Goal: Answer question/provide support: Share knowledge or assist other users

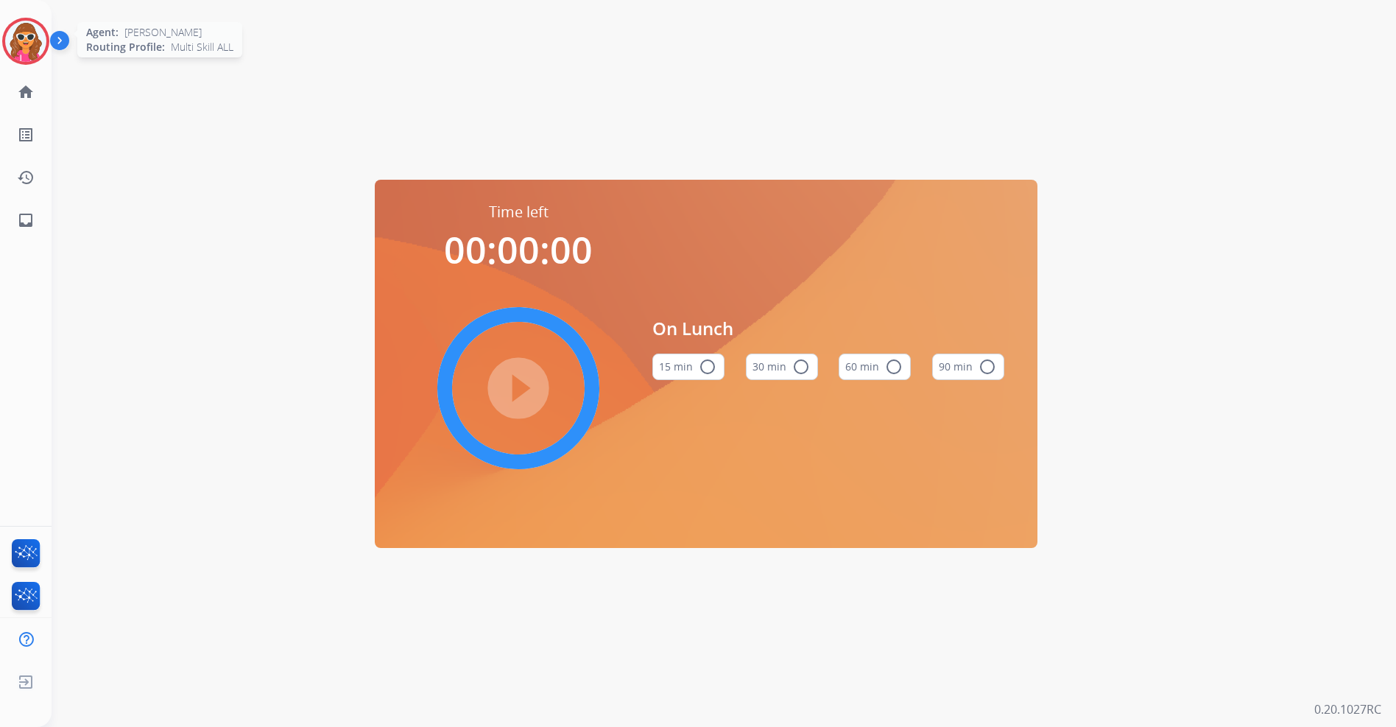
drag, startPoint x: 20, startPoint y: 42, endPoint x: 34, endPoint y: 27, distance: 20.3
click at [19, 42] on img at bounding box center [25, 41] width 41 height 41
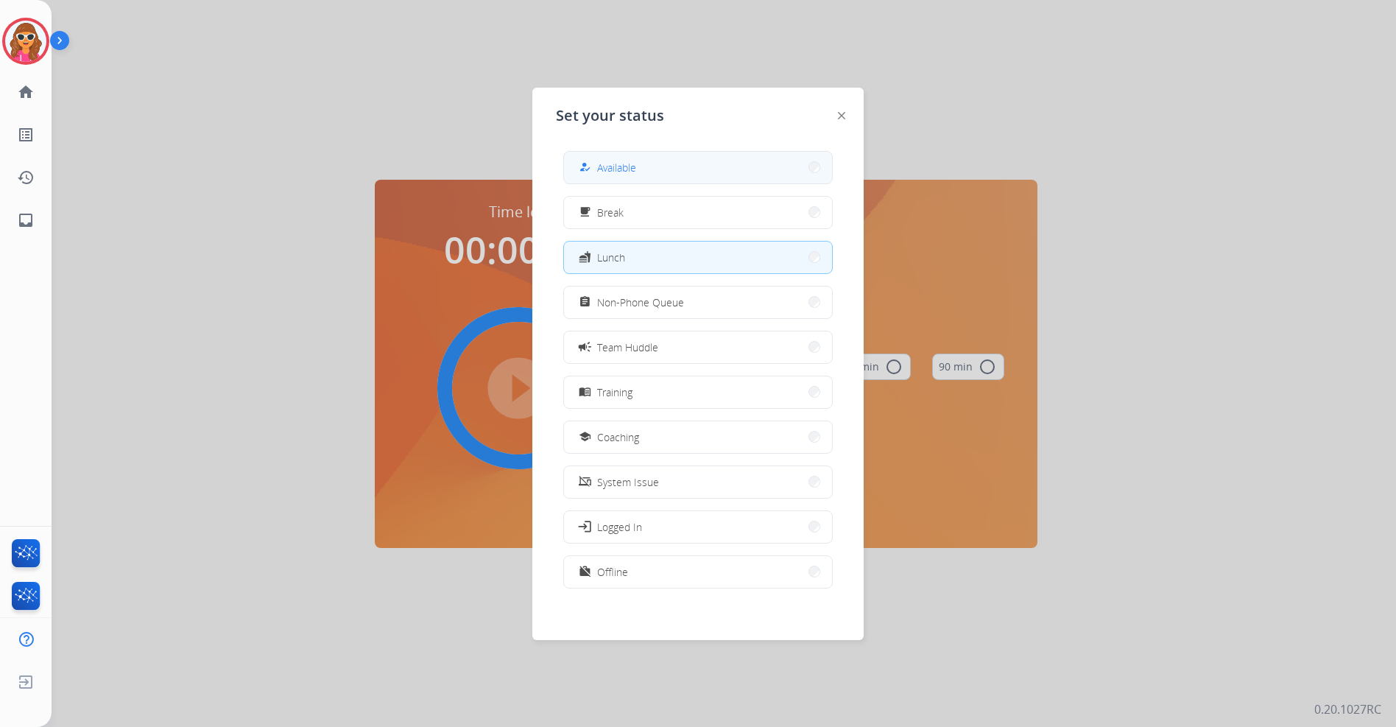
click at [611, 177] on button "how_to_reg Available" at bounding box center [698, 168] width 268 height 32
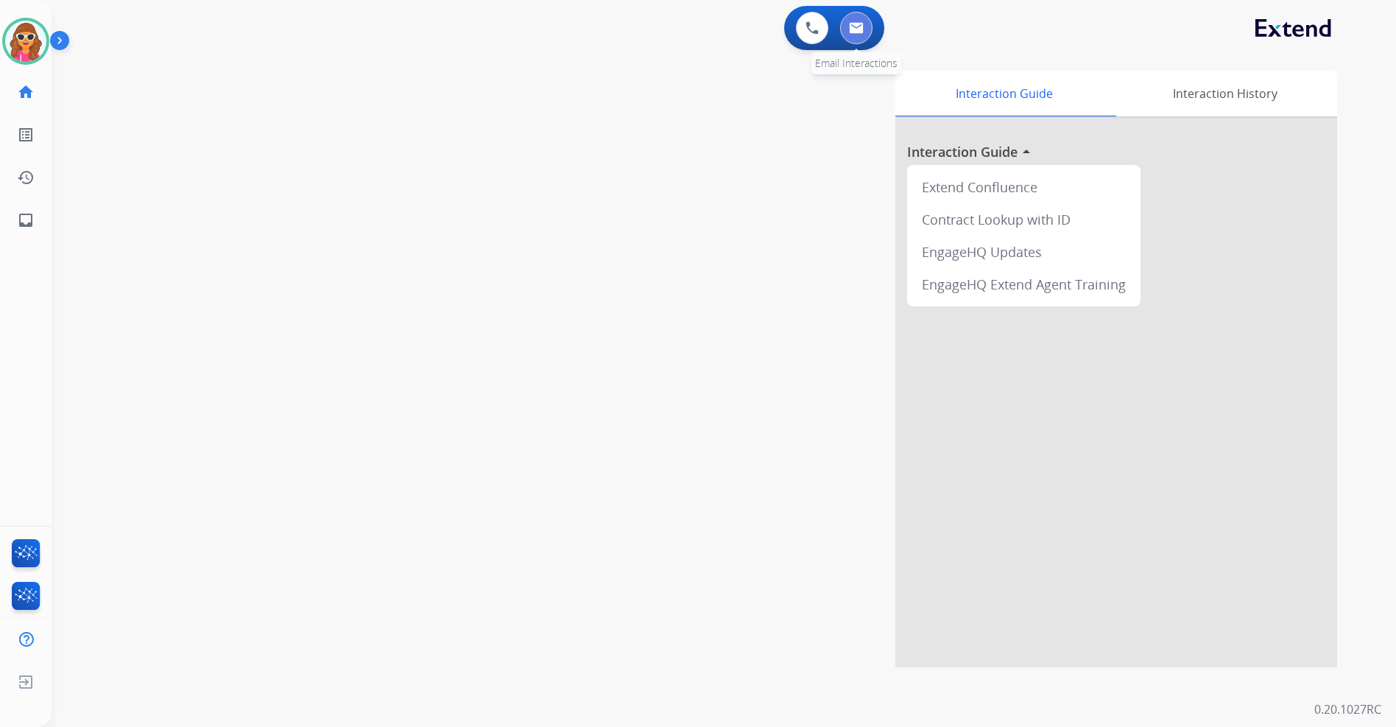
click at [860, 28] on img at bounding box center [856, 28] width 15 height 12
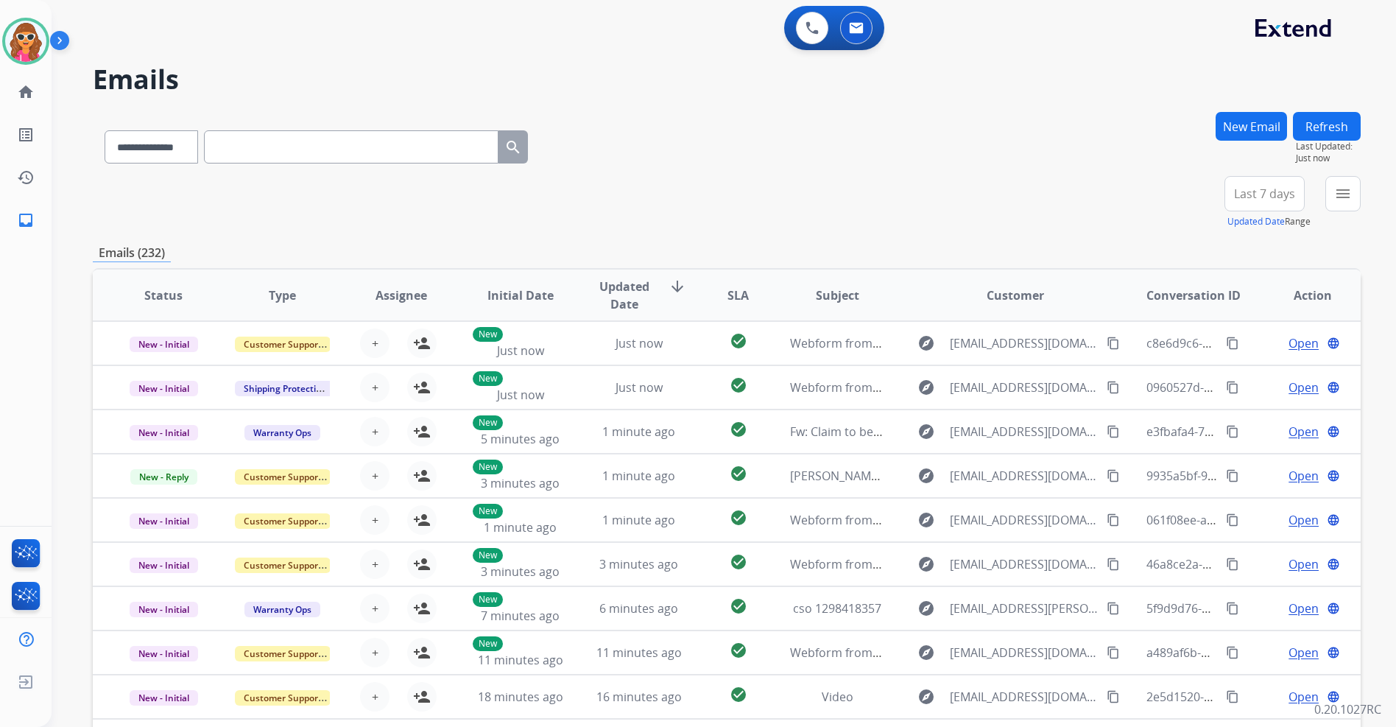
click at [1258, 191] on span "Last 7 days" at bounding box center [1264, 194] width 61 height 6
click at [1259, 374] on div "Last 90 days" at bounding box center [1259, 373] width 81 height 22
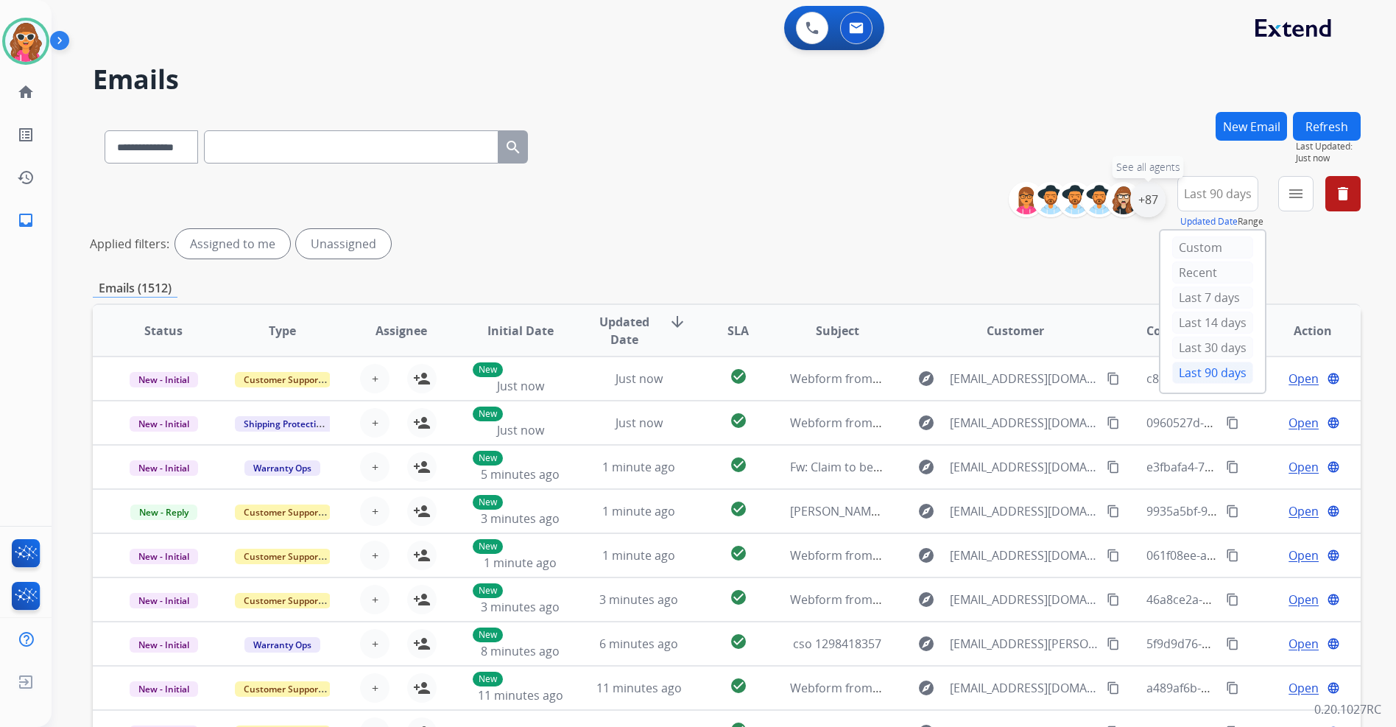
click at [1146, 198] on div "+87" at bounding box center [1147, 199] width 35 height 35
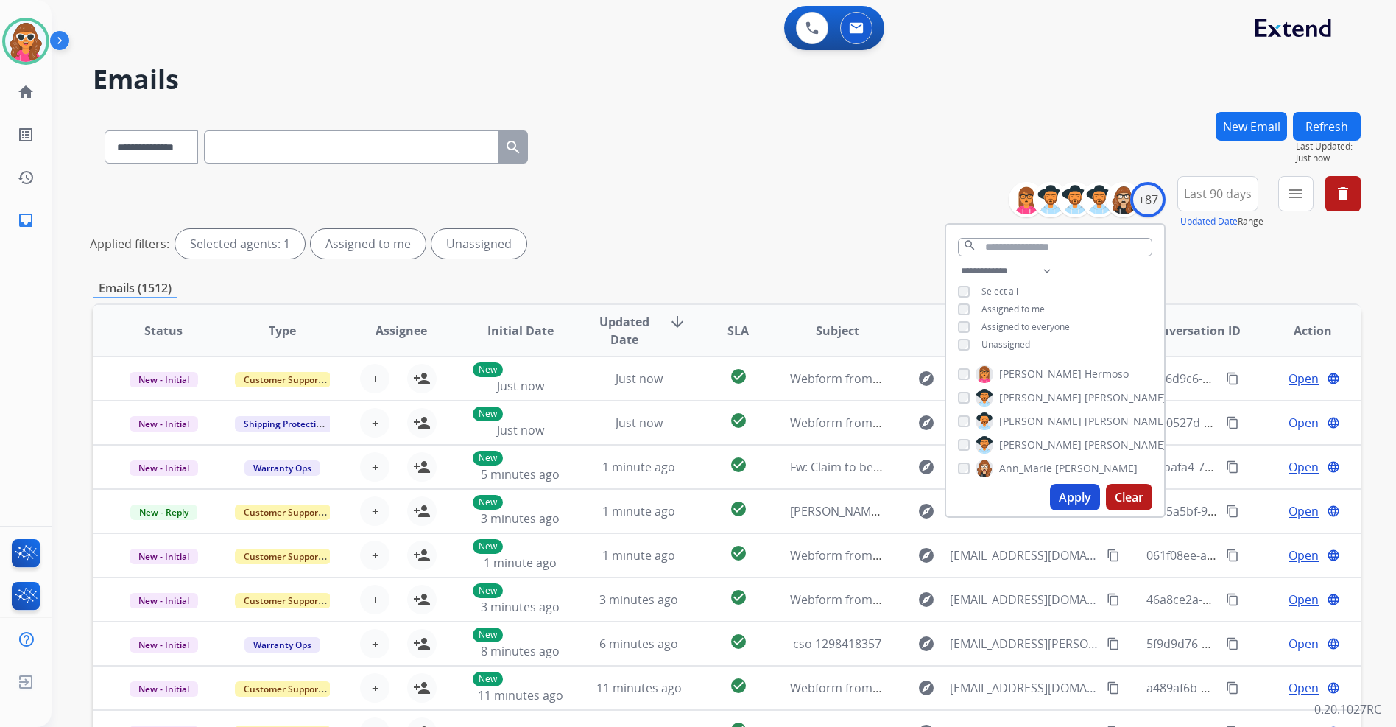
click at [993, 344] on span "Unassigned" at bounding box center [1006, 344] width 49 height 13
click at [1066, 496] on button "Apply" at bounding box center [1075, 497] width 50 height 27
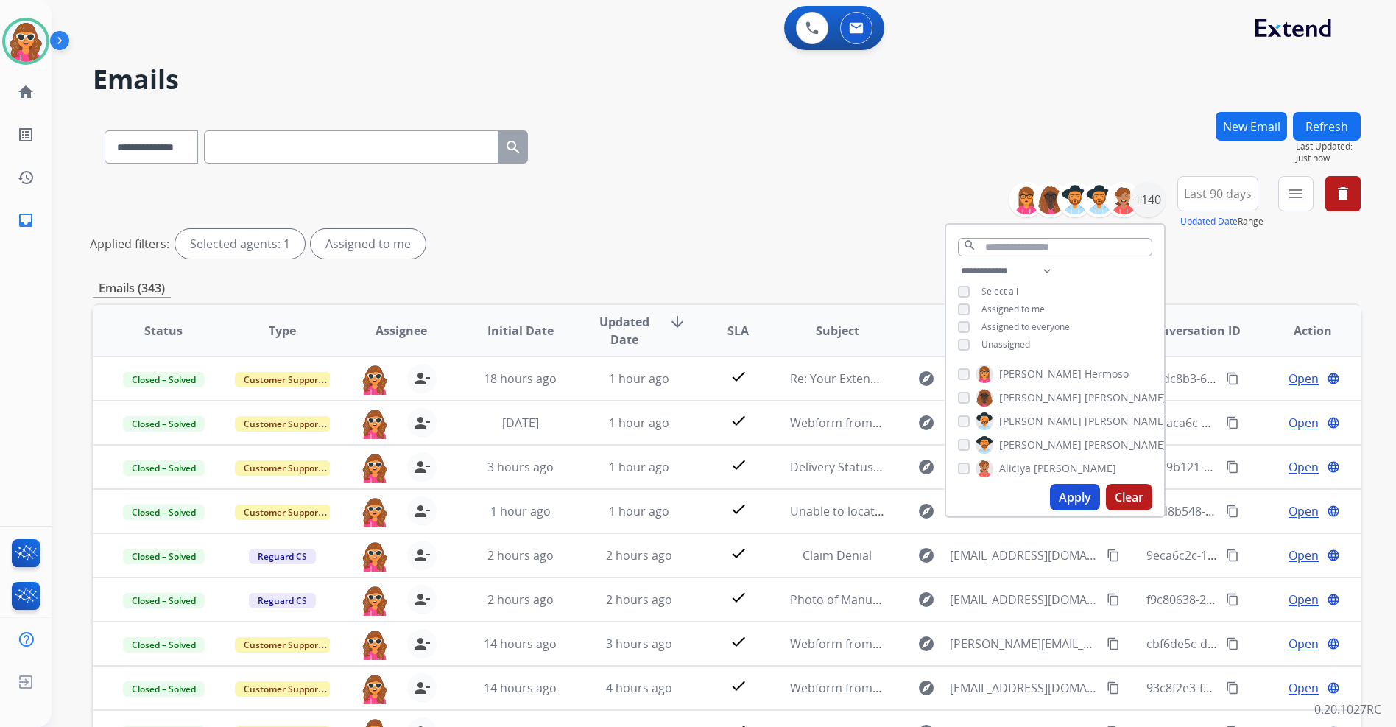
click at [929, 133] on div "**********" at bounding box center [727, 144] width 1268 height 64
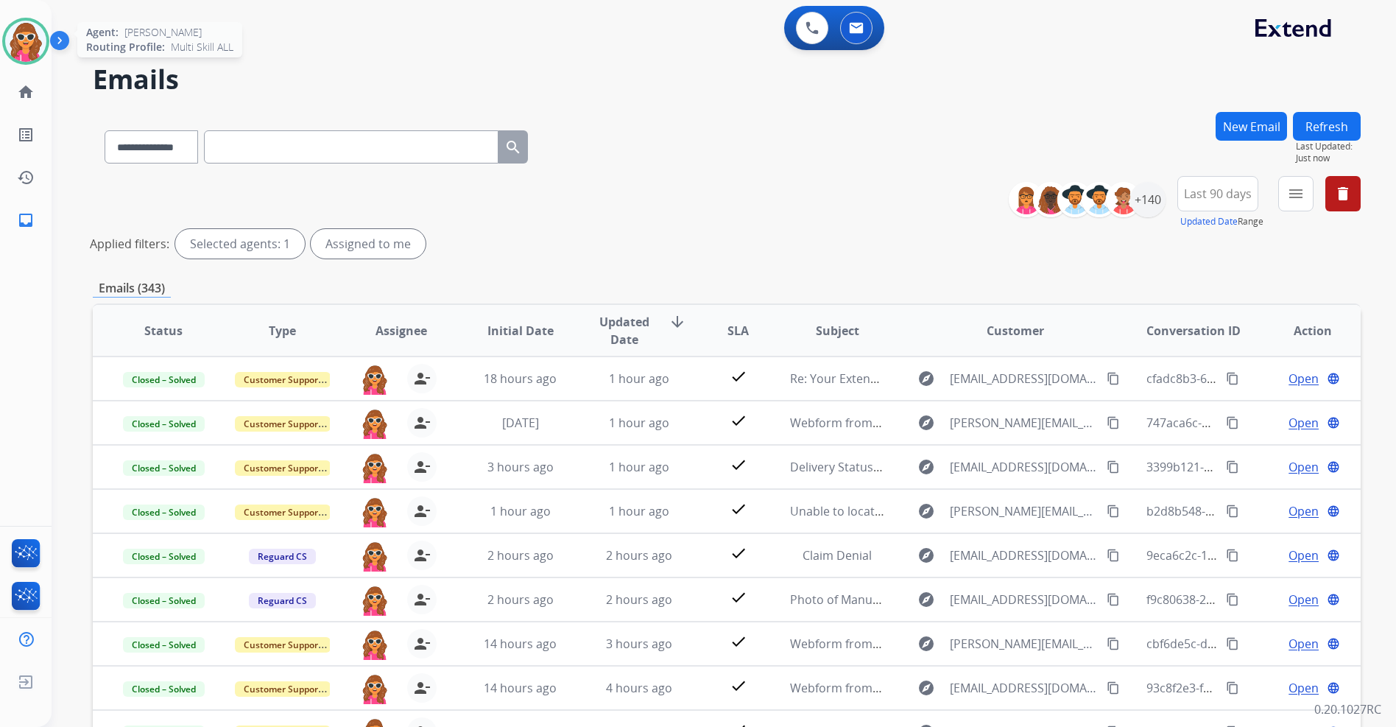
click at [20, 42] on img at bounding box center [25, 41] width 41 height 41
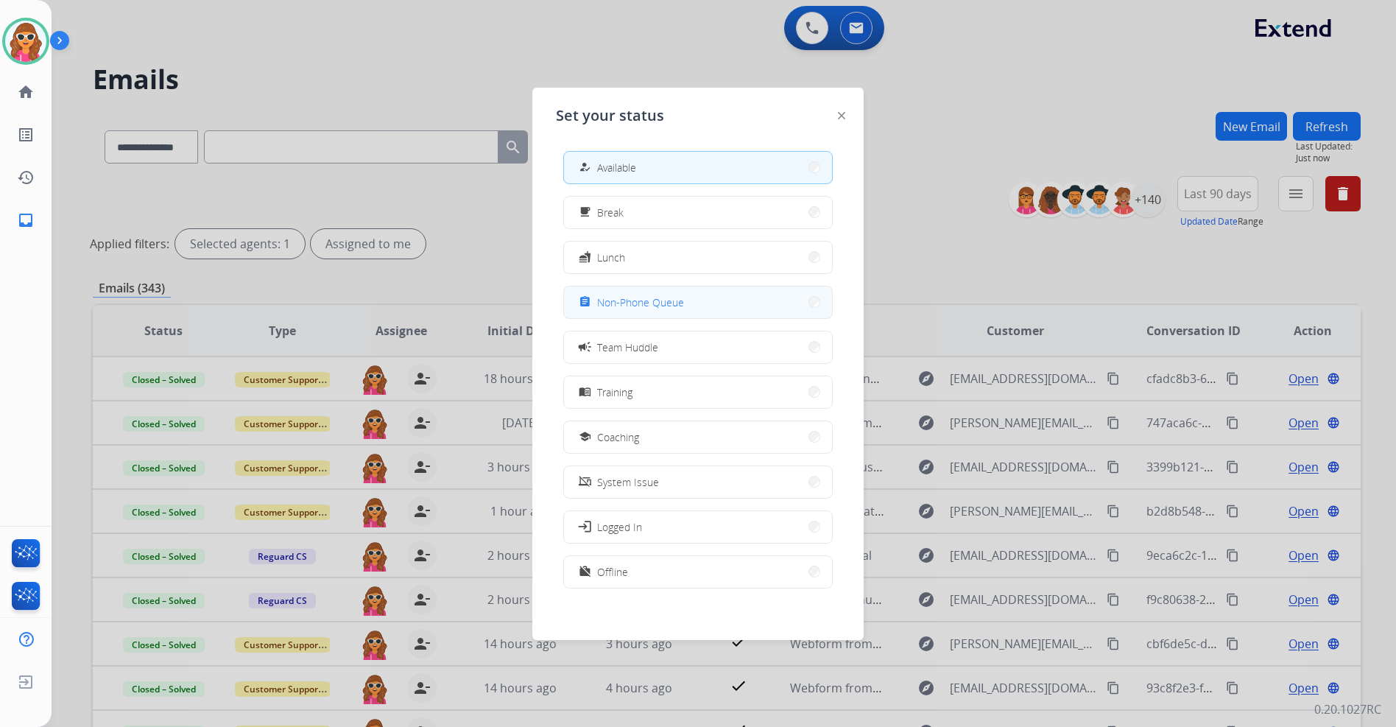
drag, startPoint x: 591, startPoint y: 299, endPoint x: 557, endPoint y: 233, distance: 73.8
click at [593, 297] on div "assignment" at bounding box center [586, 302] width 21 height 18
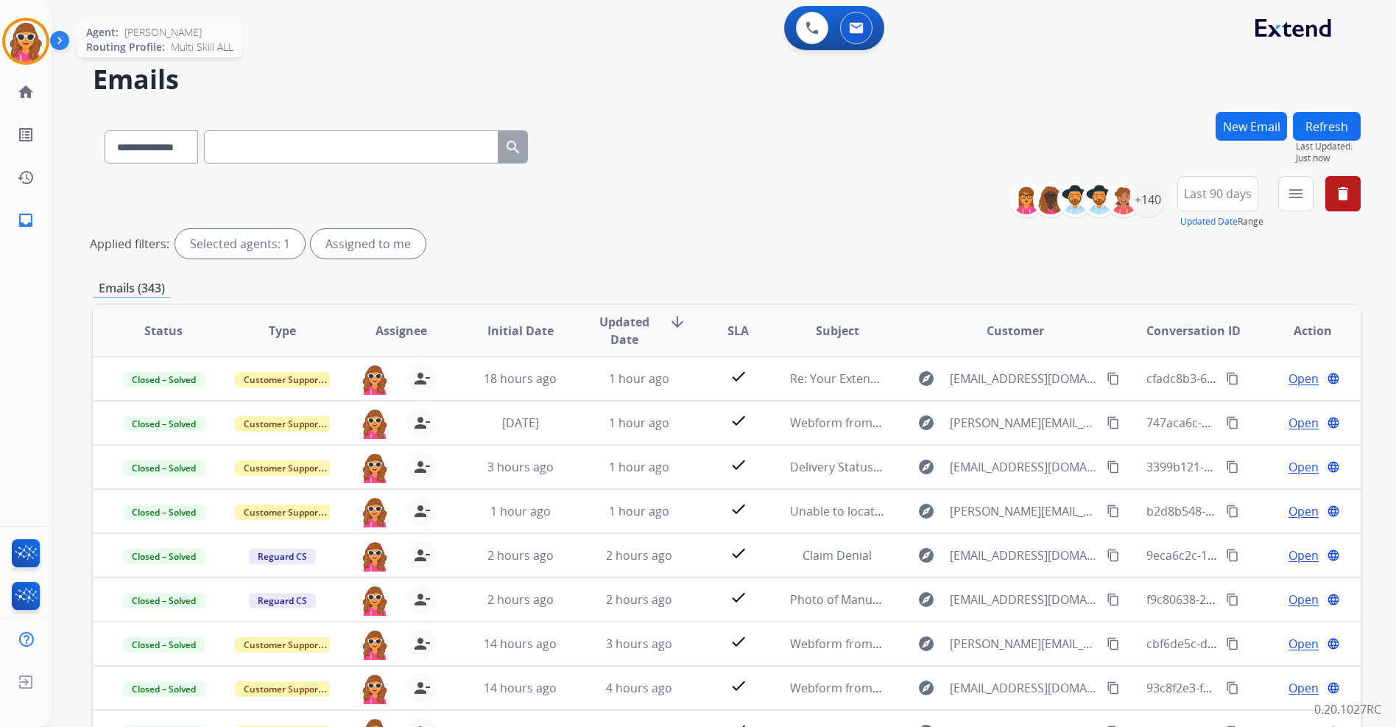
click at [24, 38] on img at bounding box center [25, 41] width 41 height 41
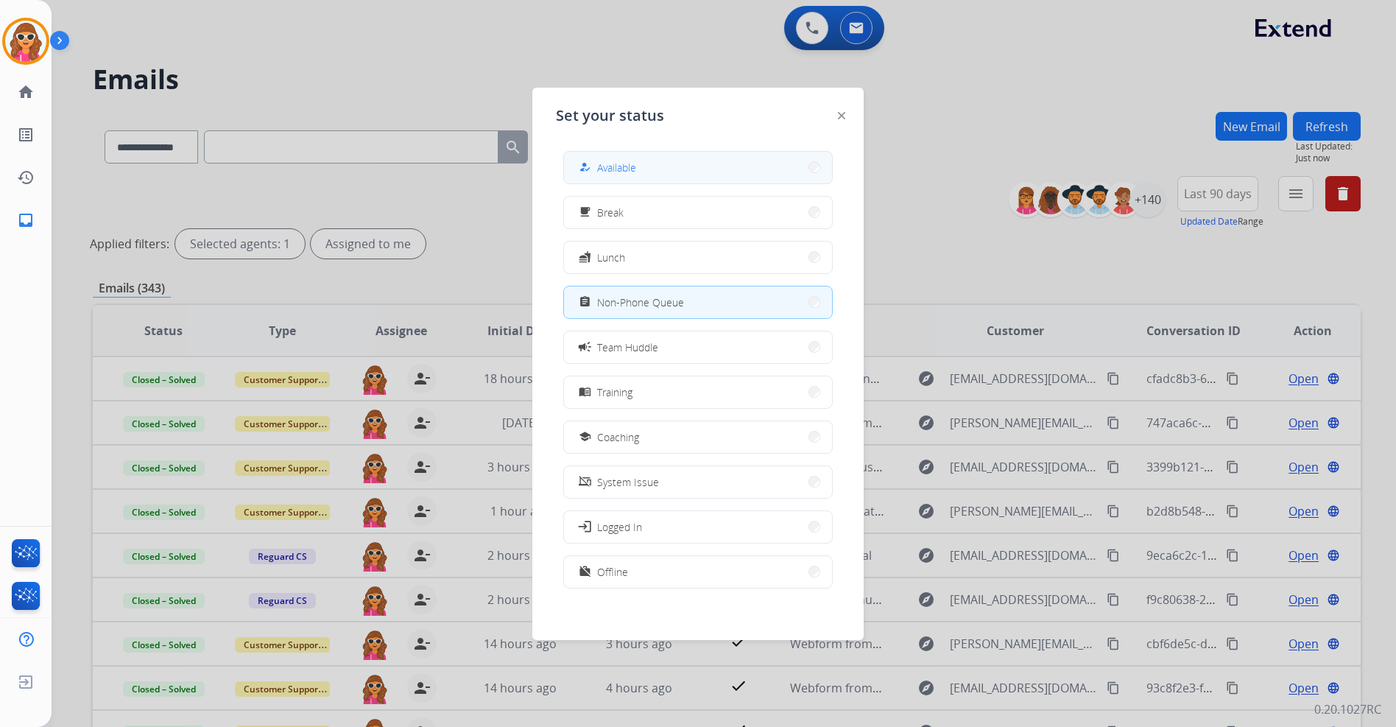
click at [652, 181] on button "how_to_reg Available" at bounding box center [698, 168] width 268 height 32
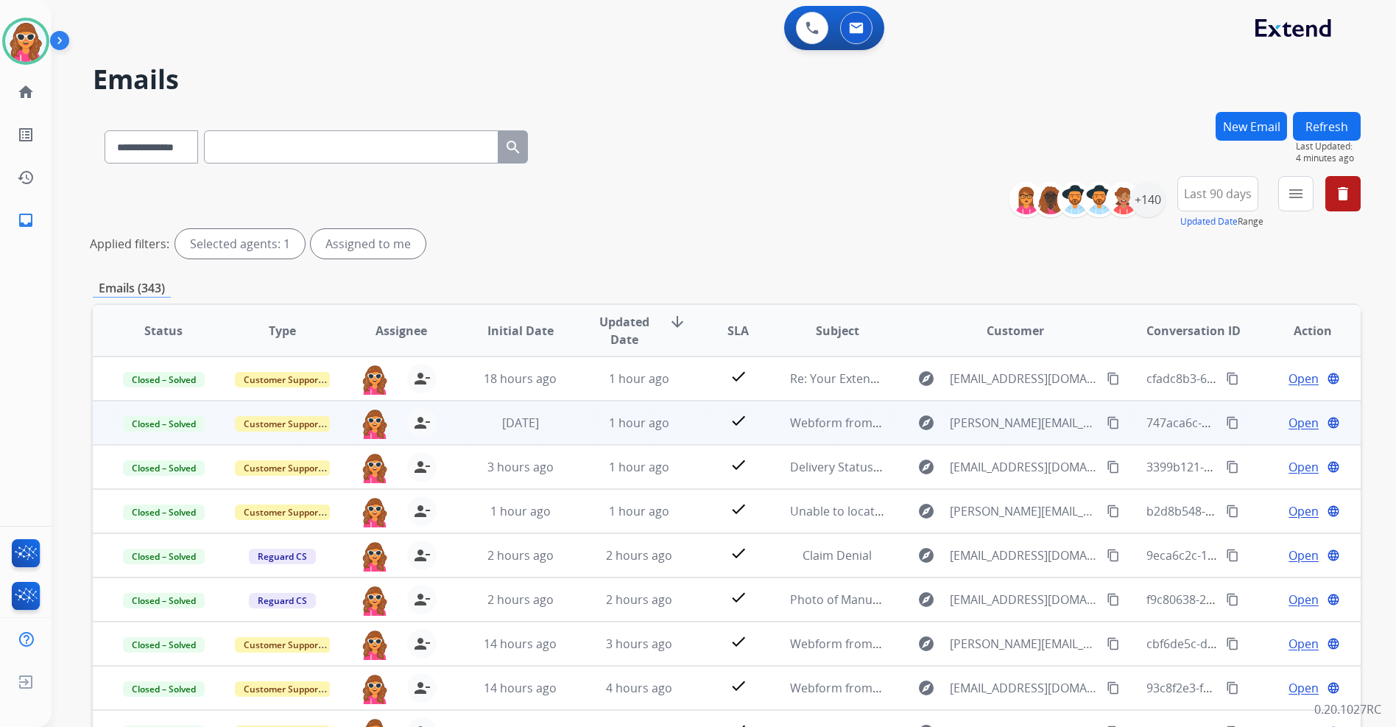
scroll to position [1, 0]
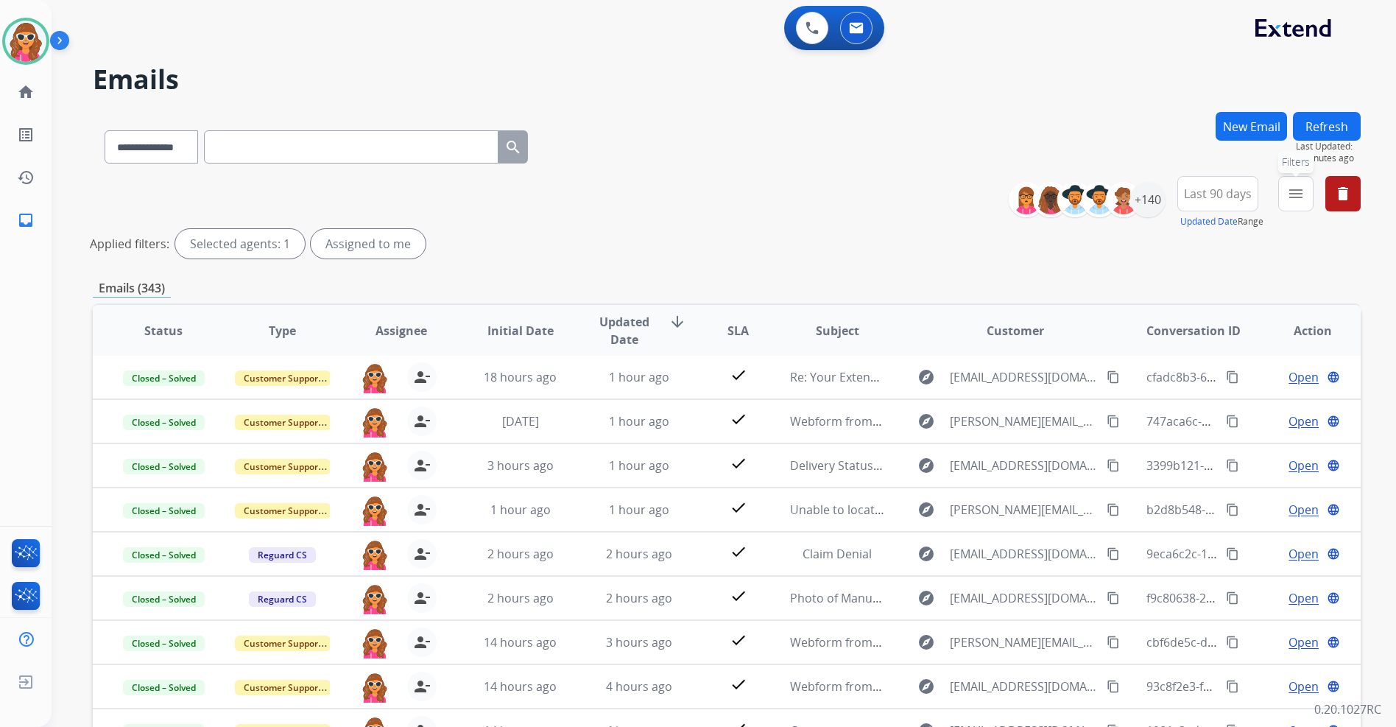
click at [1297, 198] on mat-icon "menu" at bounding box center [1296, 194] width 18 height 18
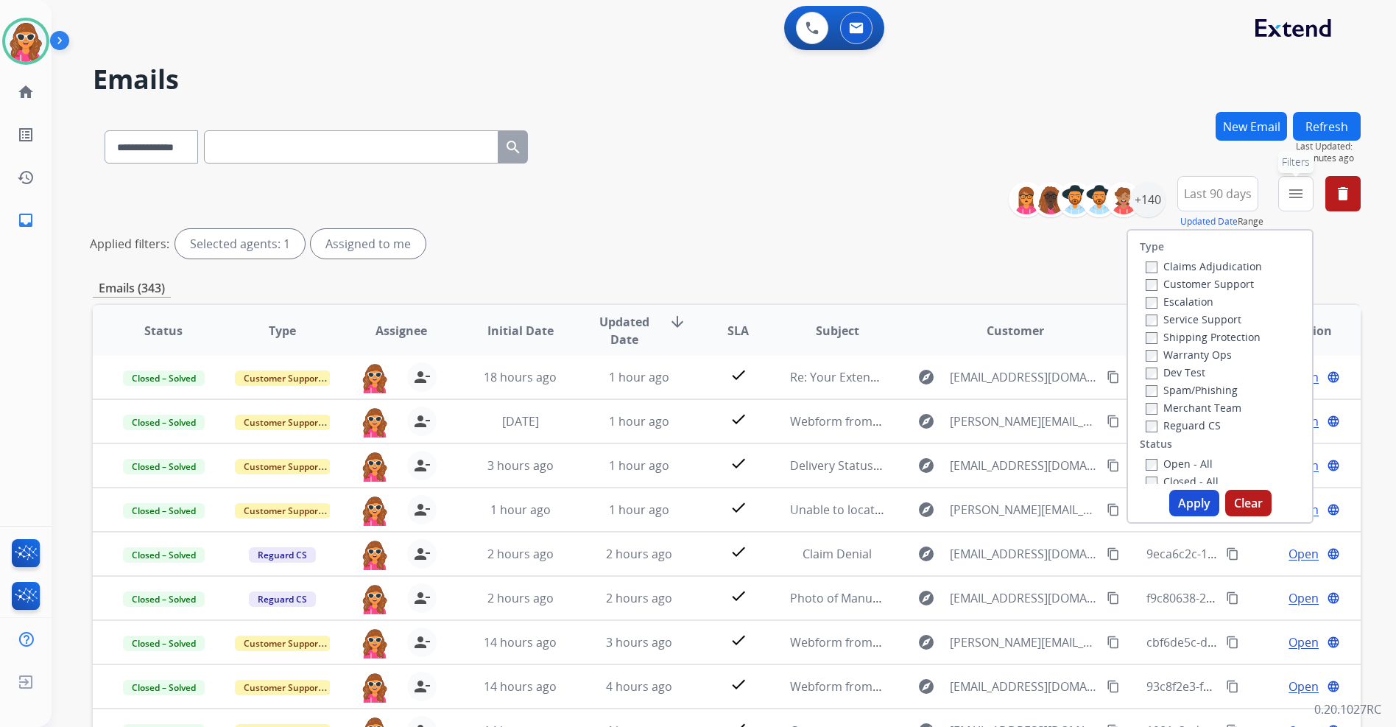
click at [1299, 196] on mat-icon "menu" at bounding box center [1296, 194] width 18 height 18
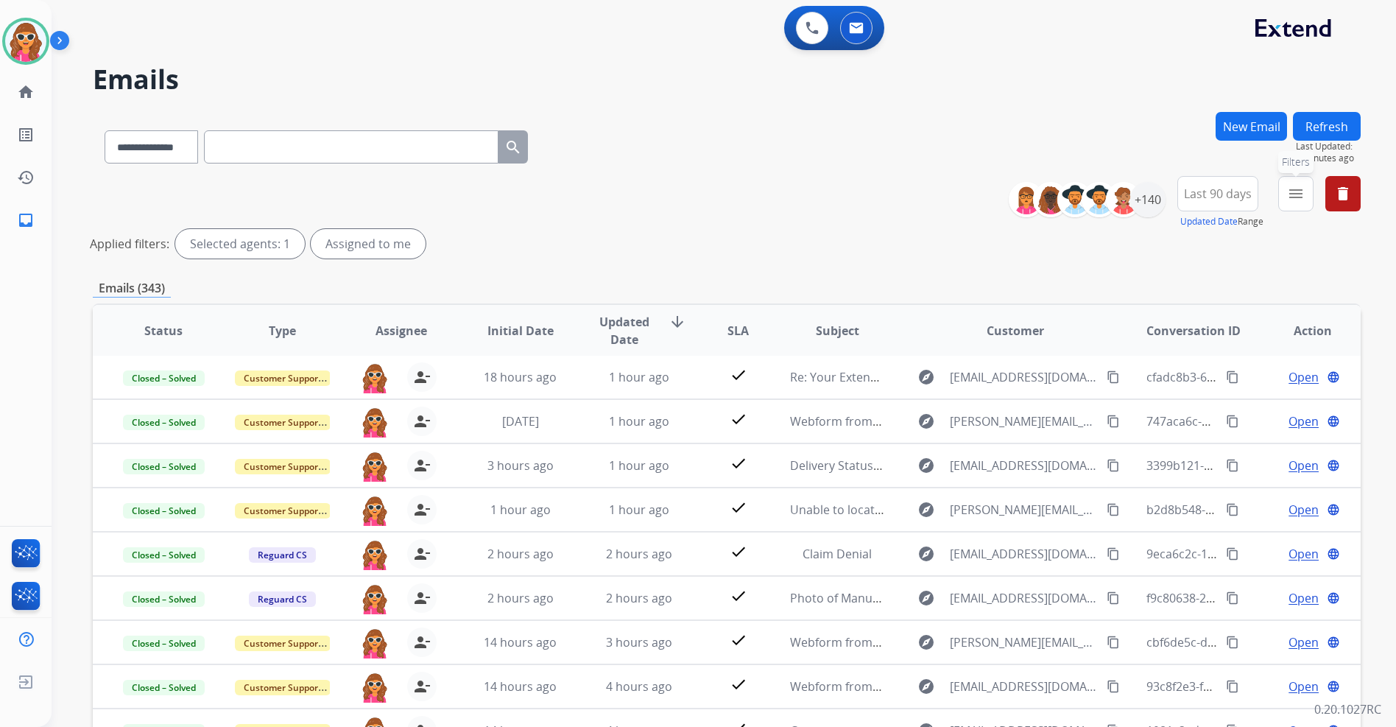
click at [1299, 196] on mat-icon "menu" at bounding box center [1296, 194] width 18 height 18
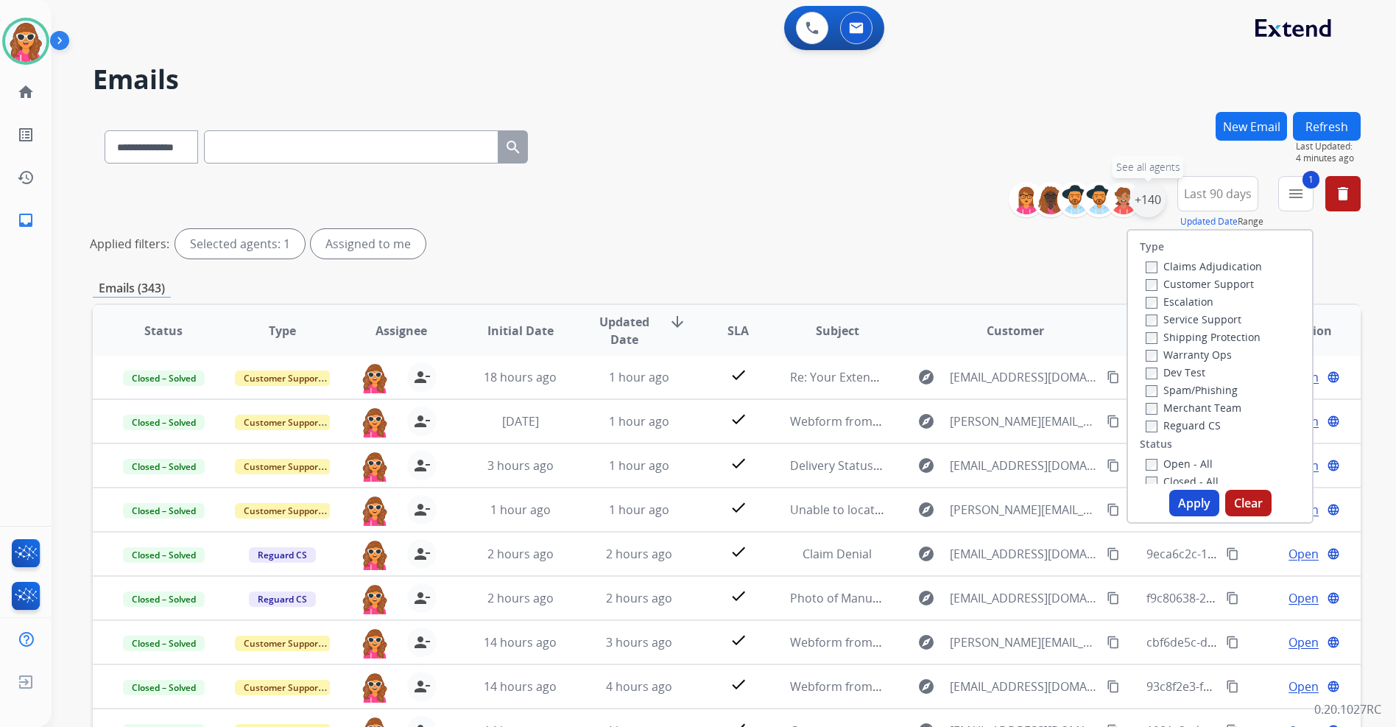
click at [1146, 205] on div "+140" at bounding box center [1147, 199] width 35 height 35
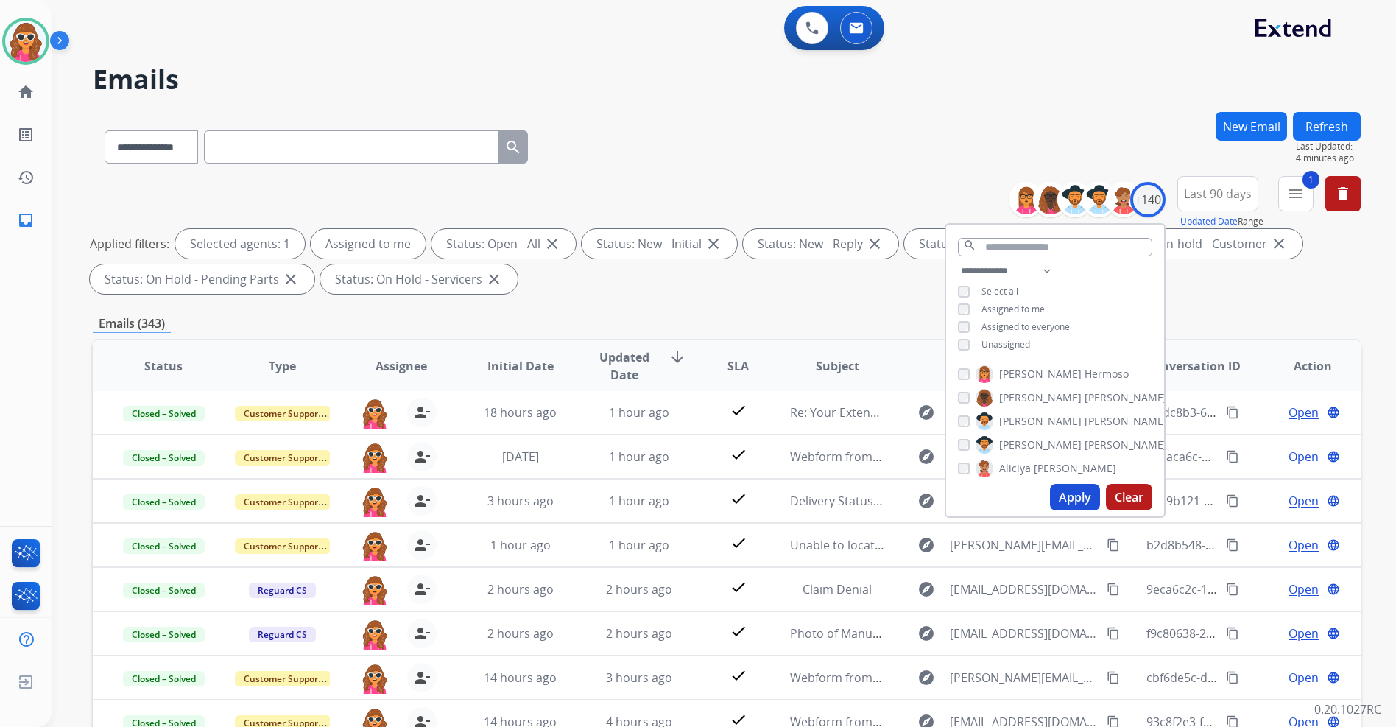
click at [1082, 501] on button "Apply" at bounding box center [1075, 497] width 50 height 27
click at [191, 143] on select "**********" at bounding box center [151, 146] width 92 height 33
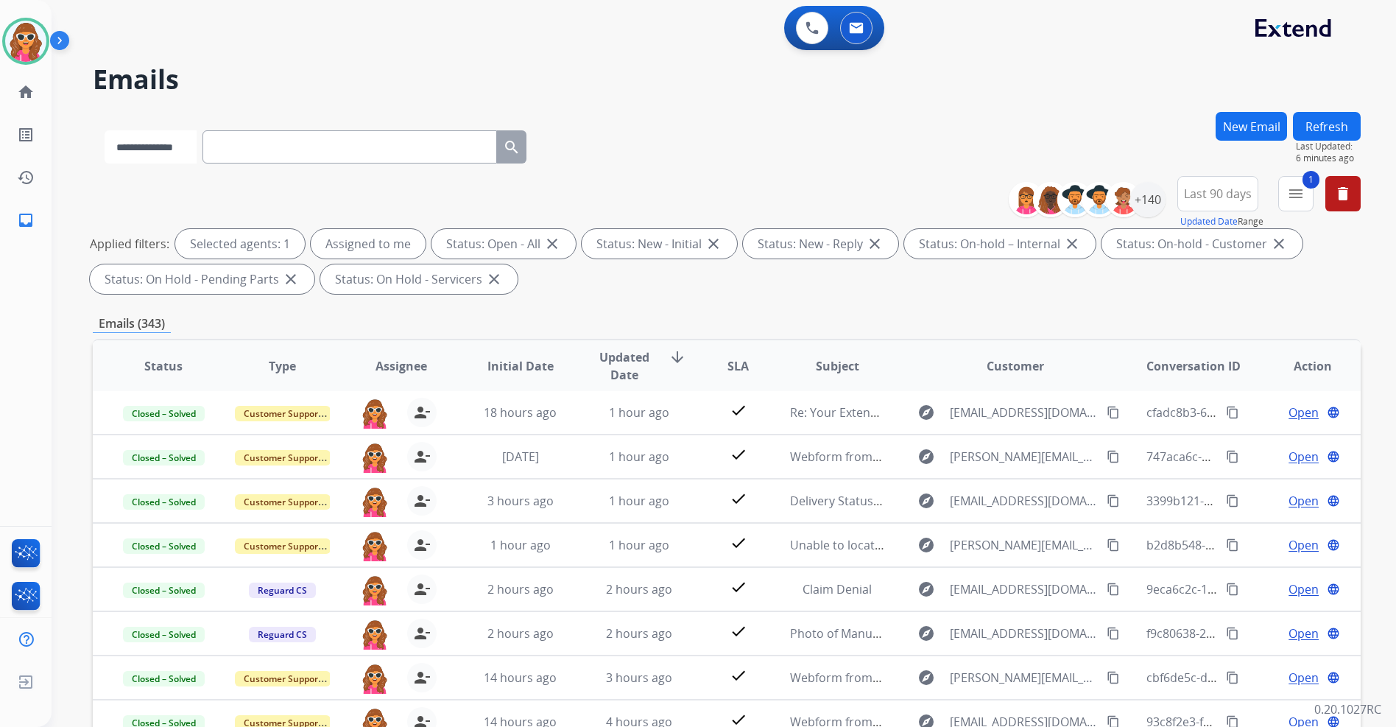
select select "**********"
click at [105, 130] on select "**********" at bounding box center [151, 146] width 92 height 33
click at [251, 152] on input "text" at bounding box center [351, 146] width 295 height 33
paste input "**********"
type input "**********"
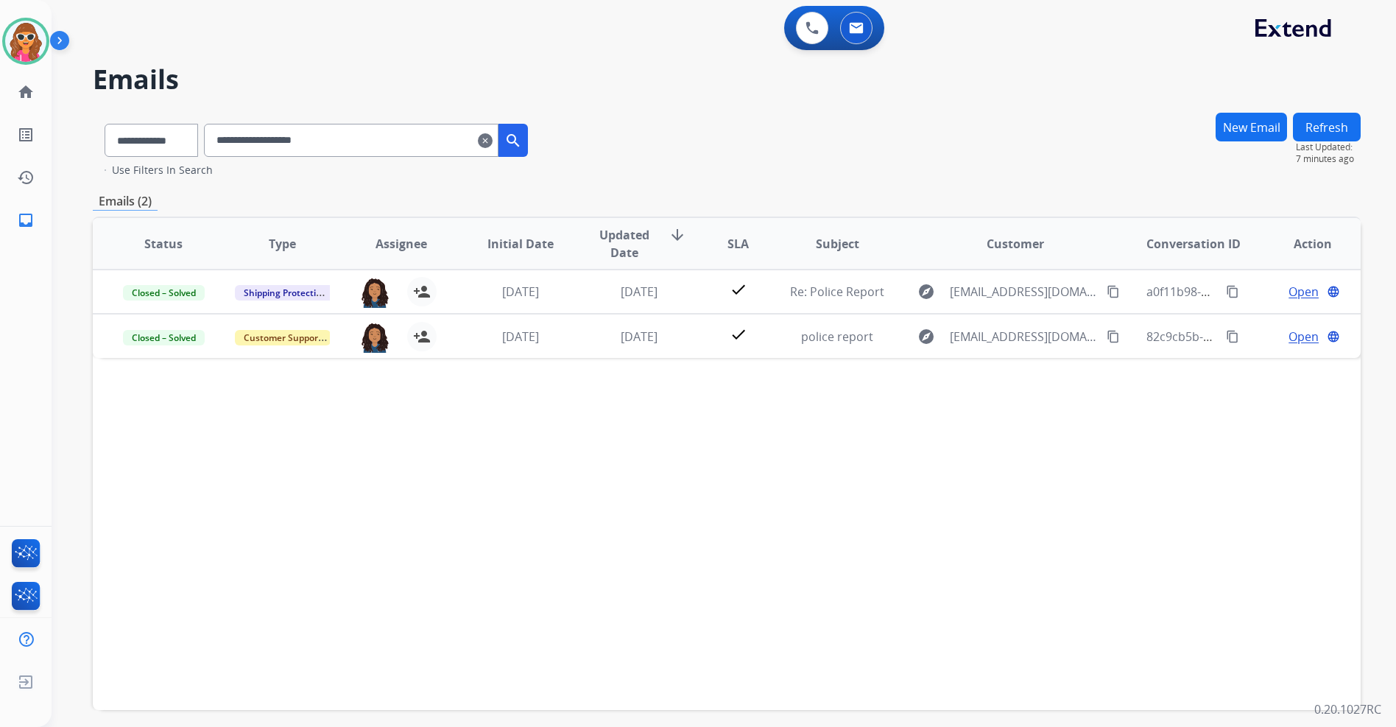
scroll to position [0, 0]
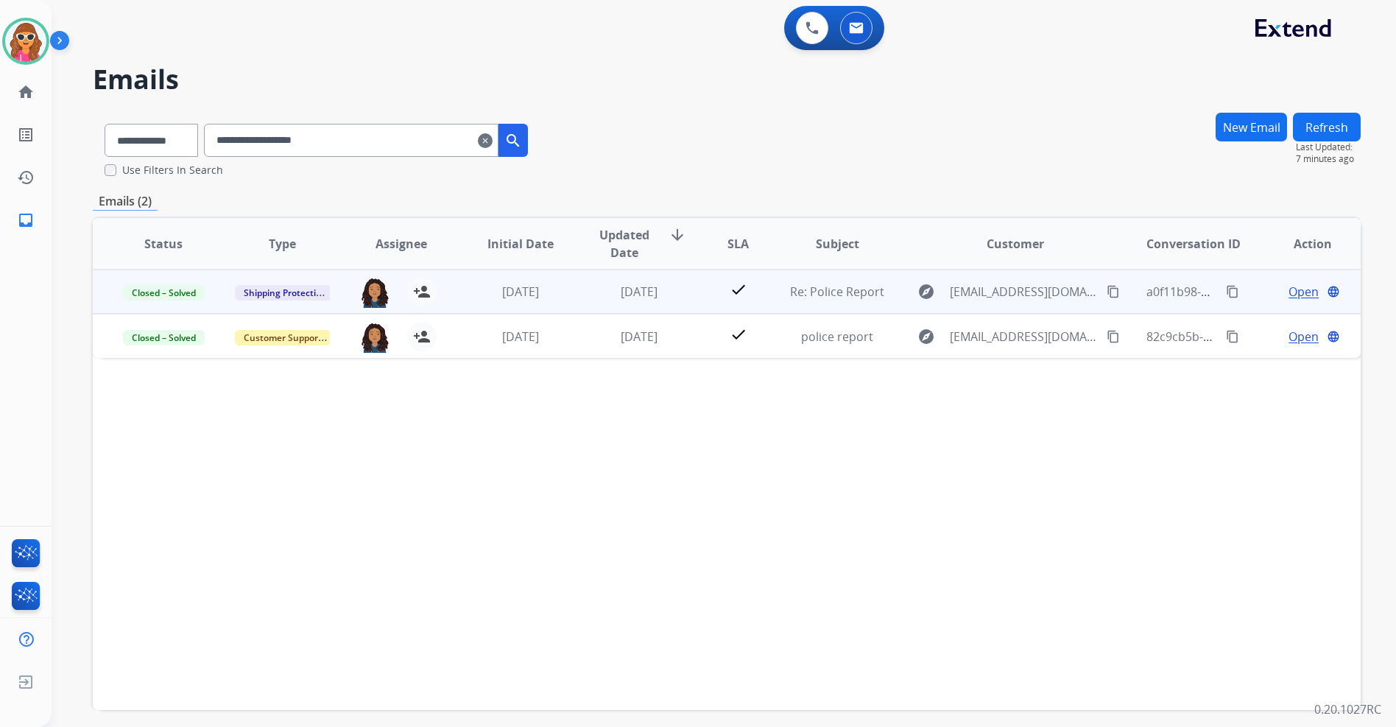
click at [1296, 297] on span "Open" at bounding box center [1304, 292] width 30 height 18
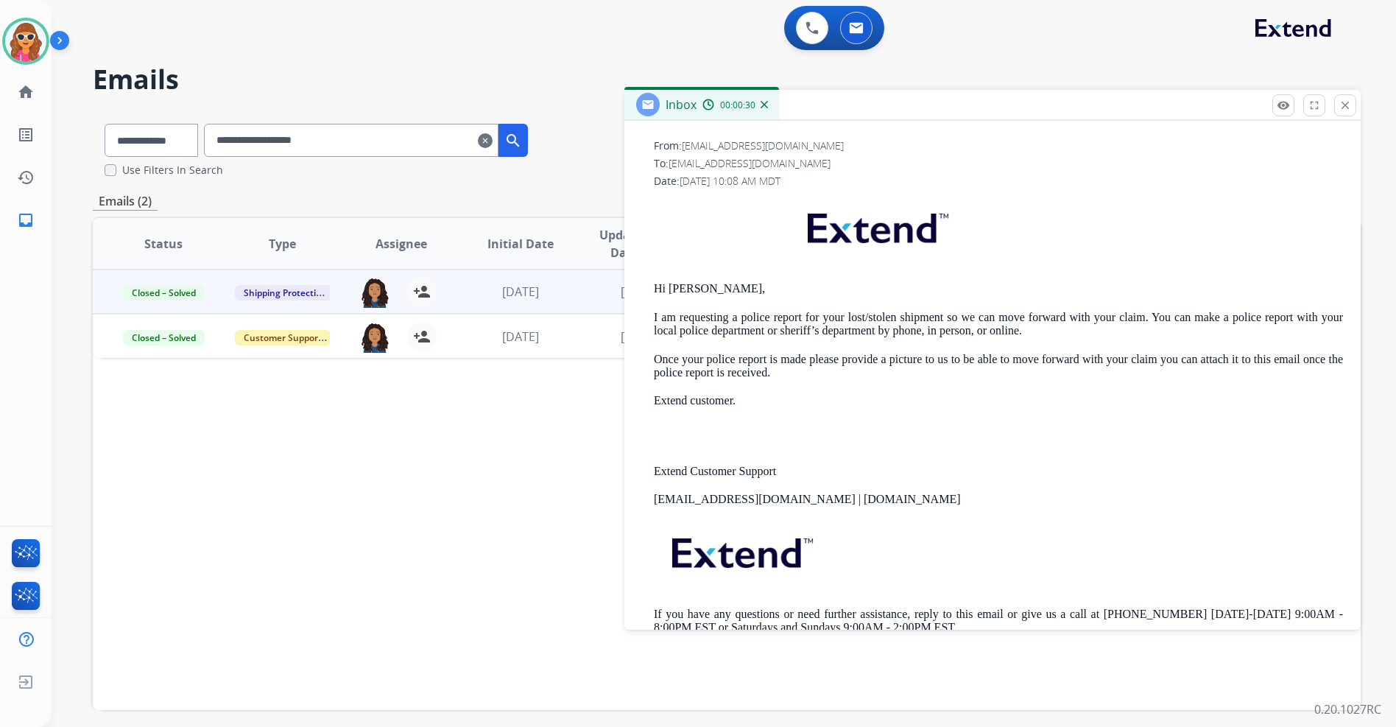
scroll to position [312, 0]
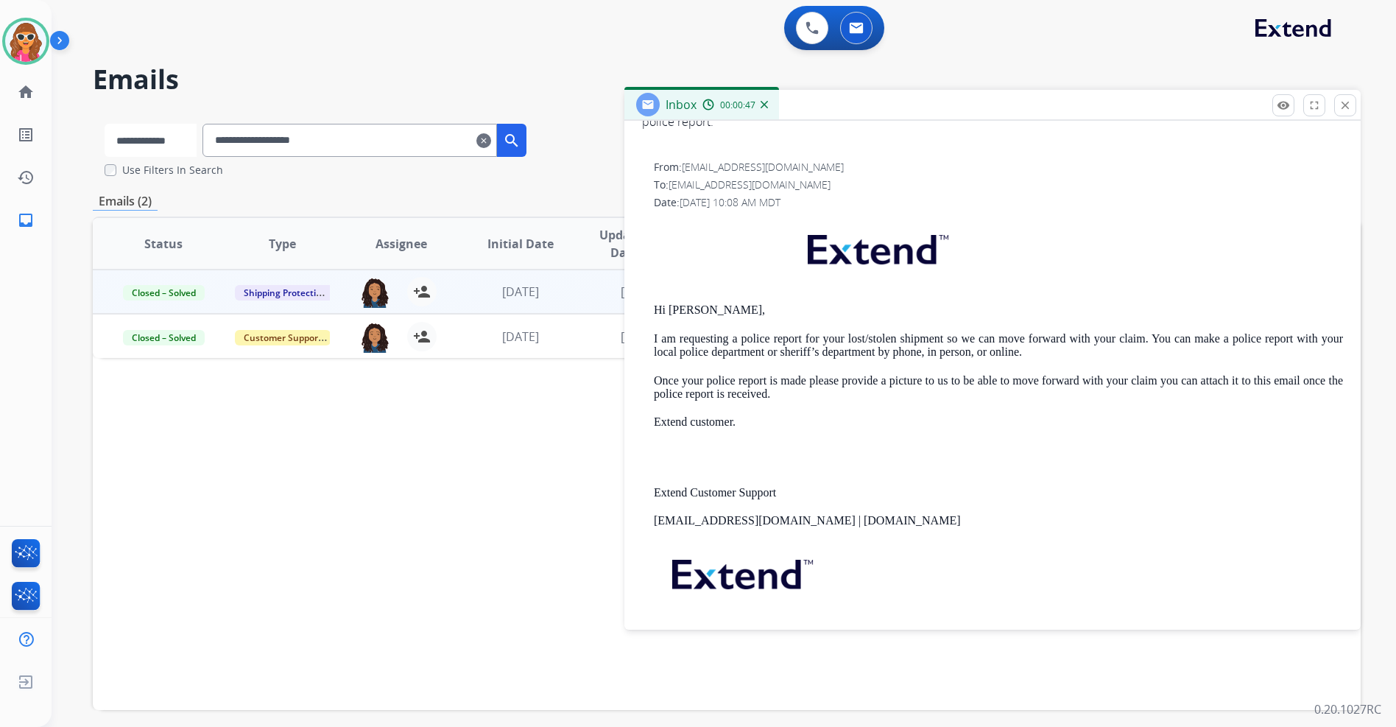
click at [157, 135] on select "**********" at bounding box center [151, 140] width 92 height 33
select select "**********"
click at [105, 124] on select "**********" at bounding box center [151, 140] width 92 height 33
drag, startPoint x: 360, startPoint y: 139, endPoint x: -9, endPoint y: 108, distance: 370.3
click at [0, 108] on html "**********" at bounding box center [698, 363] width 1396 height 727
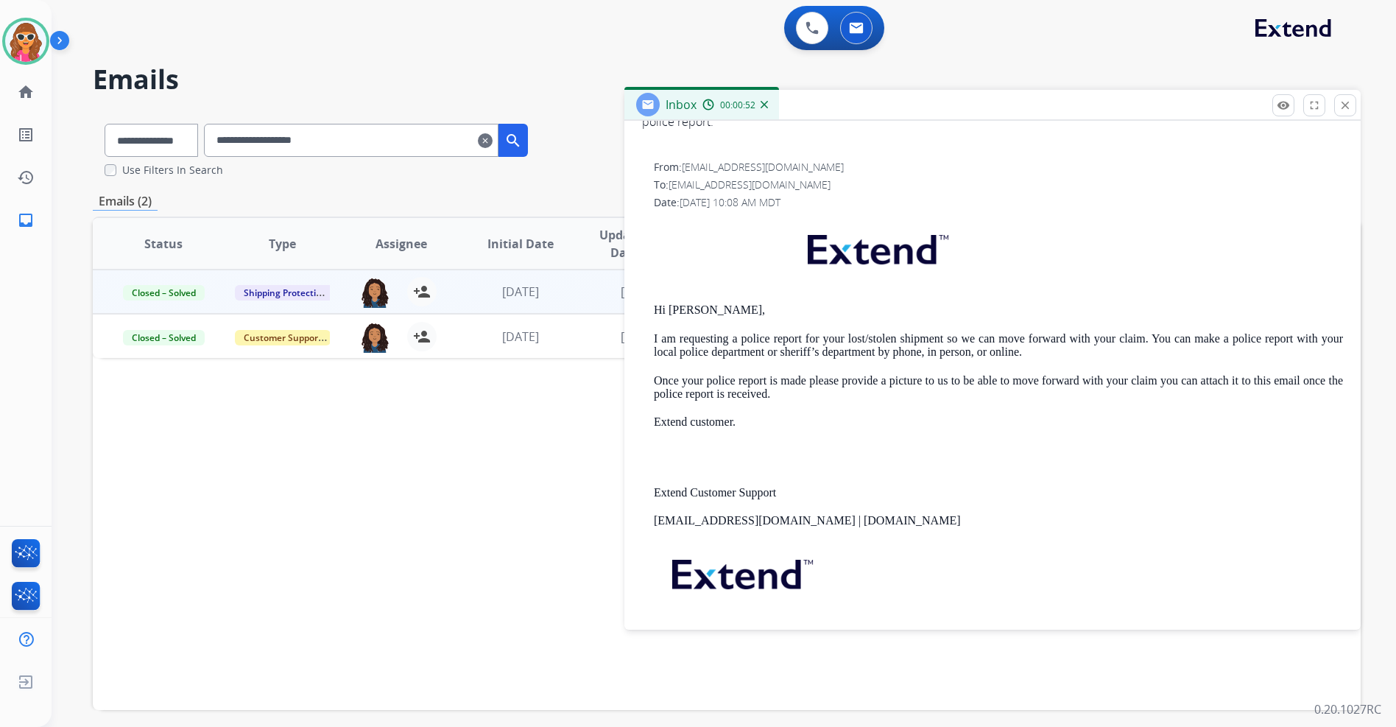
paste input "**********"
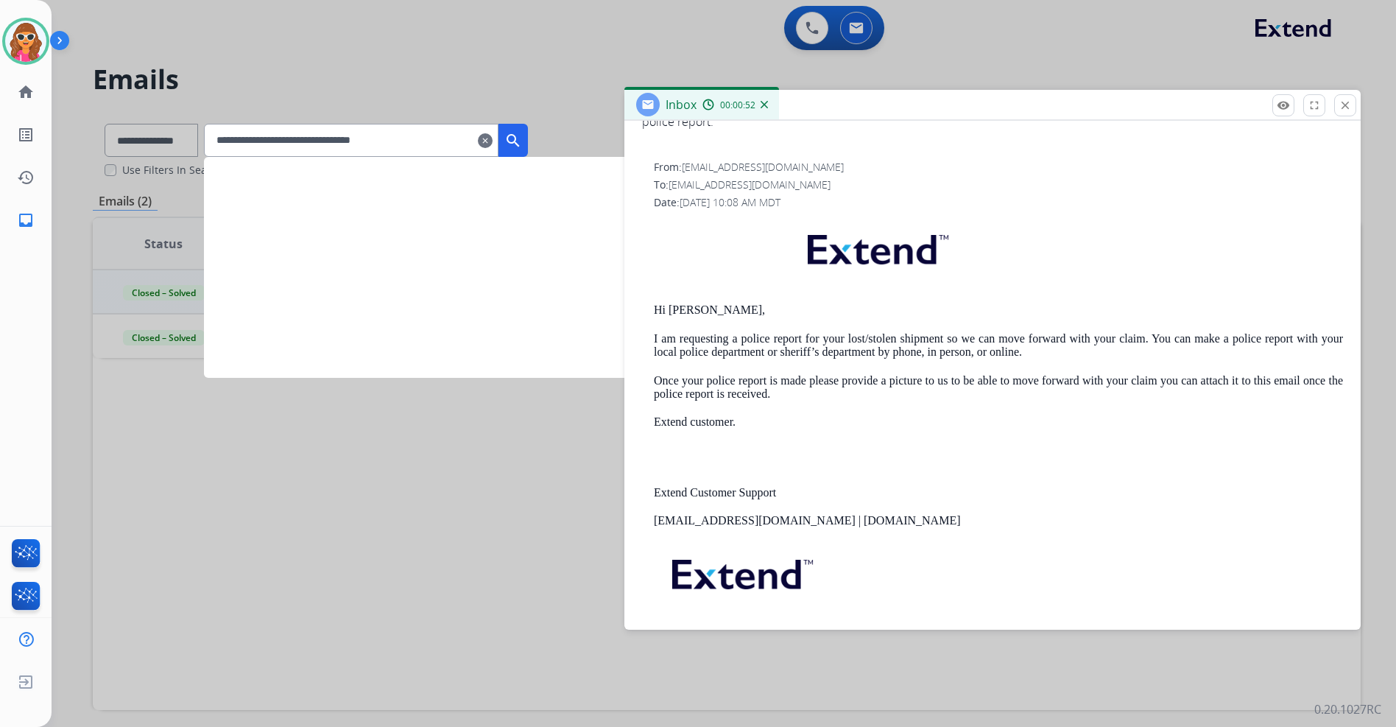
type input "**********"
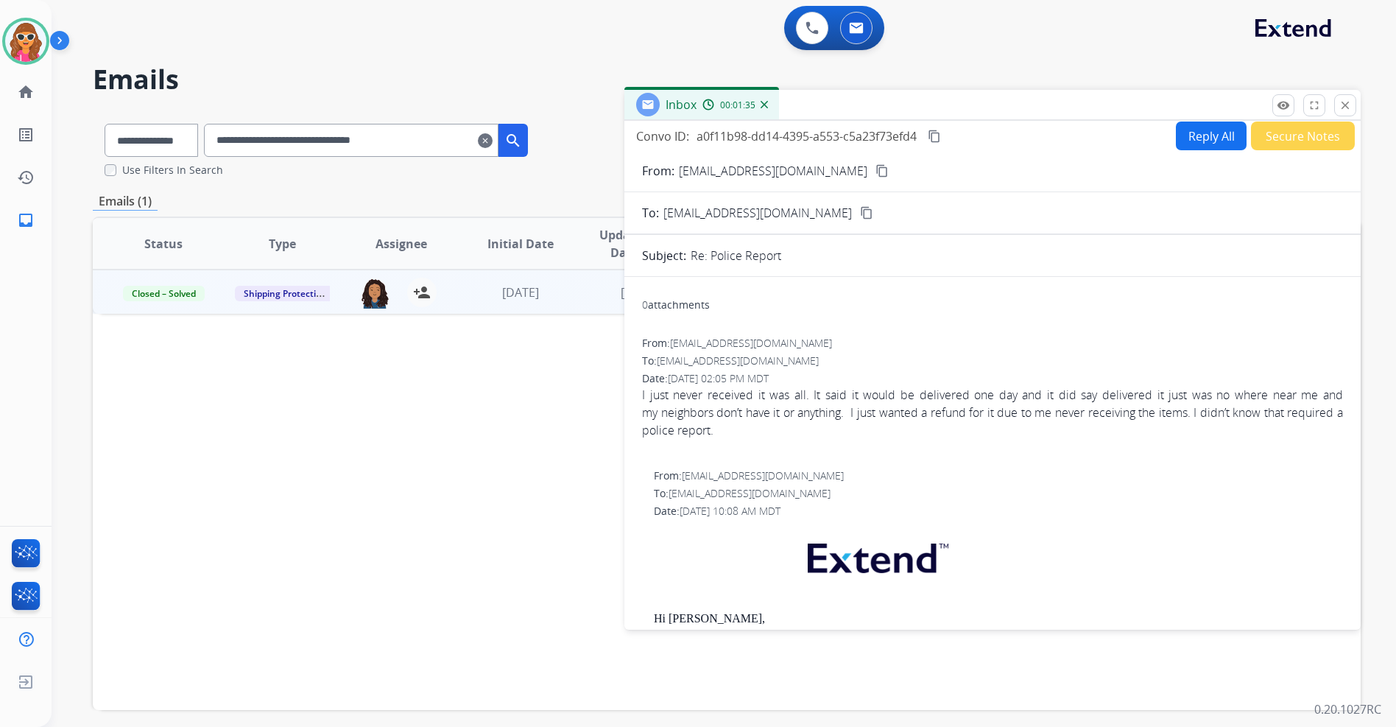
scroll to position [0, 0]
drag, startPoint x: 1241, startPoint y: 154, endPoint x: 1206, endPoint y: 135, distance: 39.2
click at [1206, 135] on button "Reply All" at bounding box center [1211, 139] width 71 height 29
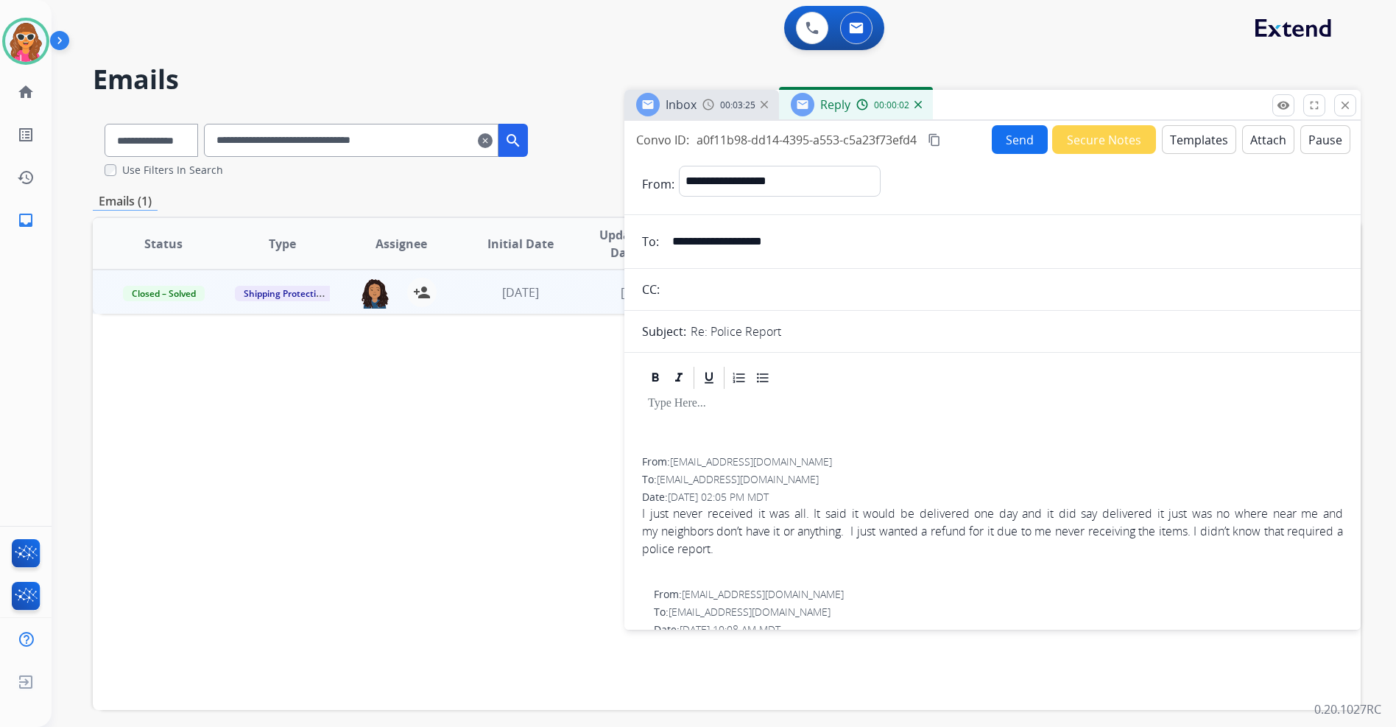
click at [688, 413] on div at bounding box center [992, 424] width 701 height 66
click at [1197, 142] on button "Templates" at bounding box center [1199, 139] width 74 height 29
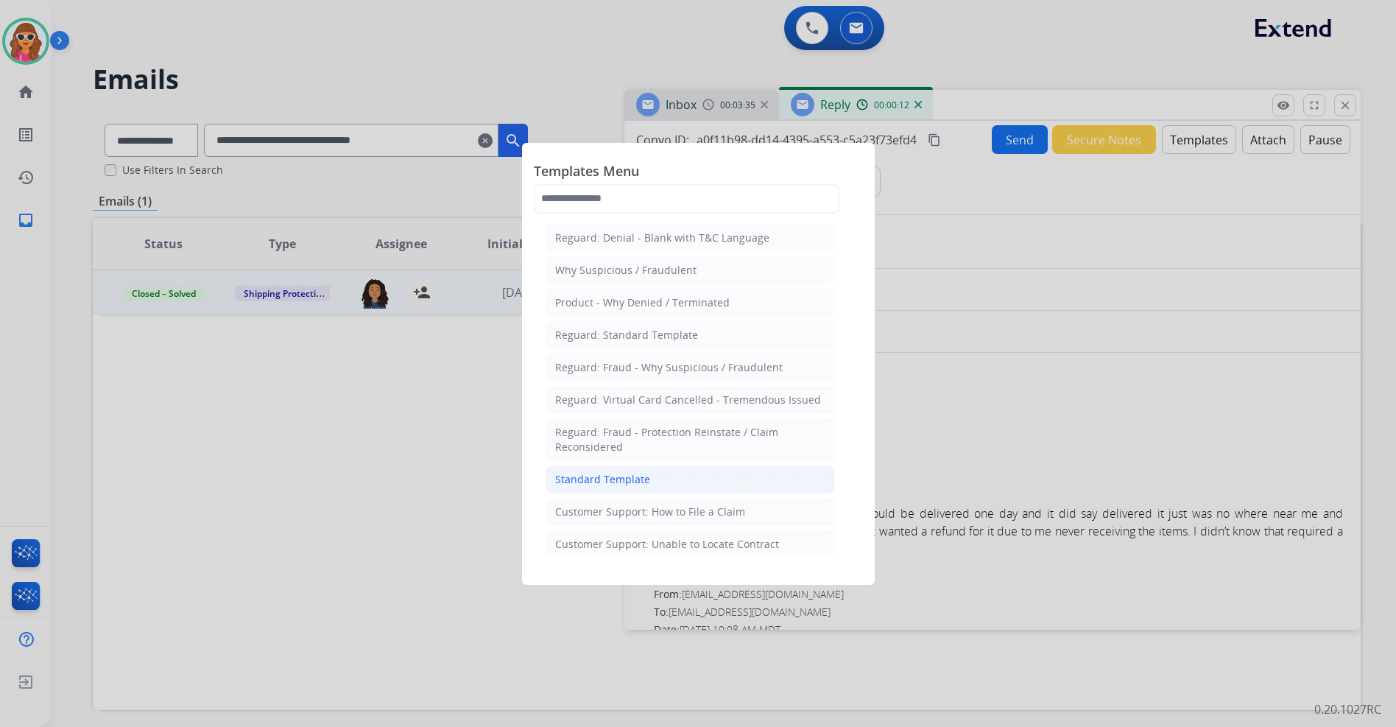
click at [608, 479] on div "Standard Template" at bounding box center [602, 479] width 95 height 15
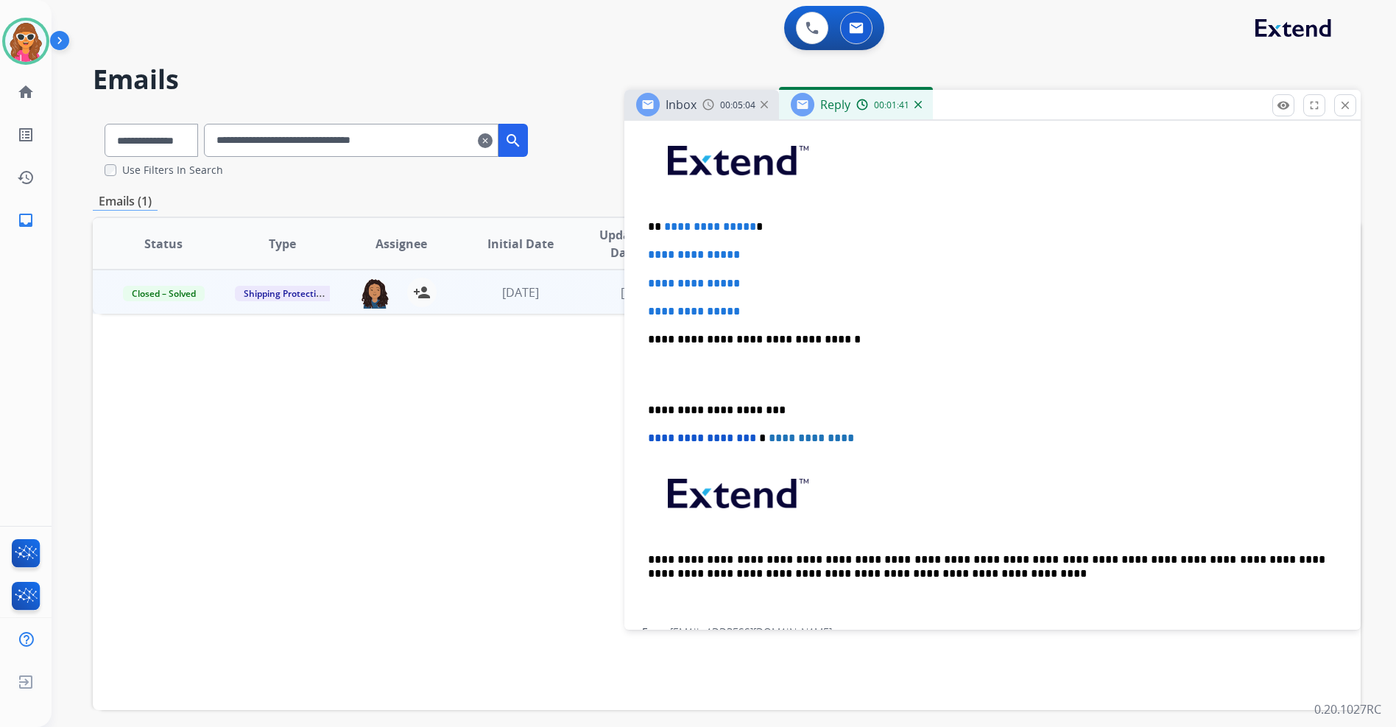
scroll to position [295, 0]
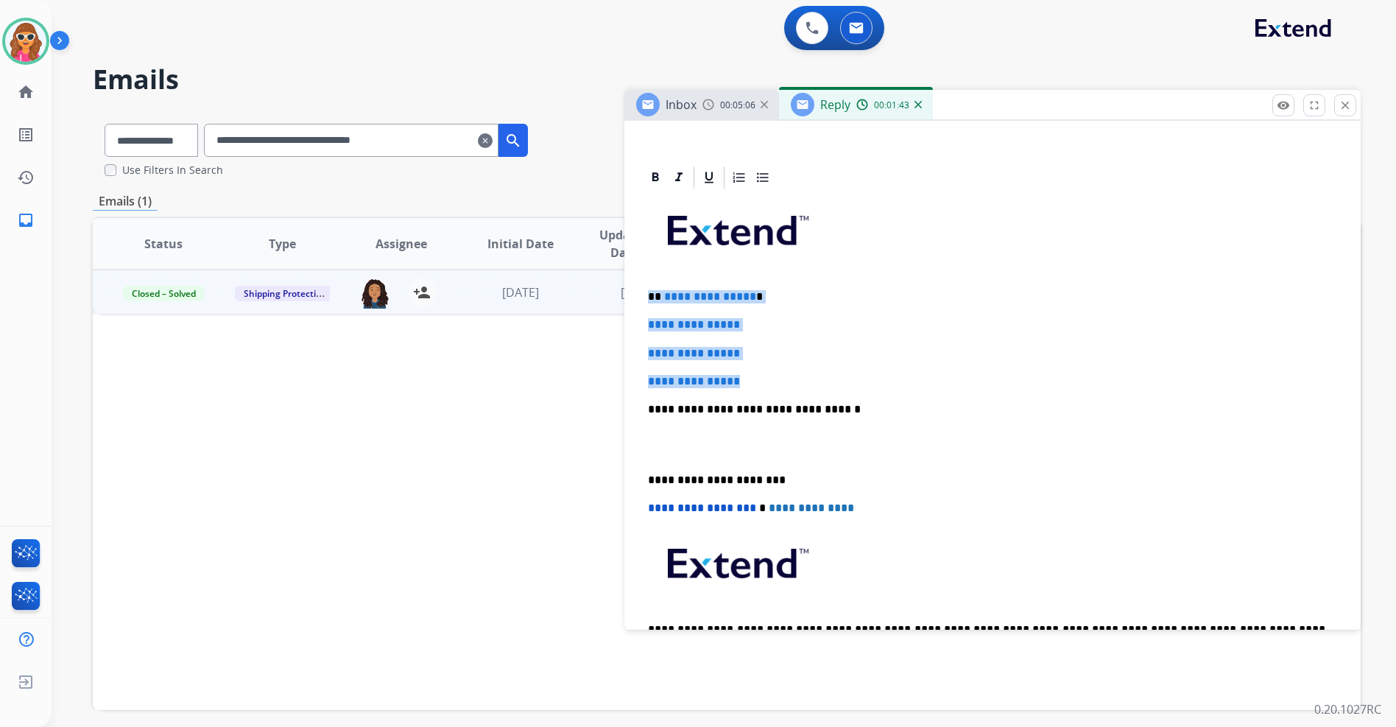
drag, startPoint x: 760, startPoint y: 384, endPoint x: 636, endPoint y: 295, distance: 152.4
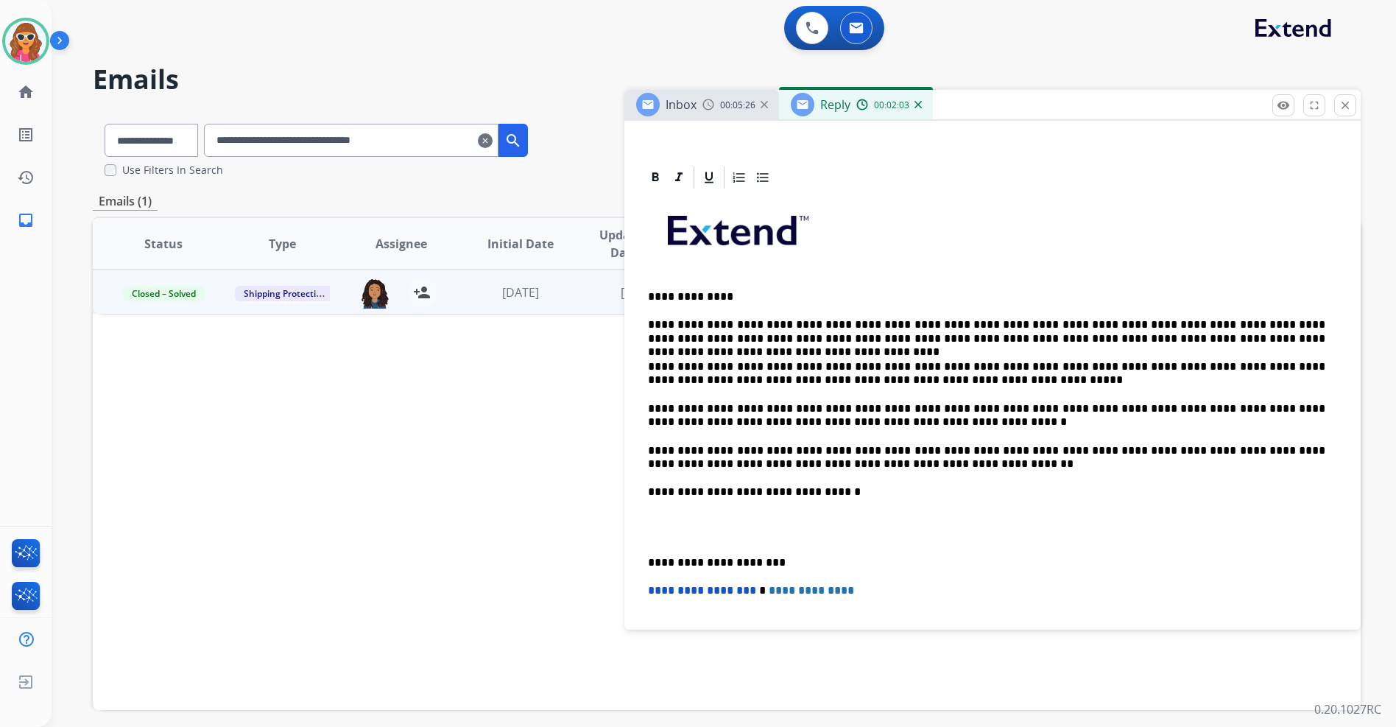
click at [1107, 328] on p "**********" at bounding box center [986, 331] width 677 height 27
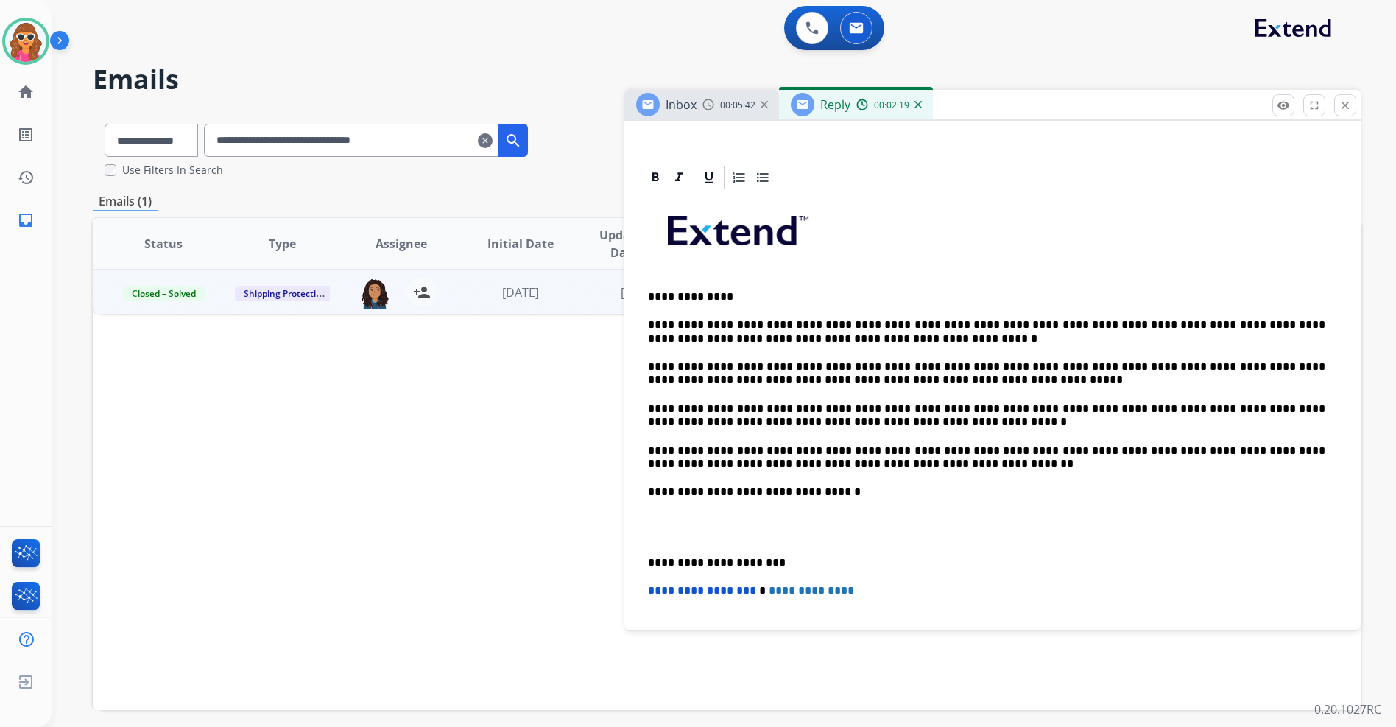
click at [1066, 328] on p "**********" at bounding box center [986, 331] width 677 height 27
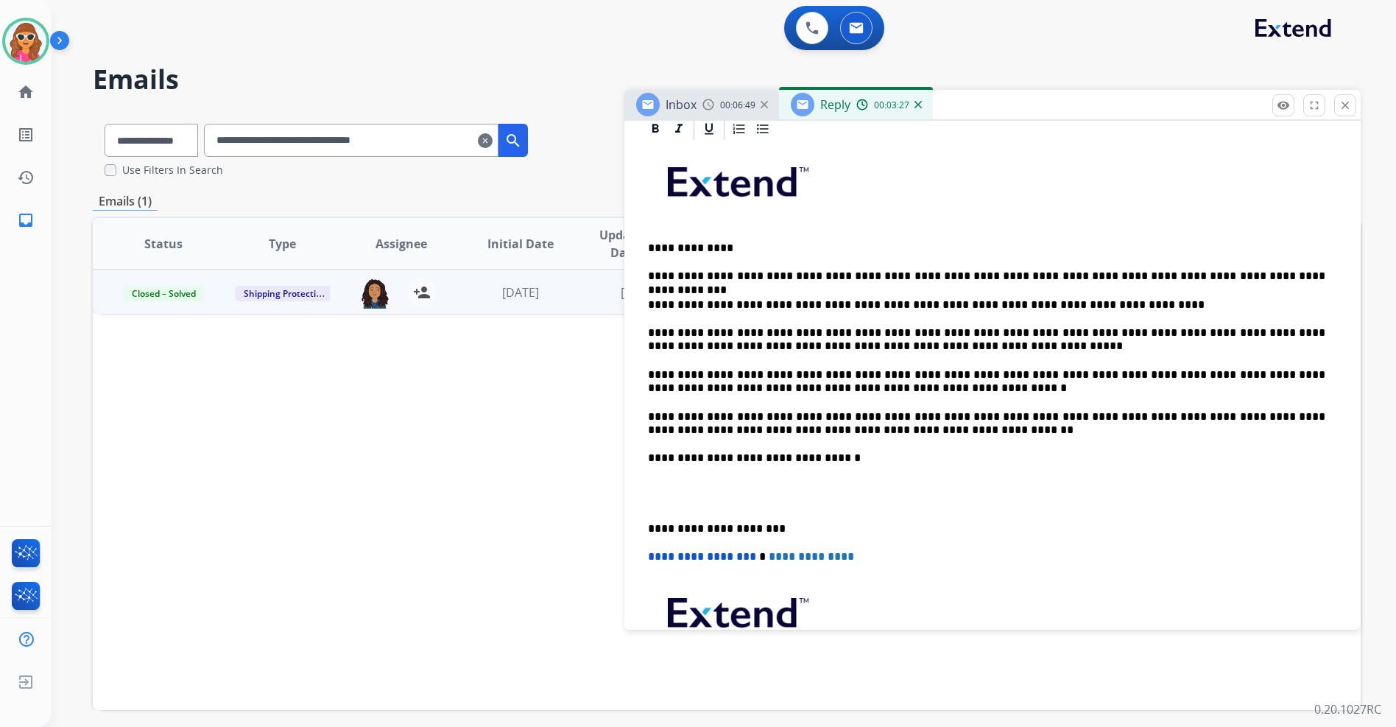
scroll to position [368, 0]
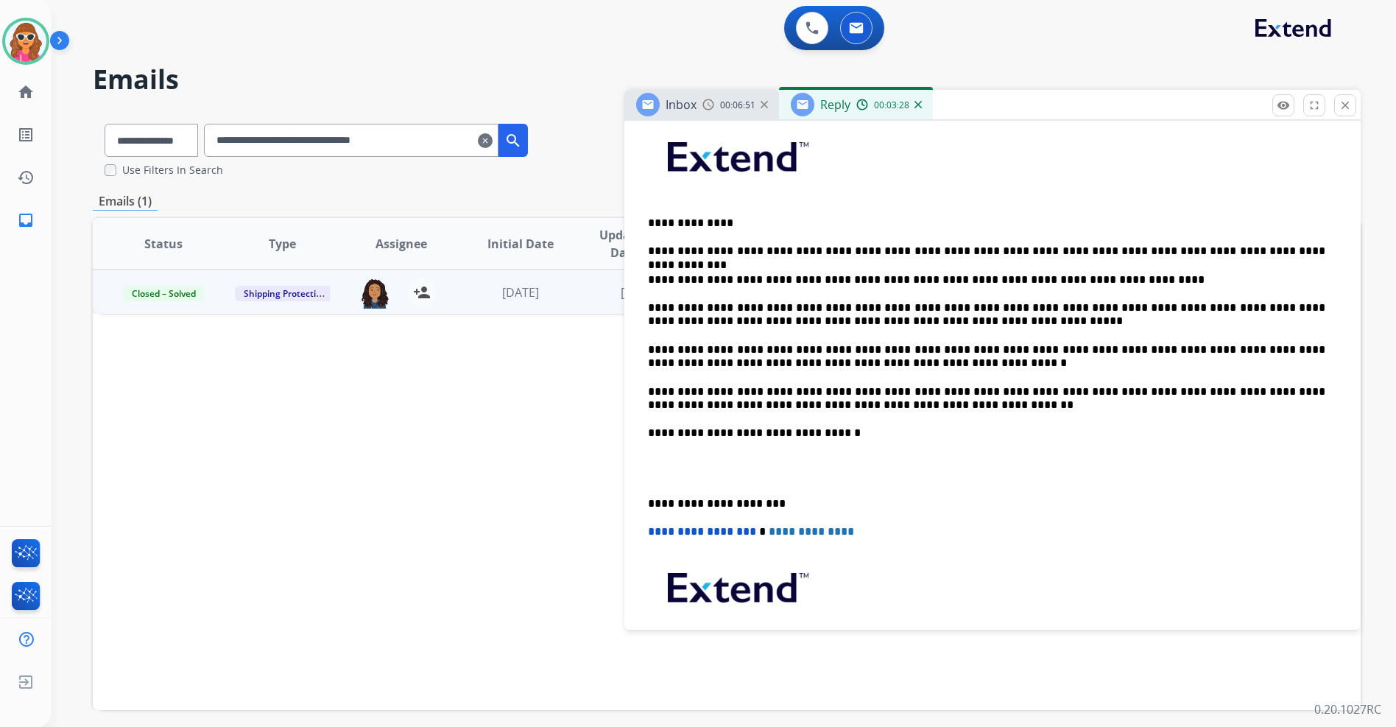
click at [842, 430] on p "**********" at bounding box center [986, 432] width 677 height 13
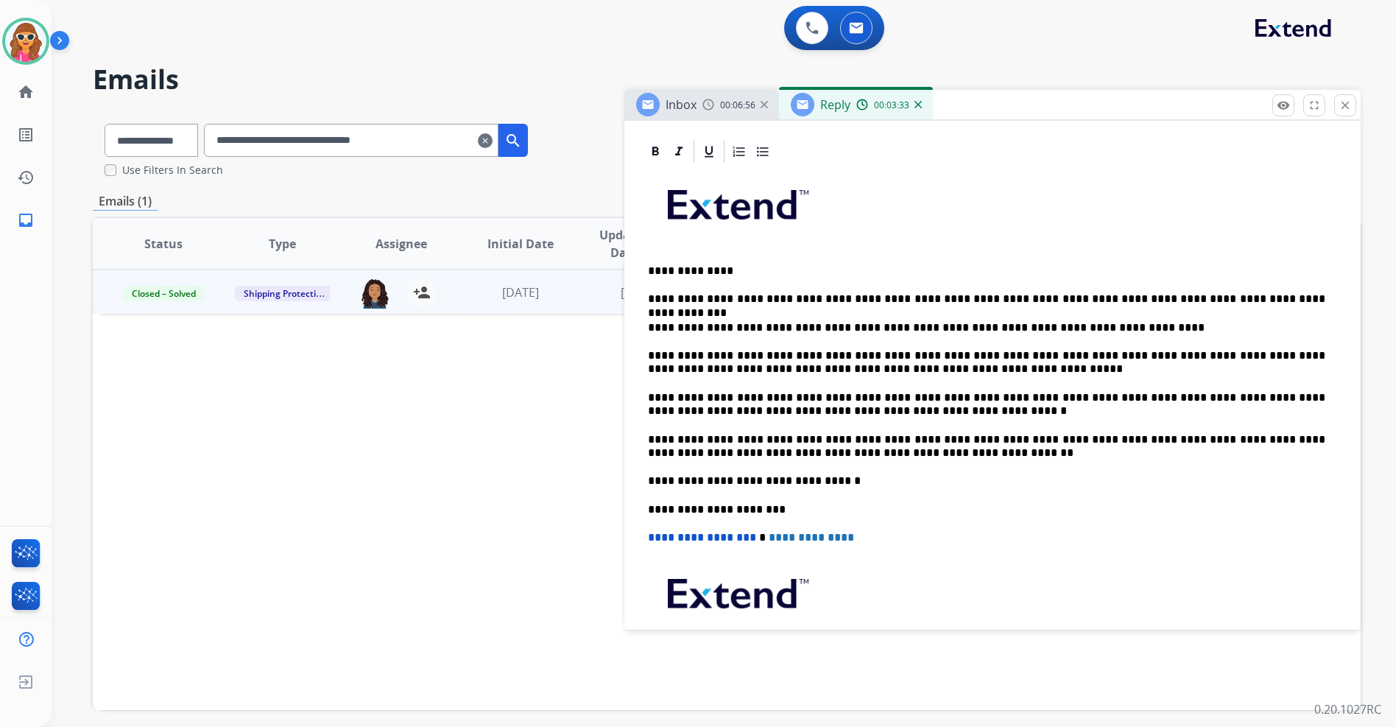
scroll to position [295, 0]
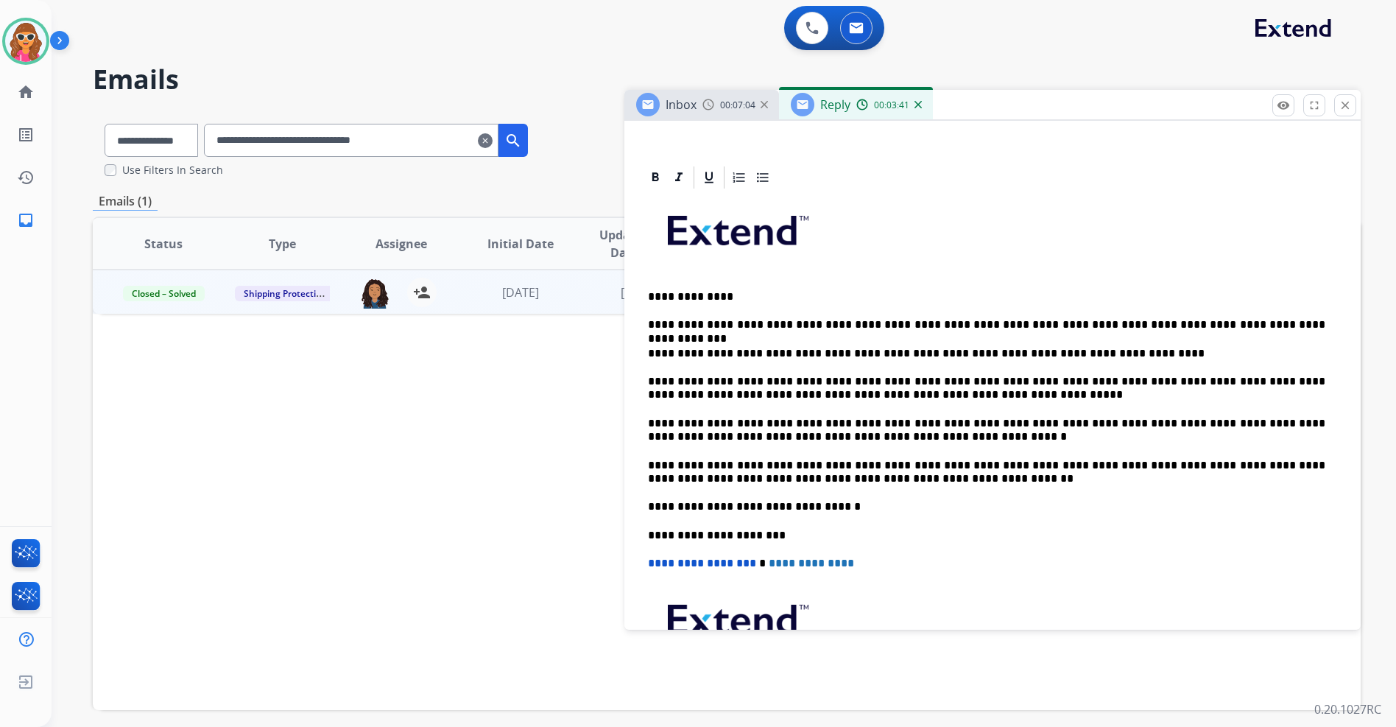
click at [1125, 325] on p "**********" at bounding box center [986, 324] width 677 height 13
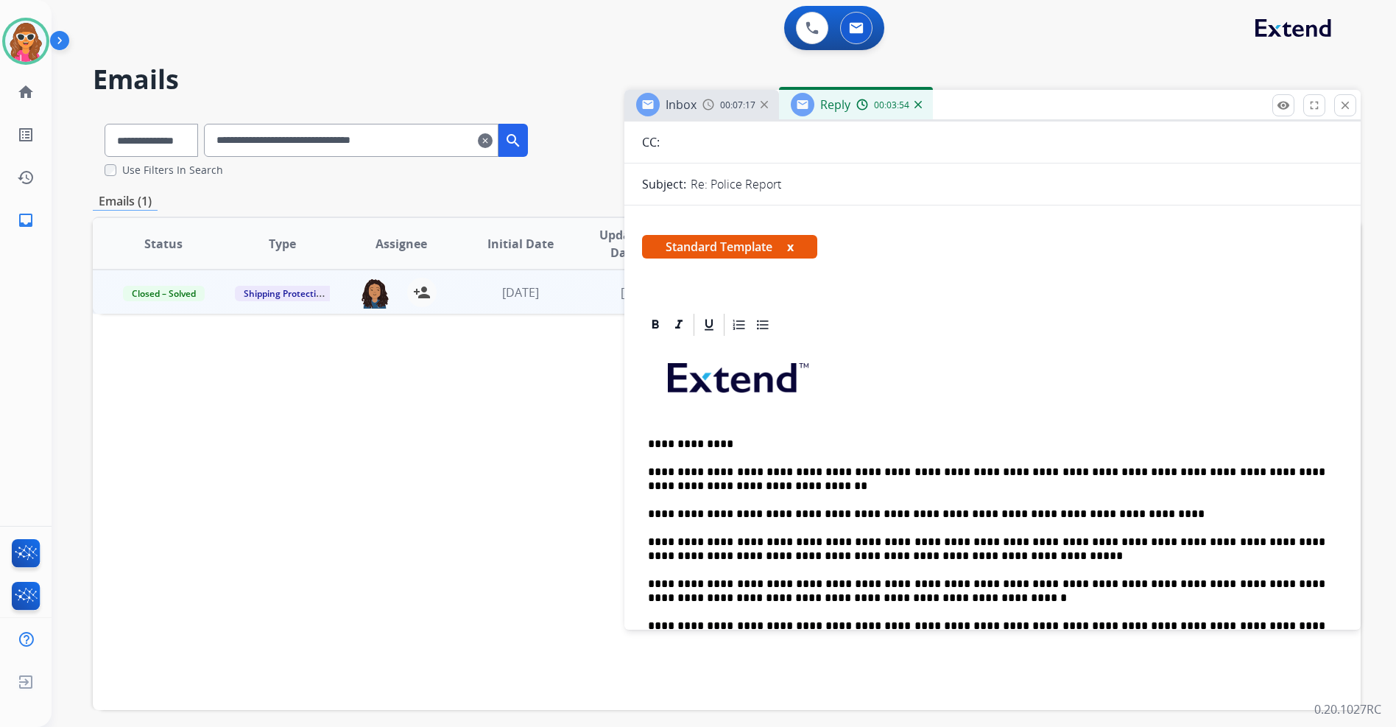
scroll to position [0, 0]
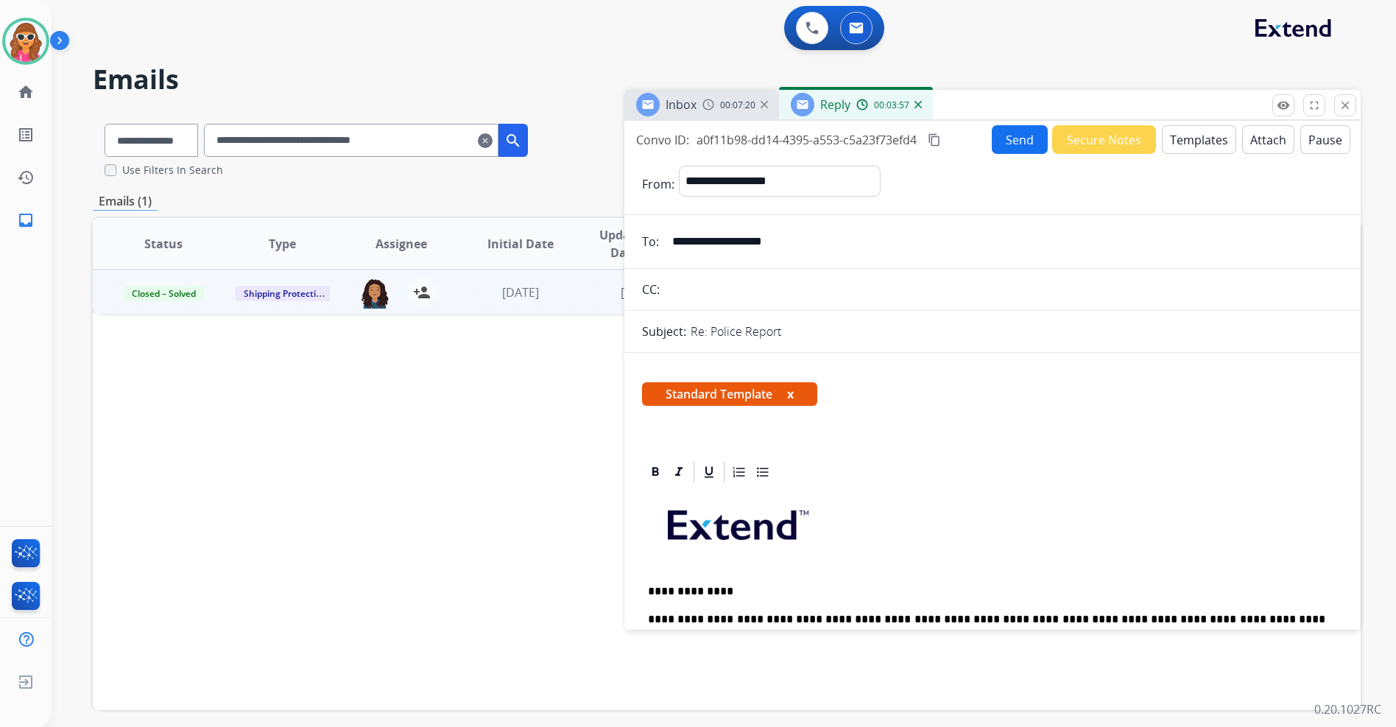
click at [1017, 143] on button "Send" at bounding box center [1020, 139] width 56 height 29
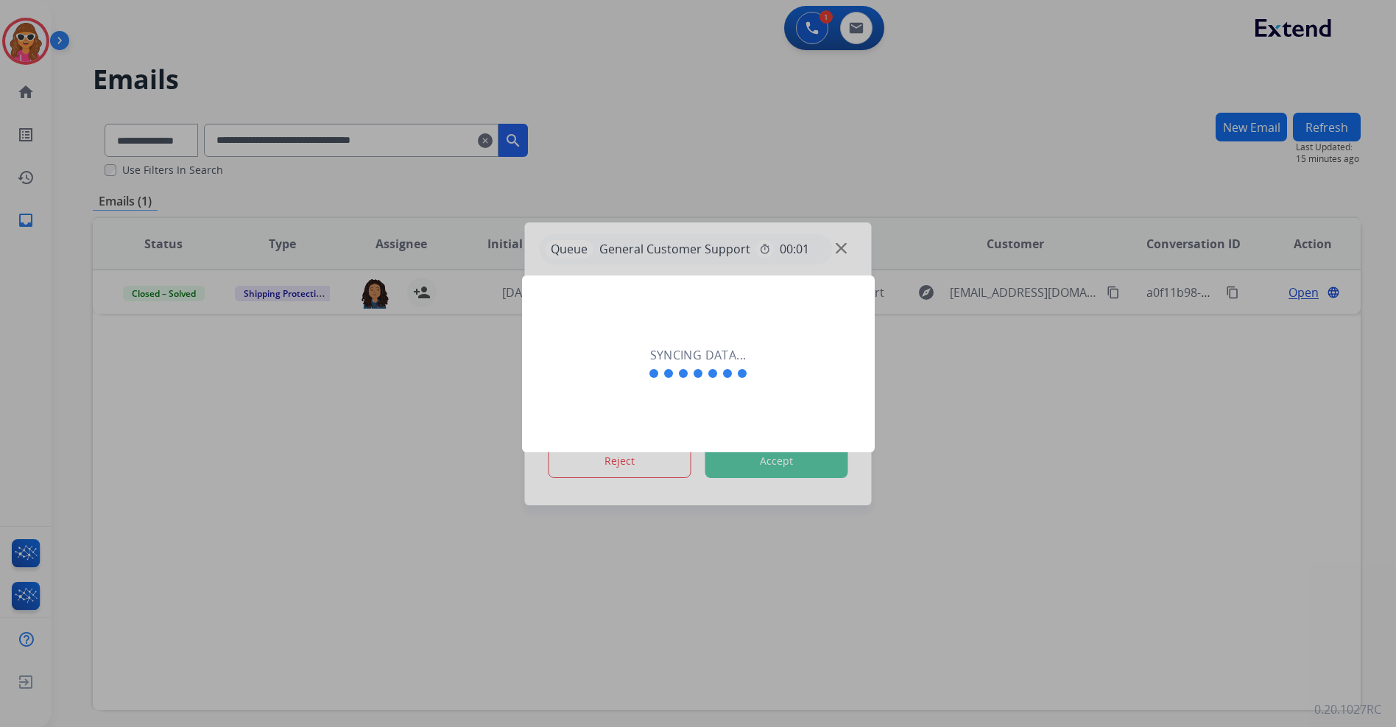
click at [797, 472] on div at bounding box center [698, 363] width 1396 height 727
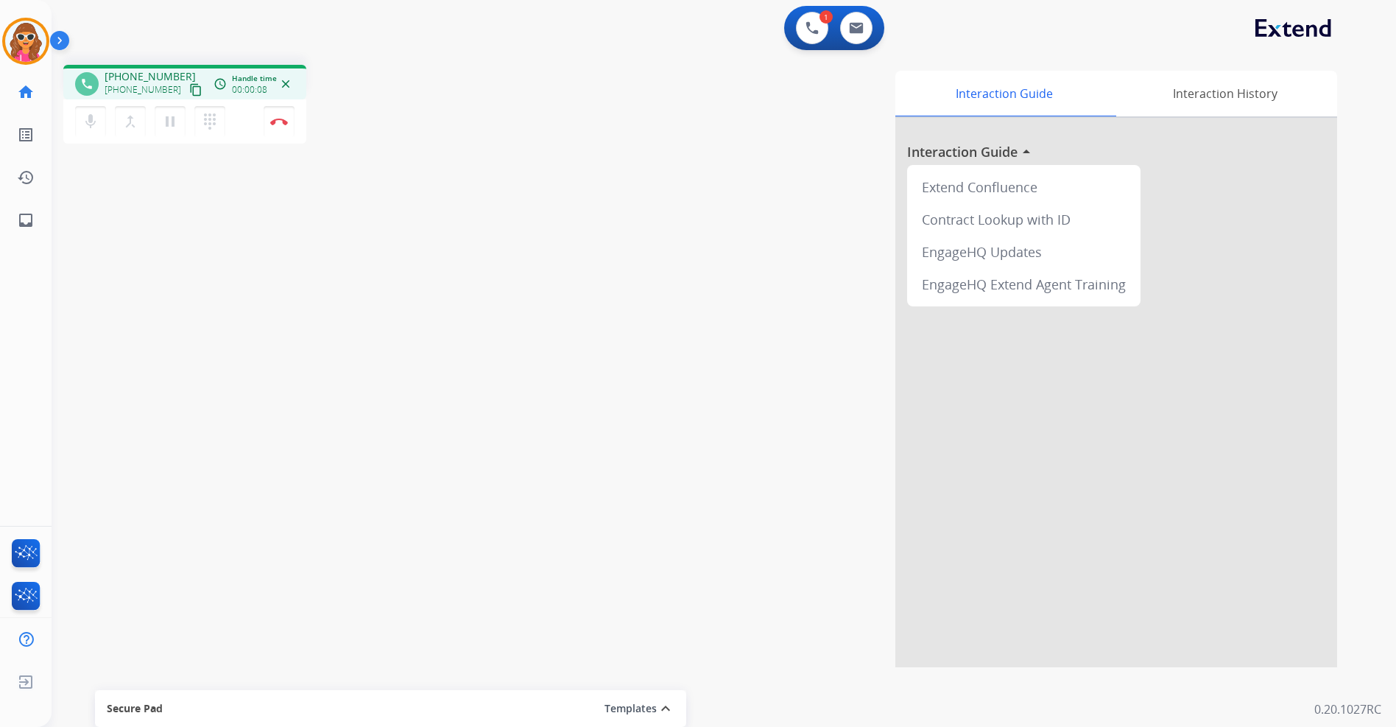
click at [189, 93] on mat-icon "content_copy" at bounding box center [195, 89] width 13 height 13
click at [189, 91] on mat-icon "content_copy" at bounding box center [195, 89] width 13 height 13
click at [855, 29] on img at bounding box center [856, 28] width 15 height 12
select select "**********"
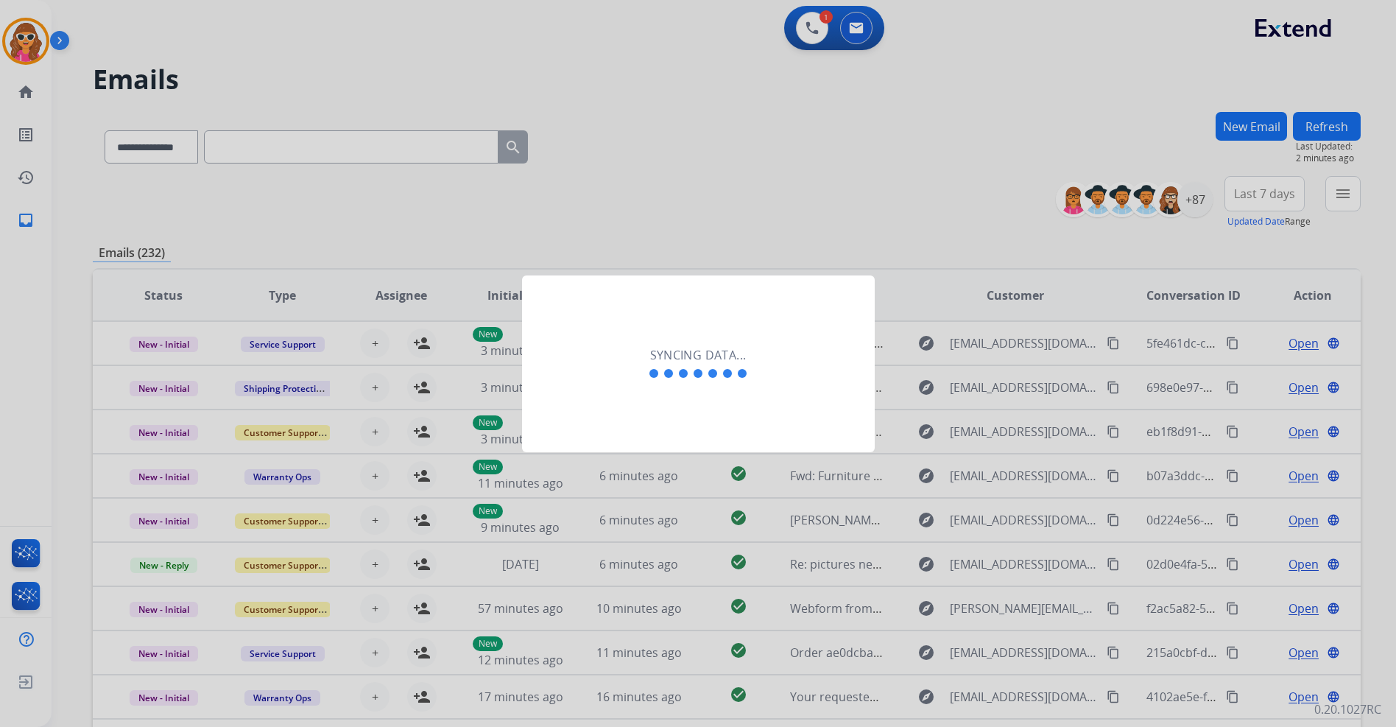
click at [835, 163] on div at bounding box center [698, 363] width 1396 height 727
click at [737, 360] on h2 "Syncing data..." at bounding box center [698, 355] width 96 height 18
click at [789, 415] on div "Syncing data..." at bounding box center [698, 363] width 353 height 177
click at [778, 362] on div "Syncing data..." at bounding box center [698, 363] width 353 height 177
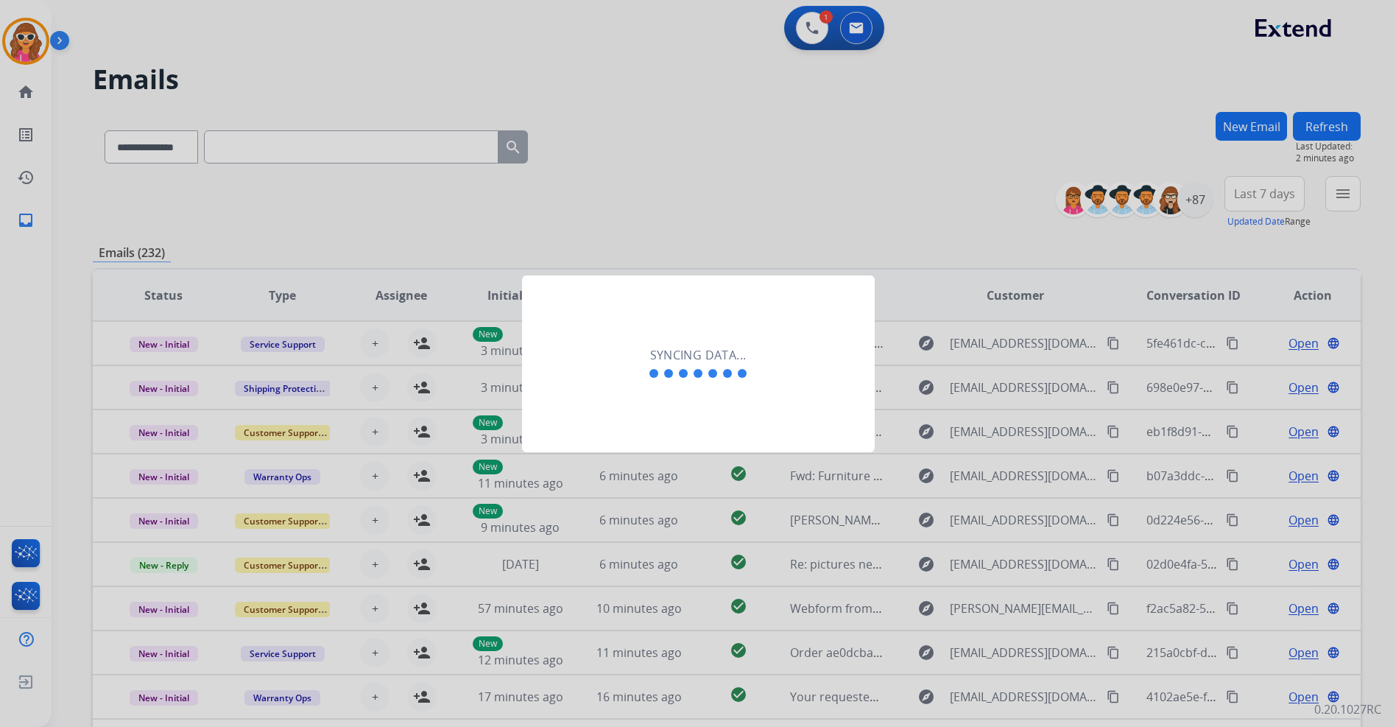
click at [811, 37] on div at bounding box center [698, 363] width 1396 height 727
click at [807, 34] on div at bounding box center [698, 363] width 1396 height 727
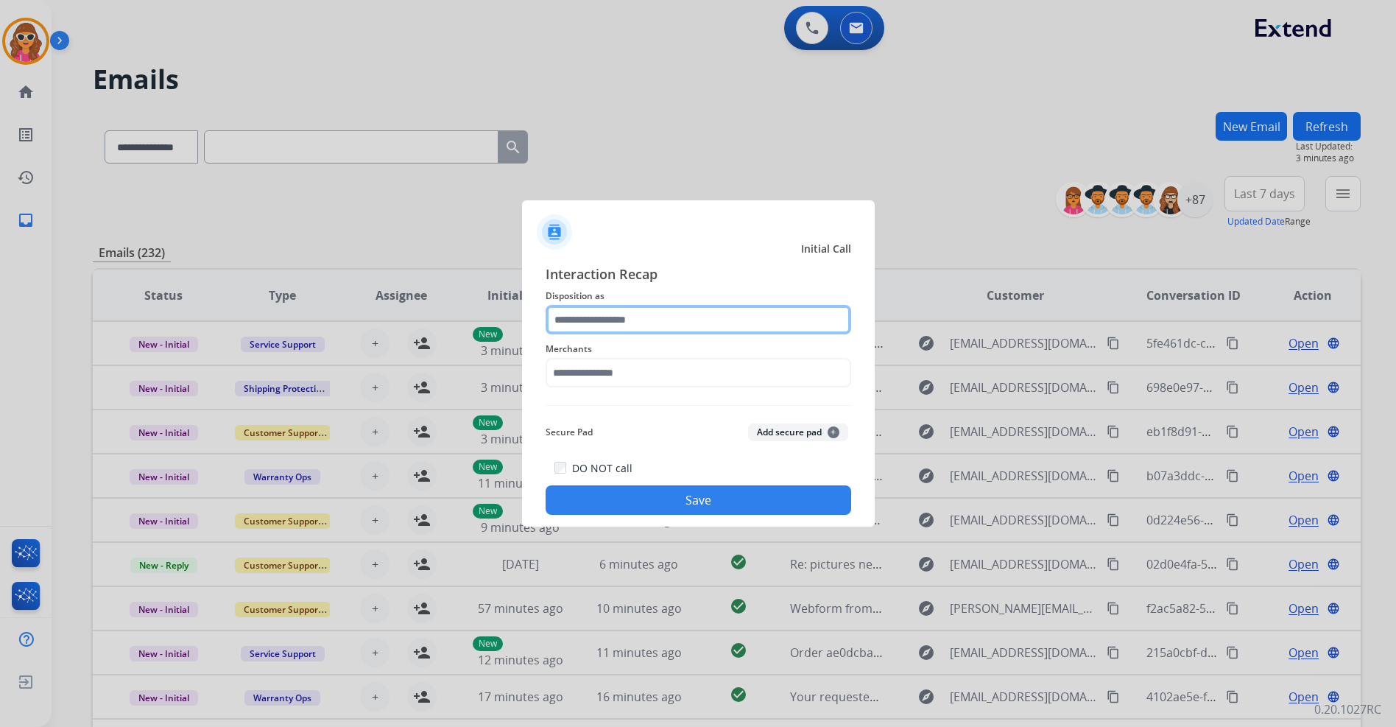
click at [618, 315] on input "text" at bounding box center [699, 319] width 306 height 29
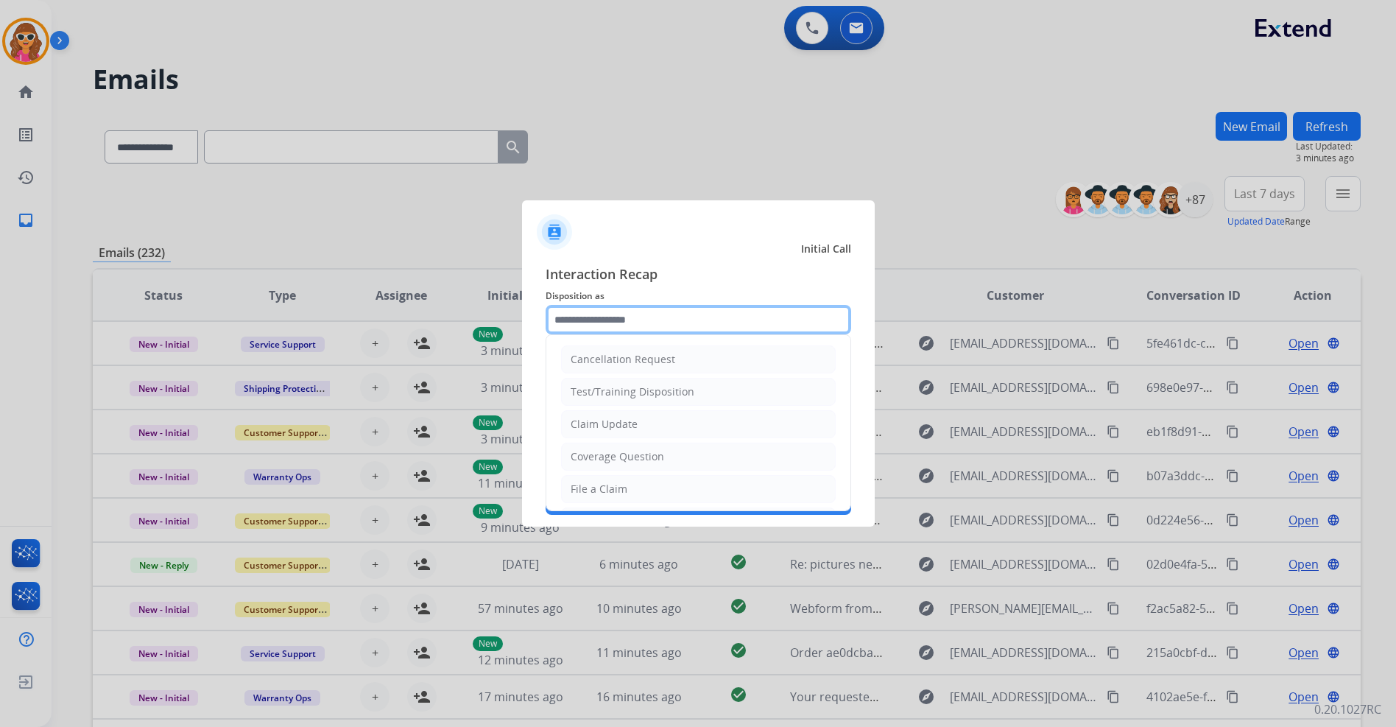
type input "**********"
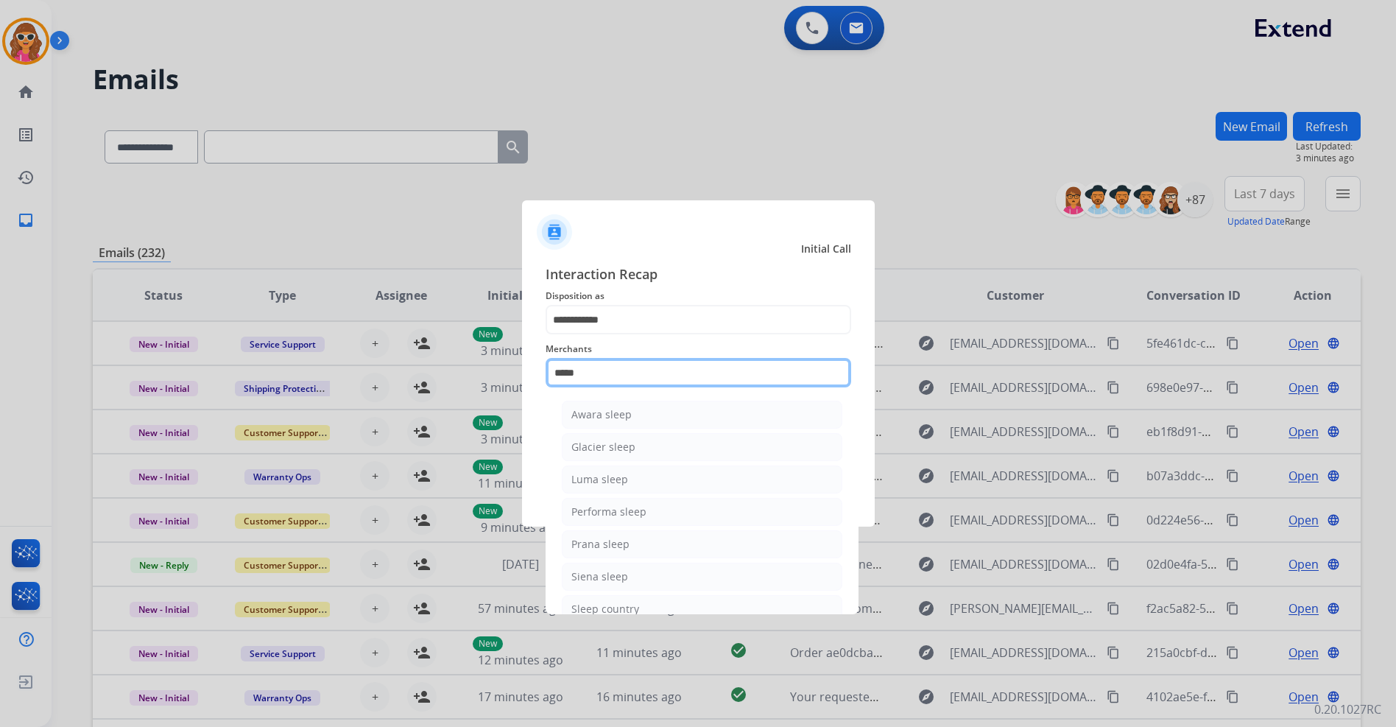
drag, startPoint x: 611, startPoint y: 375, endPoint x: 542, endPoint y: 375, distance: 69.2
click at [542, 375] on div "**********" at bounding box center [698, 389] width 353 height 275
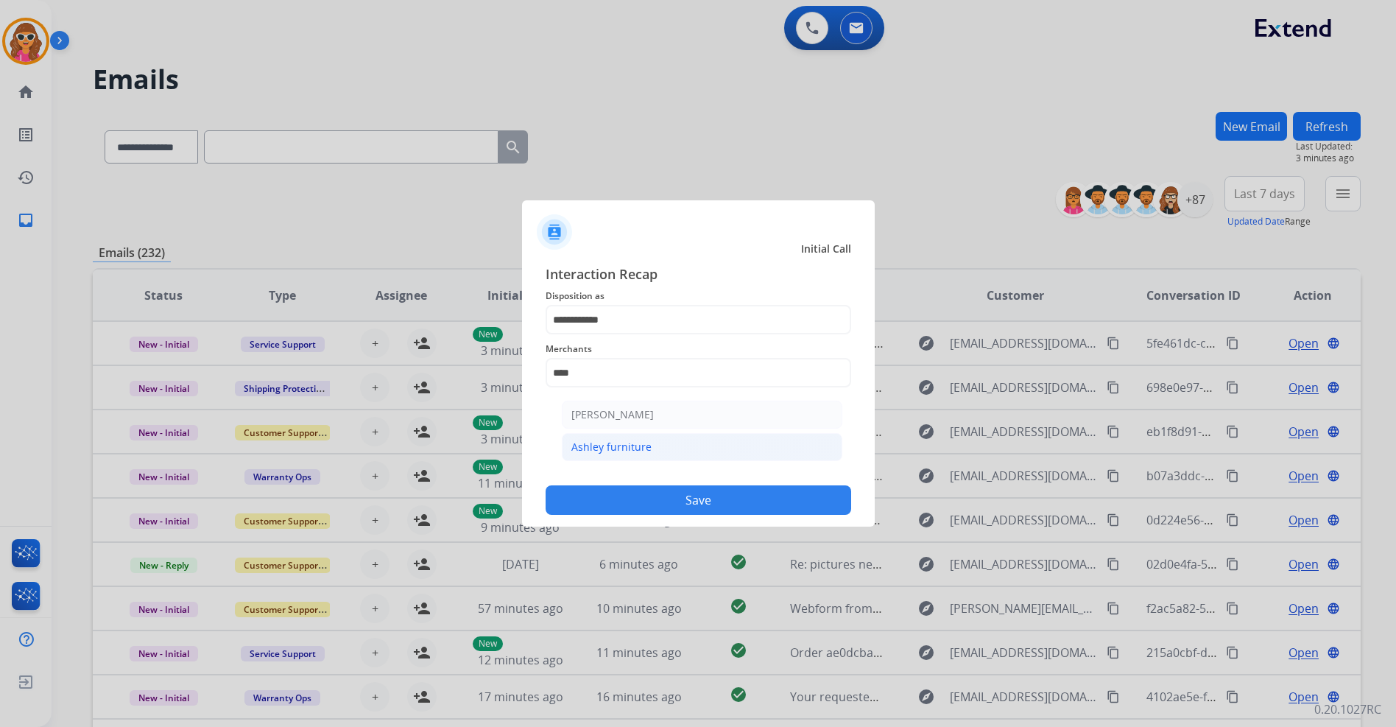
click at [669, 459] on li "Ashley furniture" at bounding box center [702, 447] width 281 height 28
type input "**********"
click at [711, 503] on button "Save" at bounding box center [699, 499] width 306 height 29
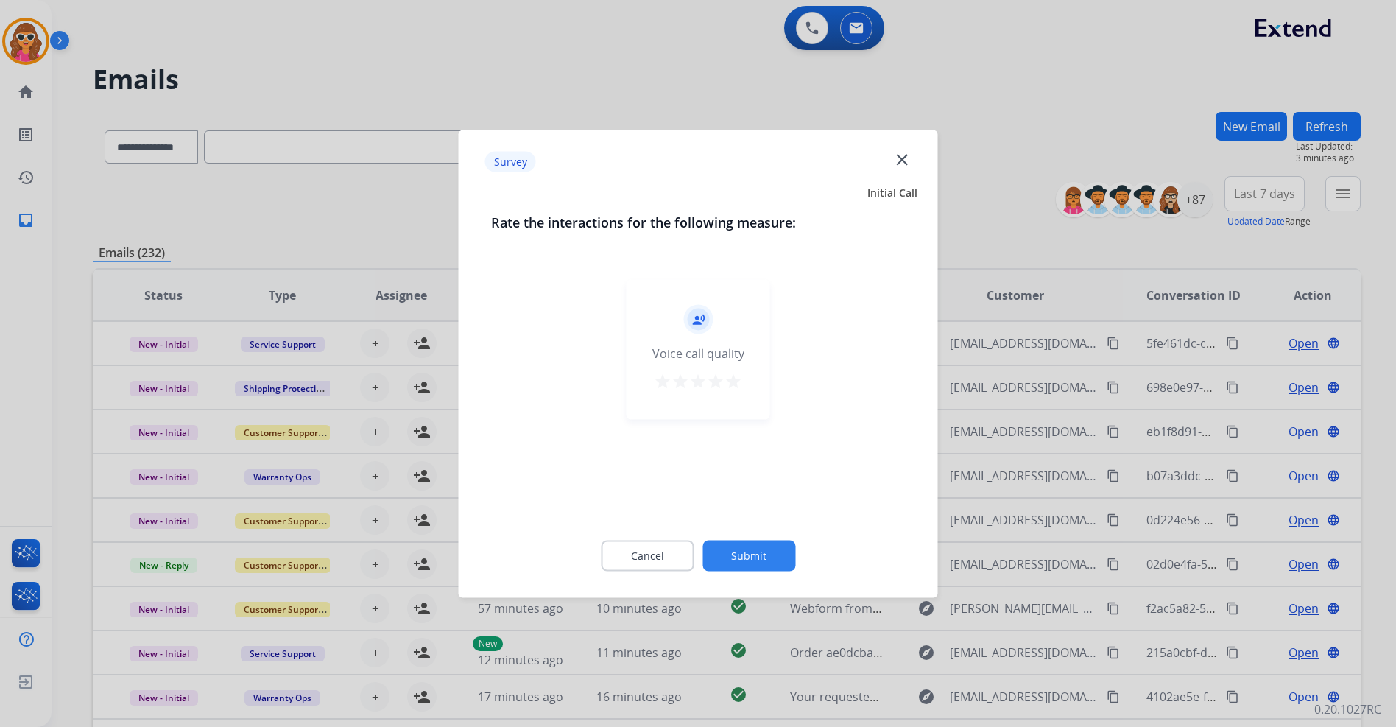
click at [736, 383] on mat-icon "star" at bounding box center [734, 381] width 18 height 18
click at [763, 552] on button "Submit" at bounding box center [748, 555] width 93 height 31
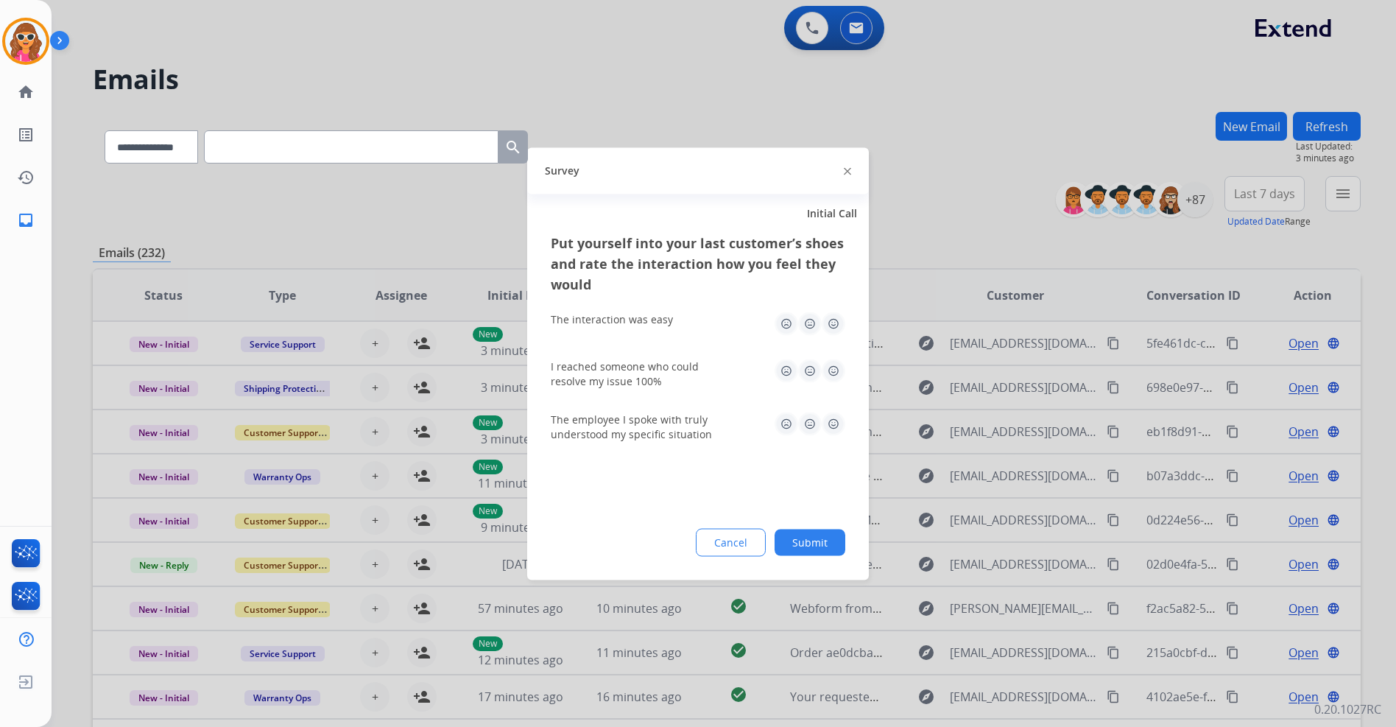
click at [834, 320] on img at bounding box center [834, 323] width 24 height 24
click at [832, 373] on img at bounding box center [834, 371] width 24 height 24
click at [833, 427] on img at bounding box center [834, 424] width 24 height 24
click at [820, 544] on button "Submit" at bounding box center [810, 542] width 71 height 27
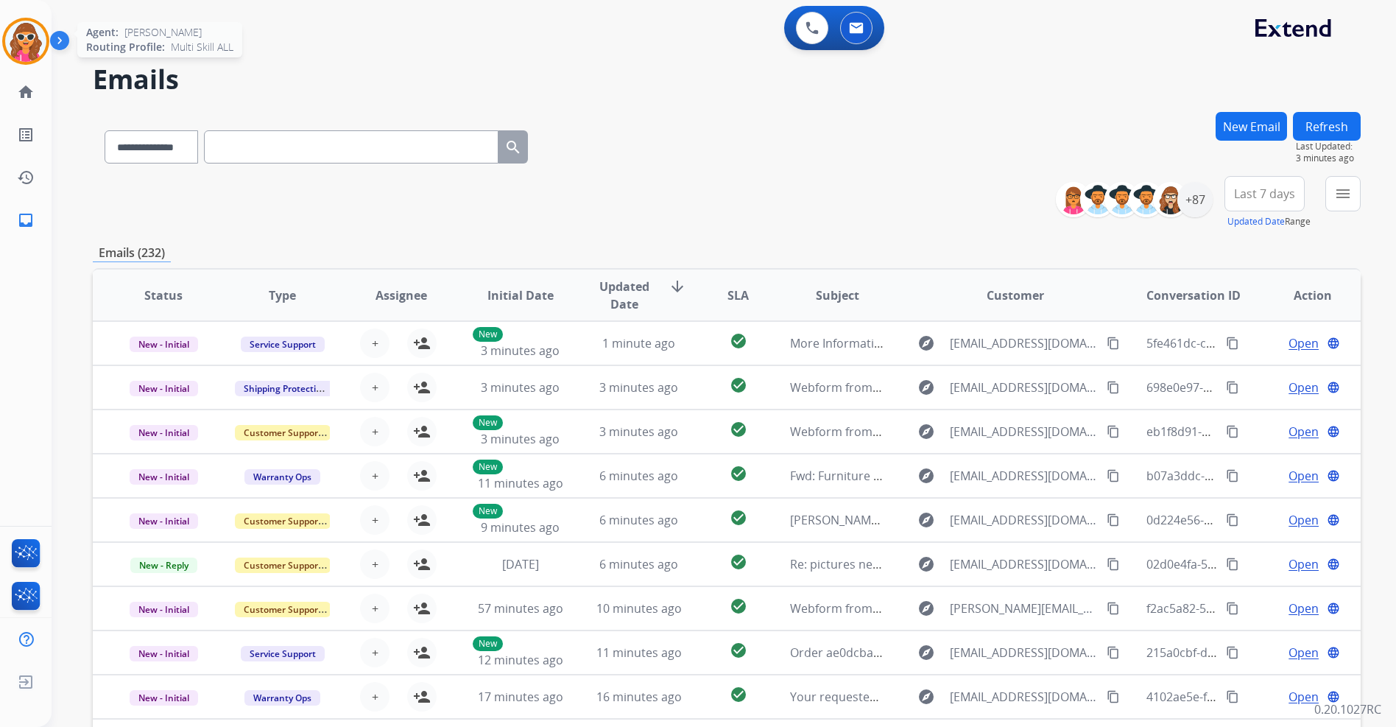
click at [31, 35] on img at bounding box center [25, 41] width 41 height 41
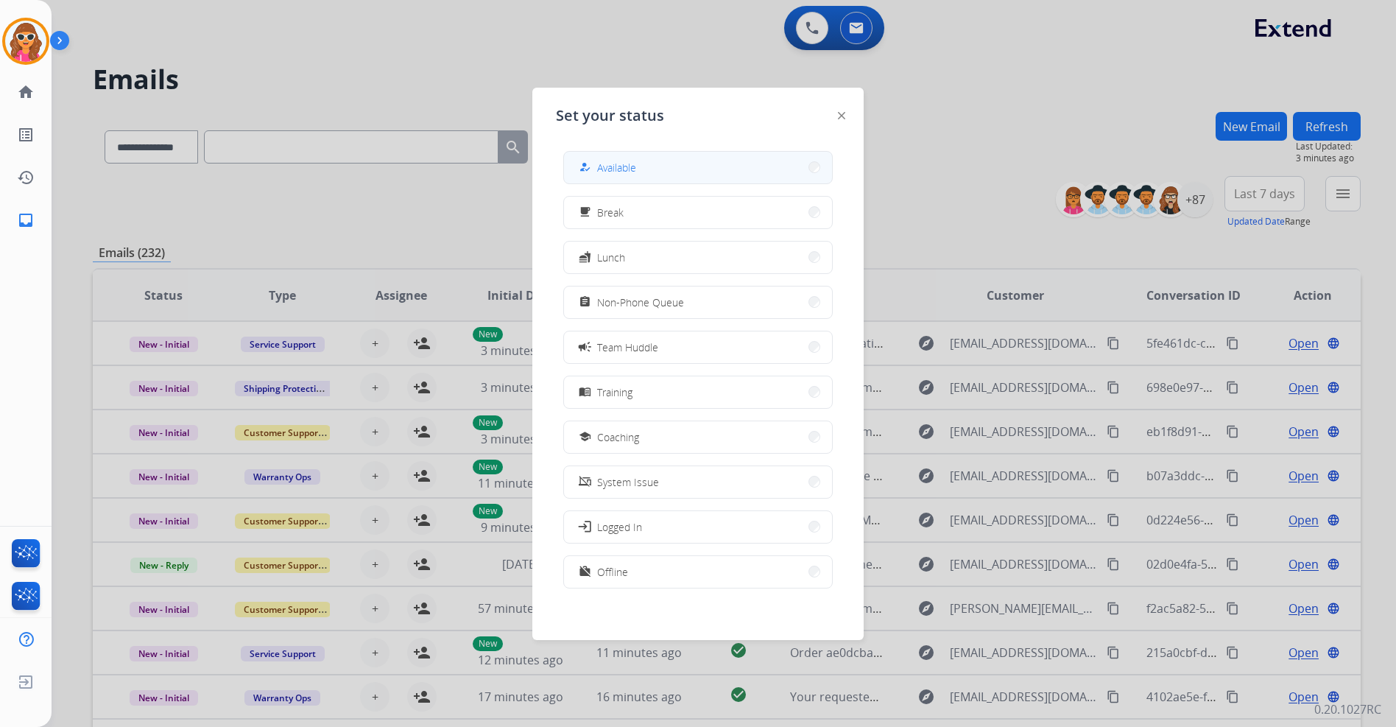
click at [632, 169] on span "Available" at bounding box center [616, 167] width 39 height 15
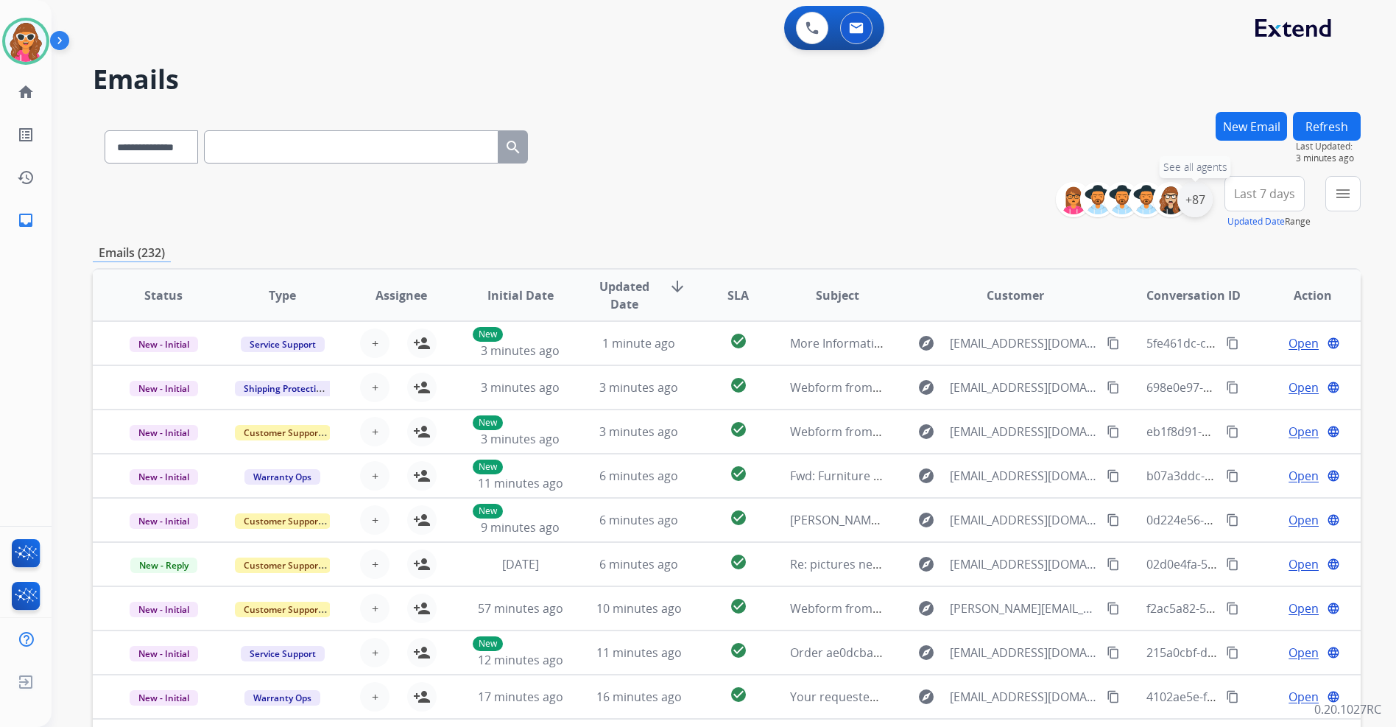
click at [1193, 194] on div "+87" at bounding box center [1194, 199] width 35 height 35
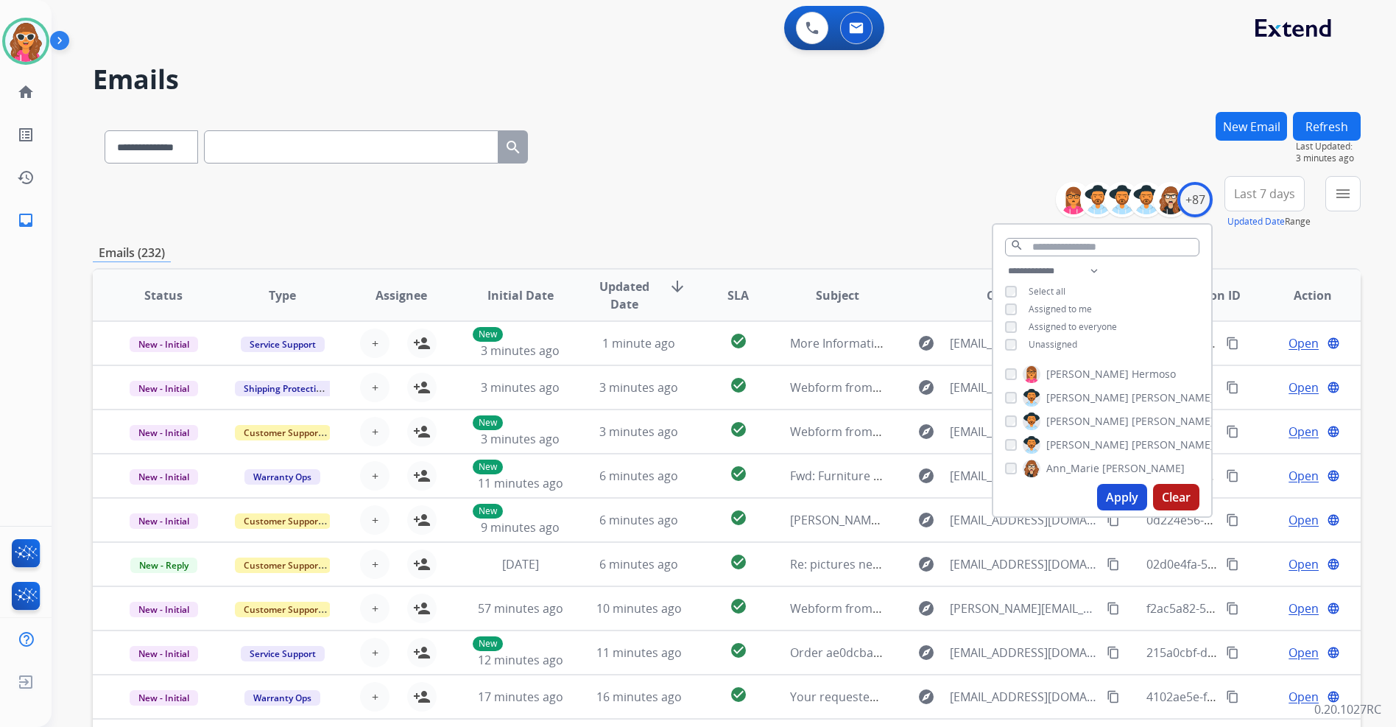
click at [1048, 345] on span "Unassigned" at bounding box center [1053, 344] width 49 height 13
click at [1113, 496] on button "Apply" at bounding box center [1122, 497] width 50 height 27
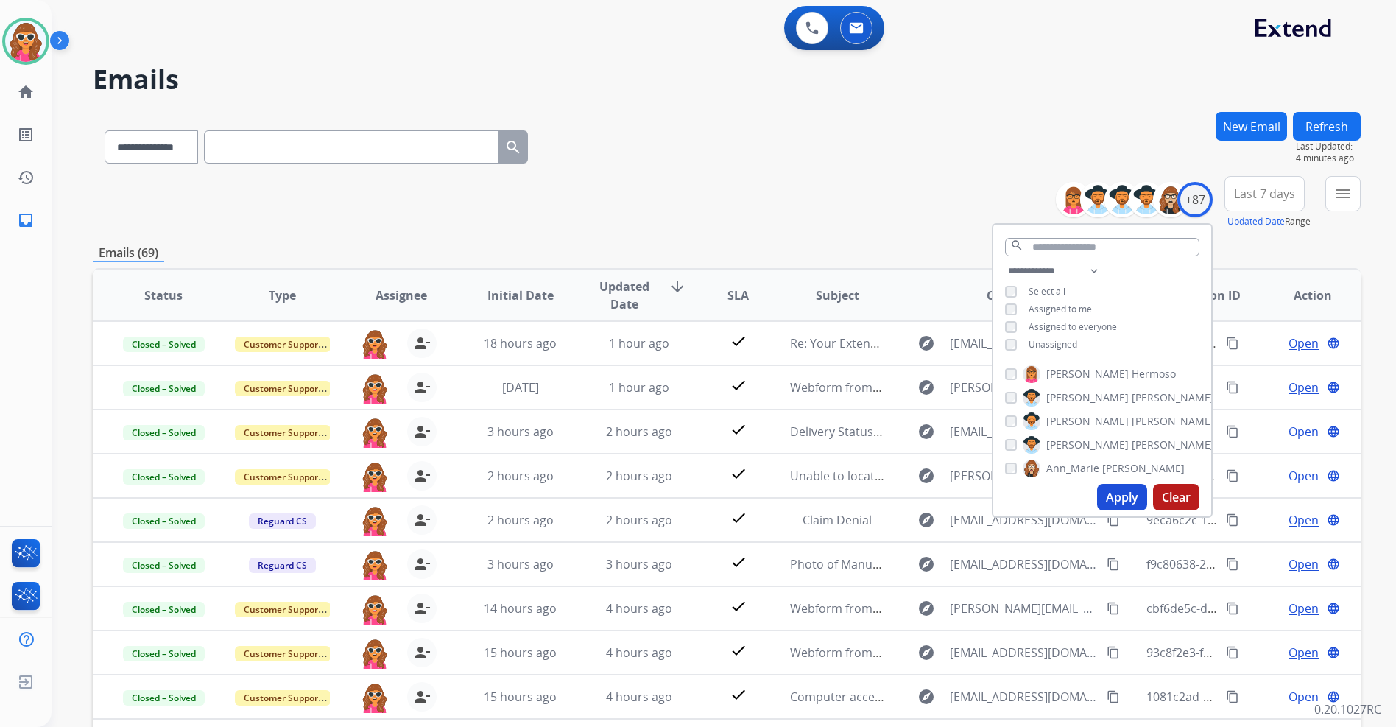
click at [892, 181] on div "**********" at bounding box center [727, 202] width 1268 height 53
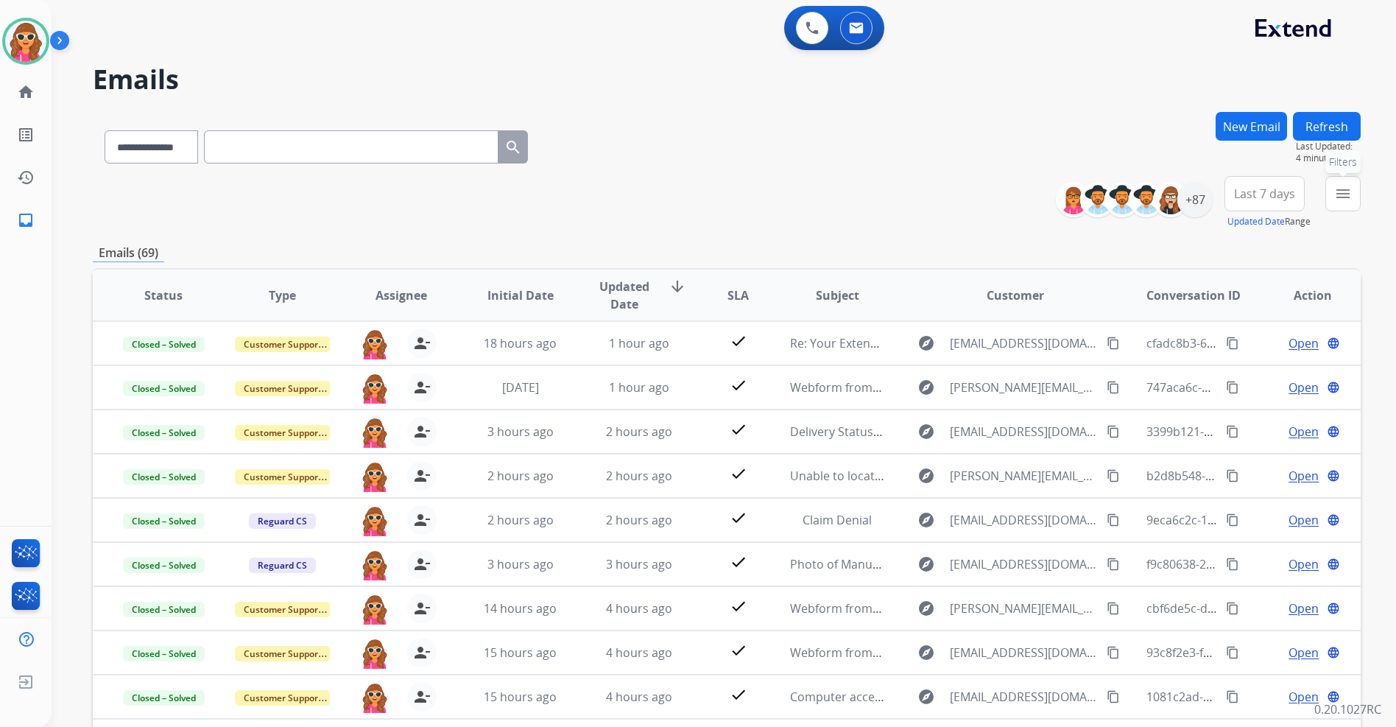
click at [1339, 189] on mat-icon "menu" at bounding box center [1343, 194] width 18 height 18
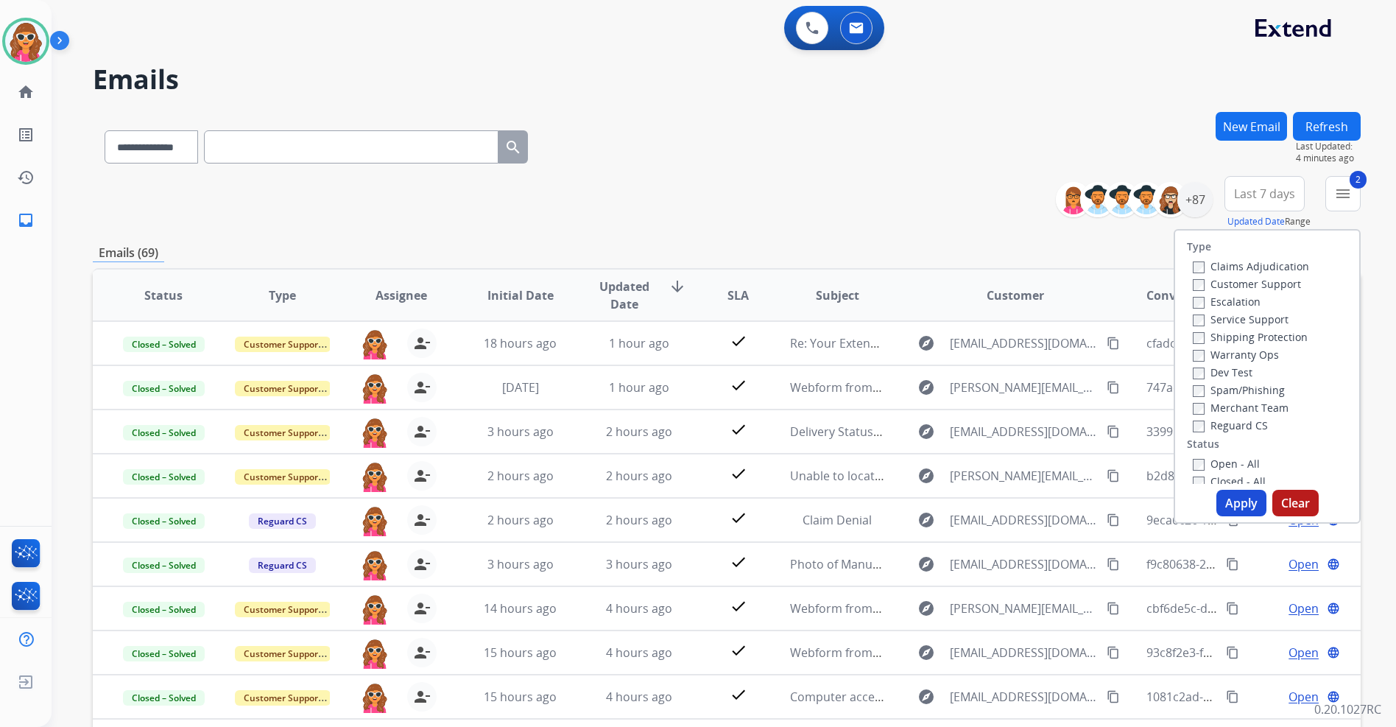
click at [1195, 426] on label "Reguard CS" at bounding box center [1230, 425] width 75 height 14
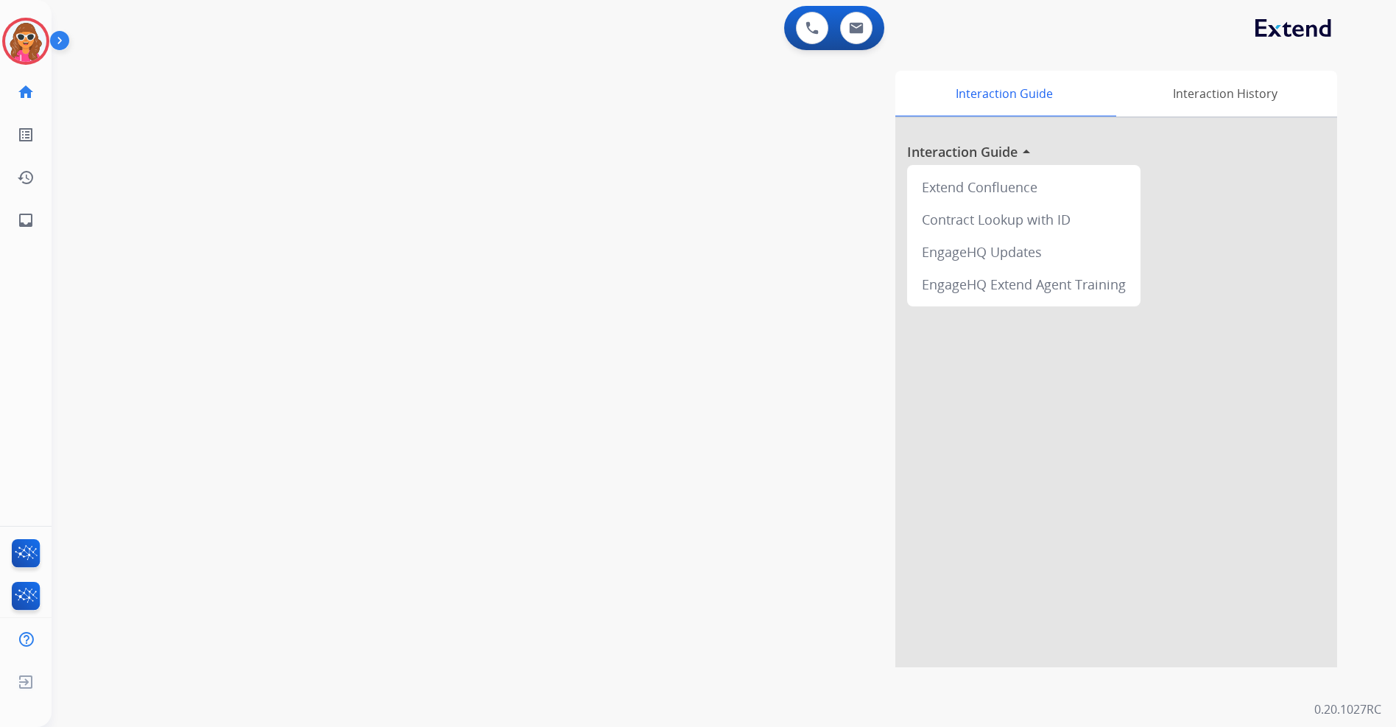
click at [21, 44] on img at bounding box center [25, 41] width 41 height 41
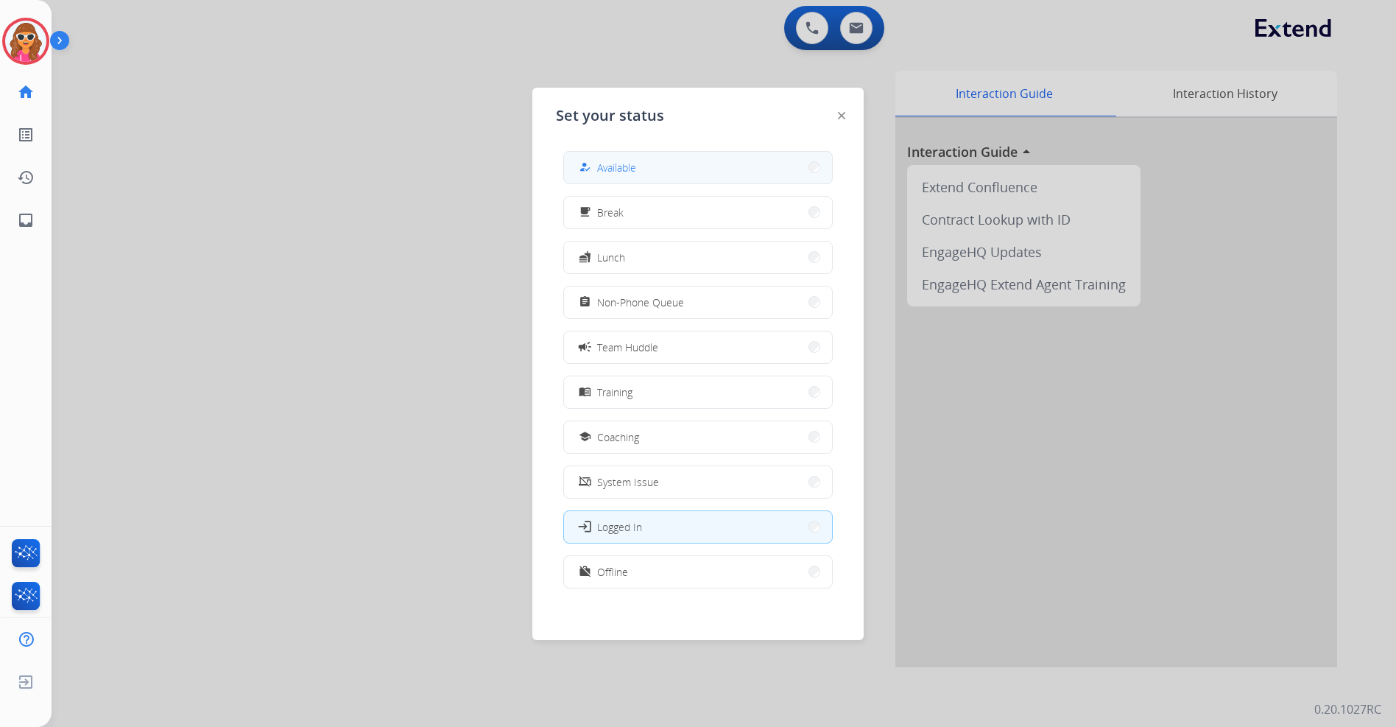
click at [617, 173] on span "Available" at bounding box center [616, 167] width 39 height 15
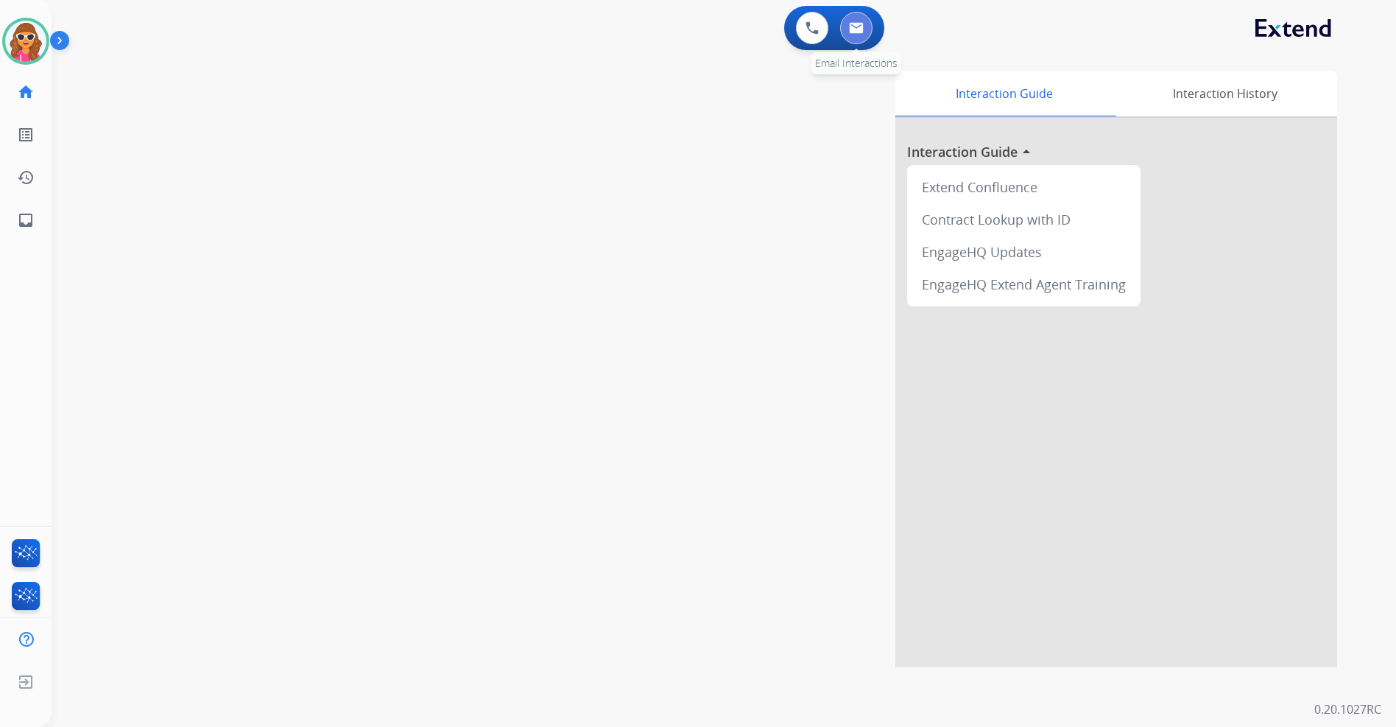
click at [851, 29] on img at bounding box center [856, 28] width 15 height 12
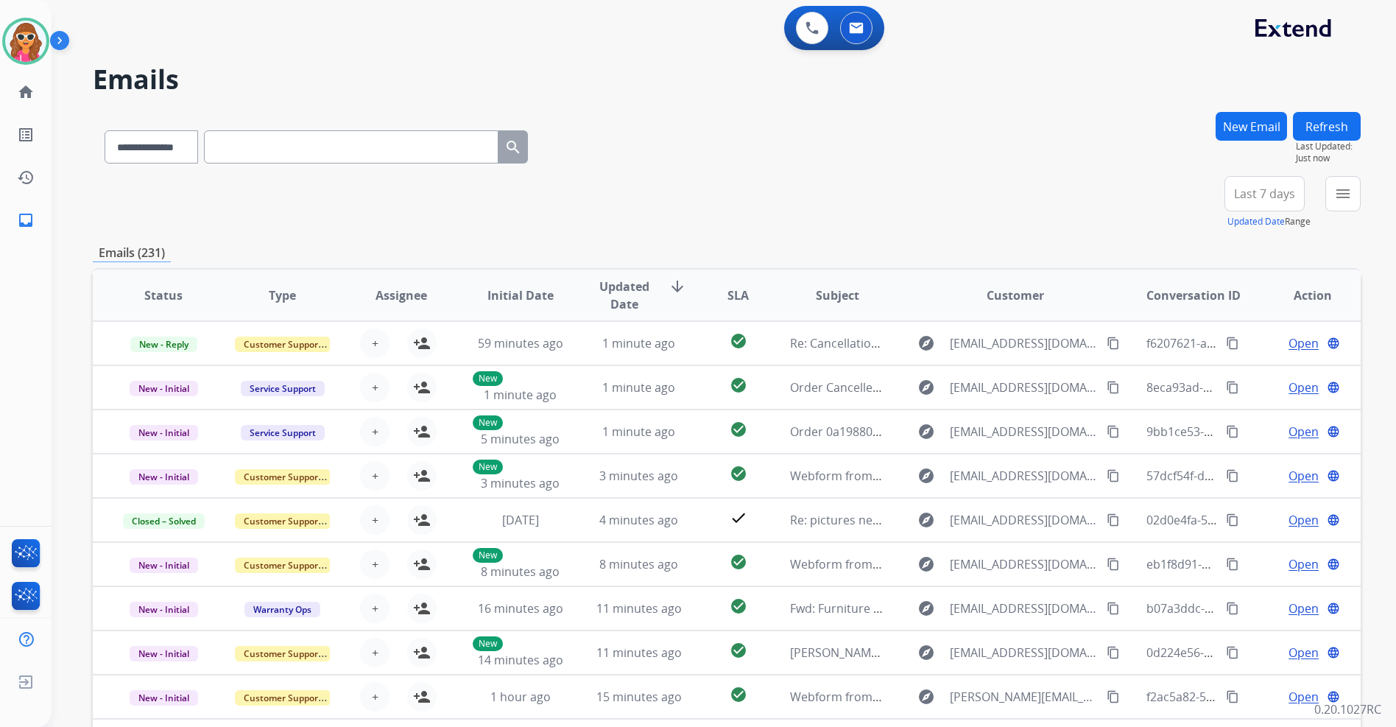
click at [280, 147] on input "text" at bounding box center [351, 146] width 295 height 33
click at [175, 152] on select "**********" at bounding box center [151, 146] width 92 height 33
select select "**********"
click at [105, 130] on select "**********" at bounding box center [151, 146] width 92 height 33
click at [309, 136] on input "text" at bounding box center [351, 146] width 295 height 33
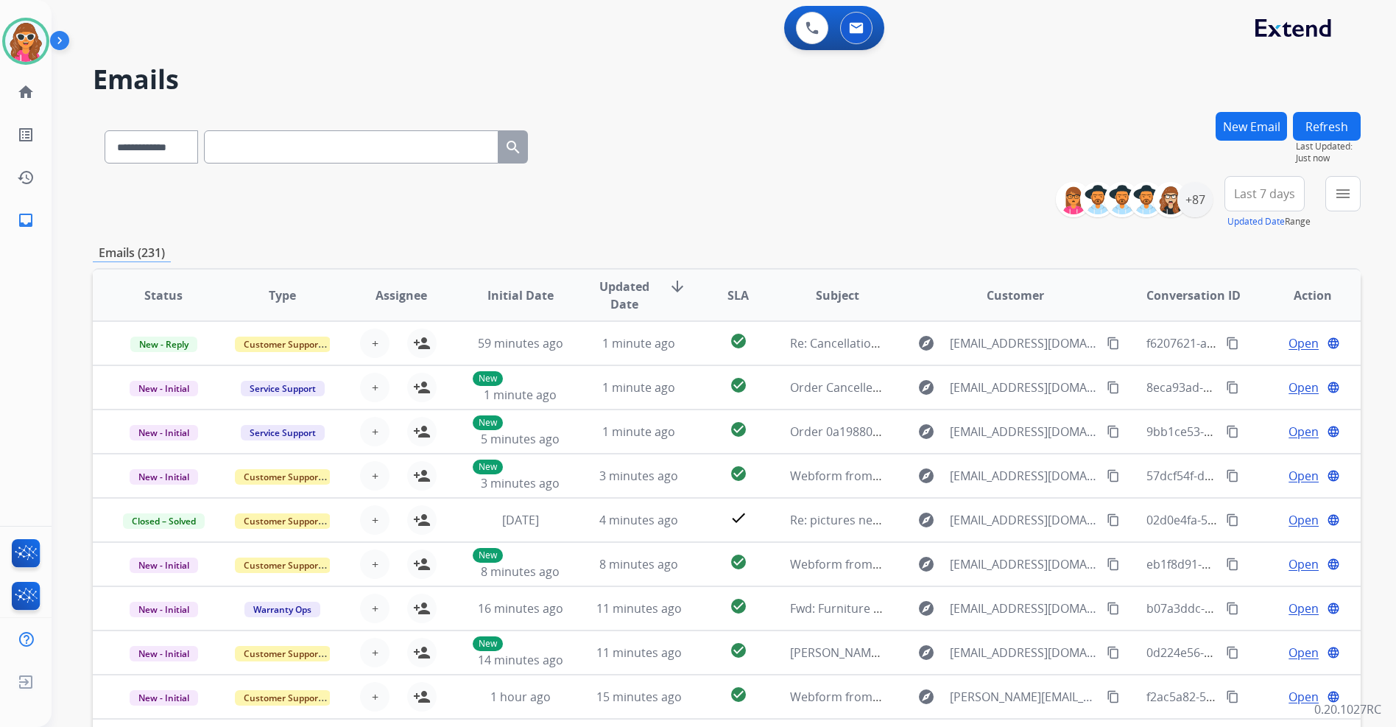
paste input "**********"
type input "**********"
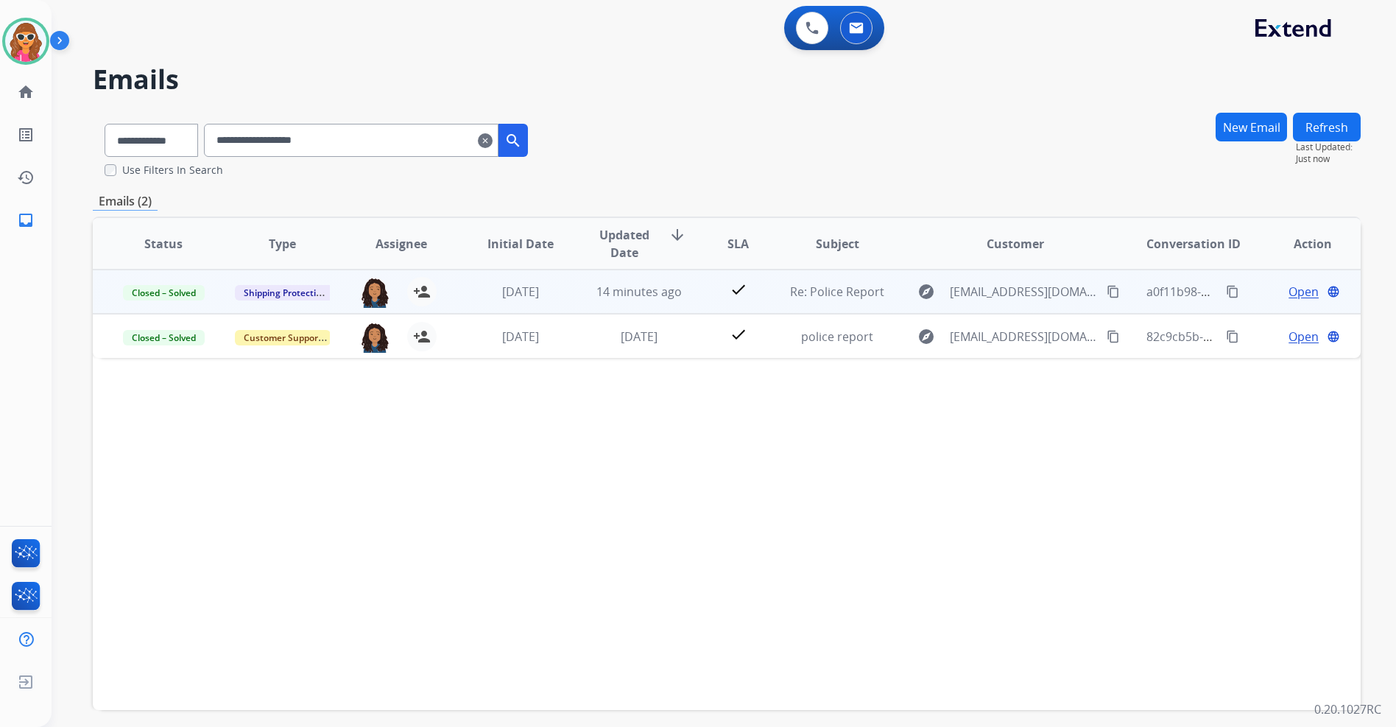
click at [1301, 295] on span "Open" at bounding box center [1304, 292] width 30 height 18
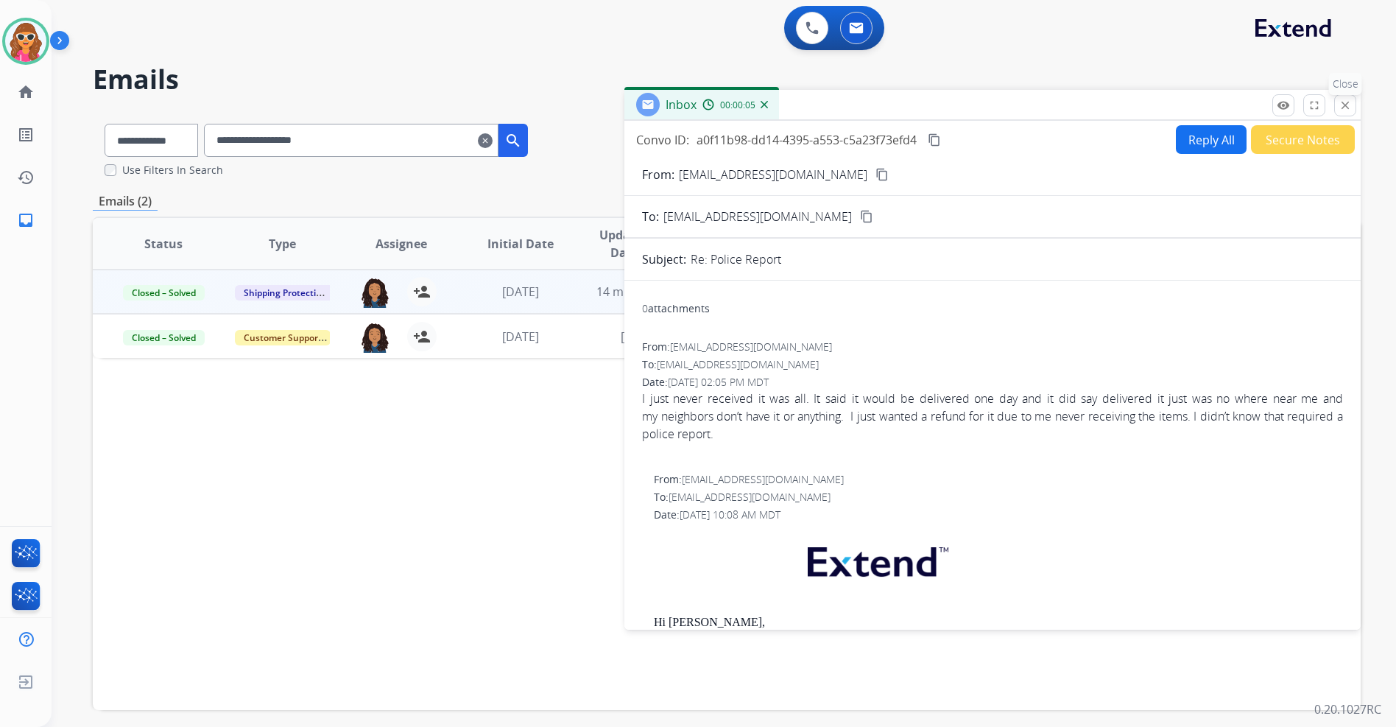
click at [1347, 102] on mat-icon "close" at bounding box center [1345, 105] width 13 height 13
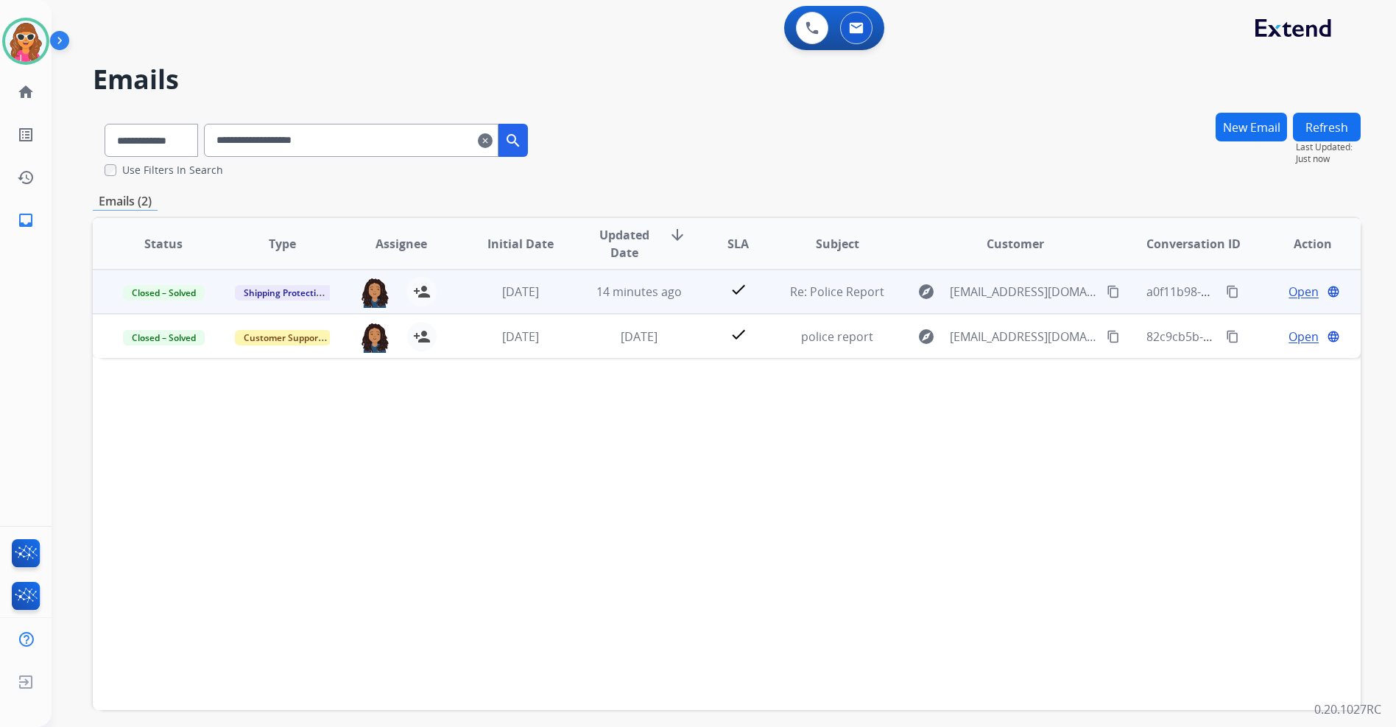
click at [1291, 294] on span "Open" at bounding box center [1304, 292] width 30 height 18
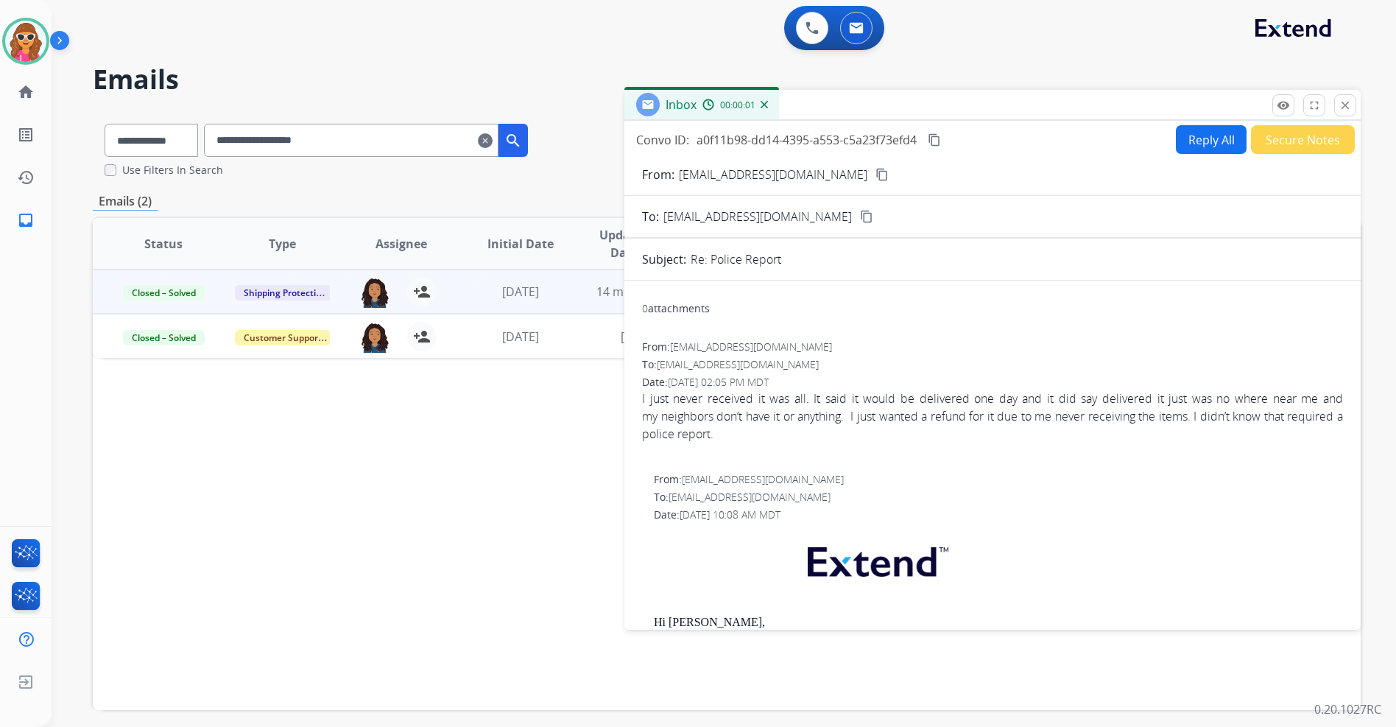
click at [1199, 144] on button "Reply All" at bounding box center [1211, 139] width 71 height 29
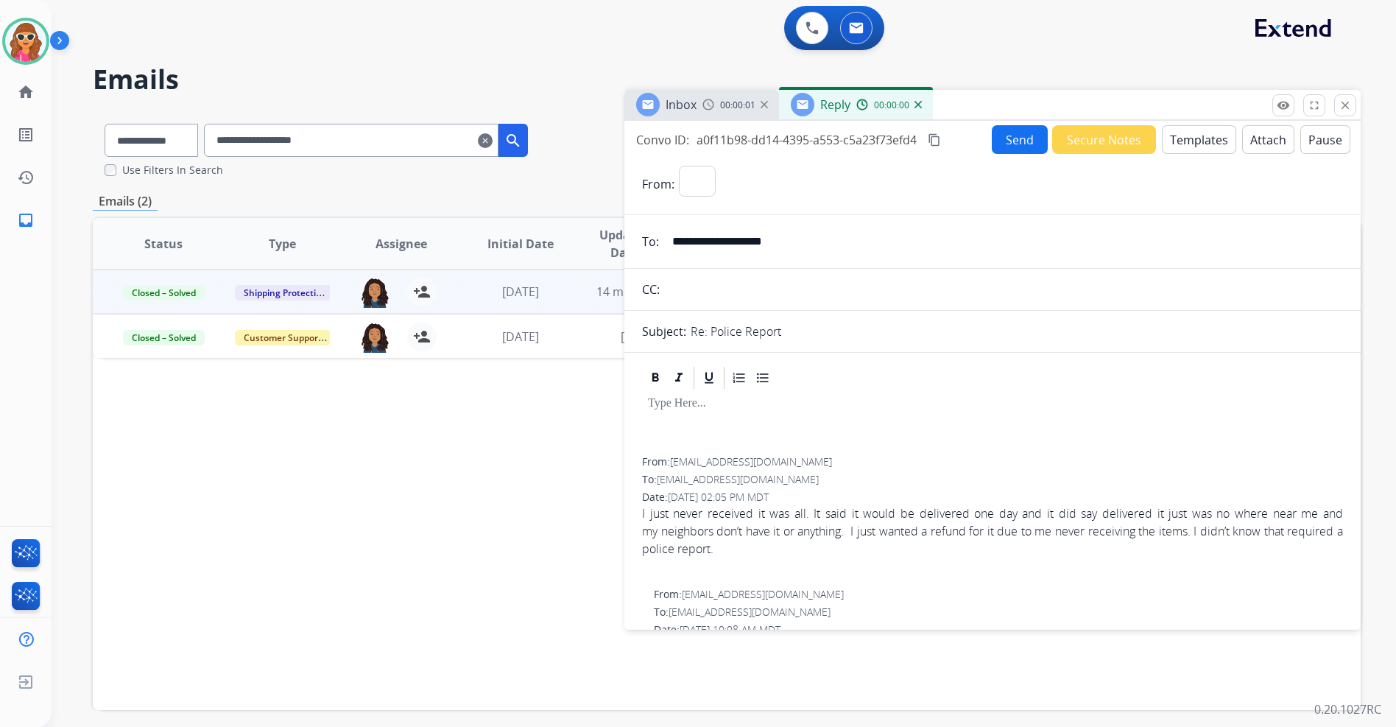
select select "**********"
click at [1185, 140] on button "Templates" at bounding box center [1199, 139] width 74 height 29
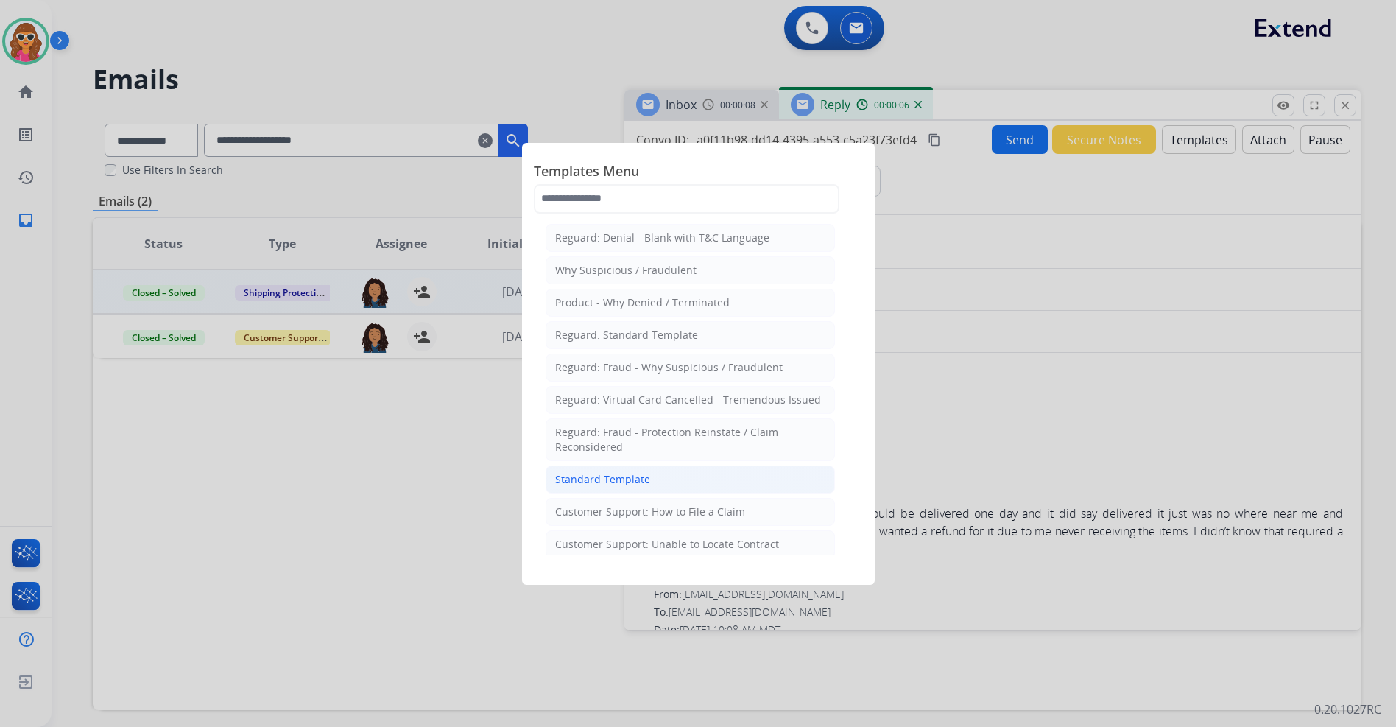
click at [574, 487] on li "Standard Template" at bounding box center [690, 479] width 289 height 28
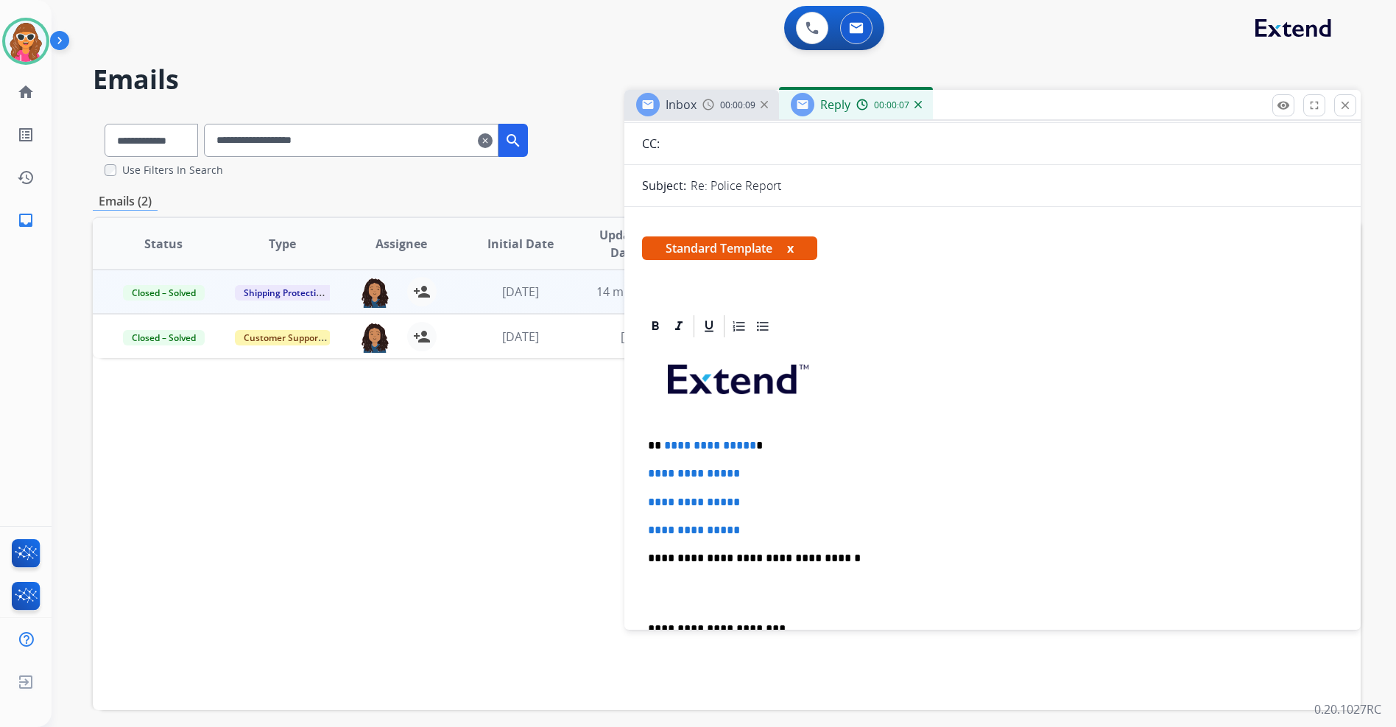
scroll to position [147, 0]
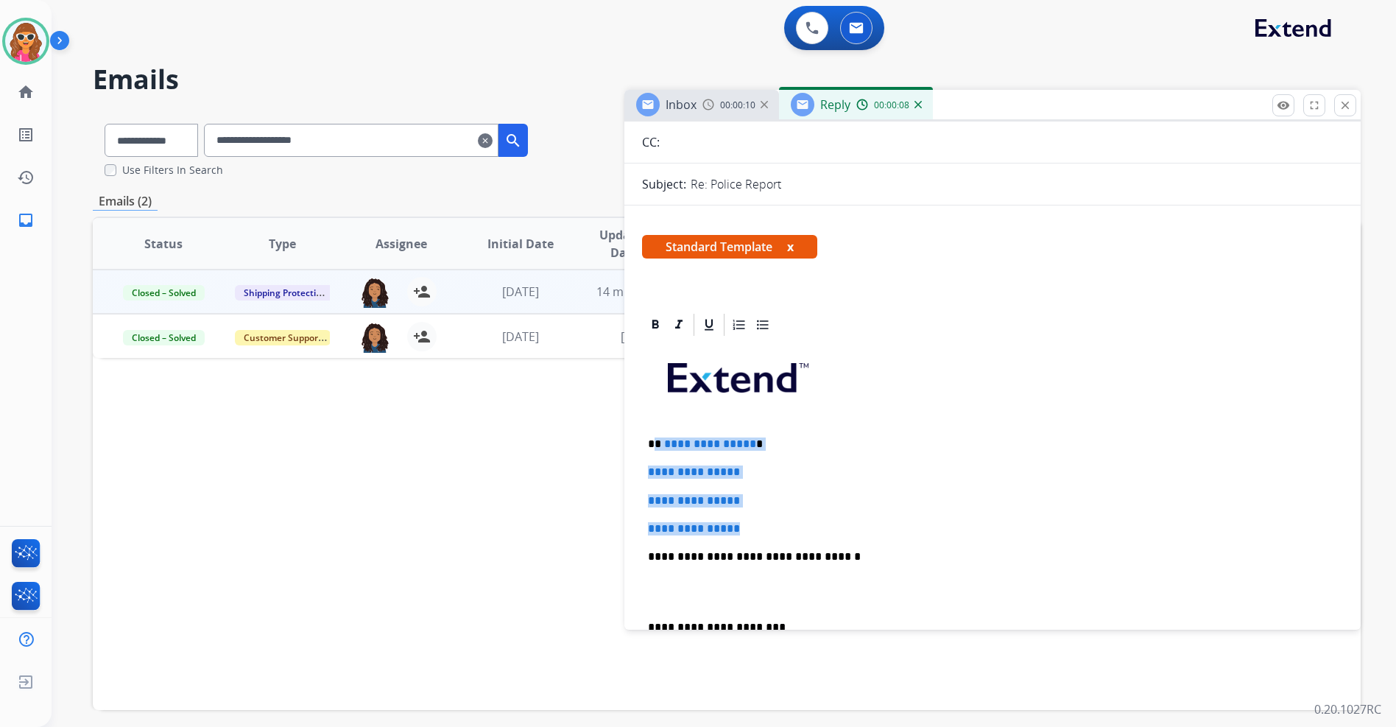
drag, startPoint x: 753, startPoint y: 533, endPoint x: 655, endPoint y: 437, distance: 136.9
click at [655, 437] on div "**********" at bounding box center [992, 591] width 701 height 507
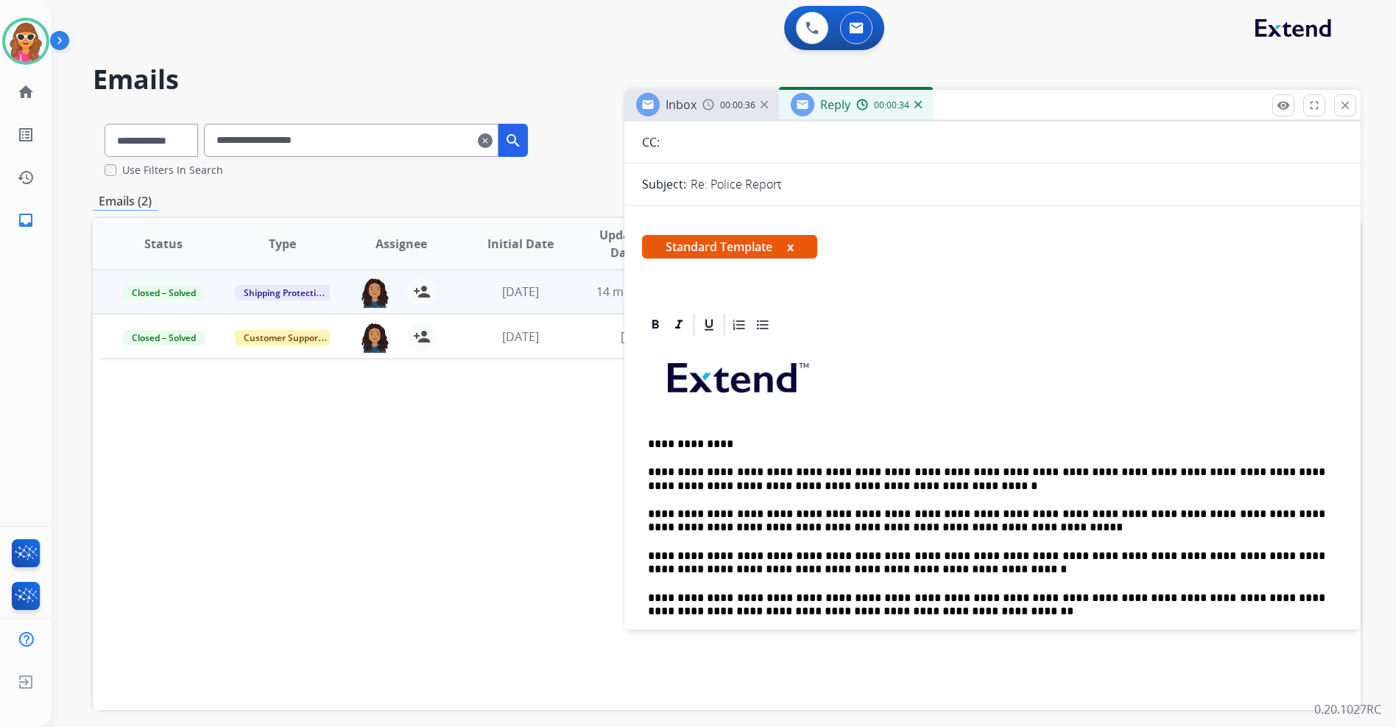
click at [1064, 476] on p "**********" at bounding box center [986, 478] width 677 height 27
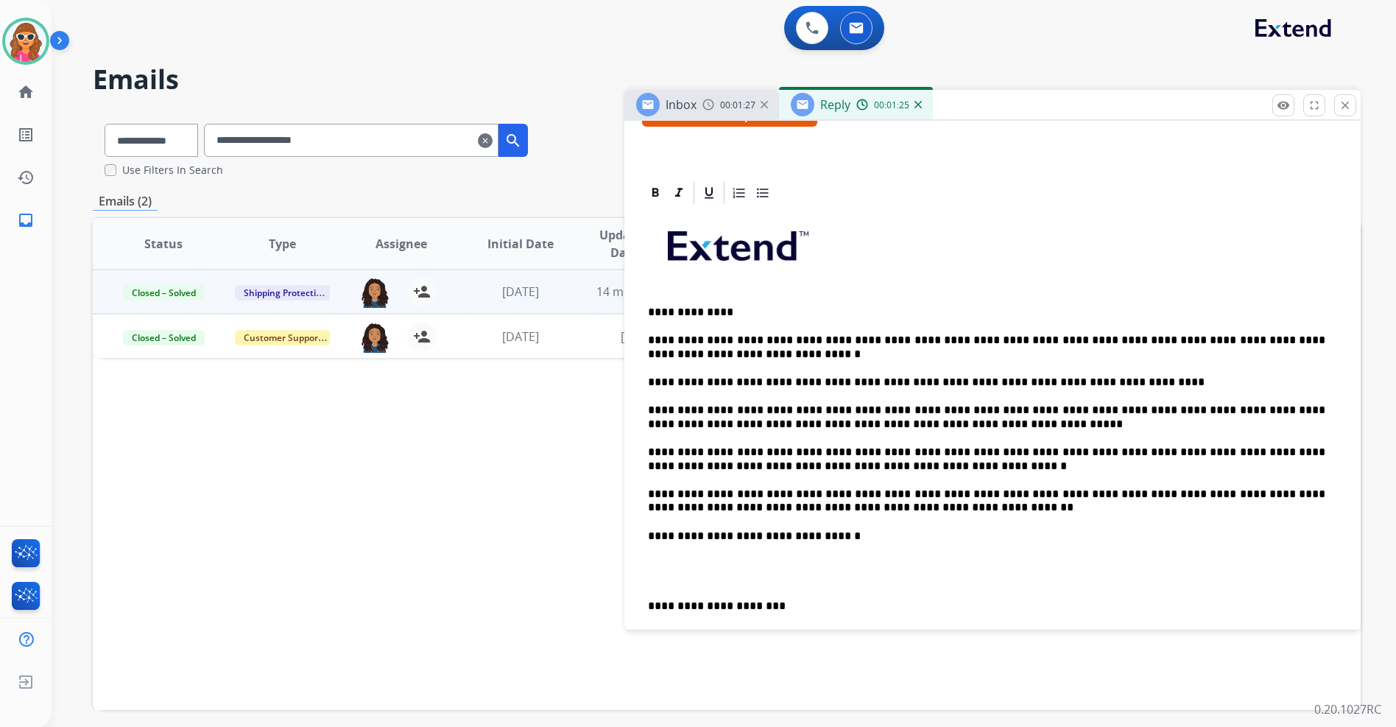
scroll to position [368, 0]
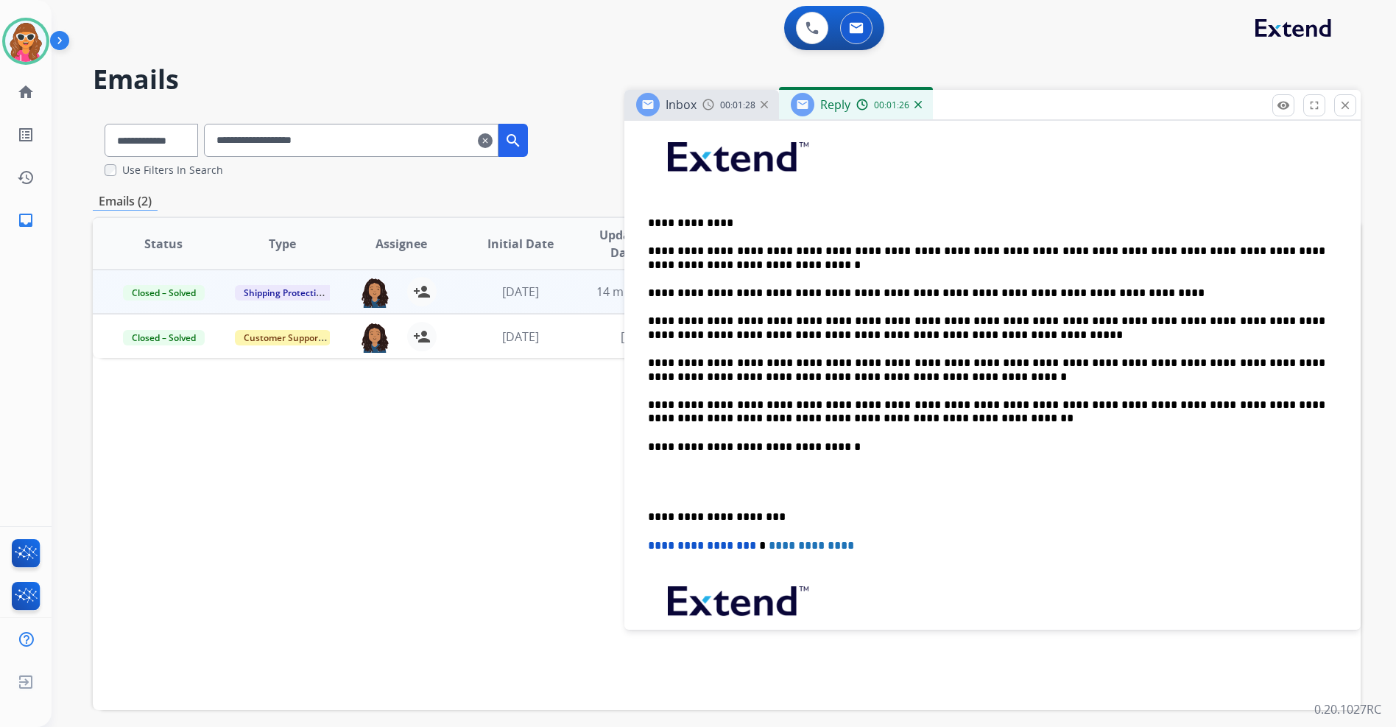
click at [867, 448] on p "**********" at bounding box center [986, 446] width 677 height 13
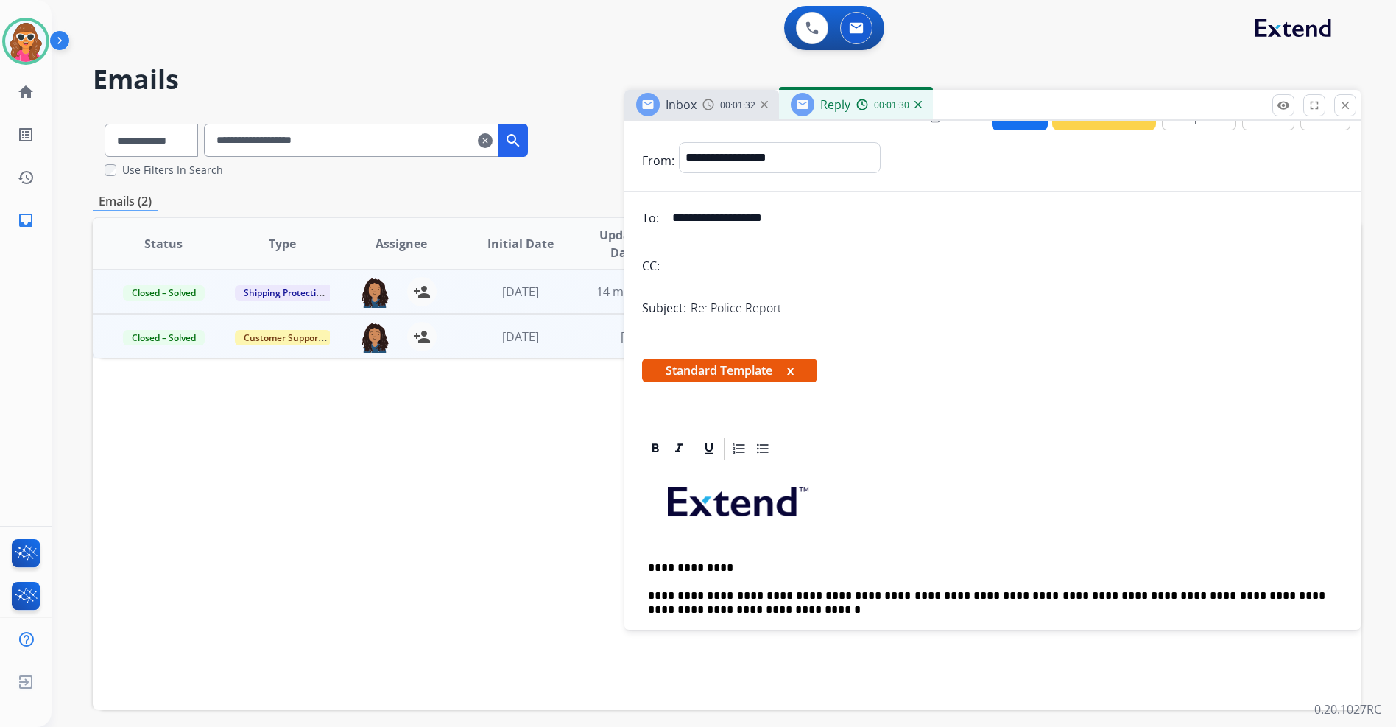
scroll to position [0, 0]
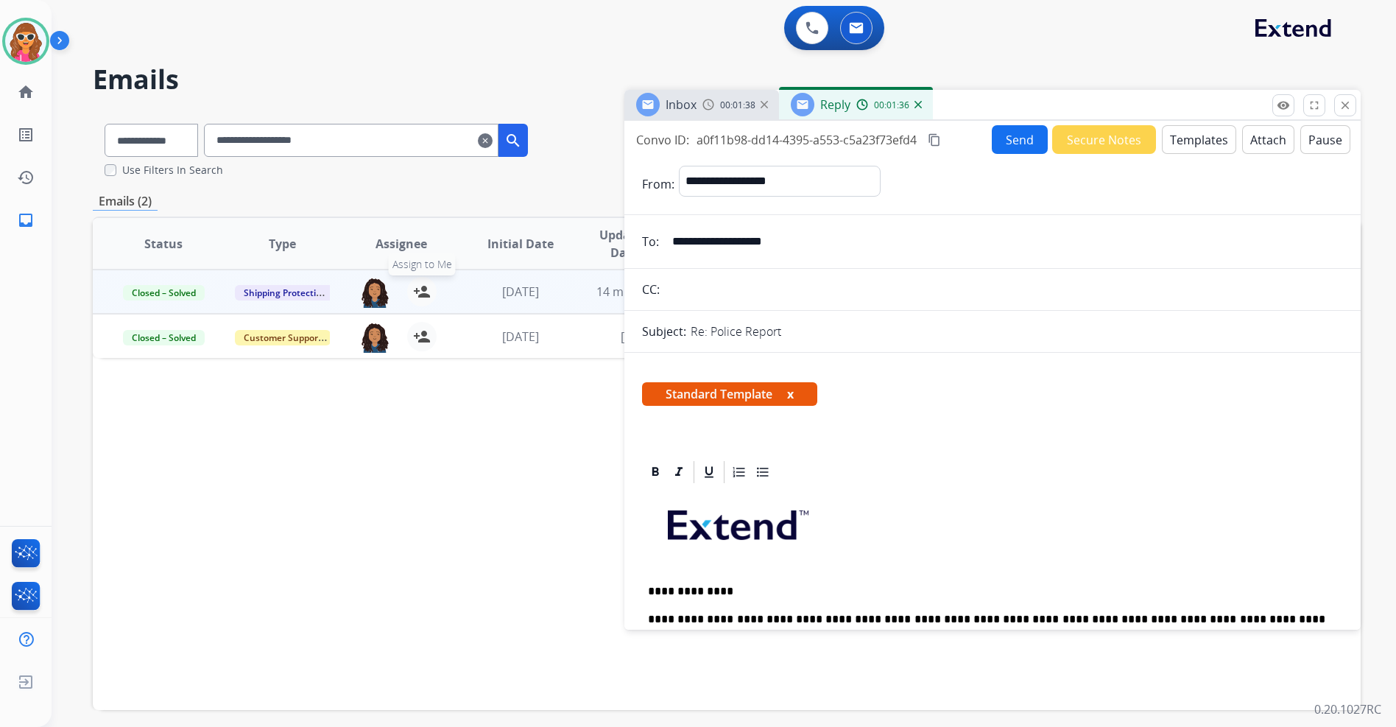
click at [418, 295] on mat-icon "person_add" at bounding box center [422, 292] width 18 height 18
click at [1021, 143] on button "Send" at bounding box center [1020, 139] width 56 height 29
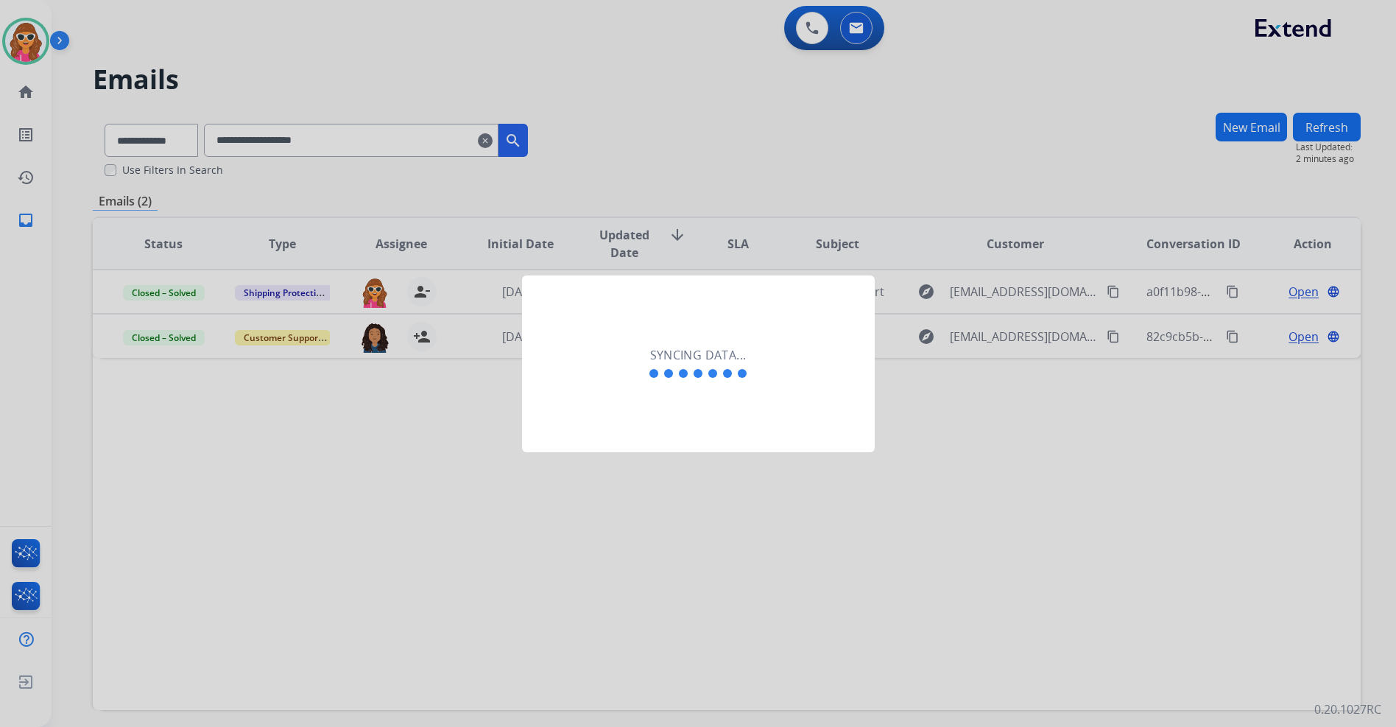
click at [712, 159] on div at bounding box center [698, 363] width 1396 height 727
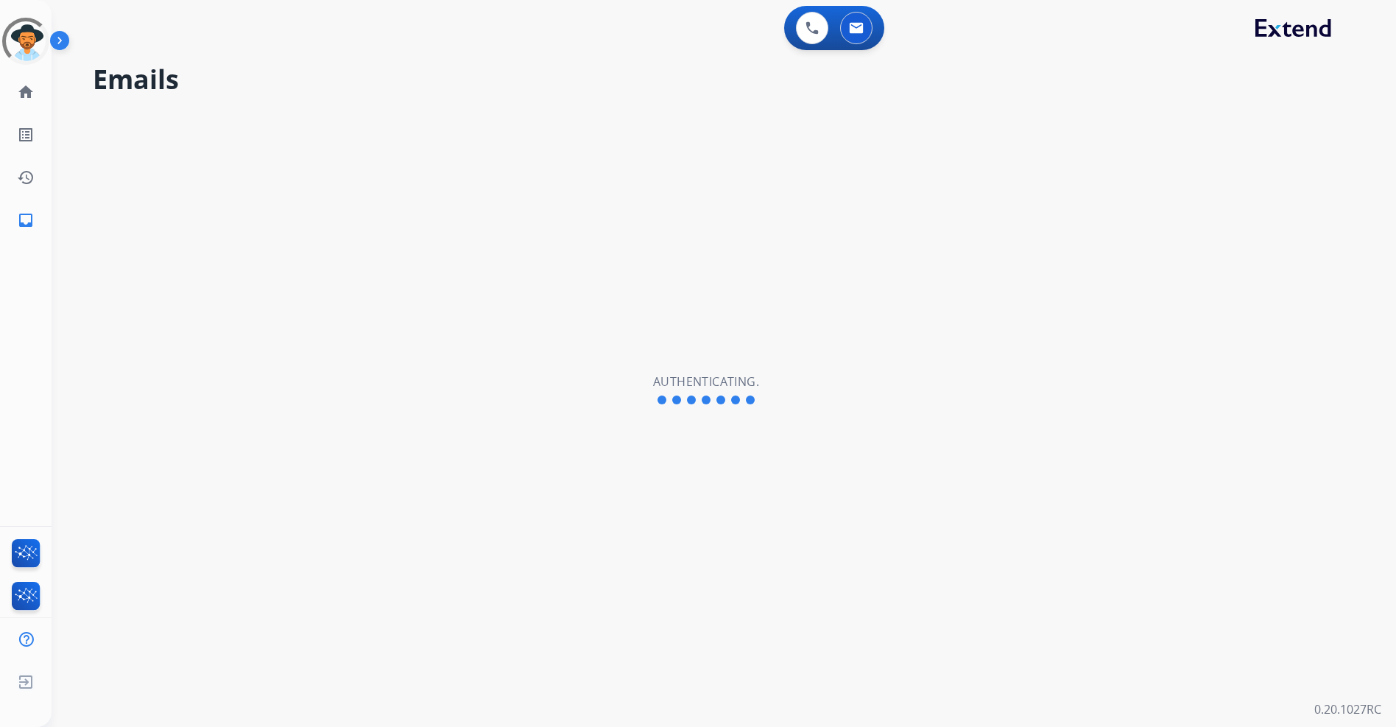
select select "**********"
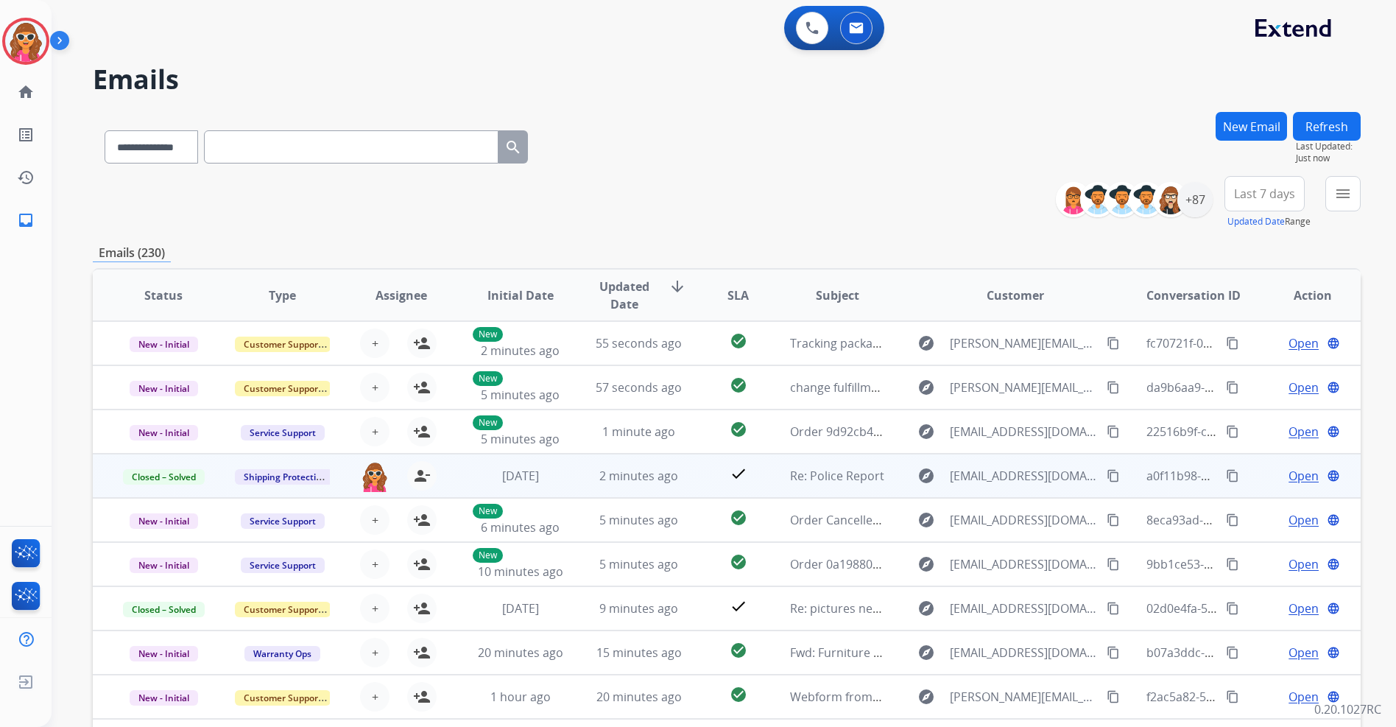
click at [1289, 476] on span "Open" at bounding box center [1304, 476] width 30 height 18
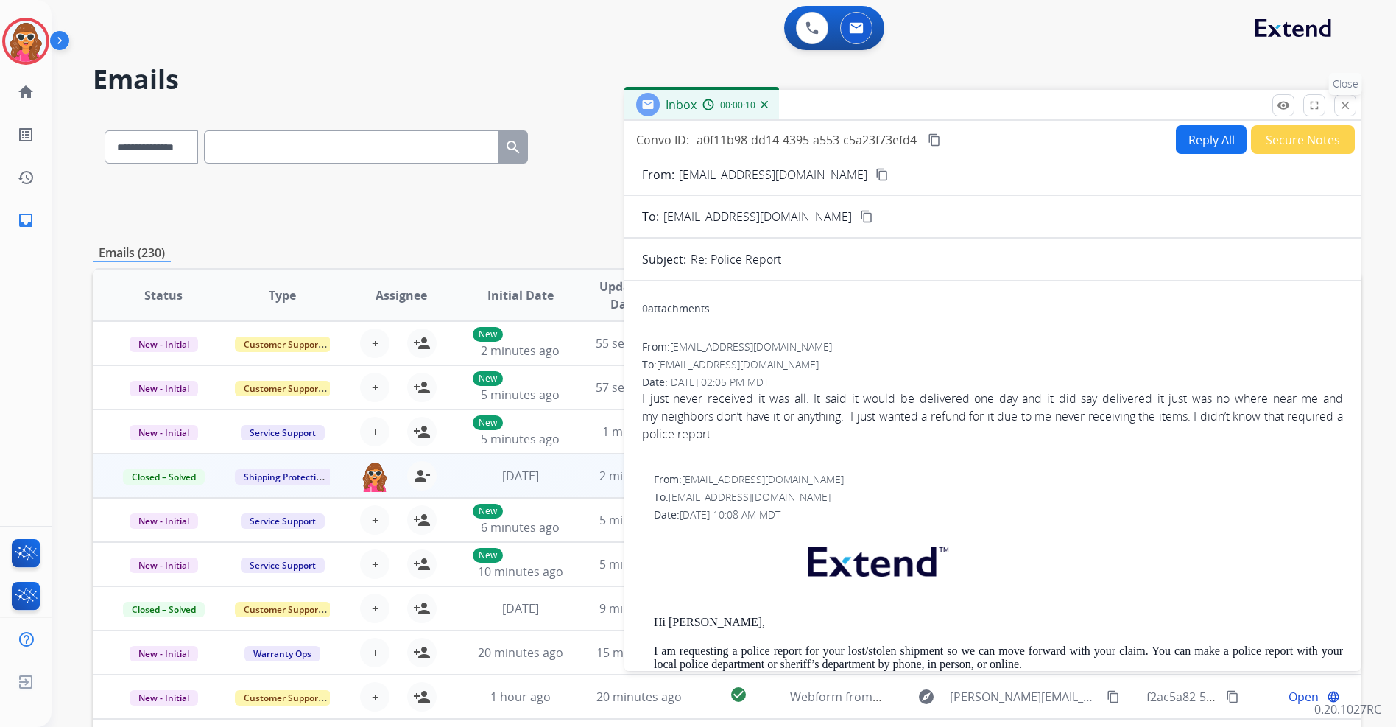
click at [1344, 109] on mat-icon "close" at bounding box center [1345, 105] width 13 height 13
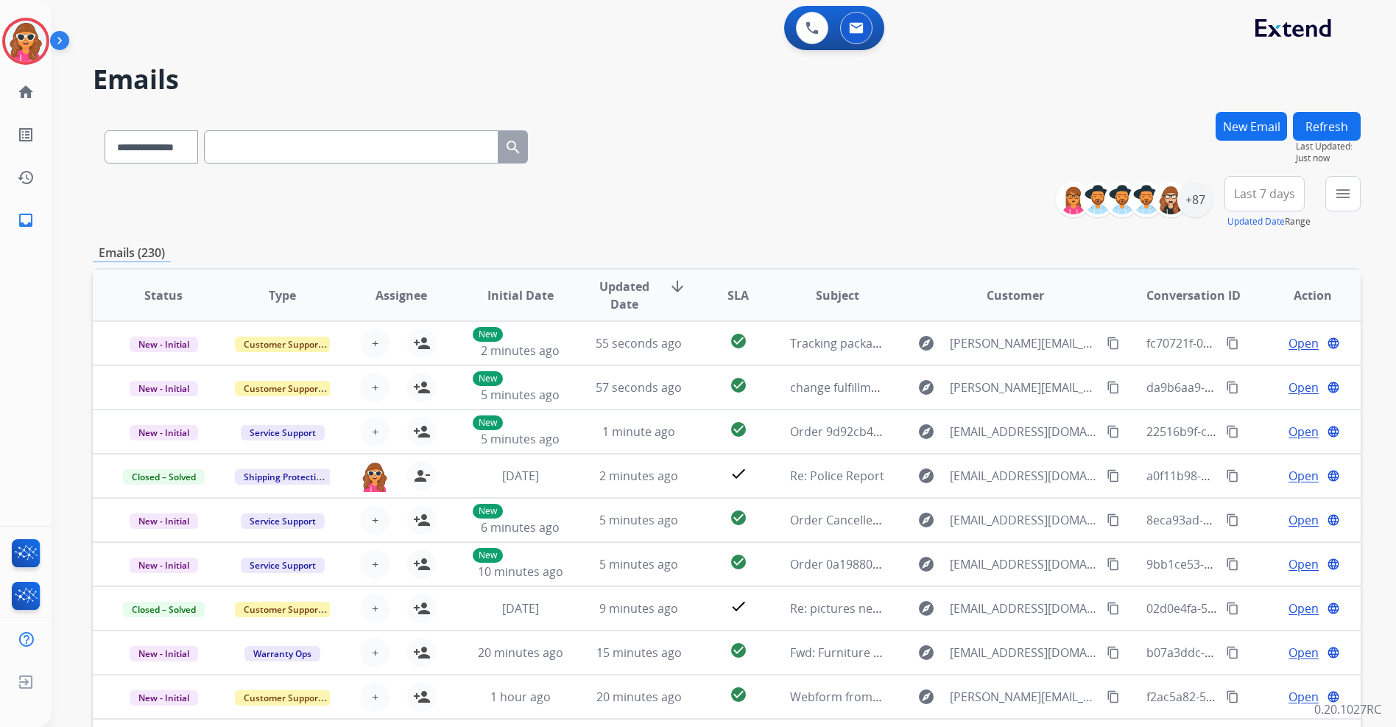
click at [1326, 127] on button "Refresh" at bounding box center [1327, 126] width 68 height 29
click at [1208, 208] on div "+87" at bounding box center [1194, 199] width 35 height 35
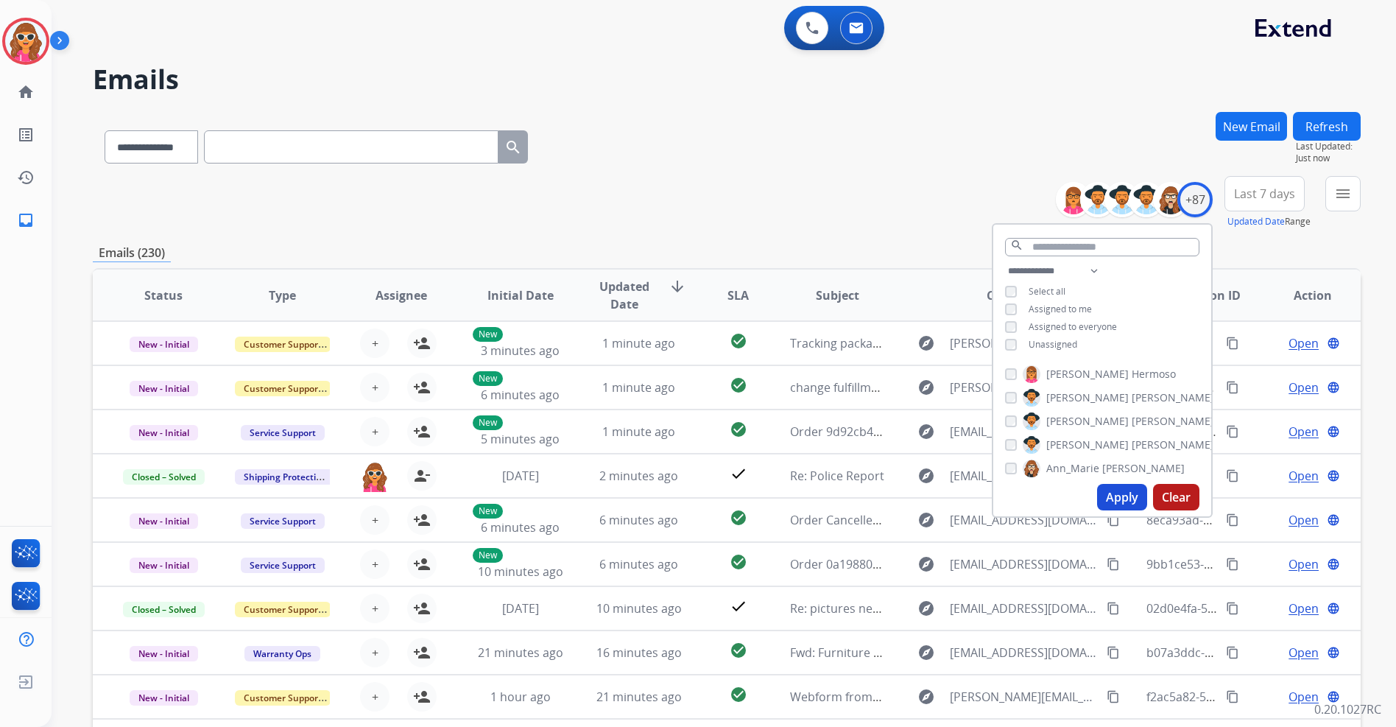
click at [1064, 345] on span "Unassigned" at bounding box center [1053, 344] width 49 height 13
click at [1121, 499] on button "Apply" at bounding box center [1122, 497] width 50 height 27
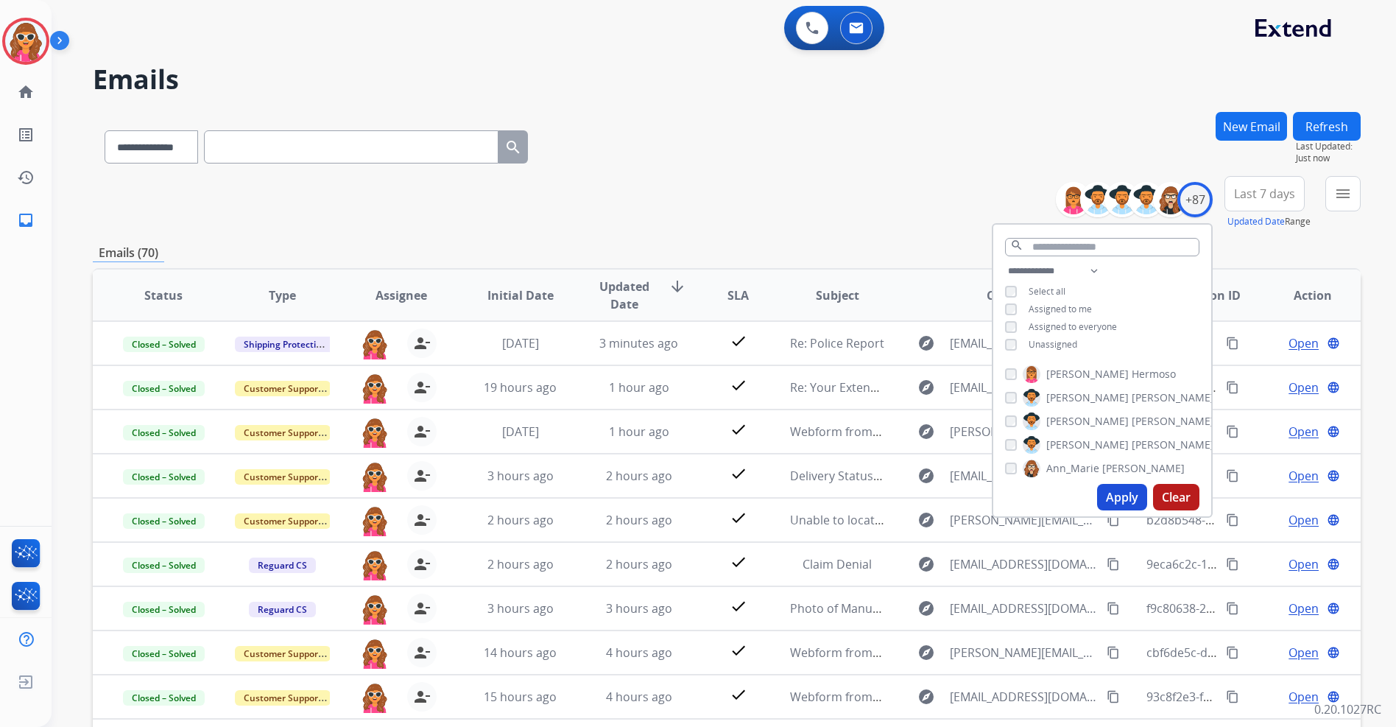
click at [859, 167] on div "**********" at bounding box center [727, 144] width 1268 height 64
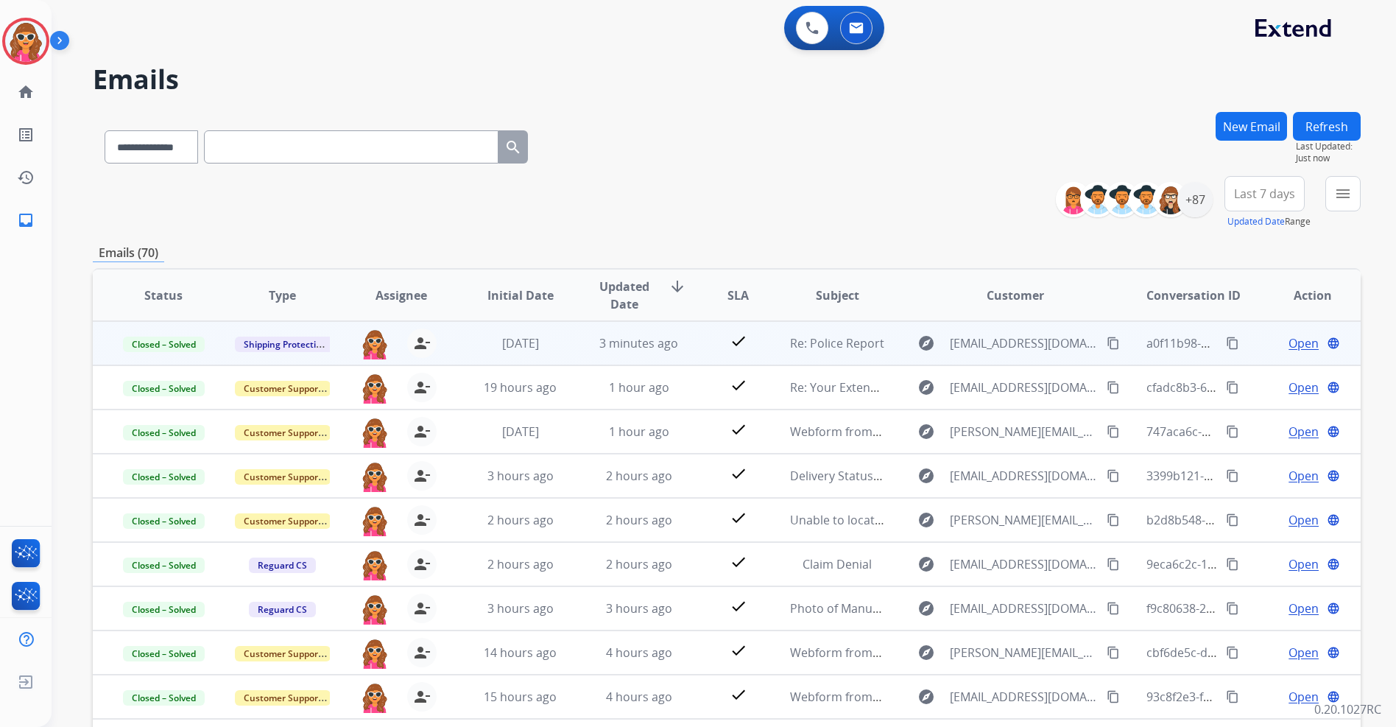
click at [1295, 347] on span "Open" at bounding box center [1304, 343] width 30 height 18
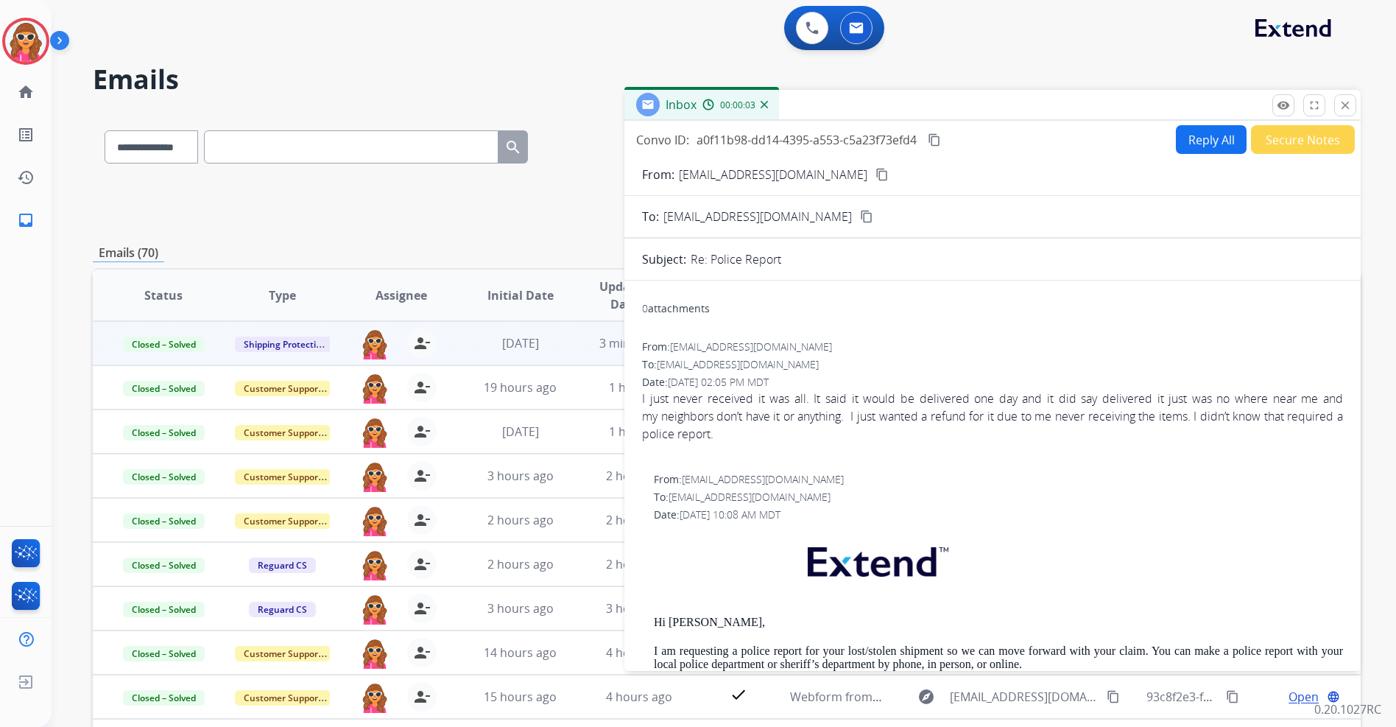
click at [1202, 138] on button "Reply All" at bounding box center [1211, 139] width 71 height 29
select select "**********"
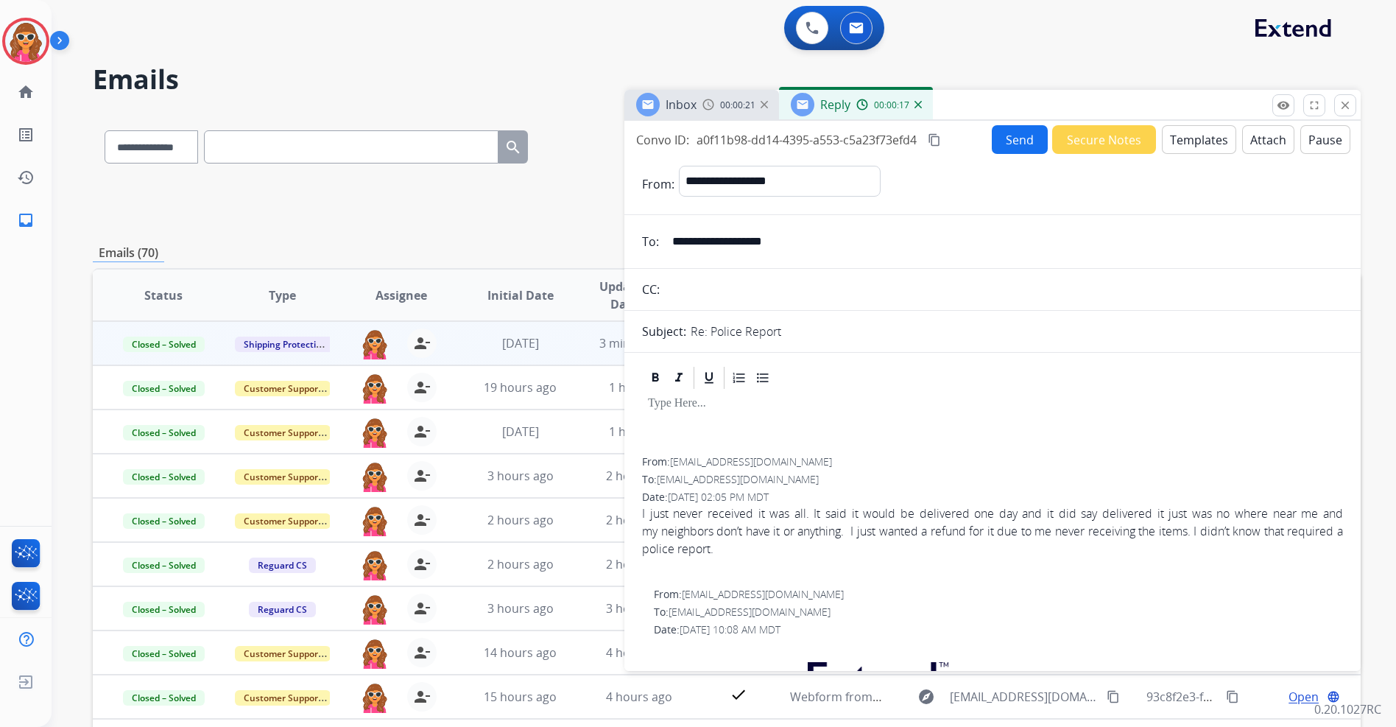
drag, startPoint x: 729, startPoint y: 414, endPoint x: 732, endPoint y: 401, distance: 13.6
click at [729, 413] on div at bounding box center [992, 424] width 701 height 66
click at [1189, 141] on button "Templates" at bounding box center [1199, 139] width 74 height 29
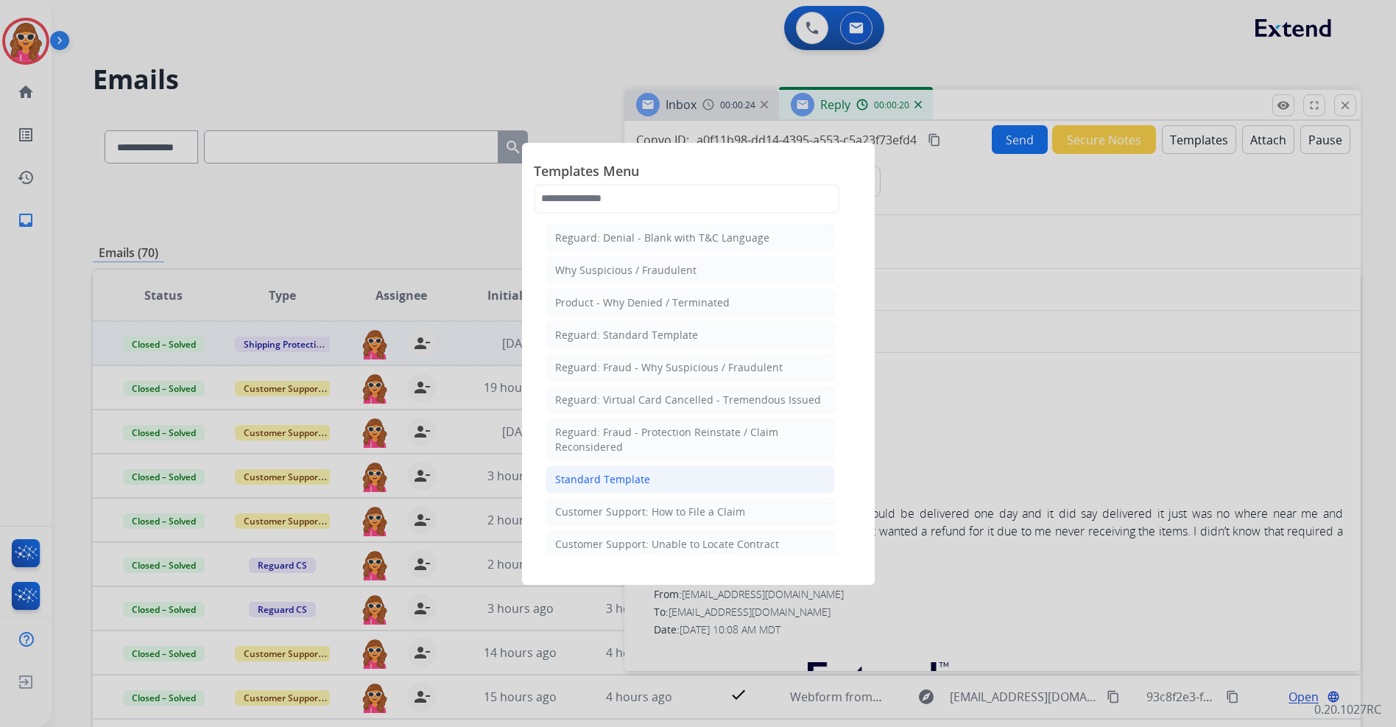
click at [618, 481] on div "Standard Template" at bounding box center [602, 479] width 95 height 15
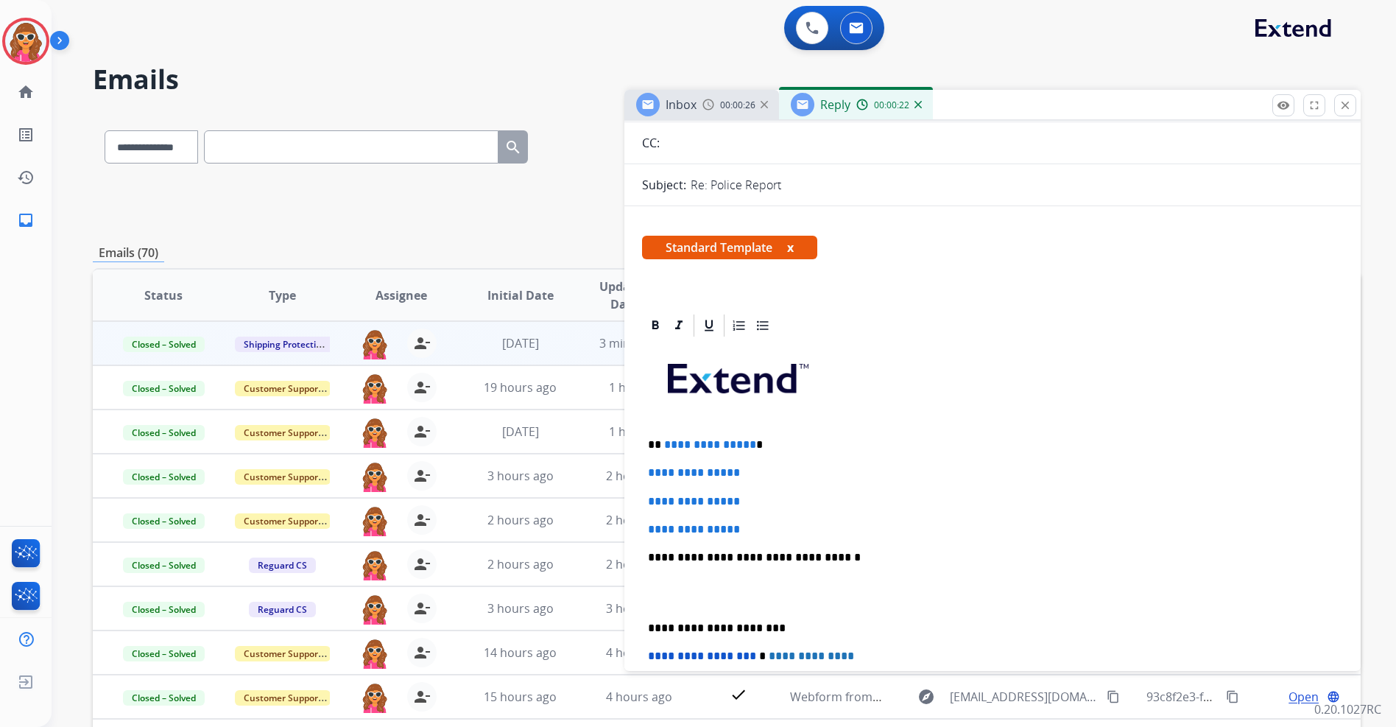
scroll to position [147, 0]
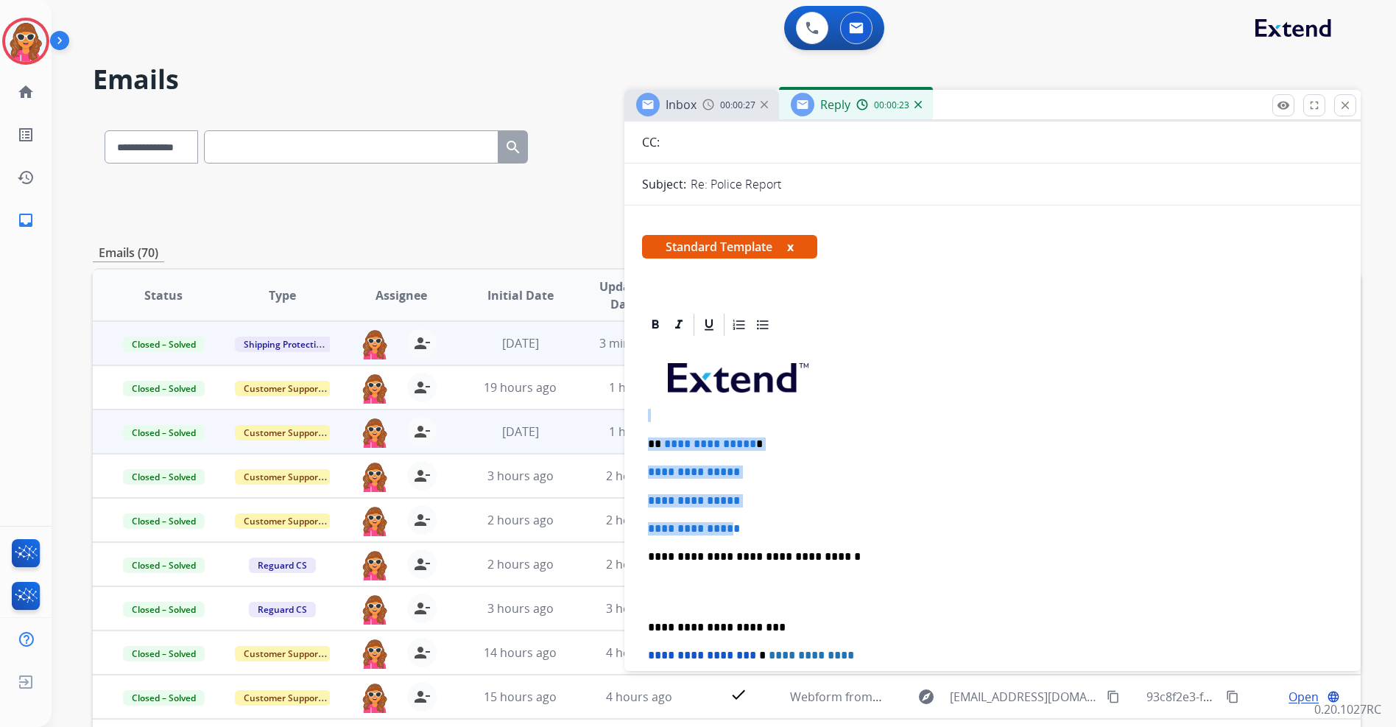
drag, startPoint x: 734, startPoint y: 521, endPoint x: 620, endPoint y: 422, distance: 151.3
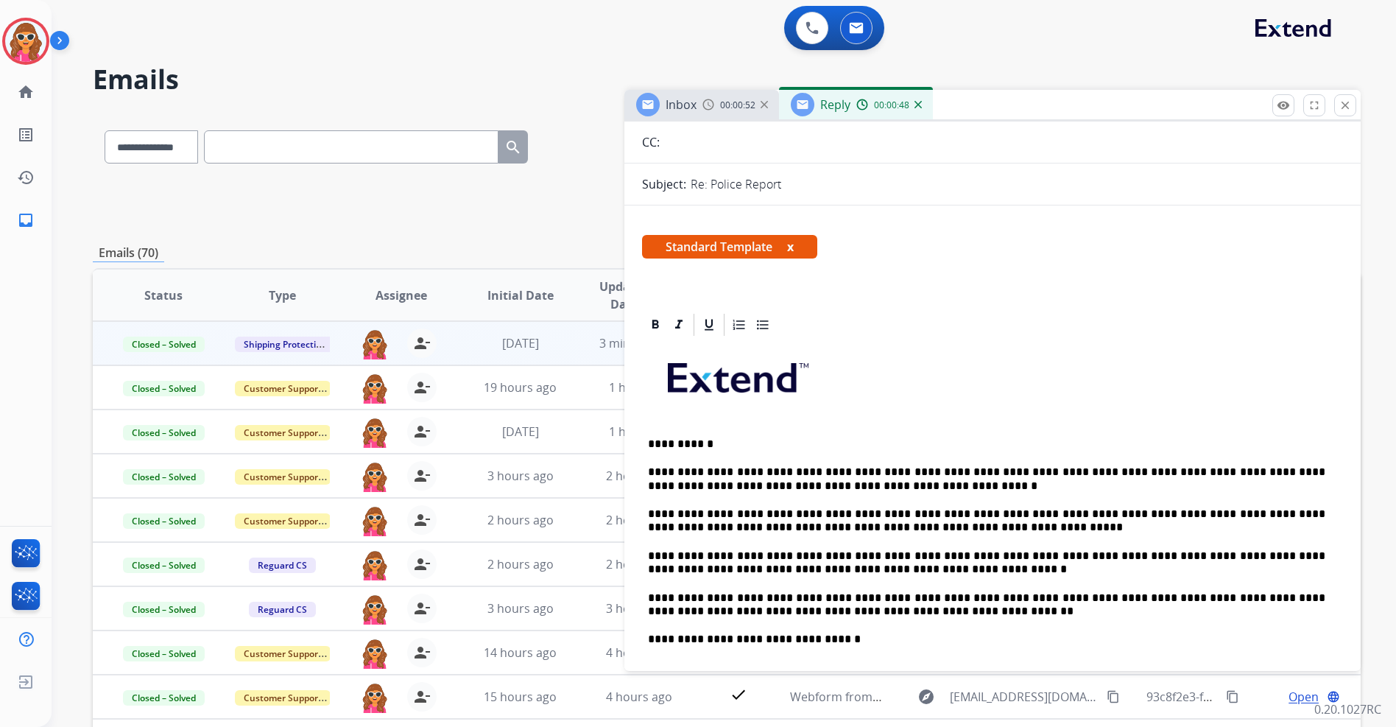
click at [1067, 471] on p "**********" at bounding box center [986, 478] width 677 height 27
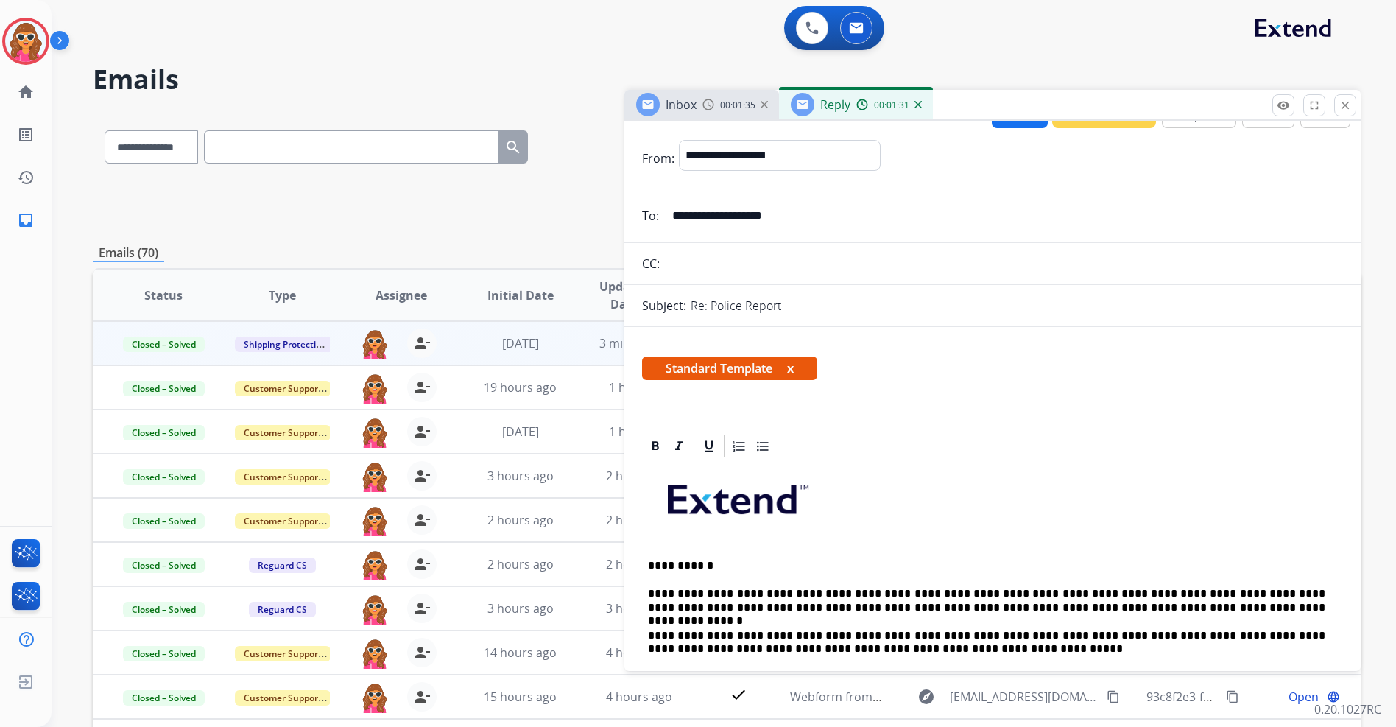
scroll to position [0, 0]
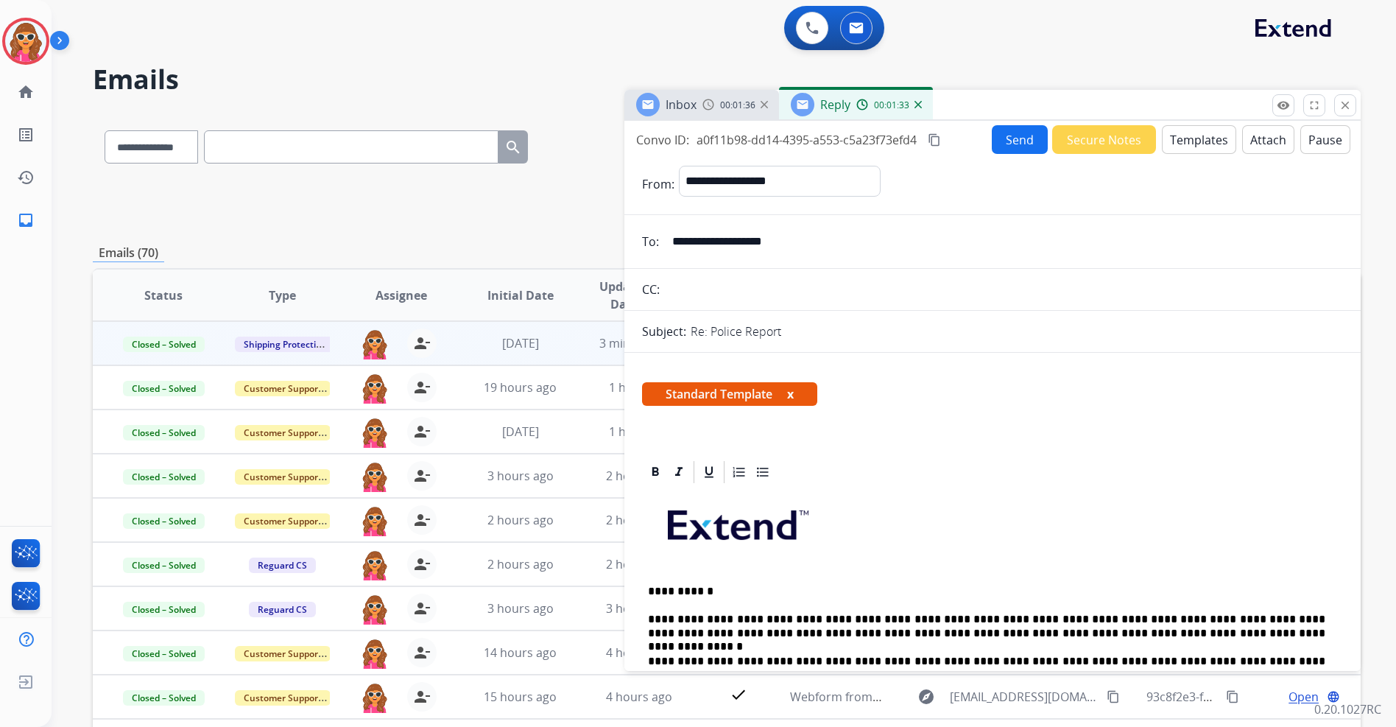
click at [1006, 140] on button "Send" at bounding box center [1020, 139] width 56 height 29
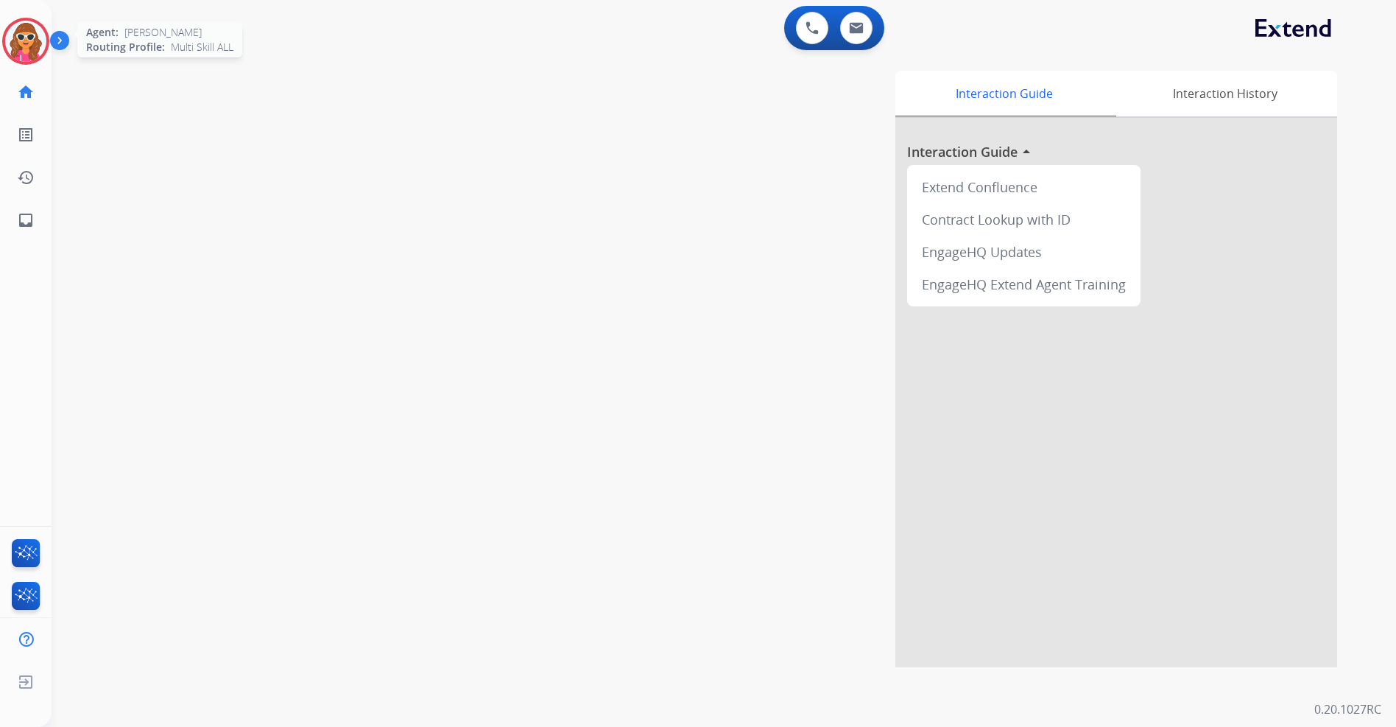
click at [27, 44] on img at bounding box center [25, 41] width 41 height 41
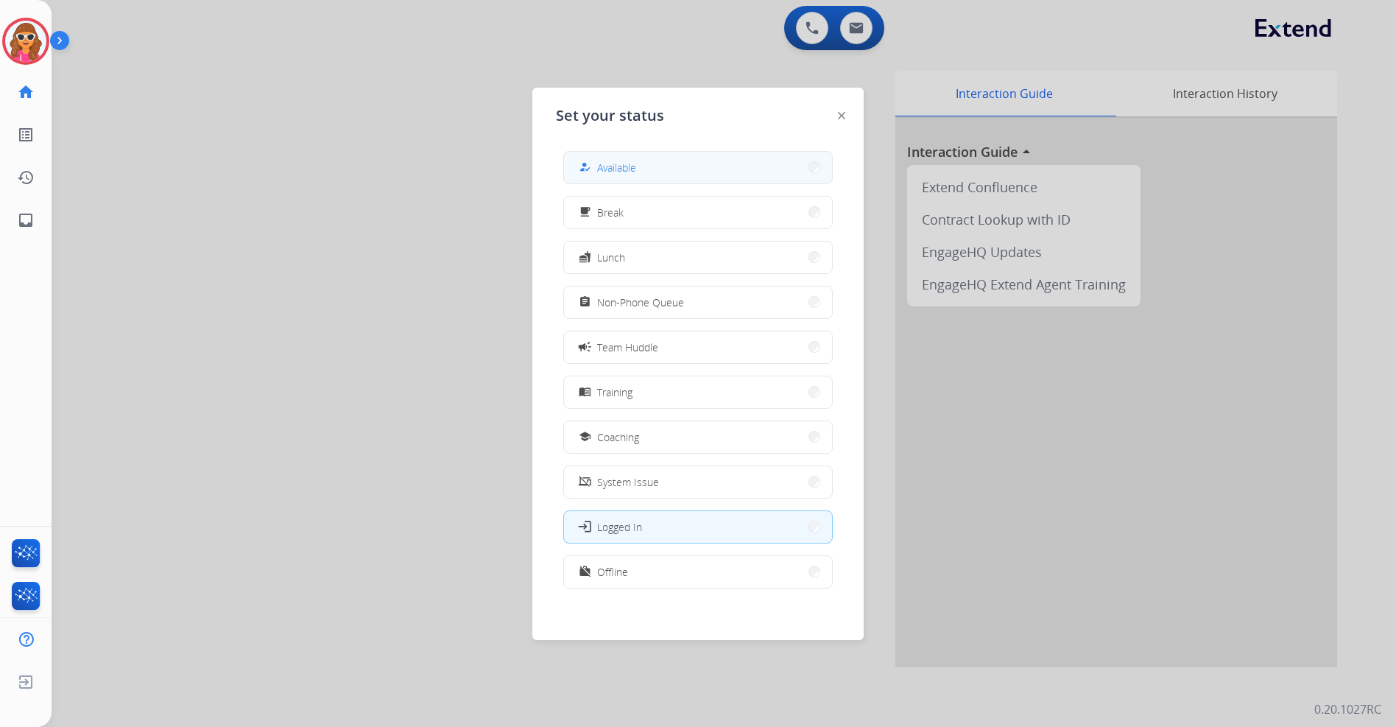
click at [624, 163] on span "Available" at bounding box center [616, 167] width 39 height 15
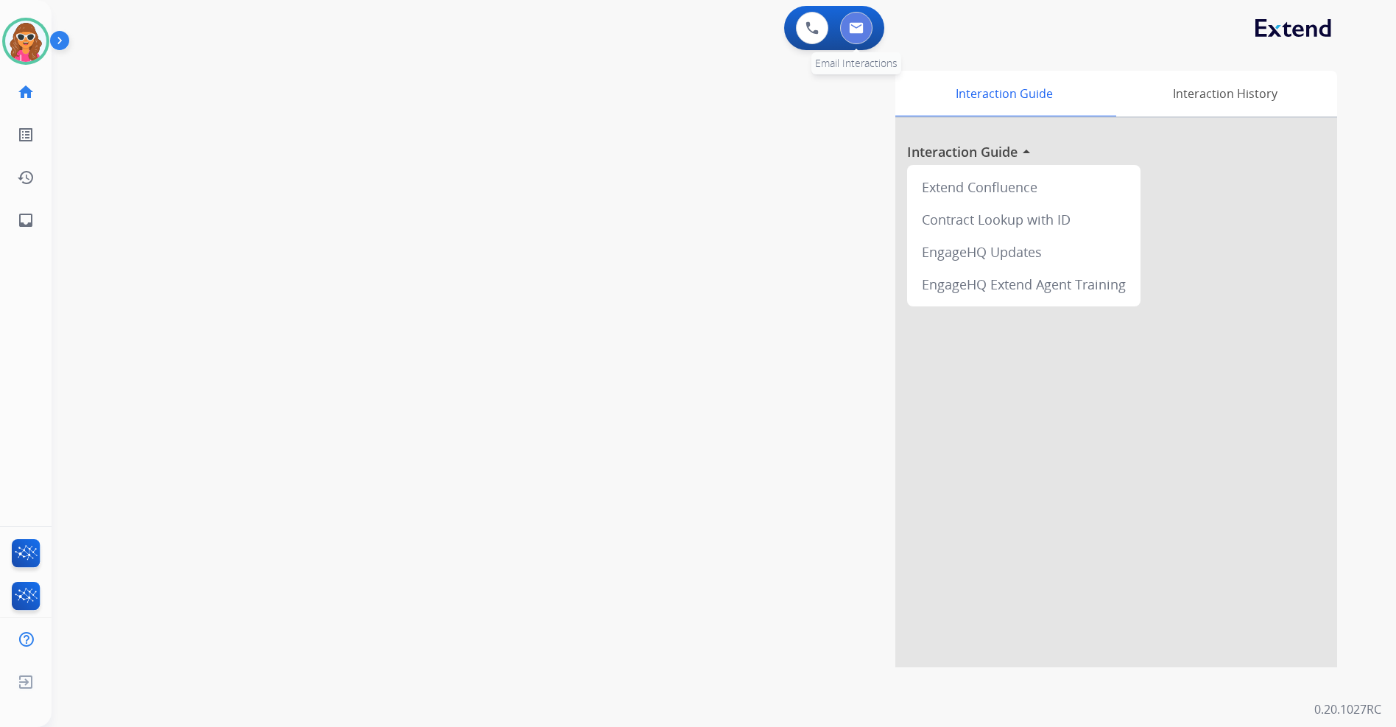
click at [865, 33] on button at bounding box center [856, 28] width 32 height 32
select select "**********"
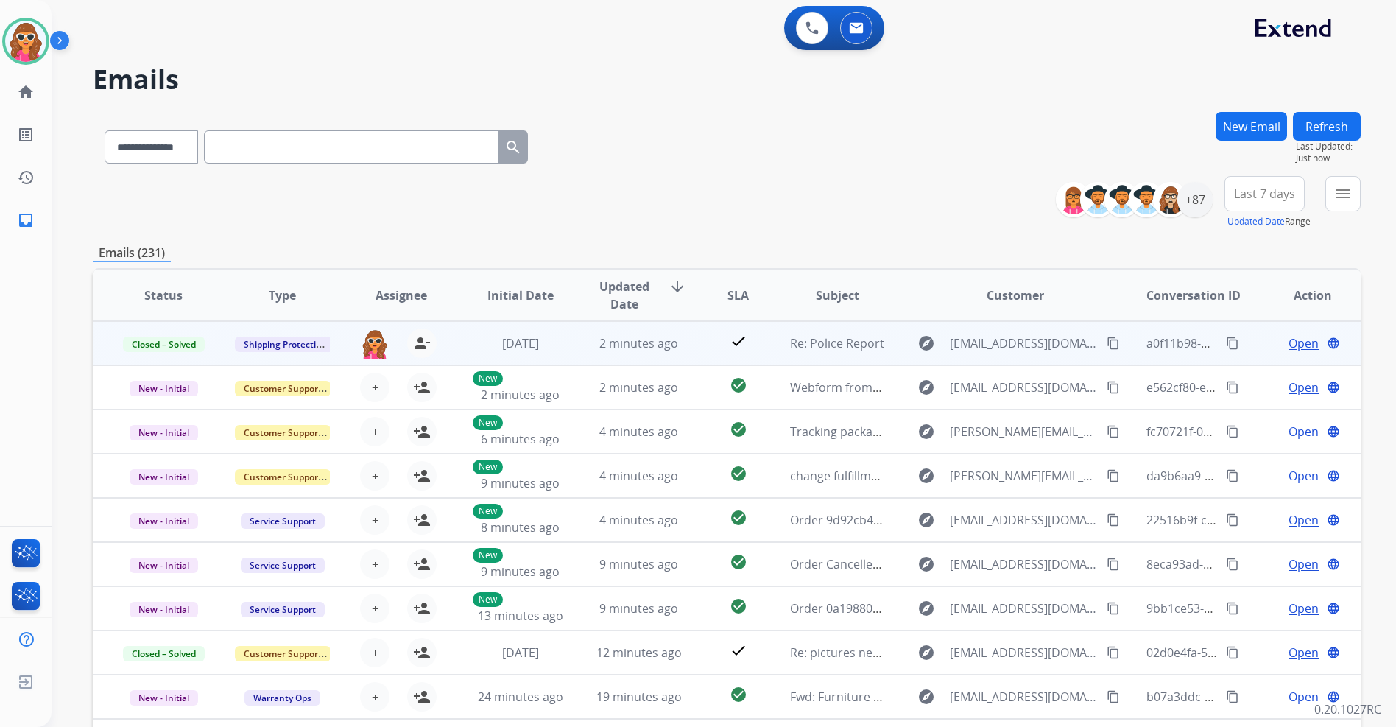
click at [1298, 346] on span "Open" at bounding box center [1304, 343] width 30 height 18
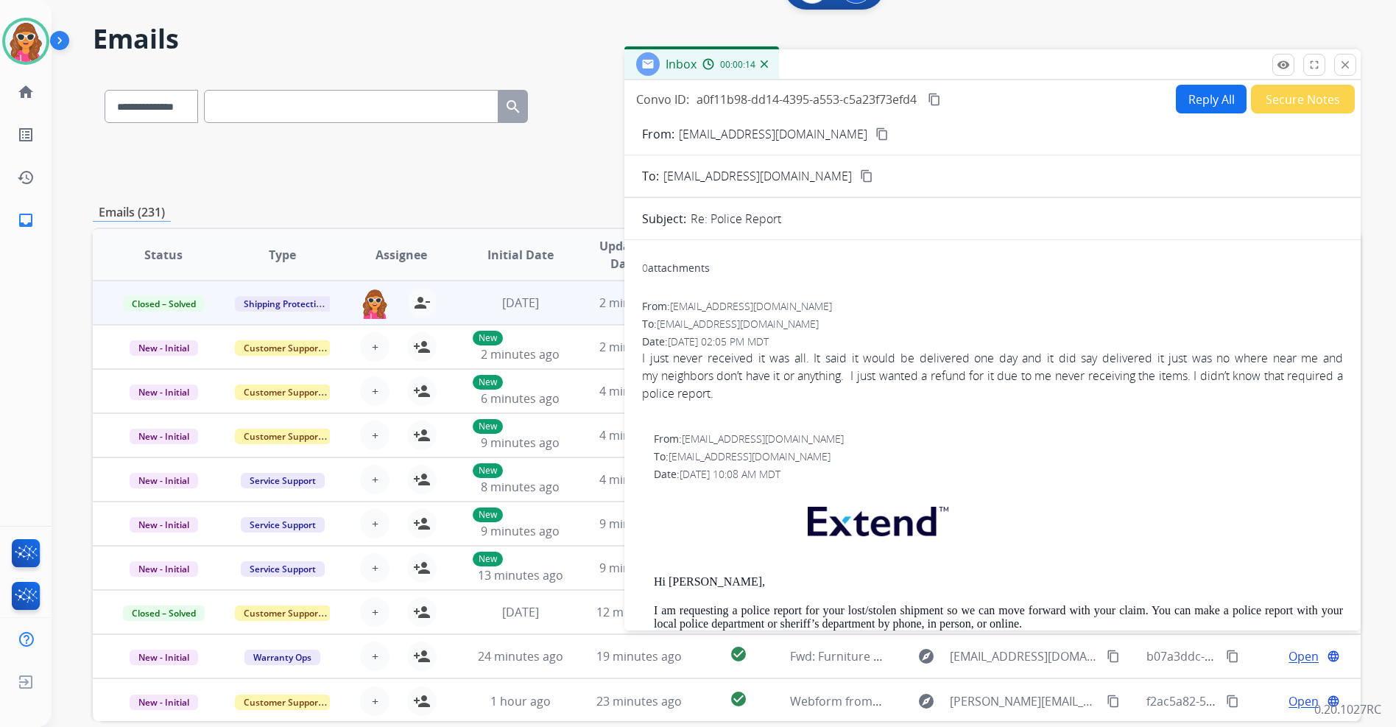
scroll to position [74, 0]
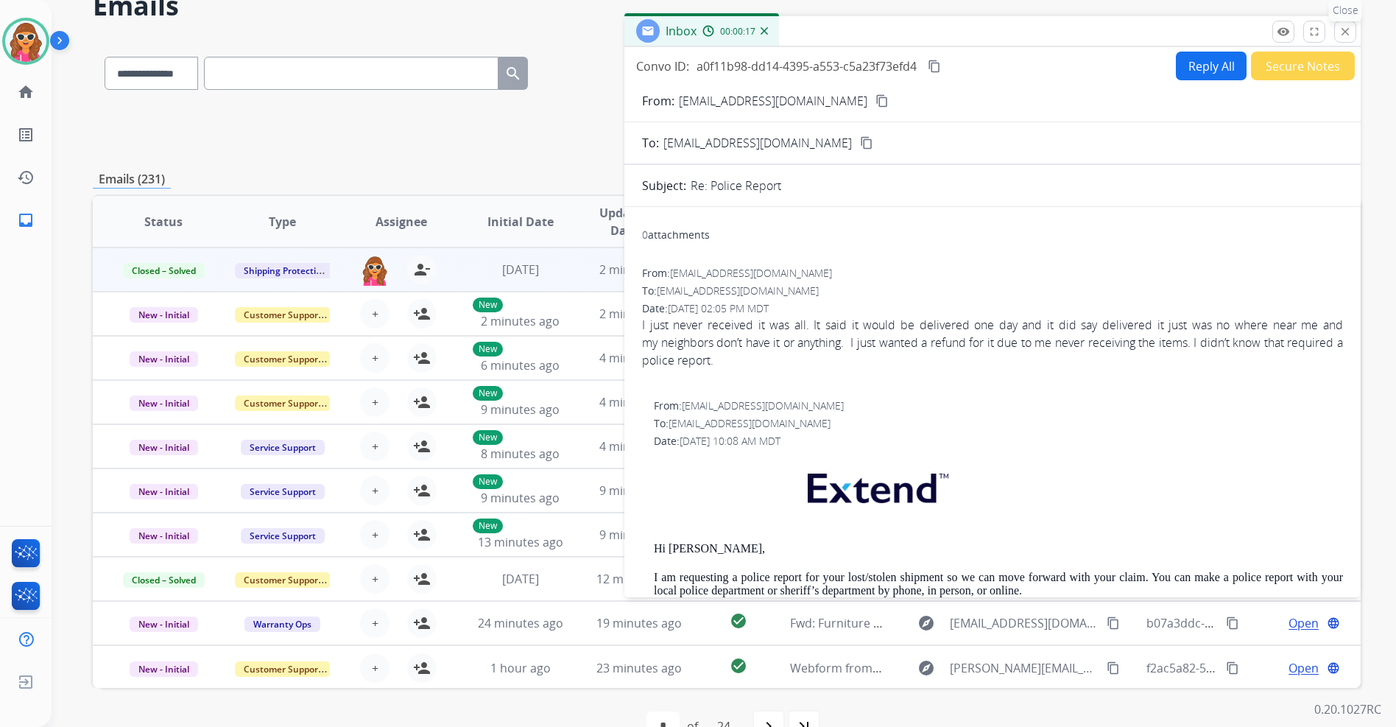
click at [1347, 38] on button "close Close" at bounding box center [1345, 32] width 22 height 22
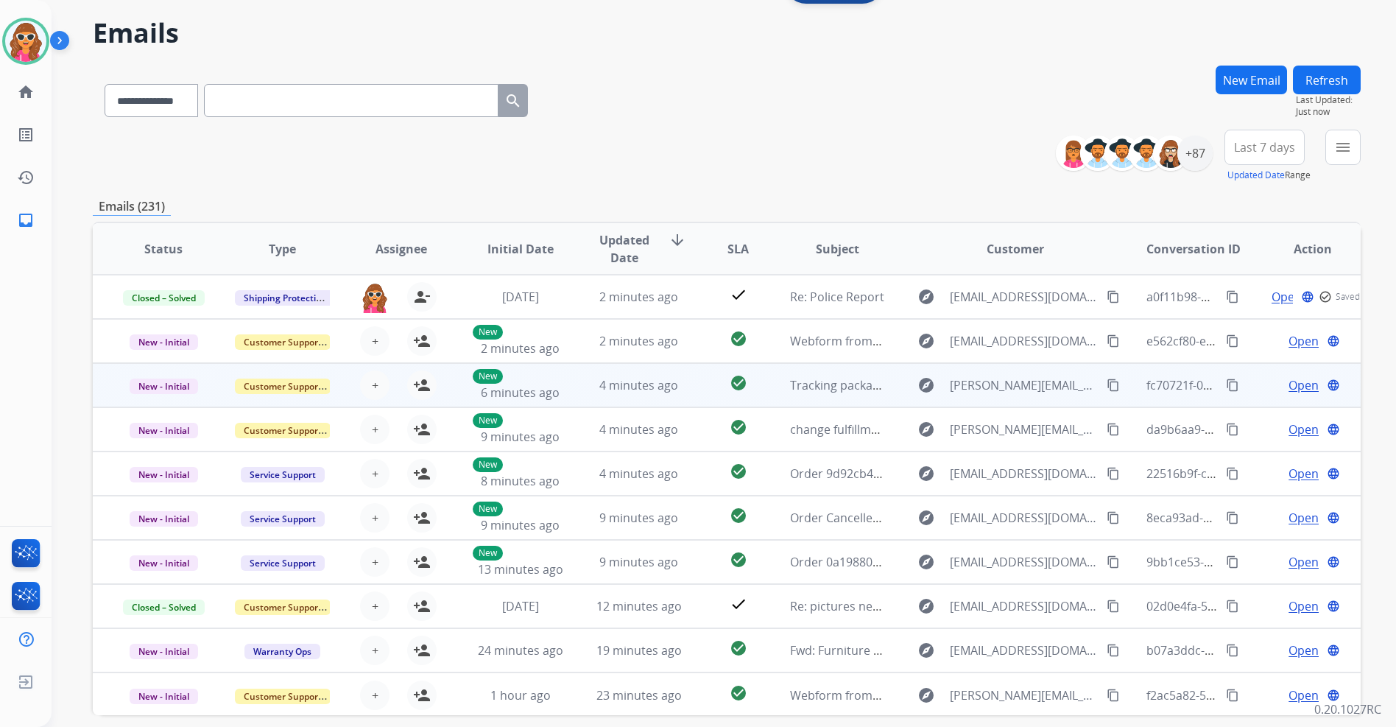
scroll to position [0, 0]
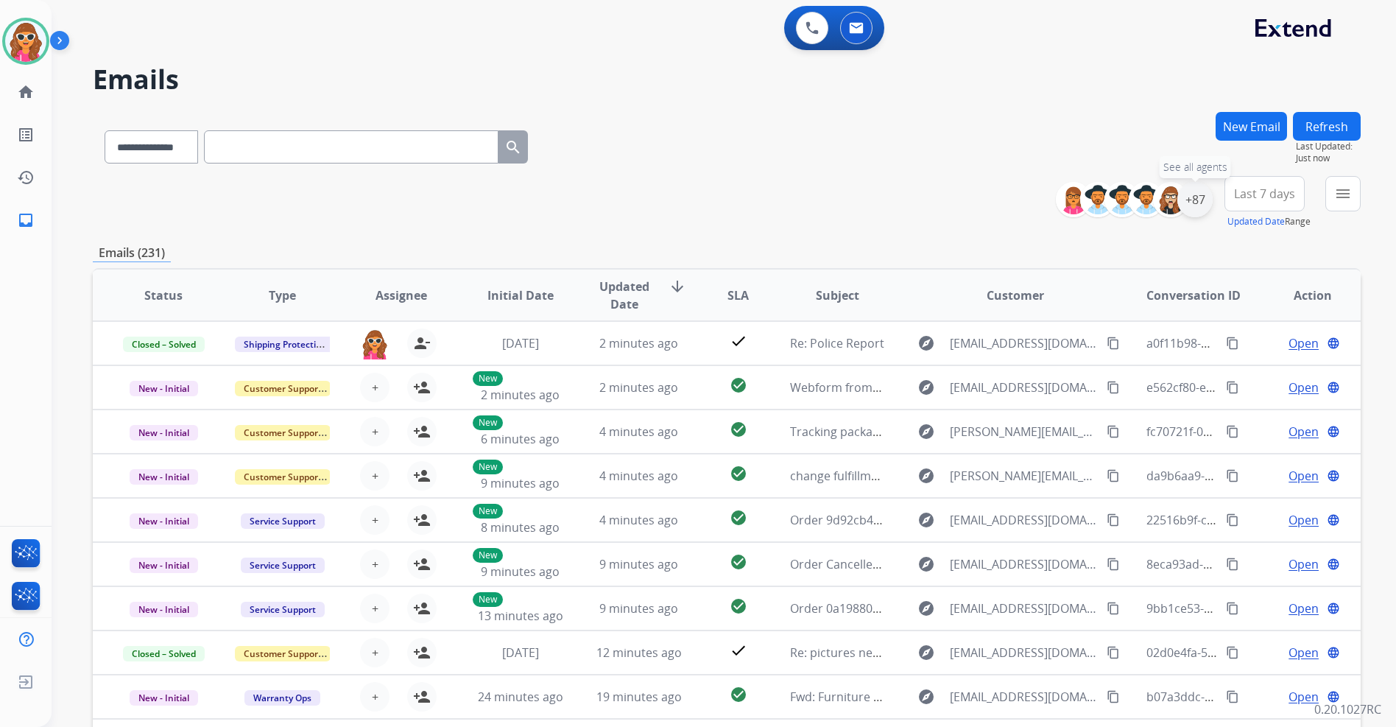
click at [1191, 200] on div "+87" at bounding box center [1194, 199] width 35 height 35
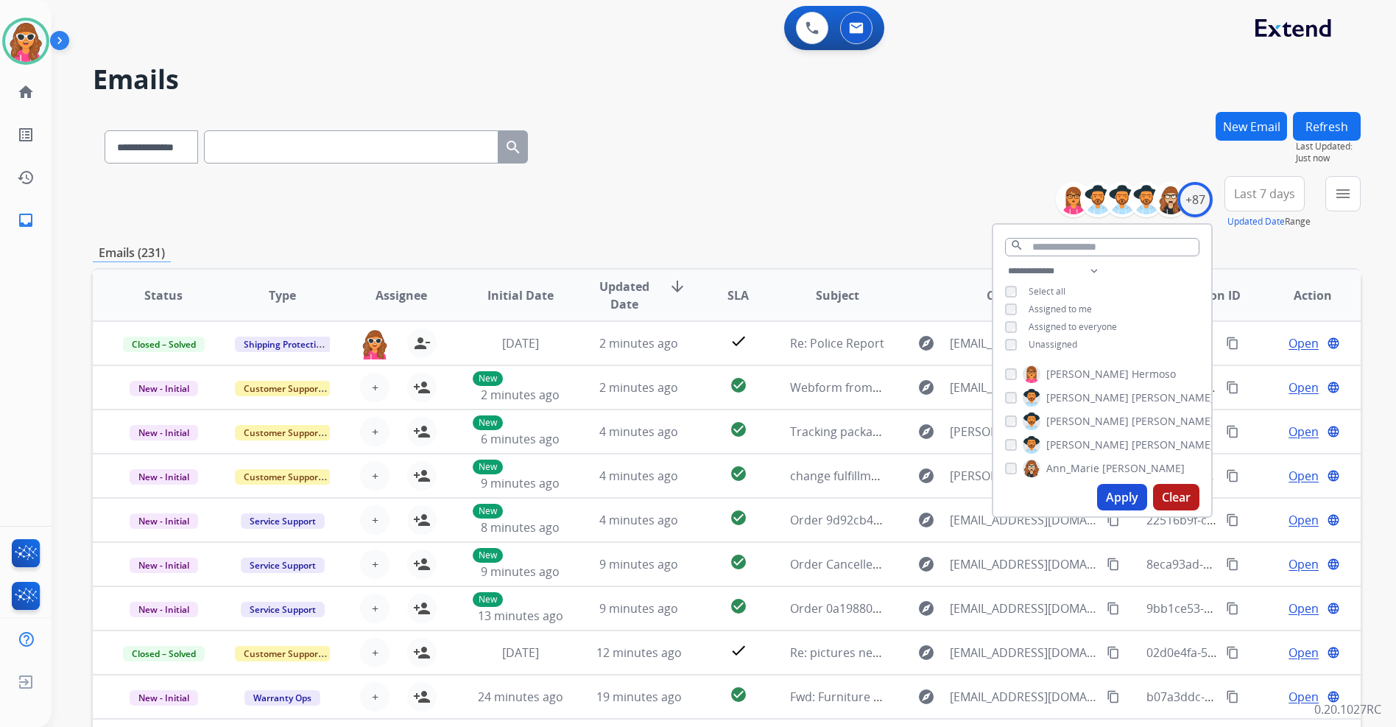
click at [1059, 346] on span "Unassigned" at bounding box center [1053, 344] width 49 height 13
click at [1114, 503] on button "Apply" at bounding box center [1122, 497] width 50 height 27
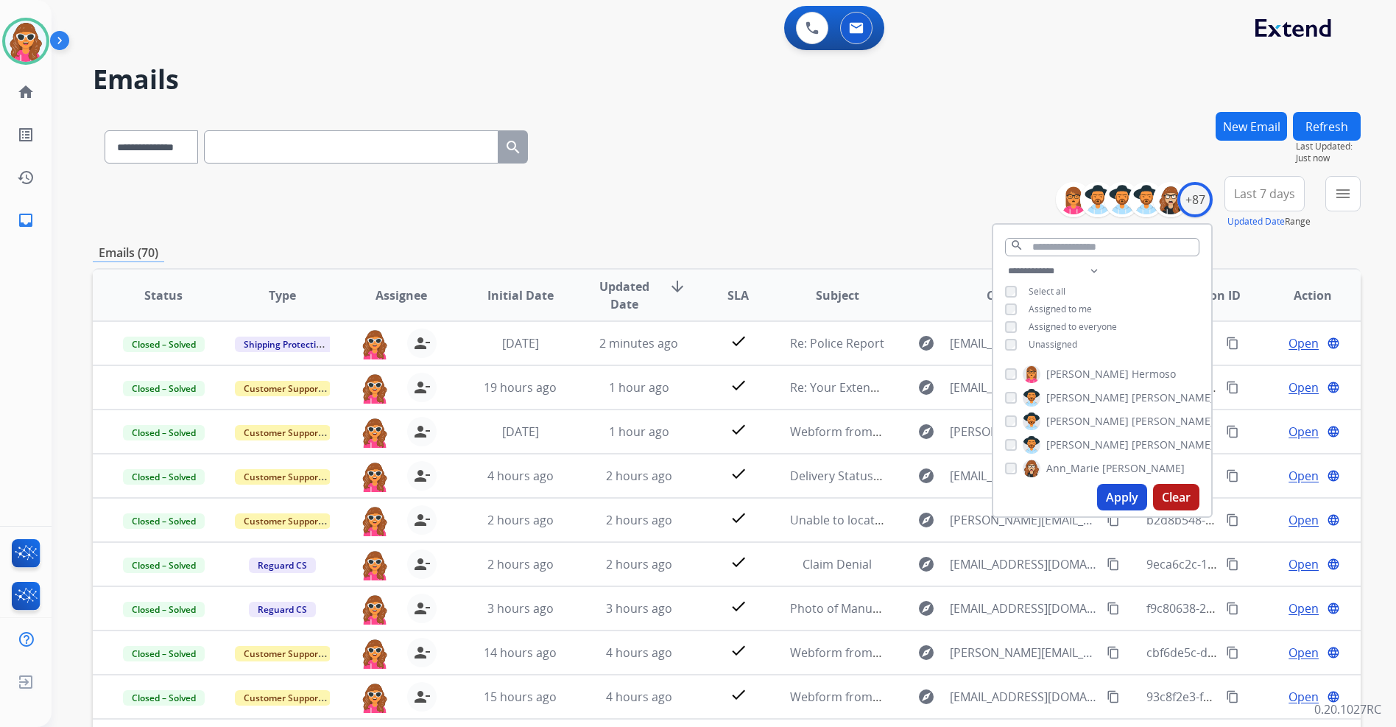
click at [697, 169] on div "**********" at bounding box center [727, 144] width 1268 height 64
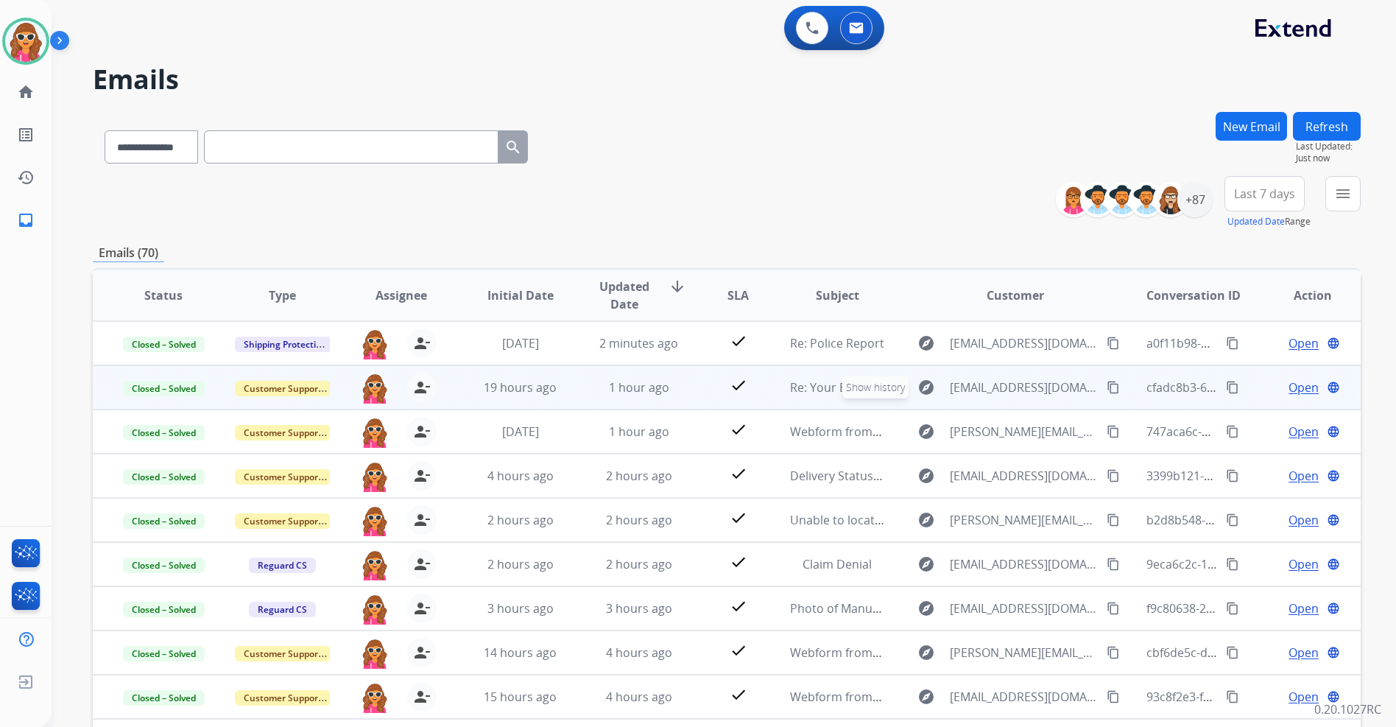
scroll to position [1, 0]
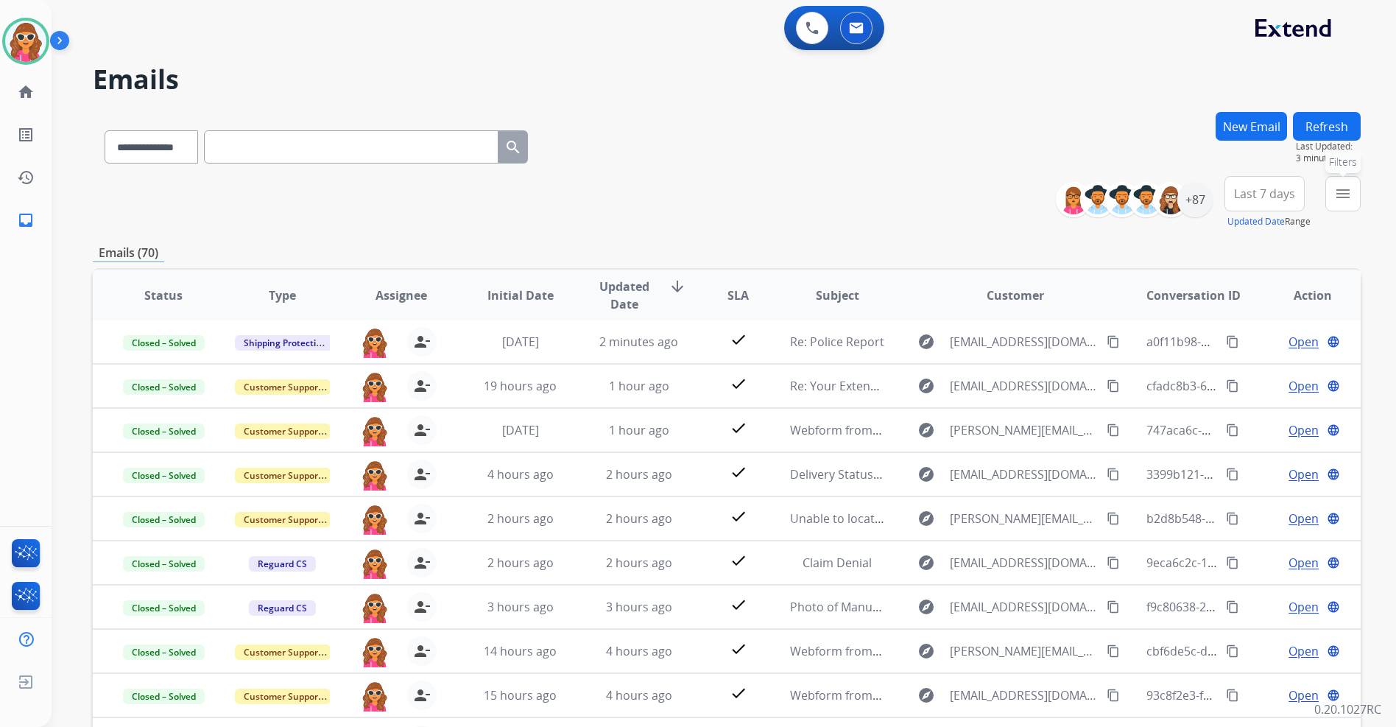
click at [1347, 199] on mat-icon "menu" at bounding box center [1343, 194] width 18 height 18
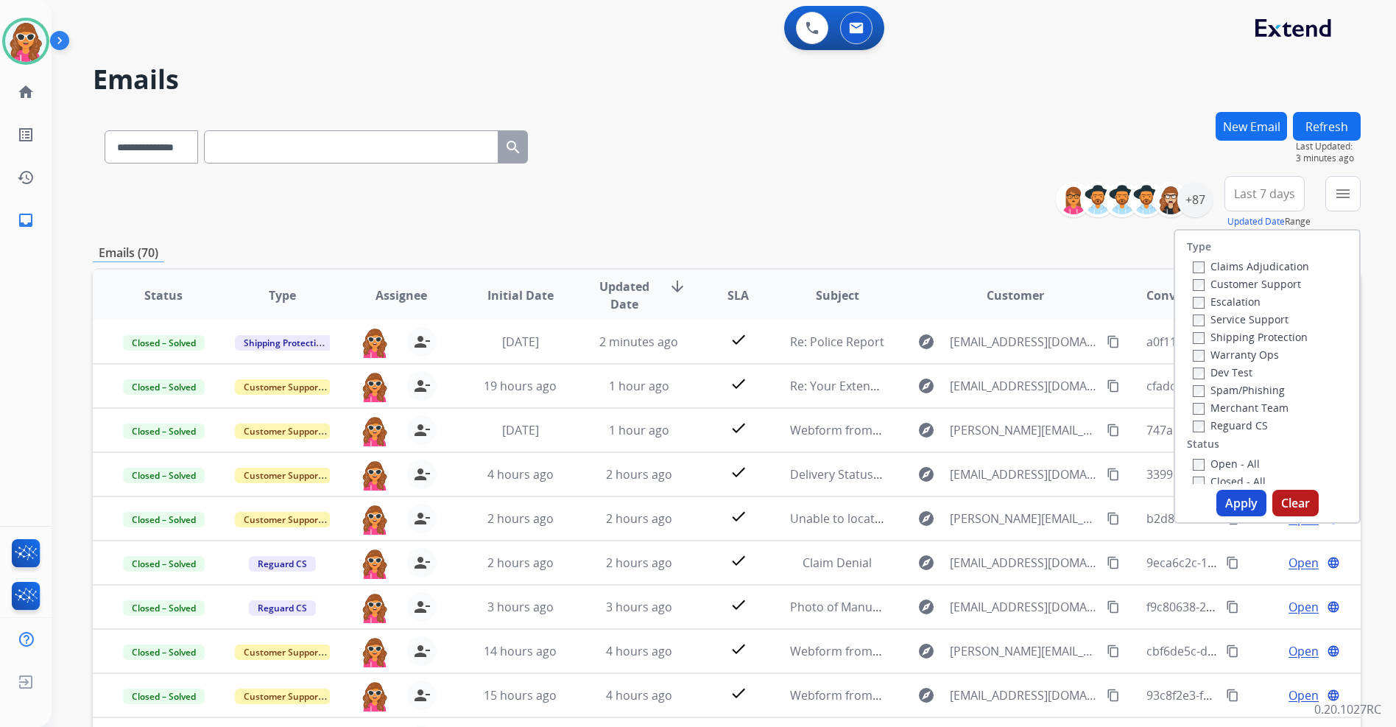
click at [1220, 459] on label "Open - All" at bounding box center [1226, 464] width 67 height 14
click at [1230, 503] on button "Apply" at bounding box center [1241, 503] width 50 height 27
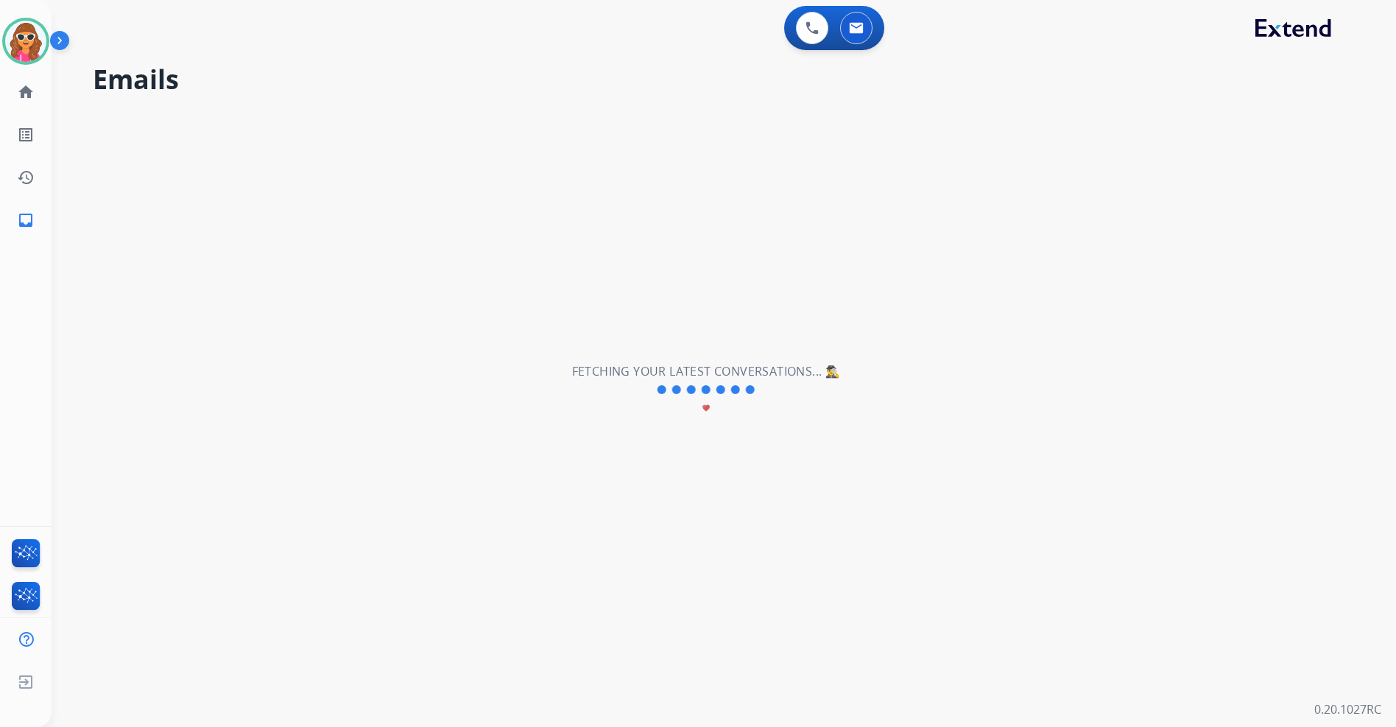
scroll to position [0, 0]
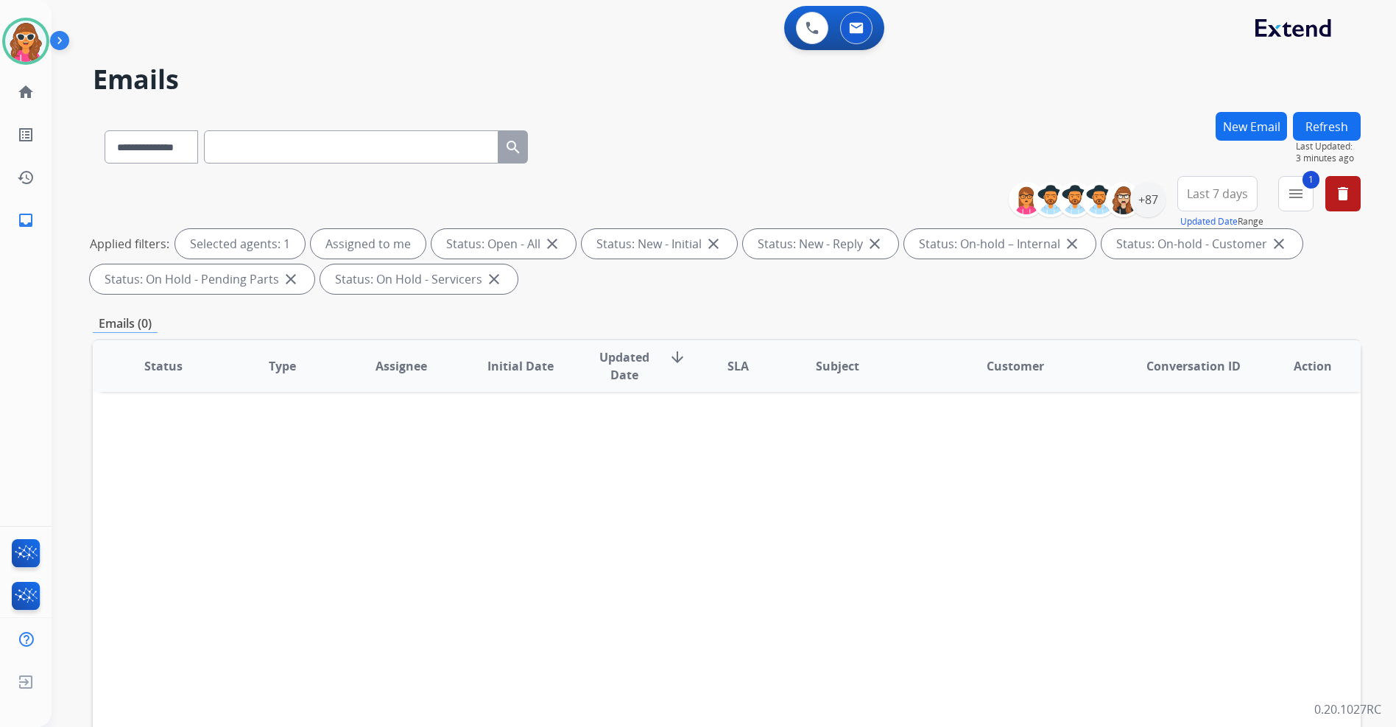
click at [1237, 194] on span "Last 7 days" at bounding box center [1217, 194] width 61 height 6
click at [1223, 376] on div "Last 90 days" at bounding box center [1212, 373] width 81 height 22
click at [1146, 211] on div "+87" at bounding box center [1147, 199] width 35 height 35
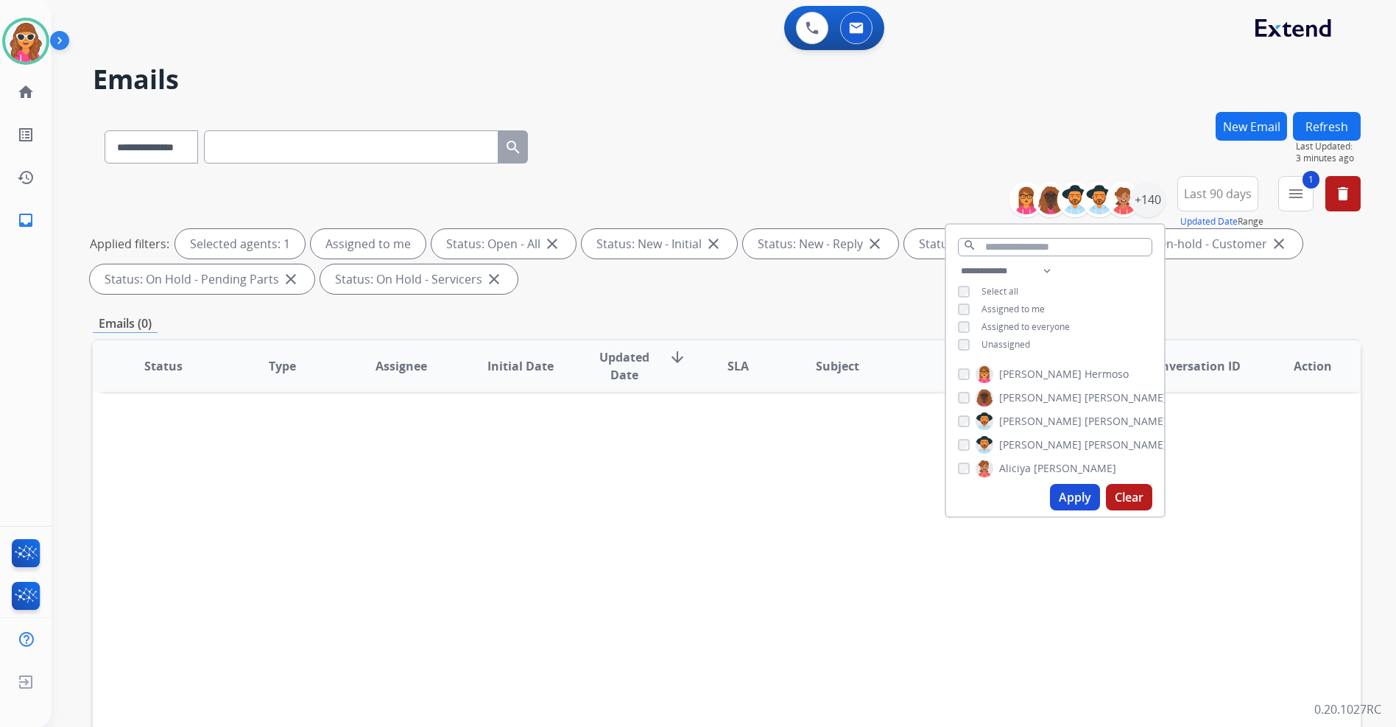
click at [998, 311] on span "Assigned to me" at bounding box center [1013, 309] width 63 height 13
click at [1018, 307] on span "Assigned to me" at bounding box center [1013, 309] width 63 height 13
click at [1077, 500] on button "Apply" at bounding box center [1075, 497] width 50 height 27
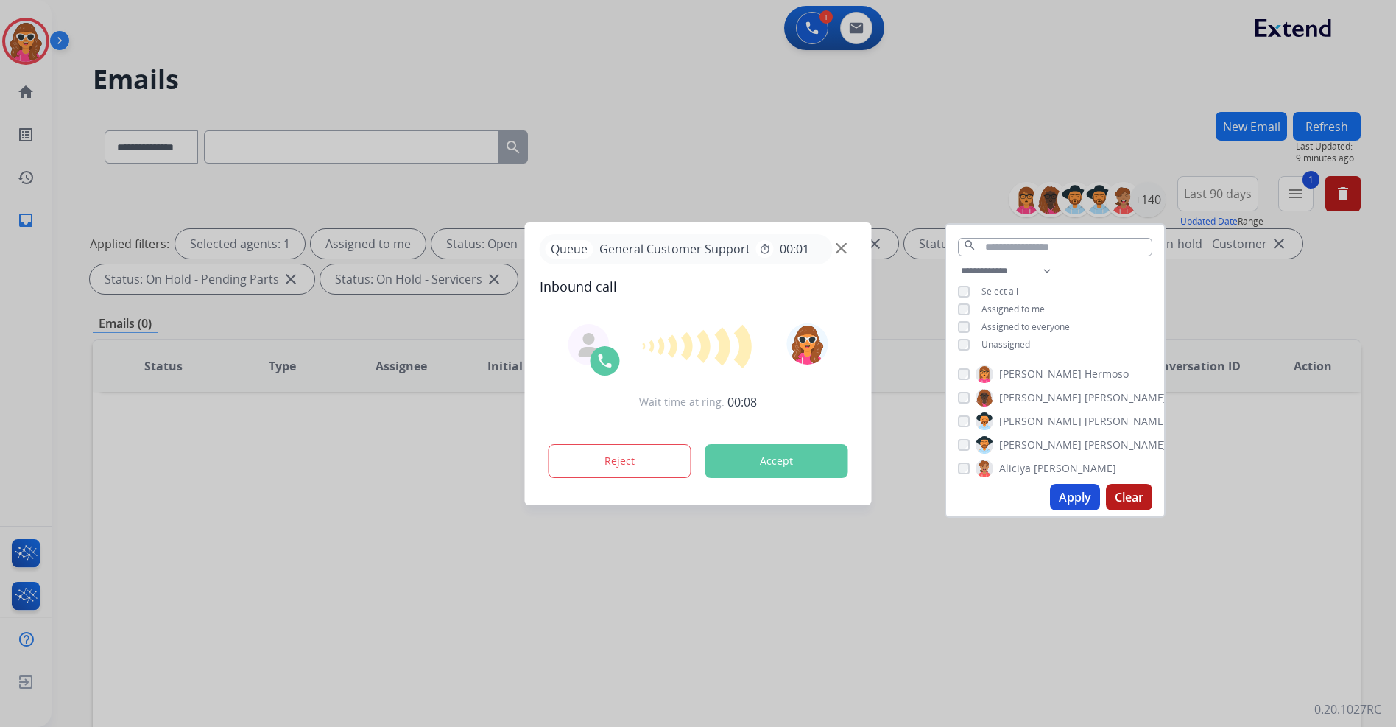
click at [802, 459] on button "Accept" at bounding box center [776, 461] width 143 height 34
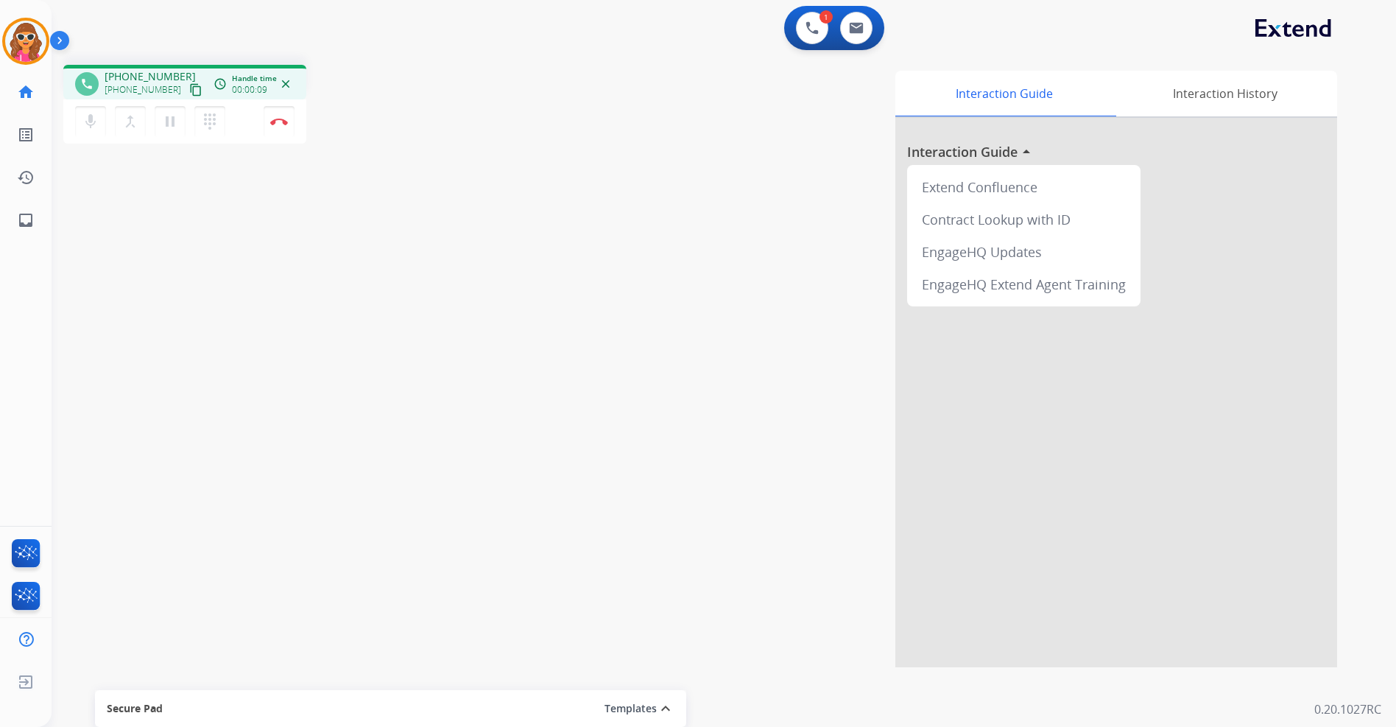
click at [189, 94] on mat-icon "content_copy" at bounding box center [195, 89] width 13 height 13
click at [272, 125] on button "Disconnect" at bounding box center [279, 121] width 31 height 31
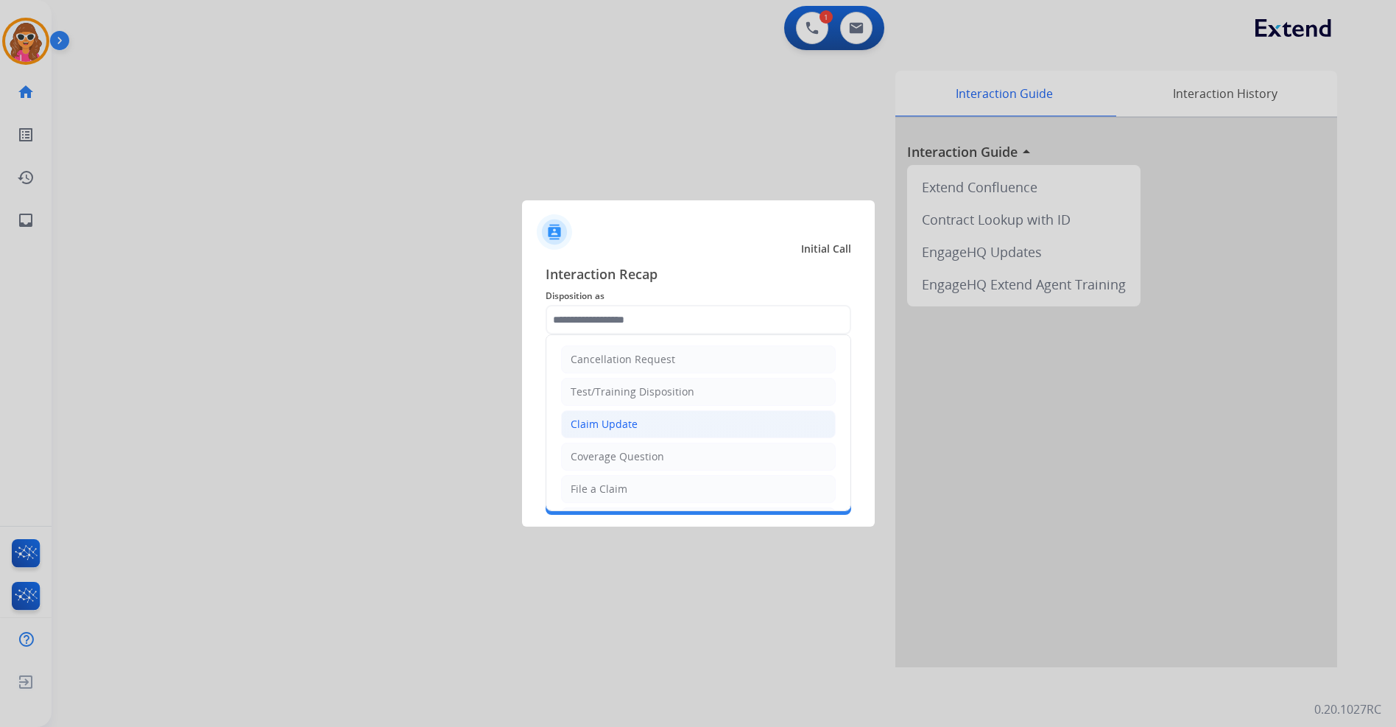
click at [625, 423] on div "Claim Update" at bounding box center [604, 424] width 67 height 15
type input "**********"
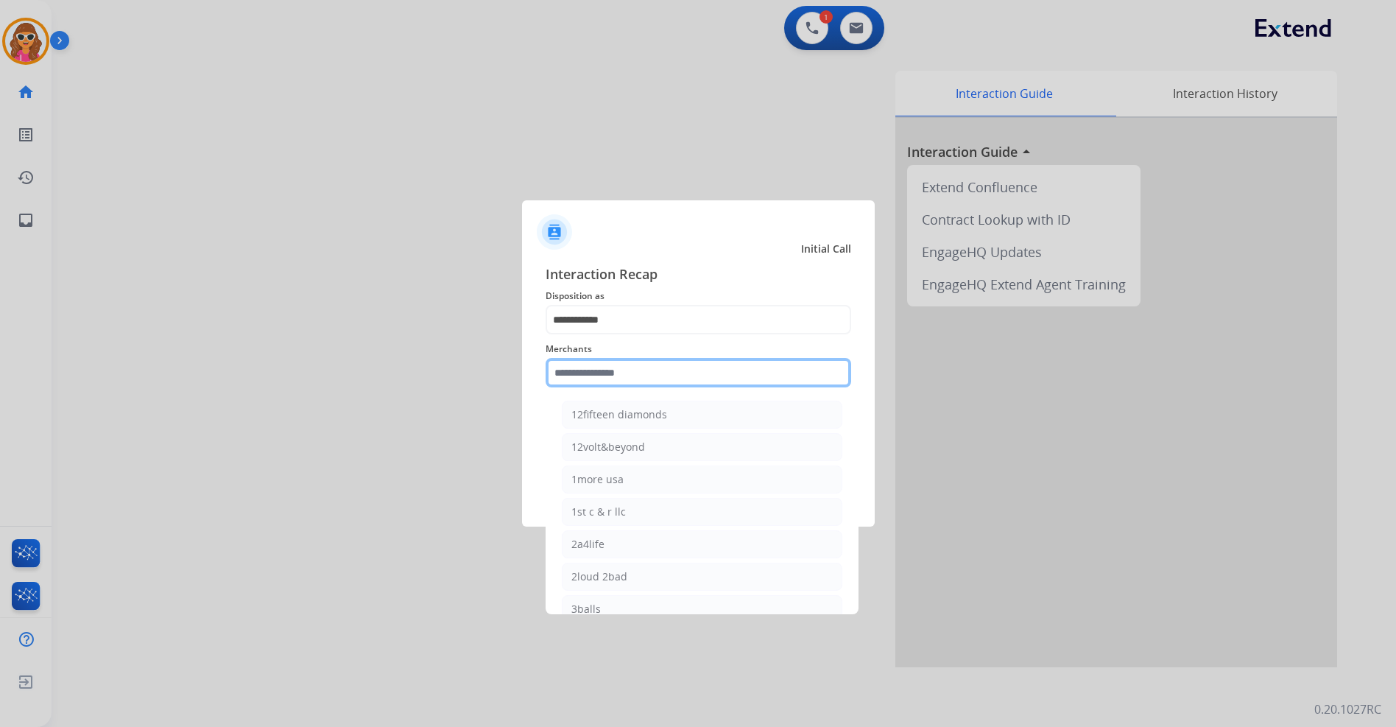
click at [602, 373] on input "text" at bounding box center [699, 372] width 306 height 29
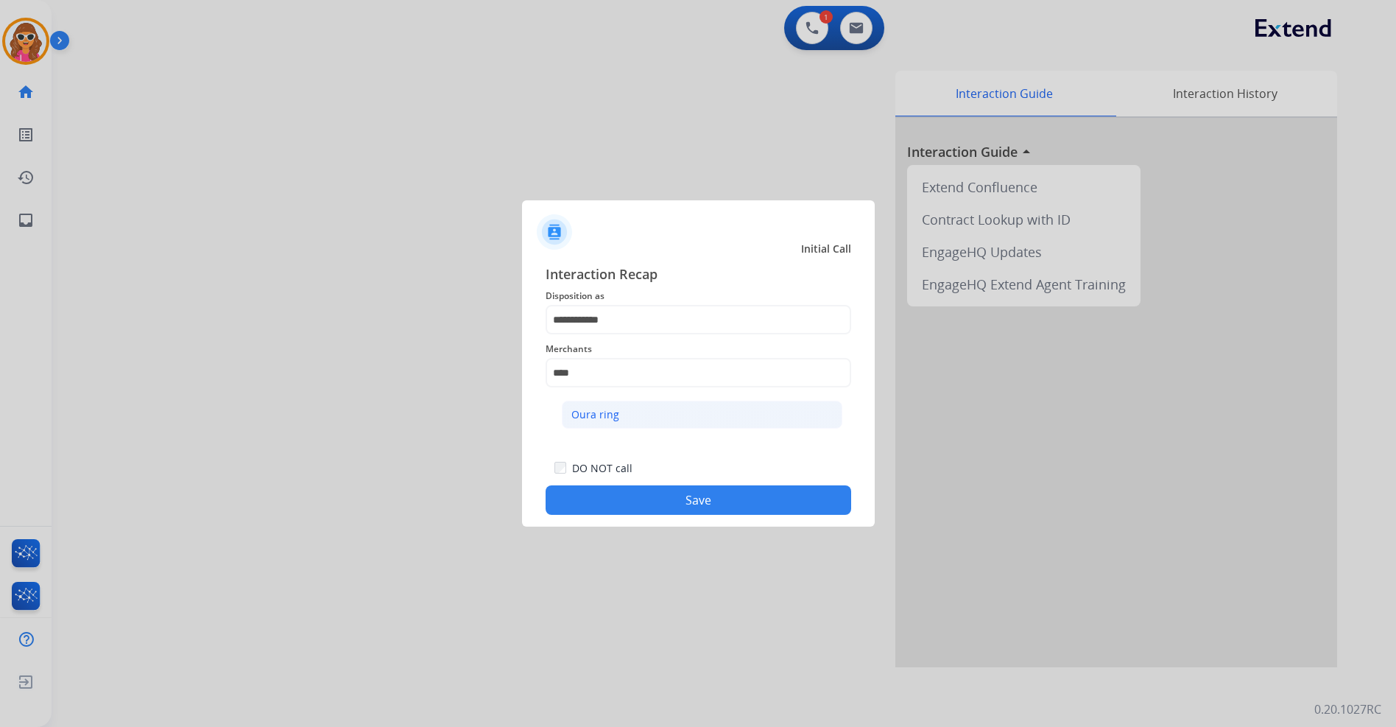
click at [608, 417] on div "Oura ring" at bounding box center [595, 414] width 48 height 15
type input "*********"
click at [683, 498] on button "Save" at bounding box center [699, 499] width 306 height 29
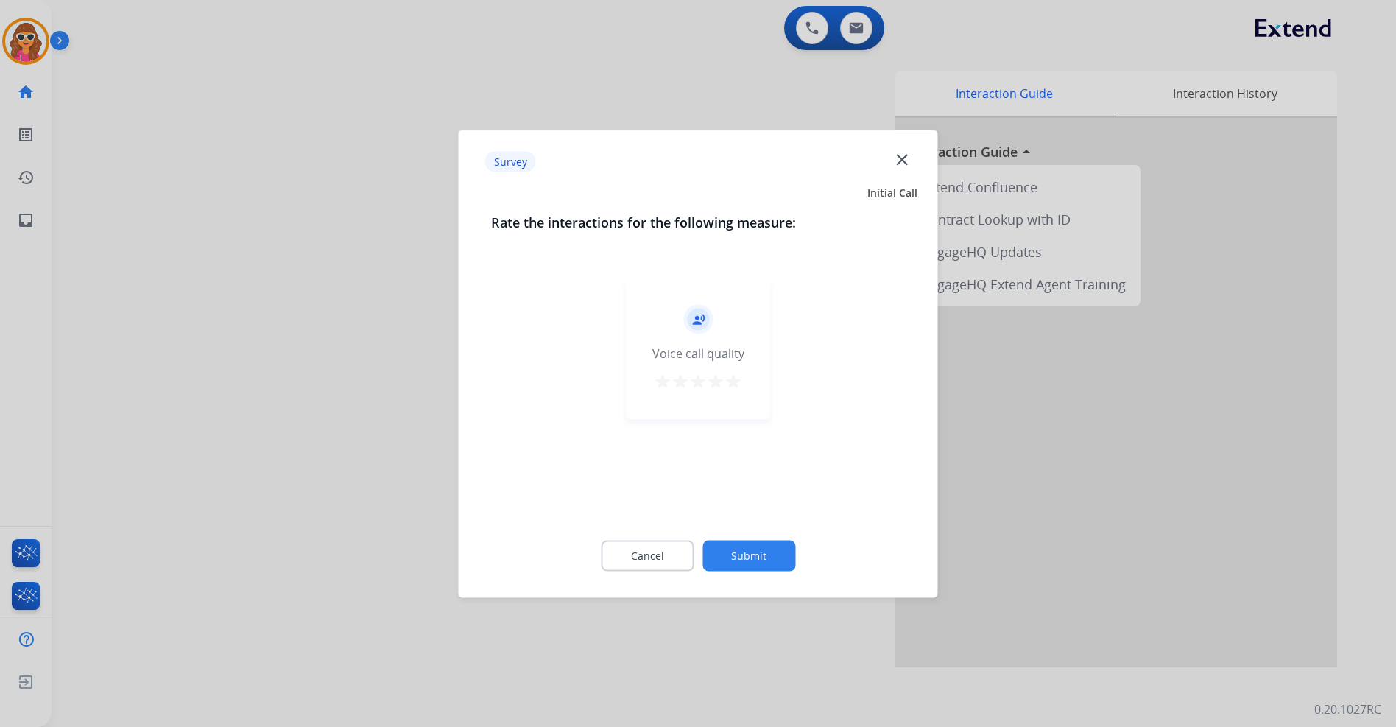
click at [736, 381] on mat-icon "star" at bounding box center [734, 381] width 18 height 18
click at [765, 549] on button "Submit" at bounding box center [748, 555] width 93 height 31
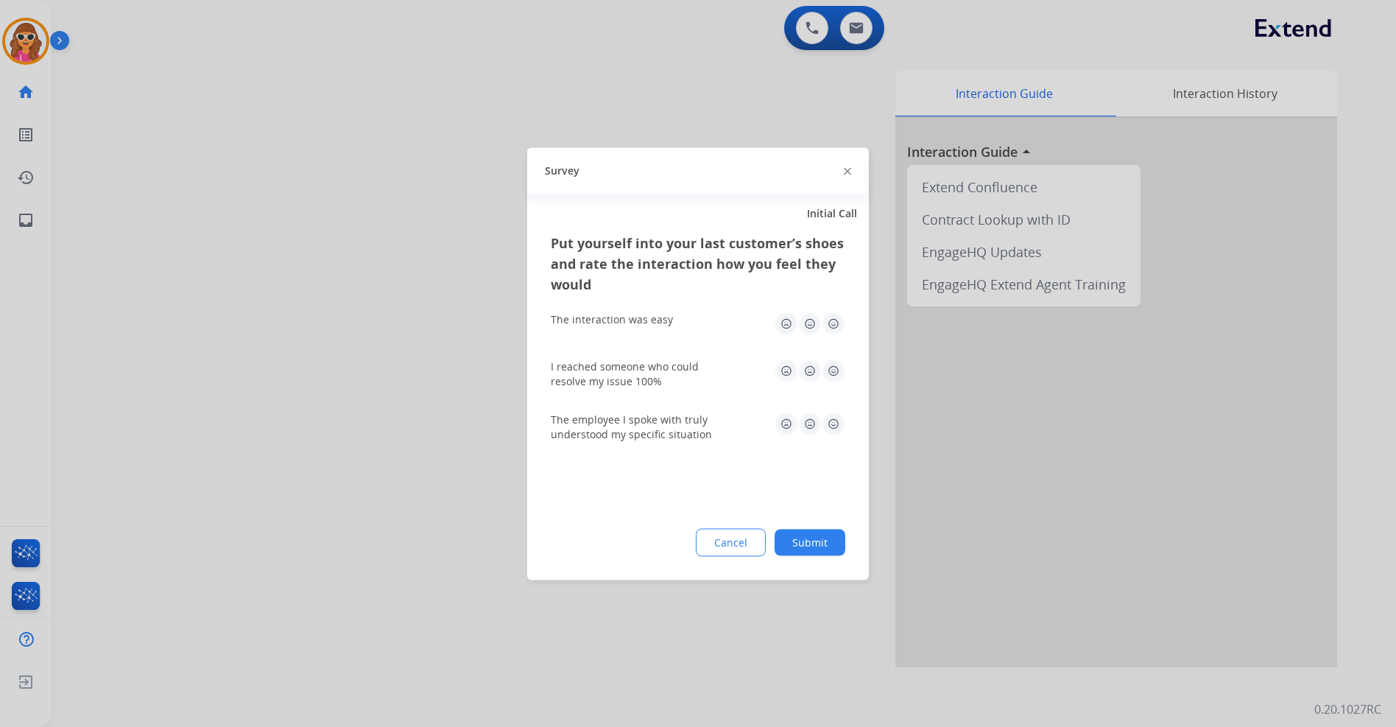
click at [830, 320] on img at bounding box center [834, 323] width 24 height 24
click at [831, 371] on img at bounding box center [834, 371] width 24 height 24
click at [834, 426] on img at bounding box center [834, 424] width 24 height 24
drag, startPoint x: 820, startPoint y: 546, endPoint x: 808, endPoint y: 538, distance: 14.3
click at [819, 546] on button "Submit" at bounding box center [810, 542] width 71 height 27
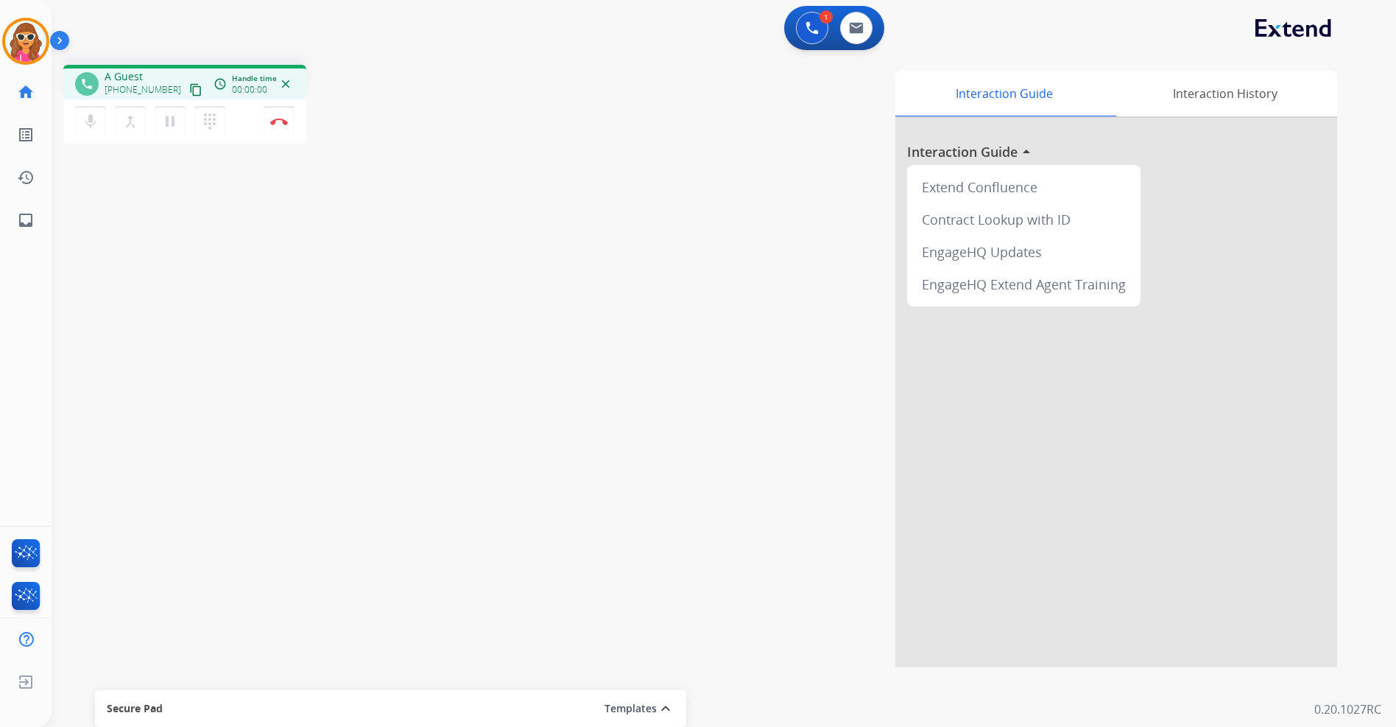
click at [764, 466] on div "Interaction Guide Interaction History Interaction Guide arrow_drop_up Extend Co…" at bounding box center [911, 369] width 852 height 596
click at [187, 96] on button "content_copy" at bounding box center [196, 90] width 18 height 18
click at [278, 124] on img at bounding box center [279, 121] width 18 height 7
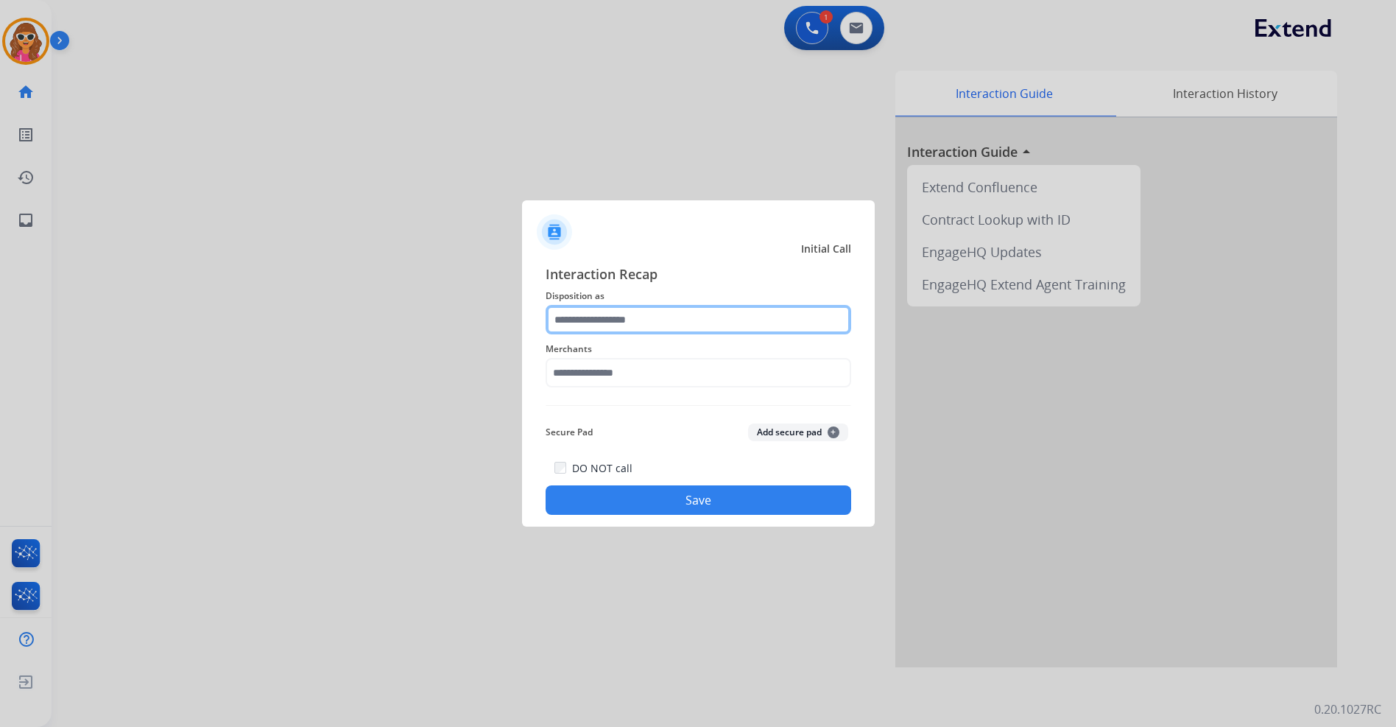
click at [672, 322] on input "text" at bounding box center [699, 319] width 306 height 29
click at [657, 308] on input "text" at bounding box center [699, 319] width 306 height 29
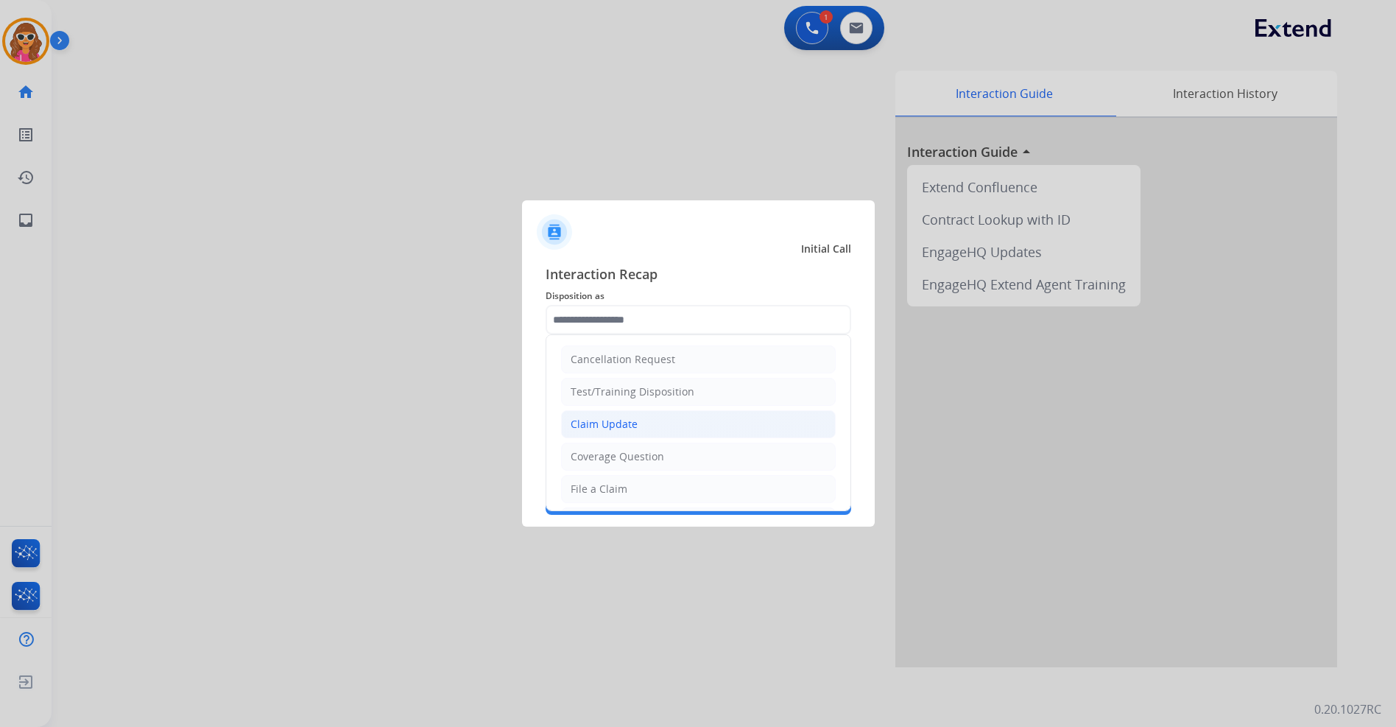
click at [635, 431] on li "Claim Update" at bounding box center [698, 424] width 275 height 28
type input "**********"
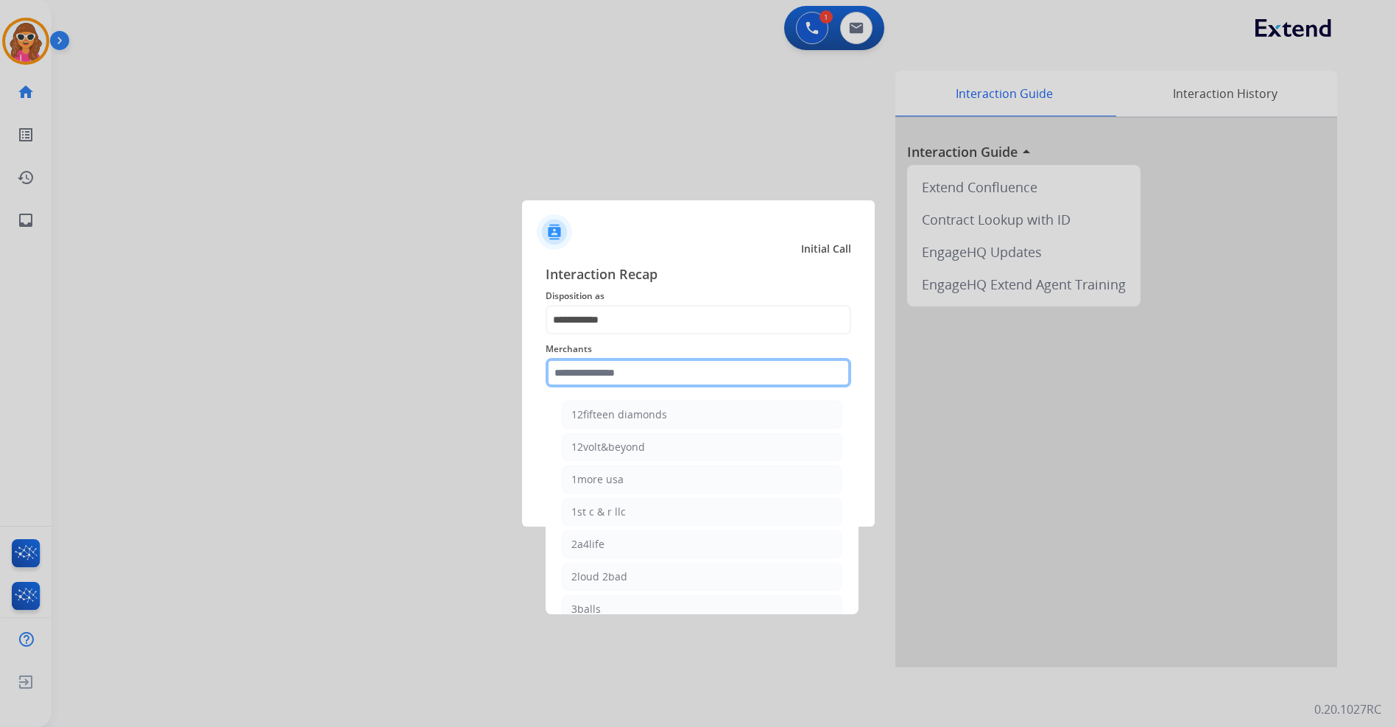
click at [614, 373] on input "text" at bounding box center [699, 372] width 306 height 29
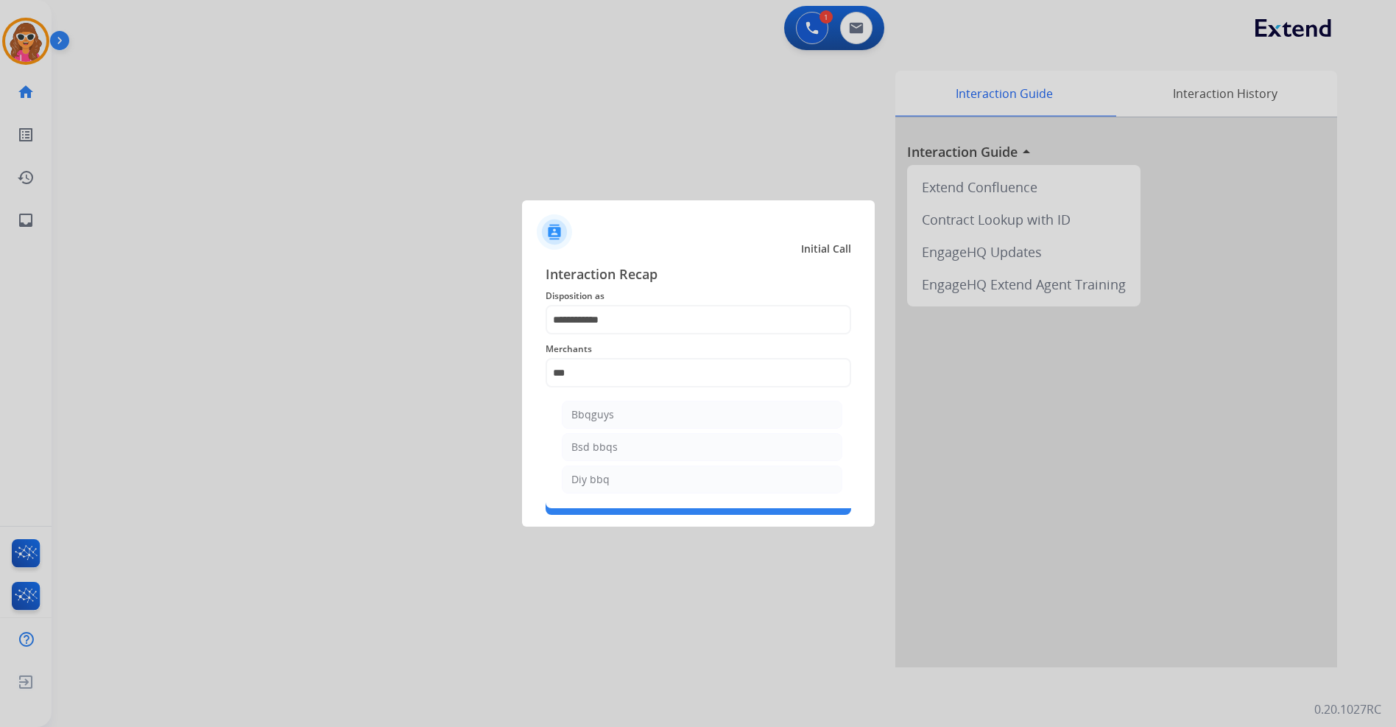
click at [609, 421] on li "Bbqguys" at bounding box center [702, 415] width 281 height 28
type input "*******"
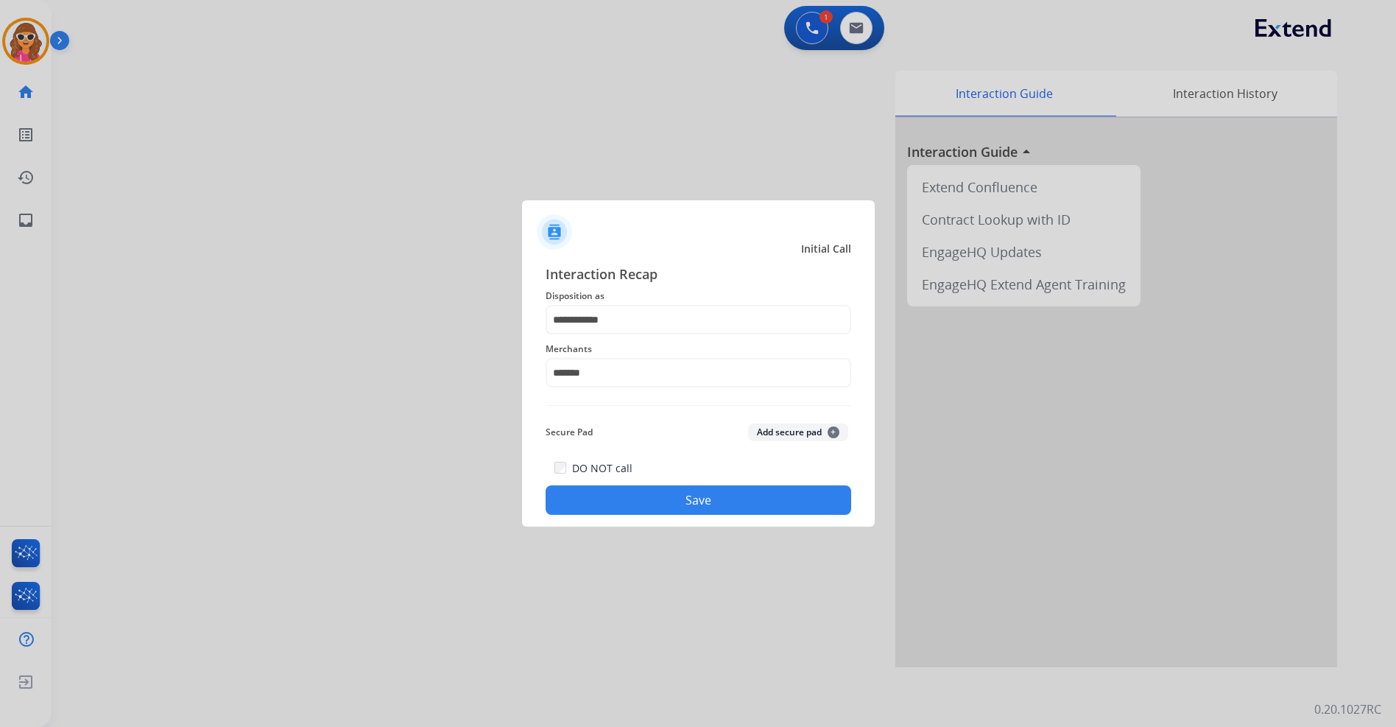
drag, startPoint x: 706, startPoint y: 501, endPoint x: 699, endPoint y: 436, distance: 65.2
click at [702, 481] on div "DO NOT call Save" at bounding box center [699, 487] width 306 height 56
click at [696, 507] on button "Save" at bounding box center [699, 499] width 306 height 29
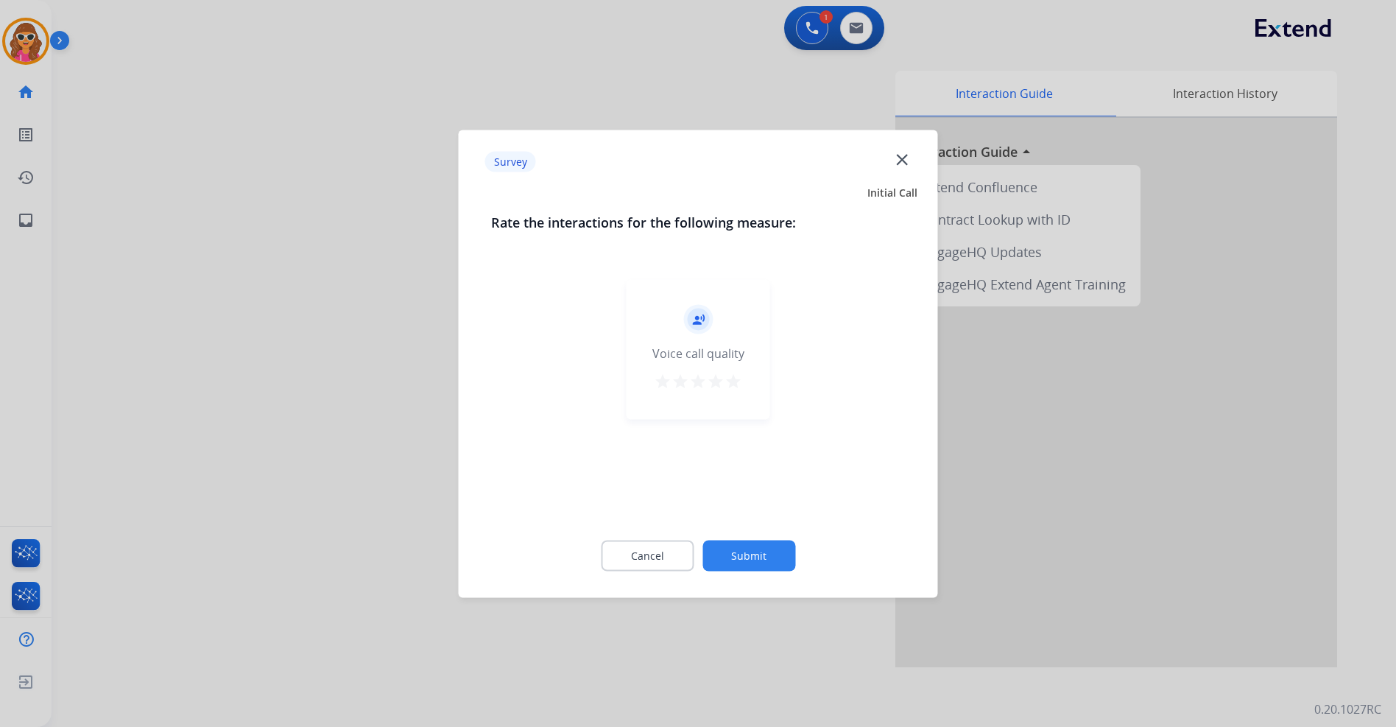
click at [735, 383] on mat-icon "star" at bounding box center [734, 381] width 18 height 18
click at [750, 546] on button "Submit" at bounding box center [748, 555] width 93 height 31
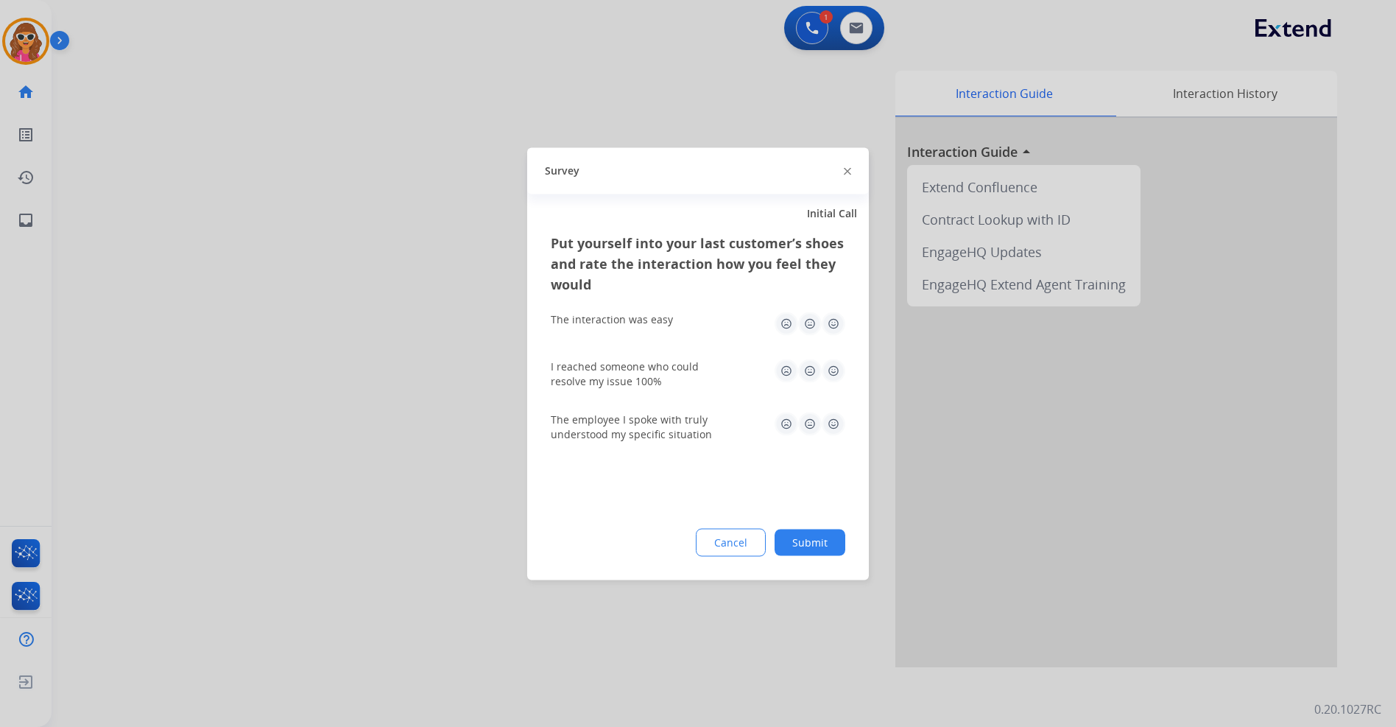
click at [832, 316] on img at bounding box center [834, 323] width 24 height 24
click at [831, 375] on img at bounding box center [834, 371] width 24 height 24
click at [837, 421] on img at bounding box center [834, 424] width 24 height 24
click at [805, 545] on button "Submit" at bounding box center [810, 542] width 71 height 27
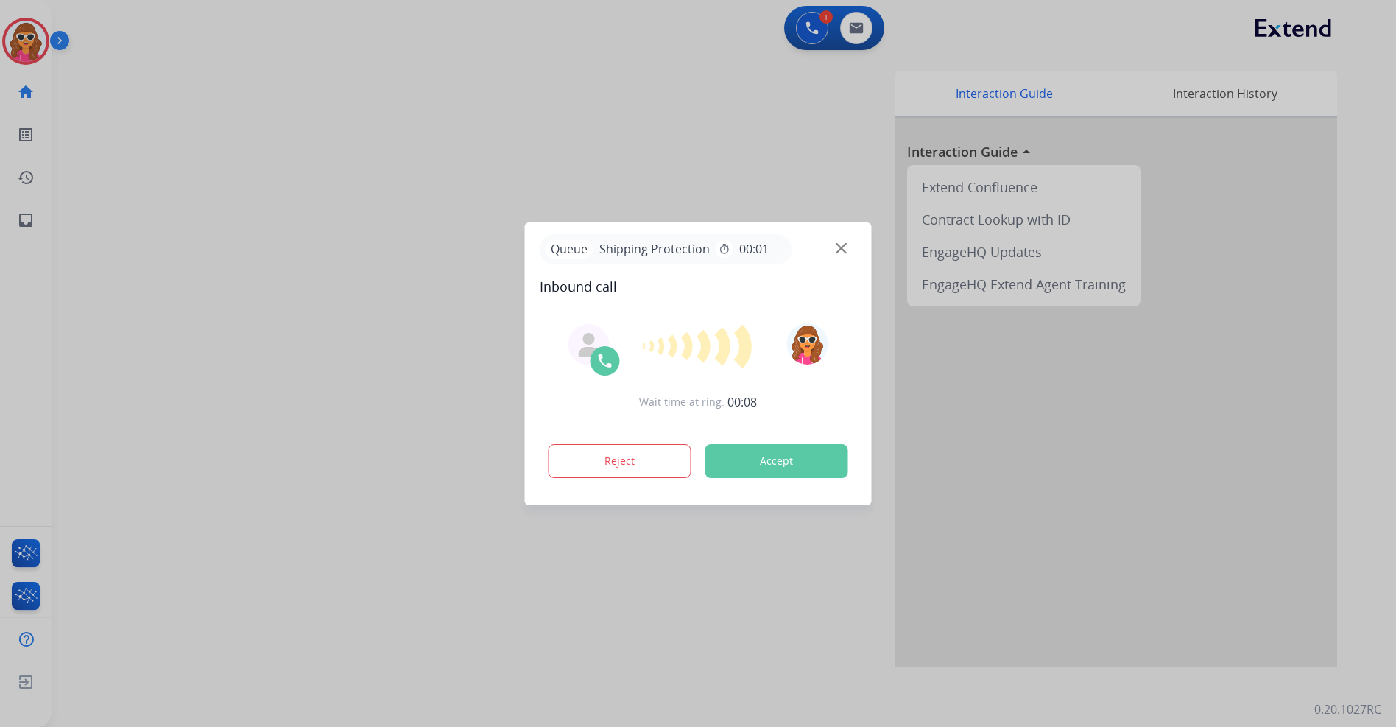
click at [736, 461] on button "Accept" at bounding box center [776, 461] width 143 height 34
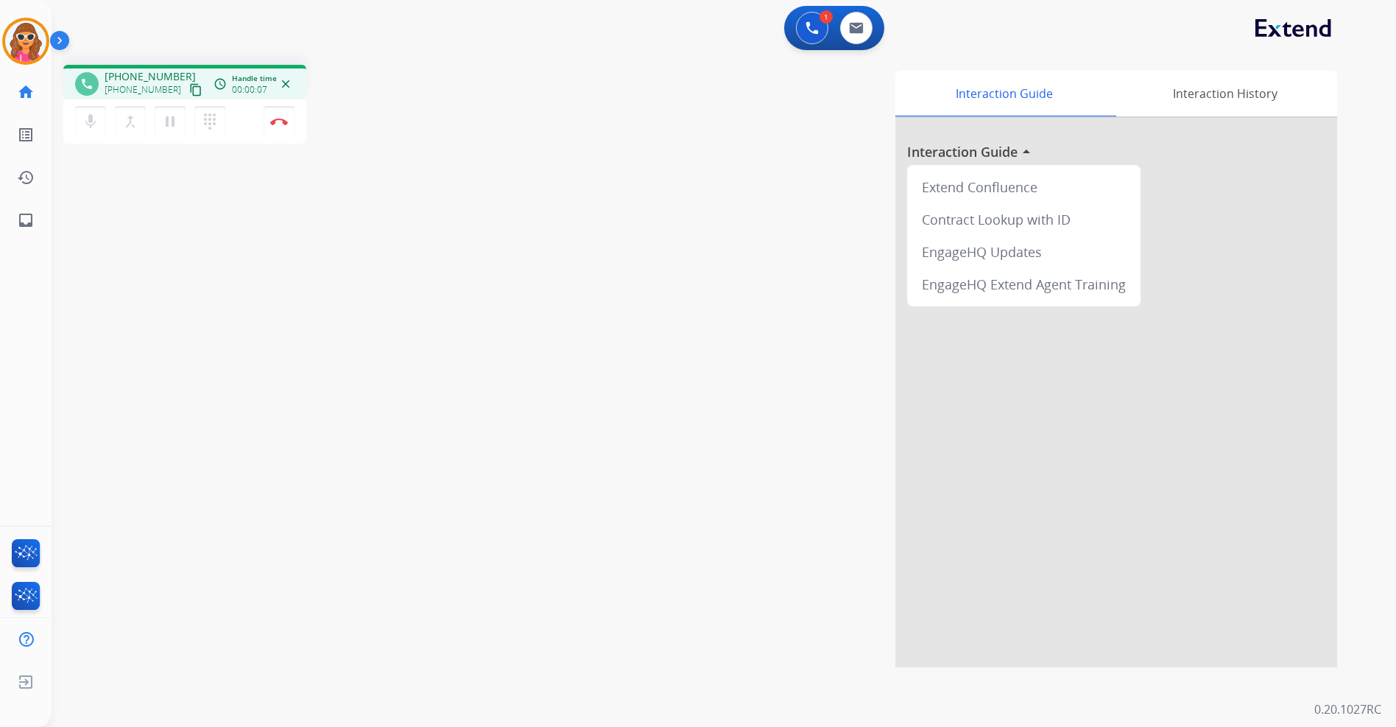
click at [189, 94] on mat-icon "content_copy" at bounding box center [195, 89] width 13 height 13
drag, startPoint x: 180, startPoint y: 91, endPoint x: 160, endPoint y: 137, distance: 50.8
click at [155, 161] on div "phone +19194985592 +19194985592 content_copy access_time Call metrics Queue 00:…" at bounding box center [706, 360] width 1309 height 614
click at [165, 130] on mat-icon "pause" at bounding box center [170, 122] width 18 height 18
click at [161, 123] on button "play_arrow Hold" at bounding box center [170, 121] width 31 height 31
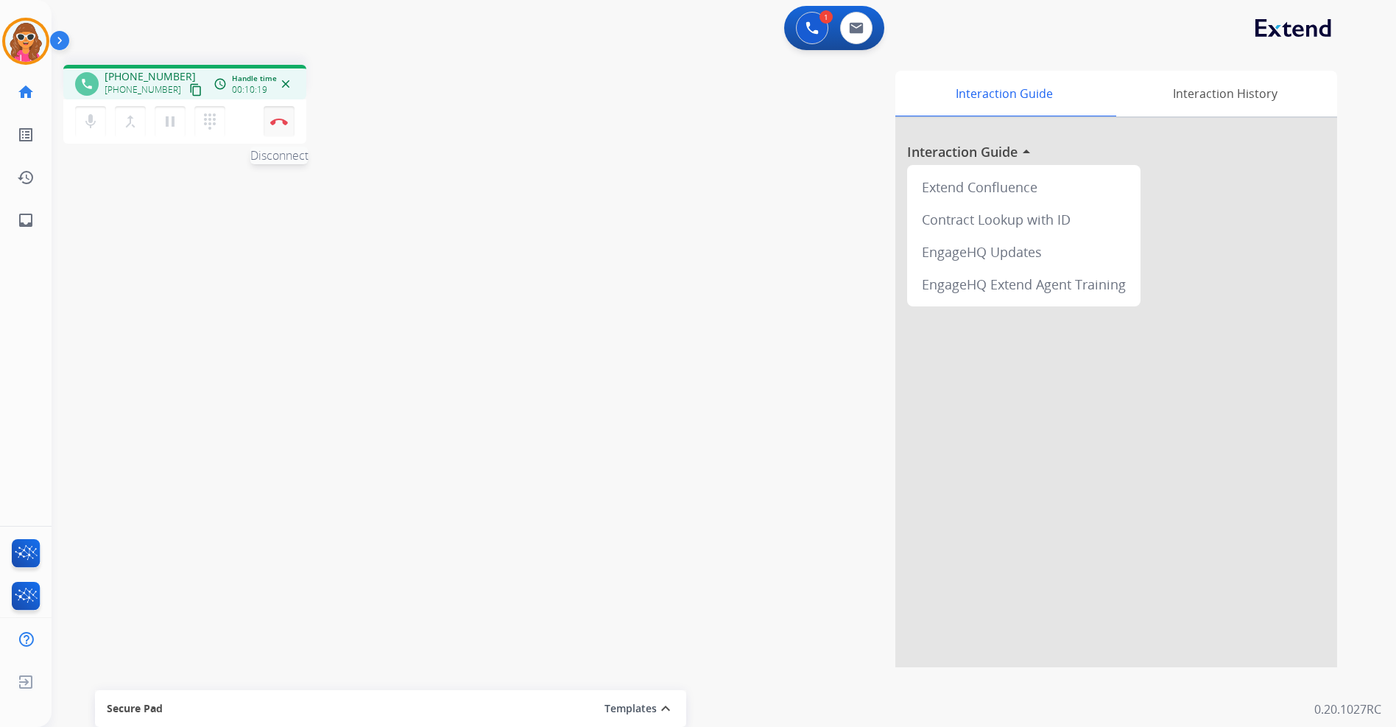
click at [279, 126] on button "Disconnect" at bounding box center [279, 121] width 31 height 31
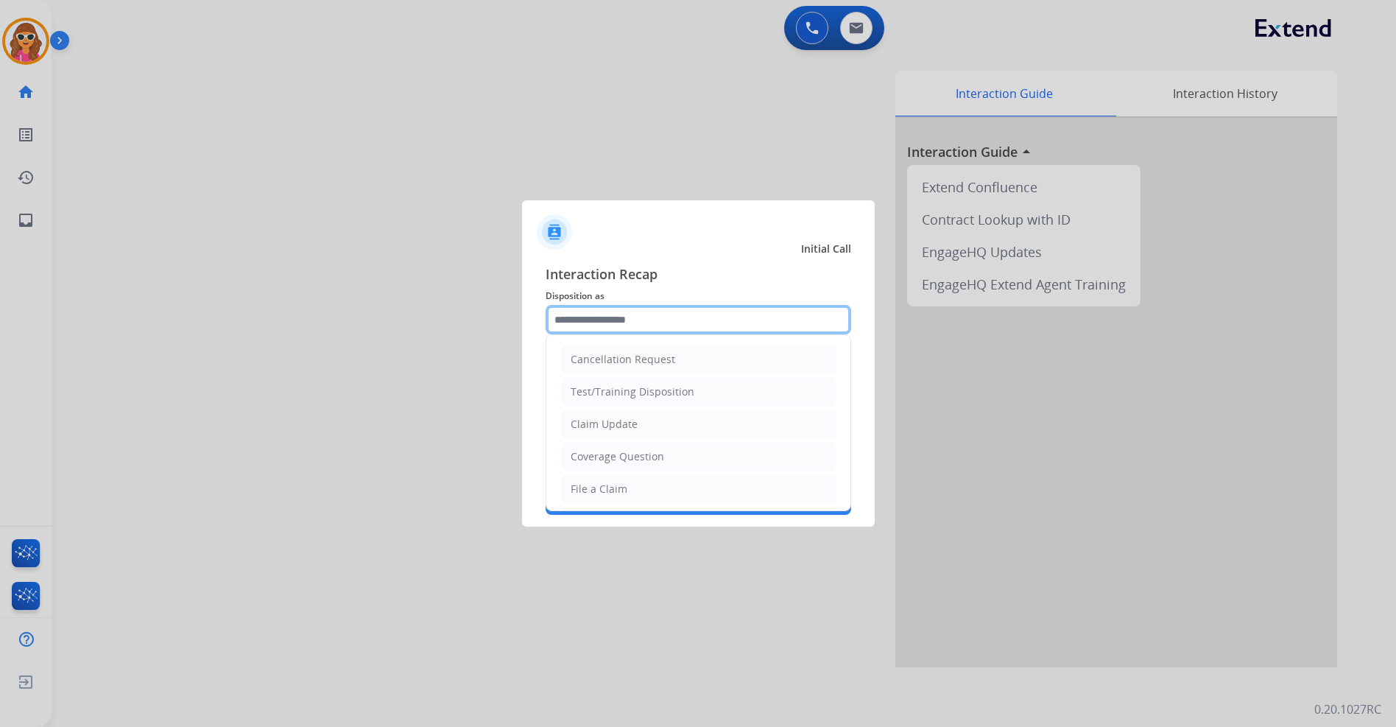
click at [664, 309] on input "text" at bounding box center [699, 319] width 306 height 29
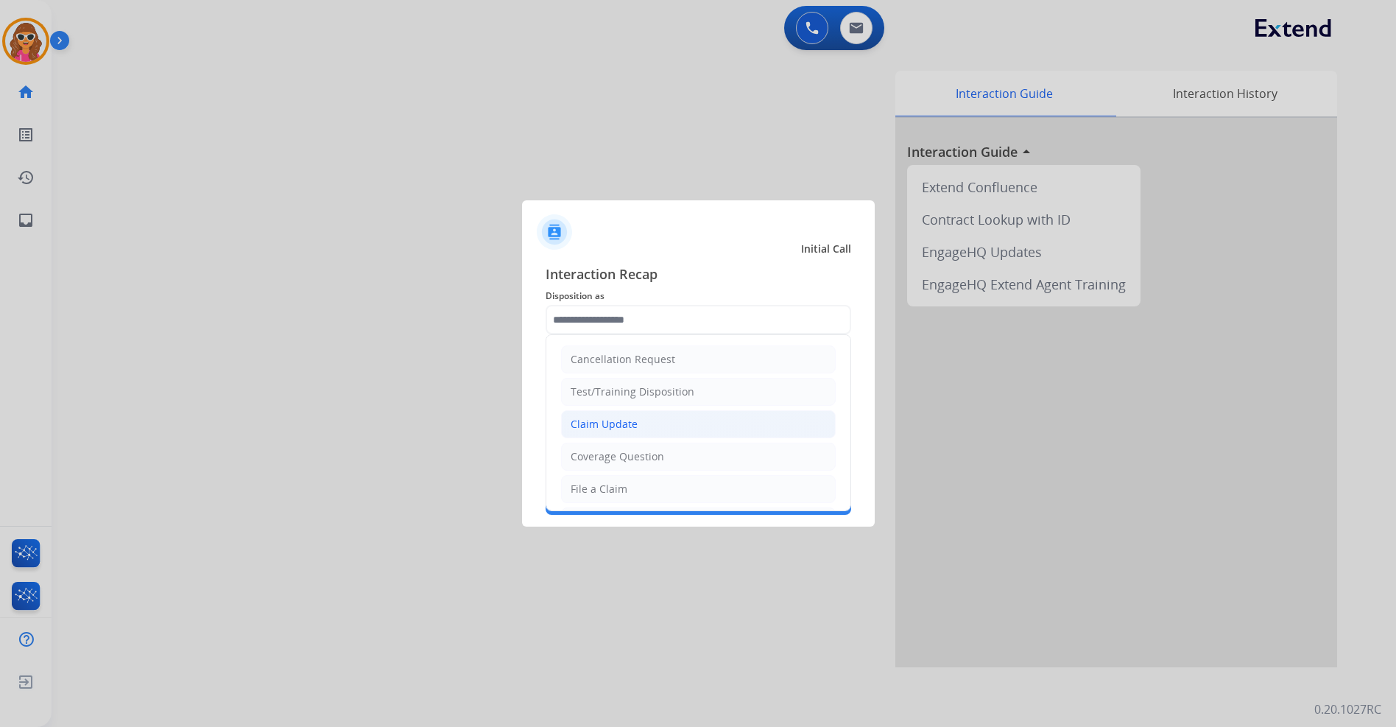
click at [618, 424] on div "Claim Update" at bounding box center [604, 424] width 67 height 15
type input "**********"
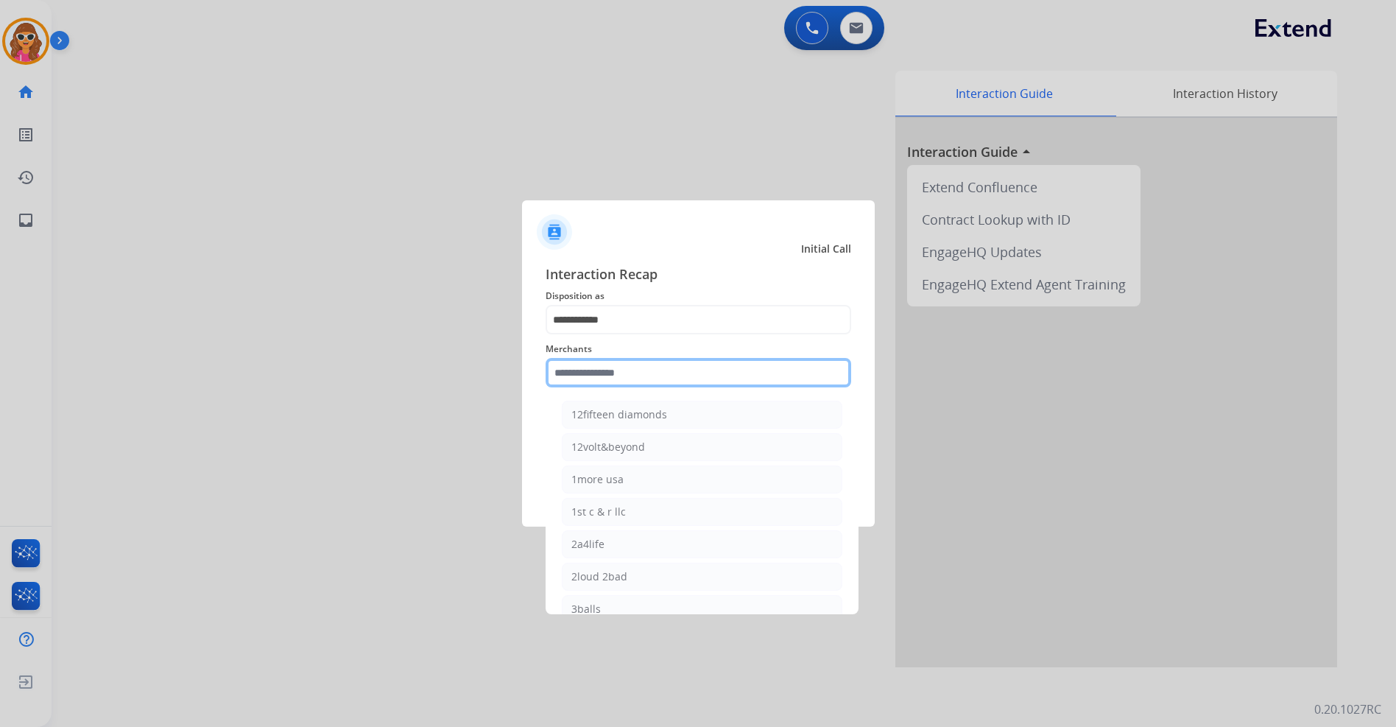
click at [623, 370] on input "text" at bounding box center [699, 372] width 306 height 29
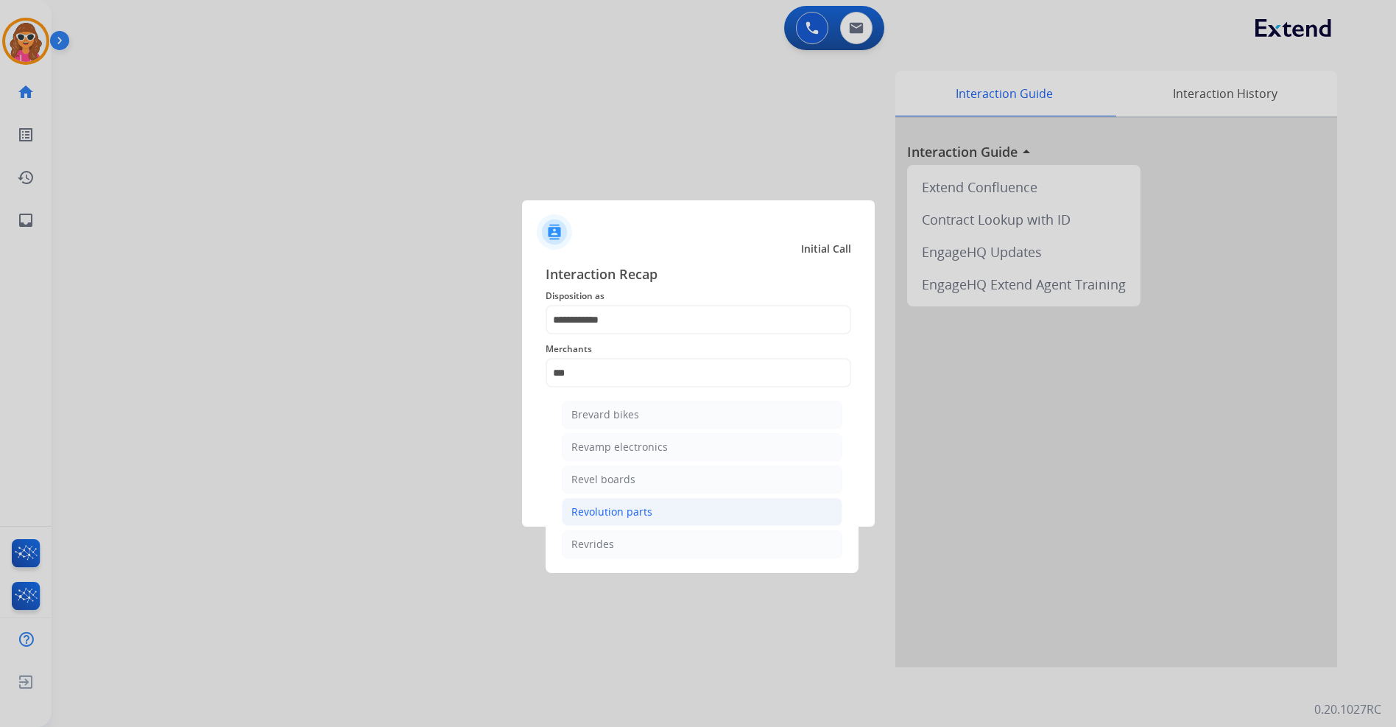
click at [653, 503] on li "Revolution parts" at bounding box center [702, 512] width 281 height 28
type input "**********"
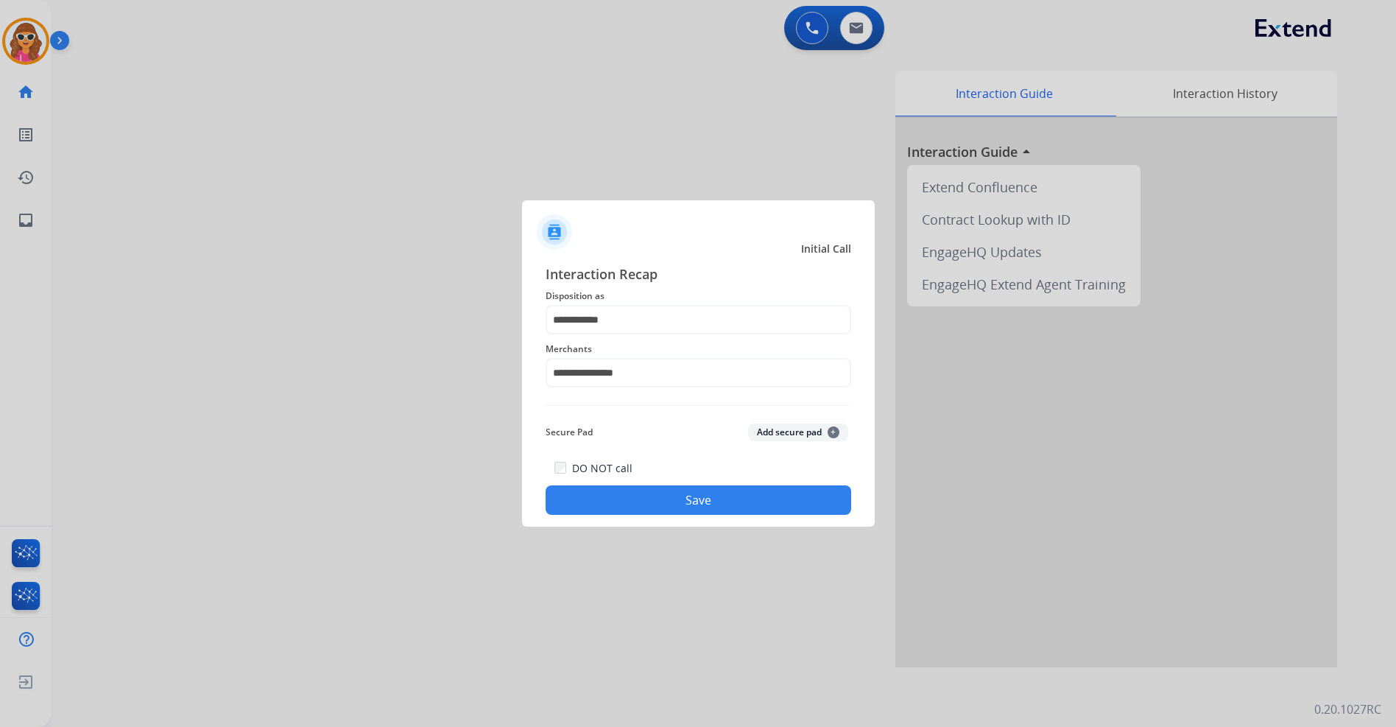
click at [692, 512] on button "Save" at bounding box center [699, 499] width 306 height 29
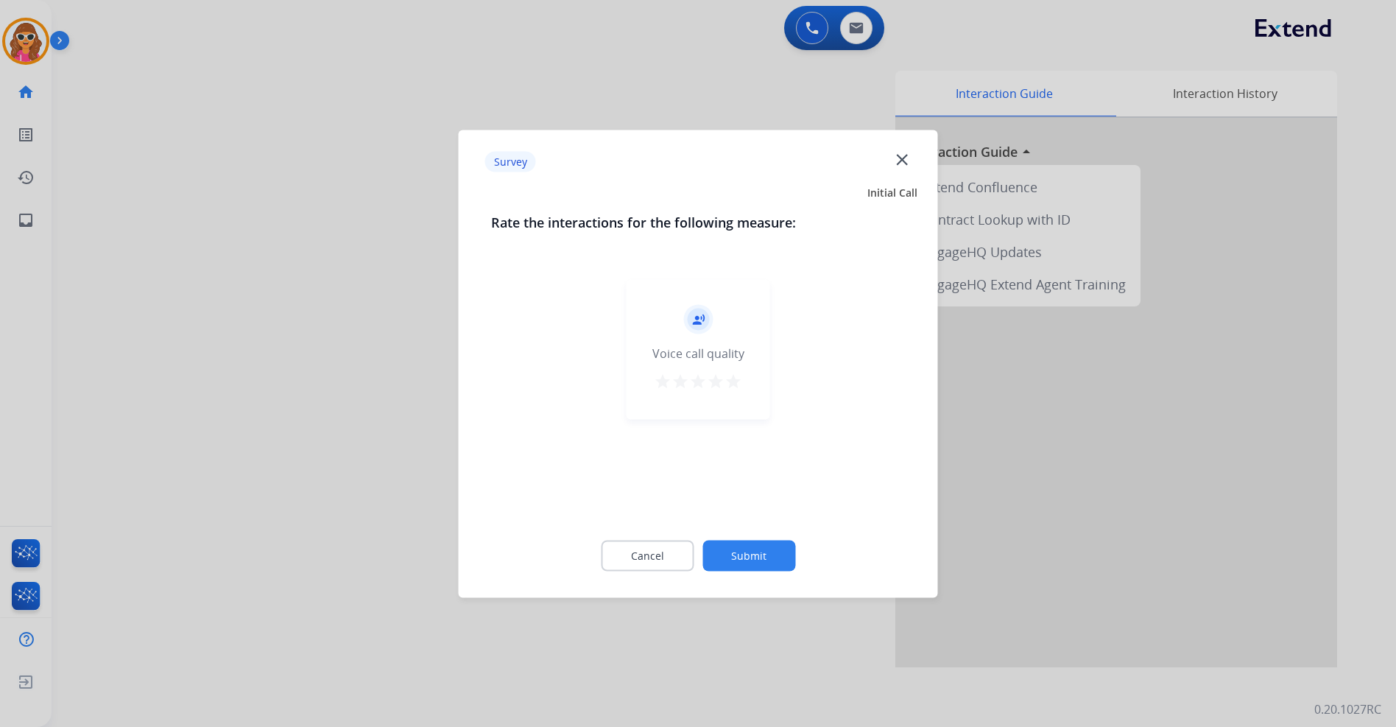
click at [733, 373] on mat-icon "star" at bounding box center [734, 381] width 18 height 18
click at [757, 550] on button "Submit" at bounding box center [748, 555] width 93 height 31
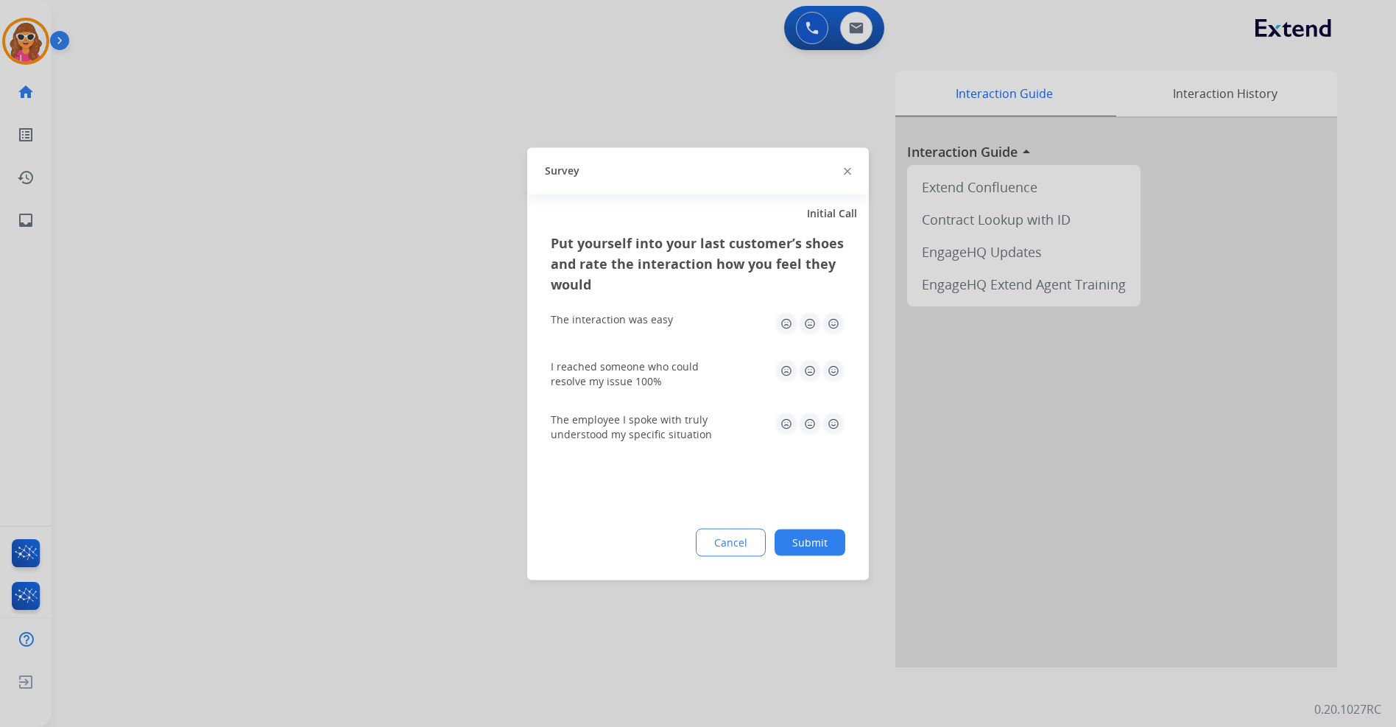
click at [831, 321] on img at bounding box center [834, 323] width 24 height 24
click at [835, 421] on img at bounding box center [834, 424] width 24 height 24
click at [834, 374] on img at bounding box center [834, 371] width 24 height 24
drag, startPoint x: 813, startPoint y: 543, endPoint x: 801, endPoint y: 545, distance: 11.9
click at [811, 544] on button "Submit" at bounding box center [810, 542] width 71 height 27
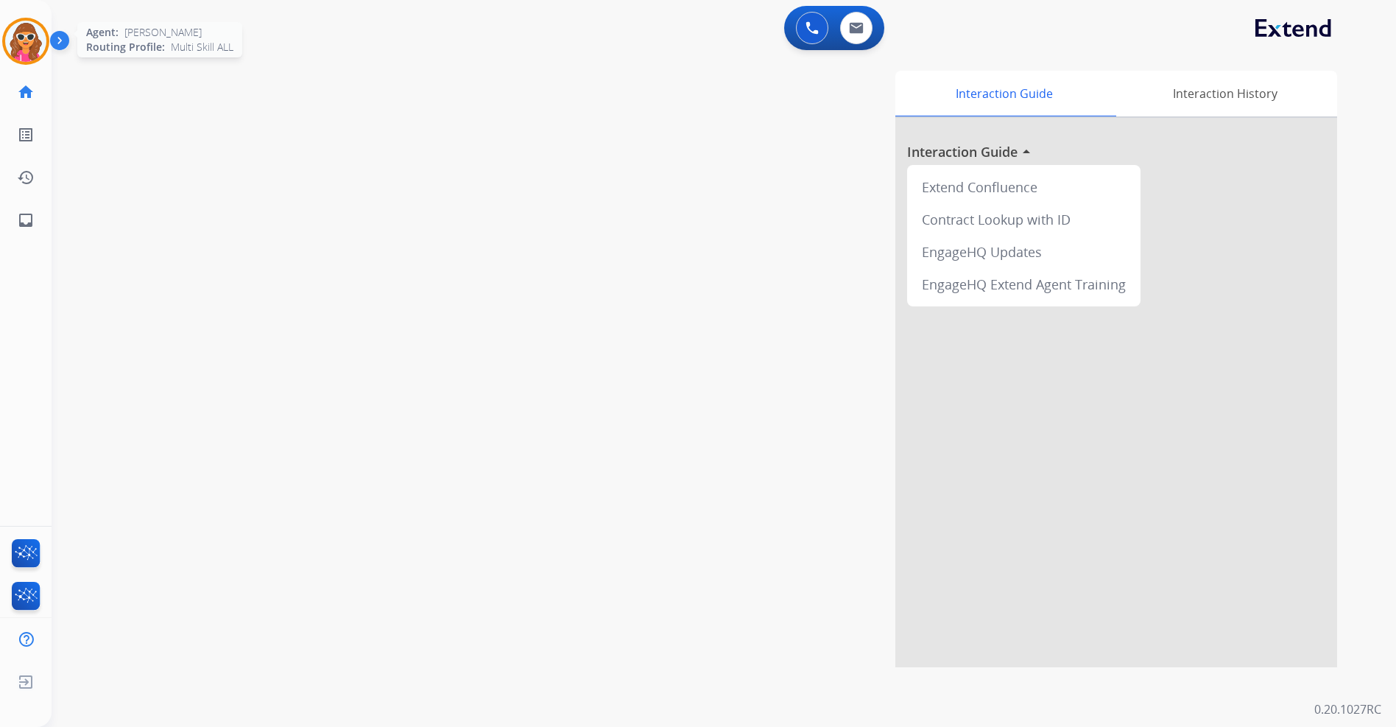
click at [21, 46] on img at bounding box center [25, 41] width 41 height 41
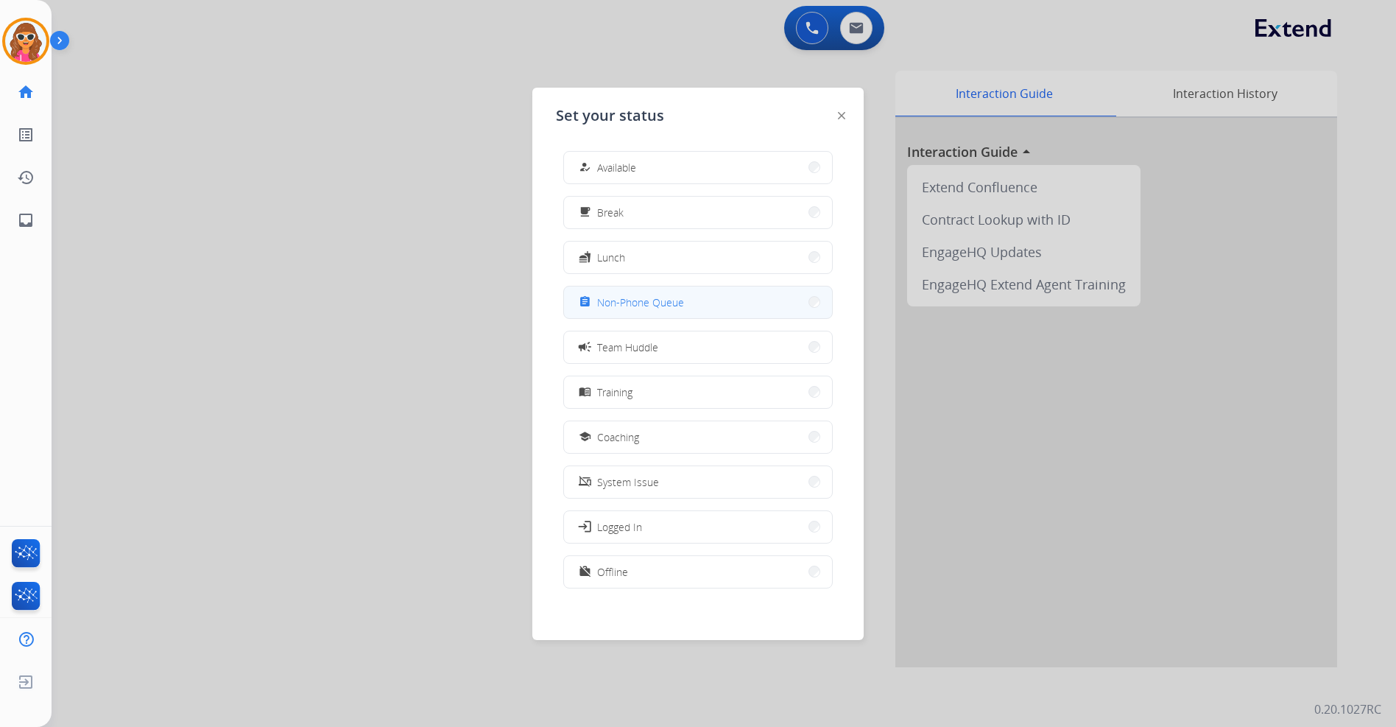
click at [644, 302] on span "Non-Phone Queue" at bounding box center [640, 302] width 87 height 15
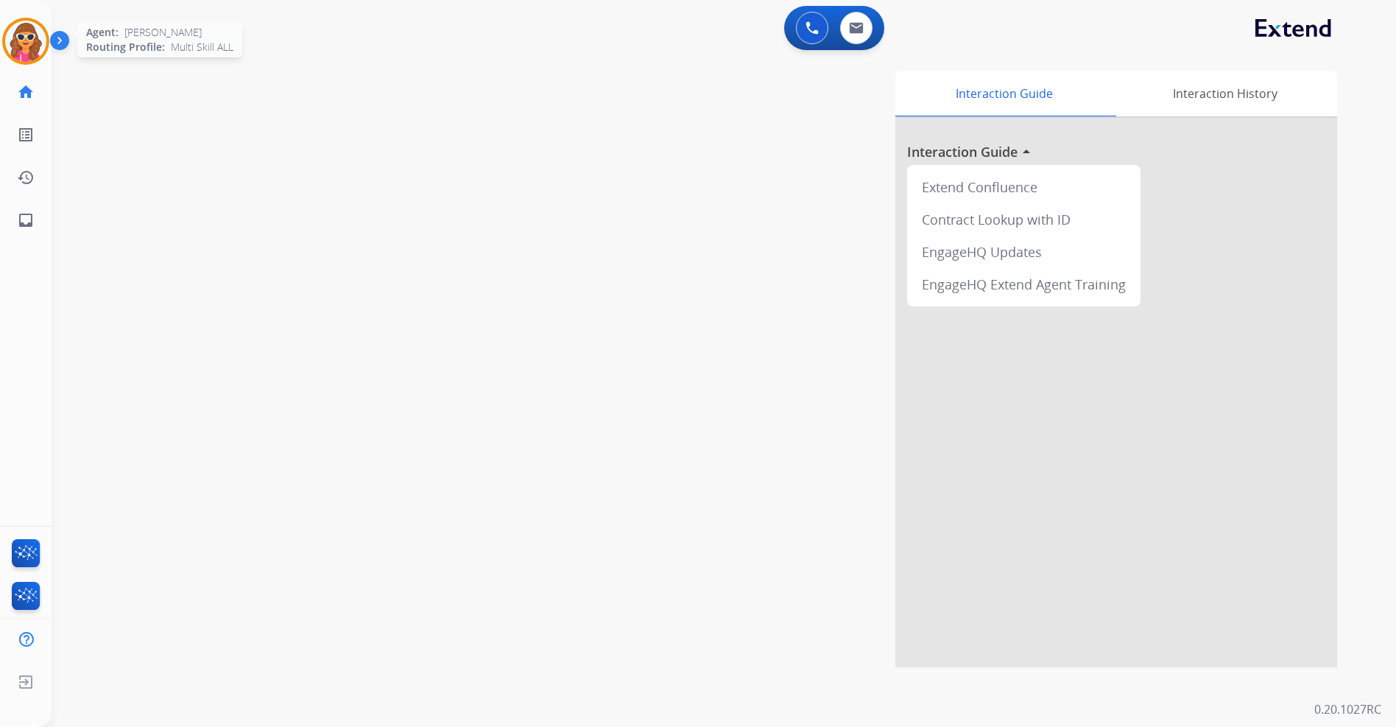
click at [33, 41] on img at bounding box center [25, 41] width 41 height 41
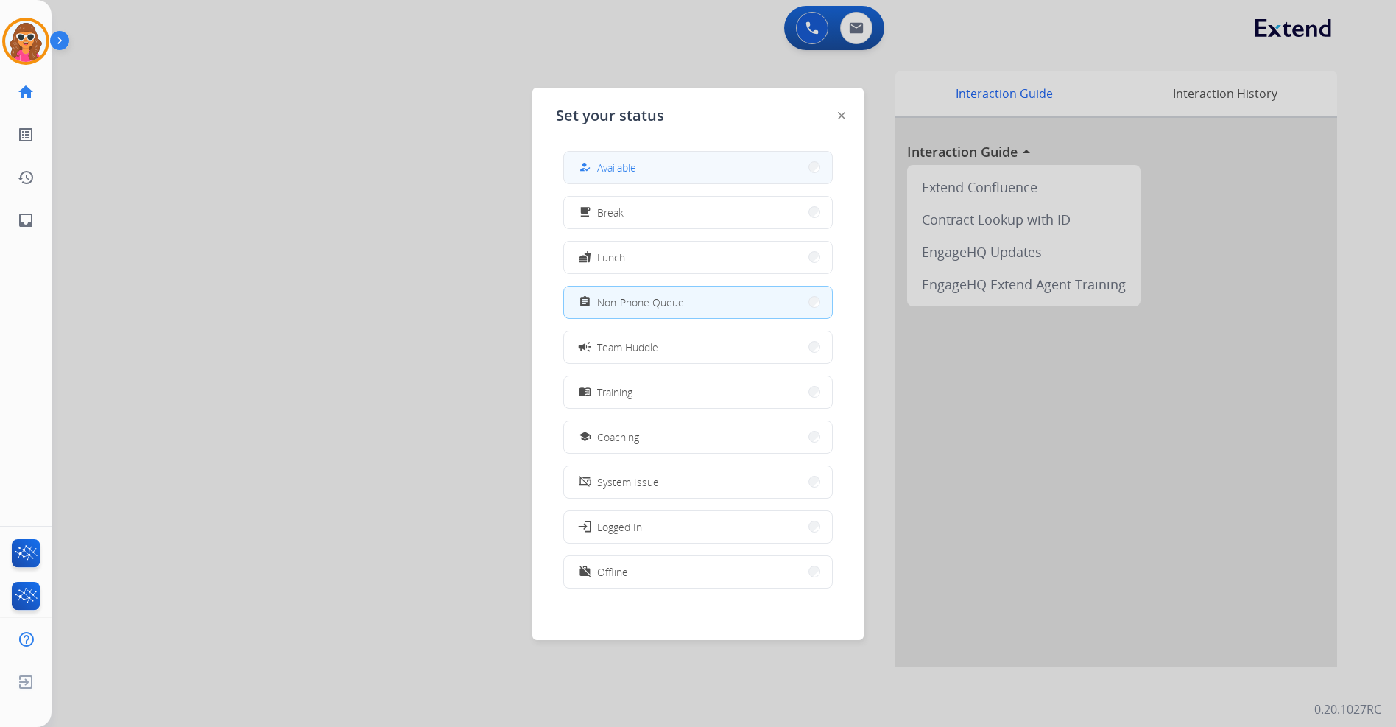
click at [685, 177] on button "how_to_reg Available" at bounding box center [698, 168] width 268 height 32
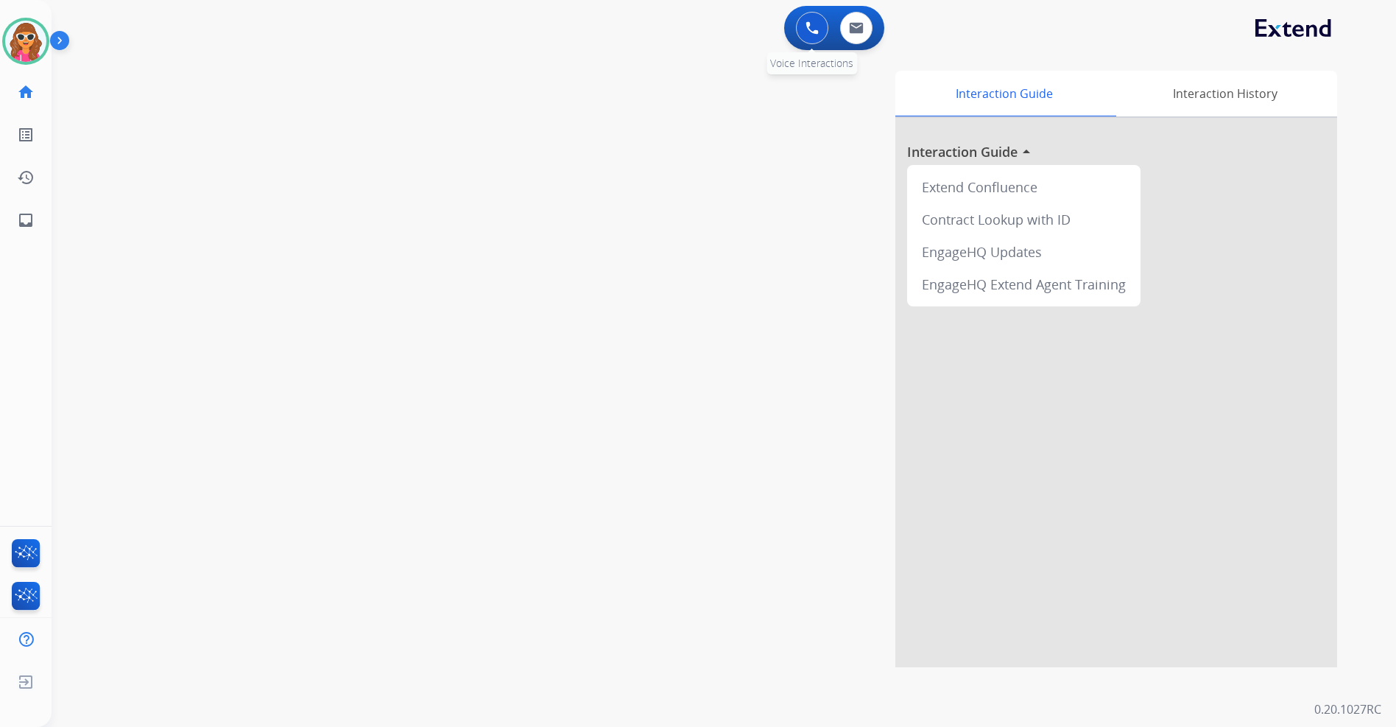
click at [818, 29] on img at bounding box center [812, 27] width 13 height 13
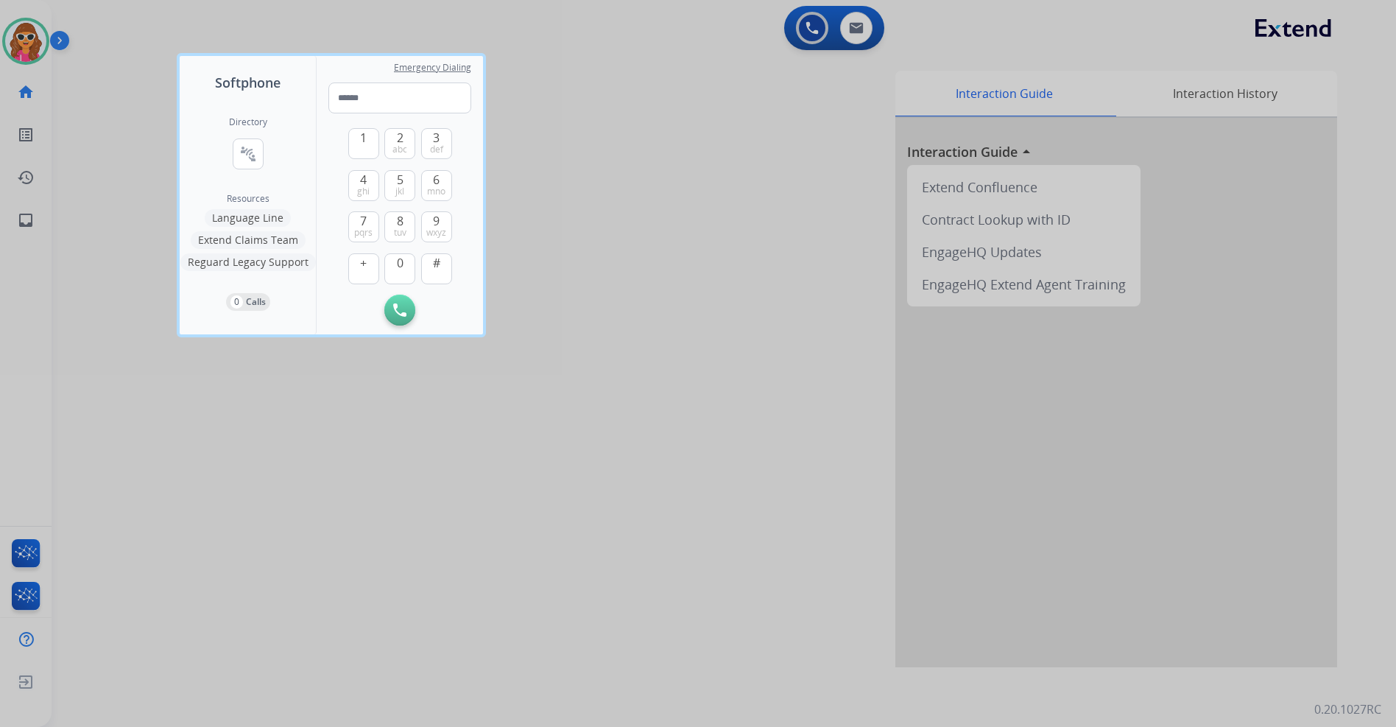
click at [251, 244] on button "Extend Claims Team" at bounding box center [248, 240] width 115 height 18
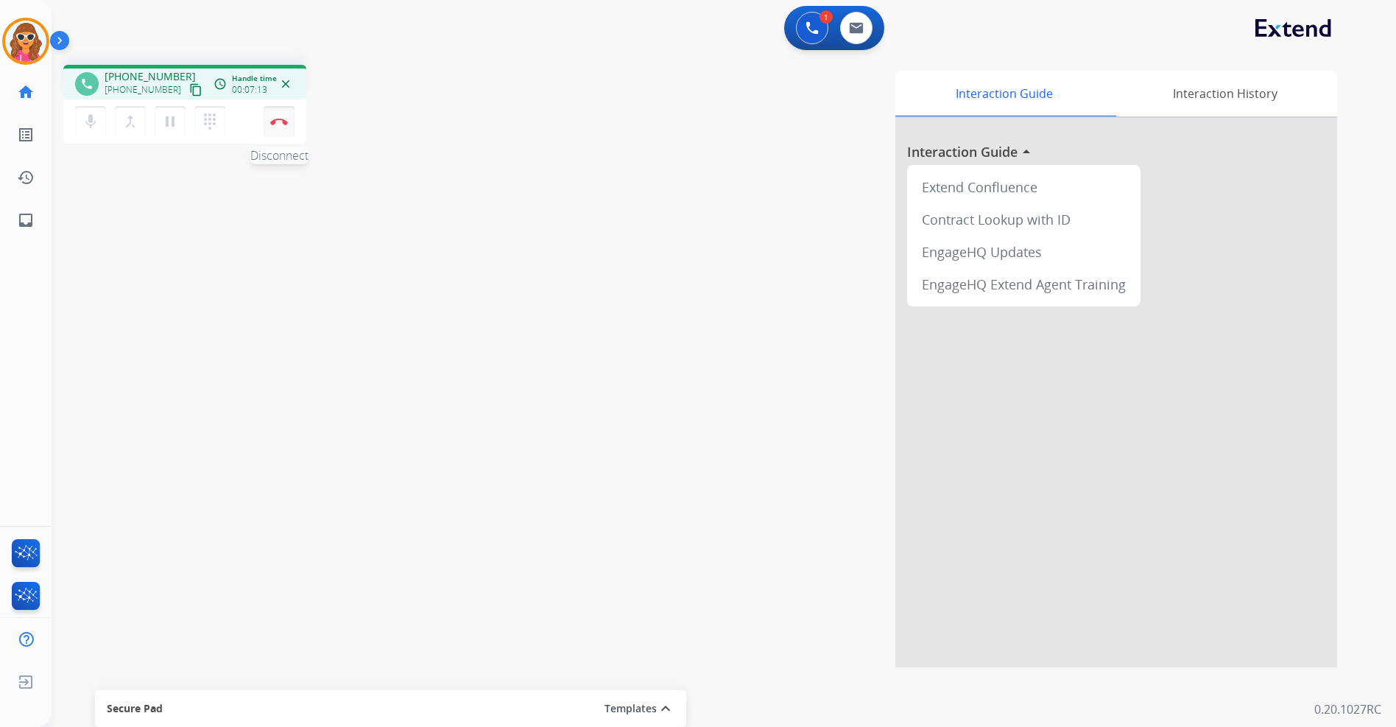
click at [278, 123] on img at bounding box center [279, 121] width 18 height 7
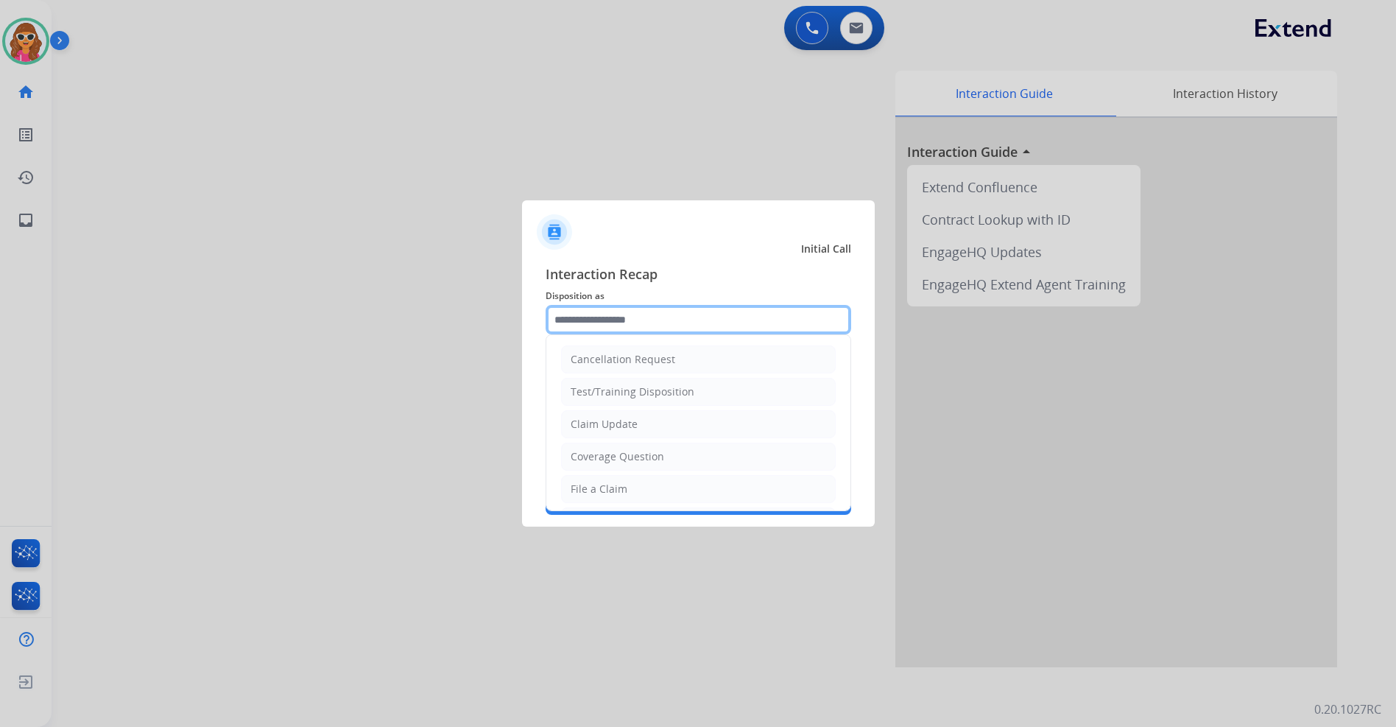
click at [639, 306] on input "text" at bounding box center [699, 319] width 306 height 29
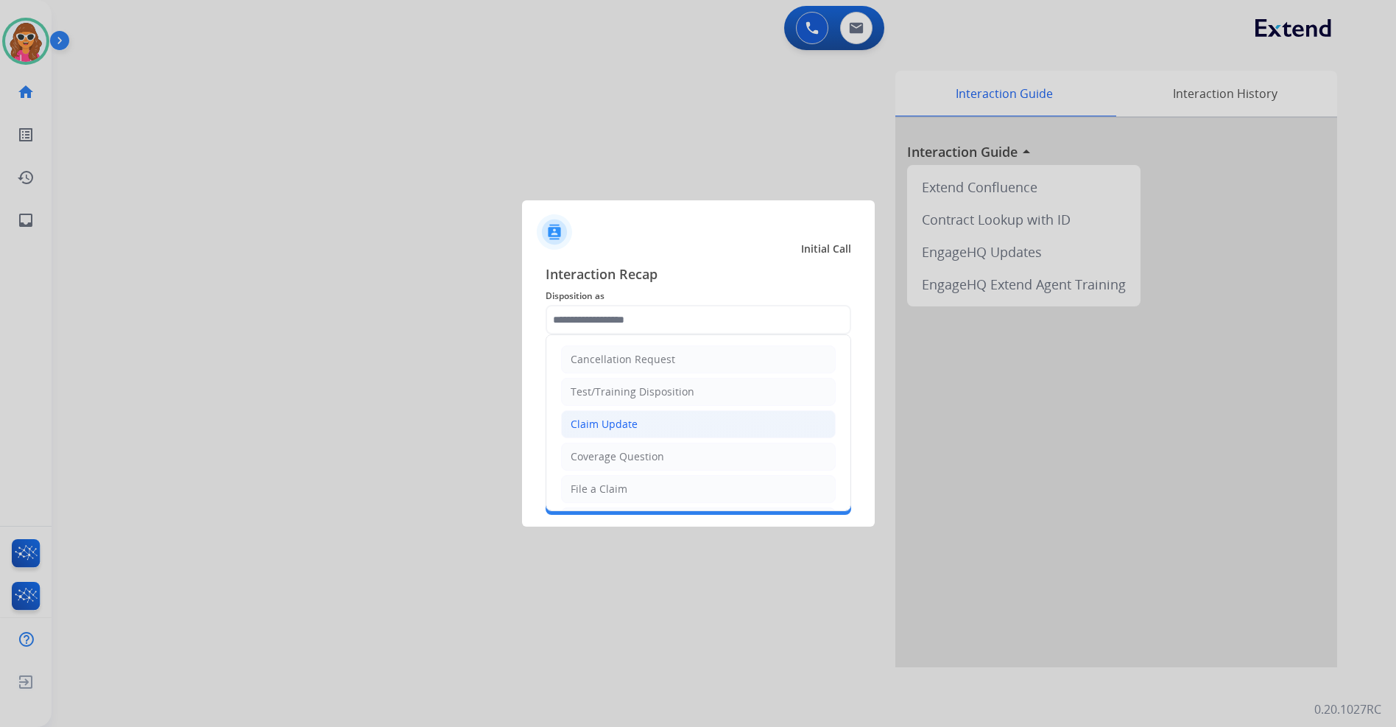
click at [632, 423] on div "Claim Update" at bounding box center [604, 424] width 67 height 15
type input "**********"
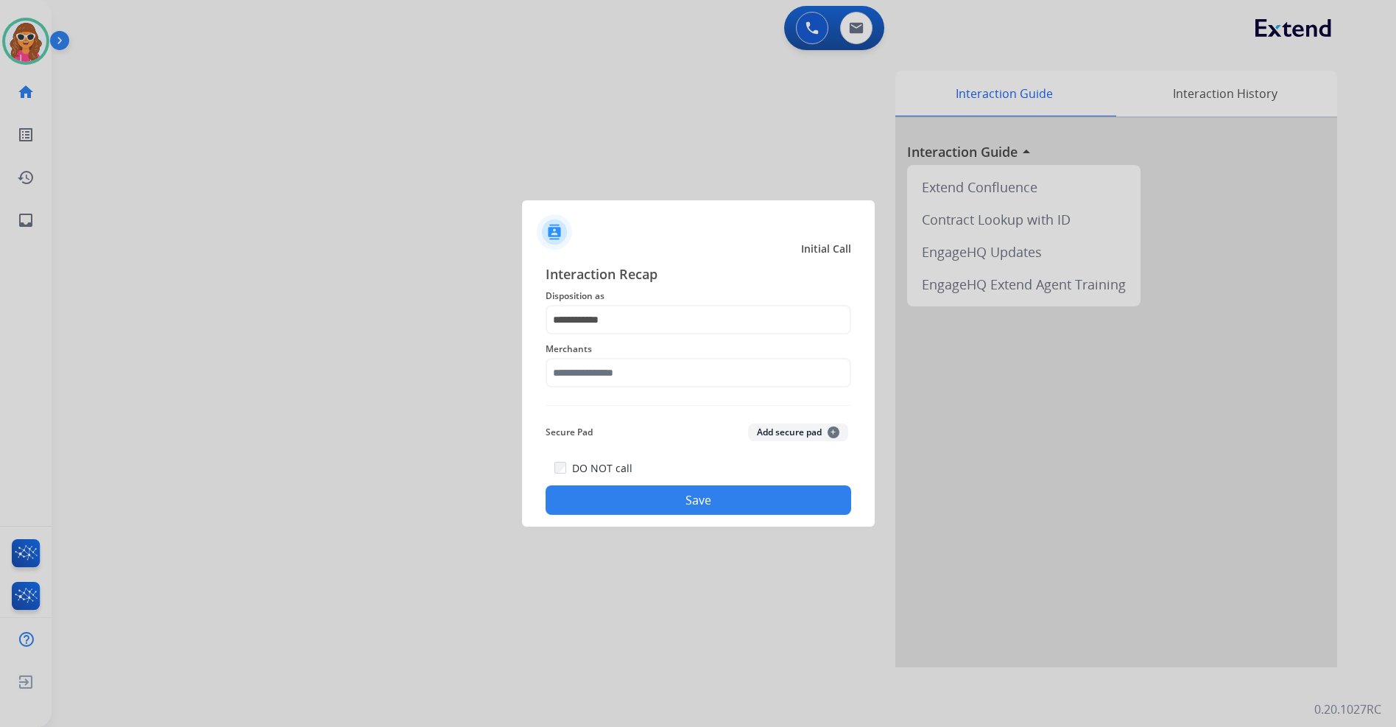
click at [629, 388] on div "Merchants" at bounding box center [699, 363] width 306 height 59
click at [626, 379] on input "text" at bounding box center [699, 372] width 306 height 29
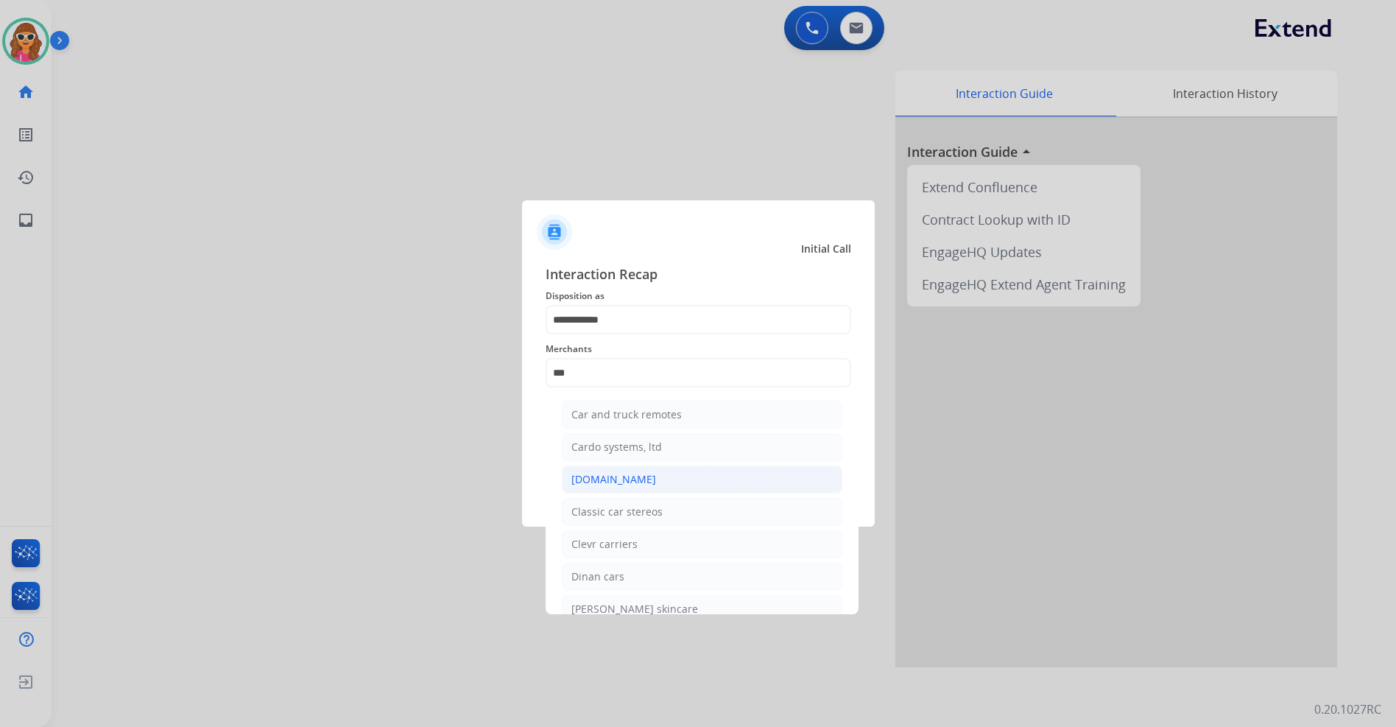
click at [604, 475] on div "[DOMAIN_NAME]" at bounding box center [613, 479] width 85 height 15
type input "**********"
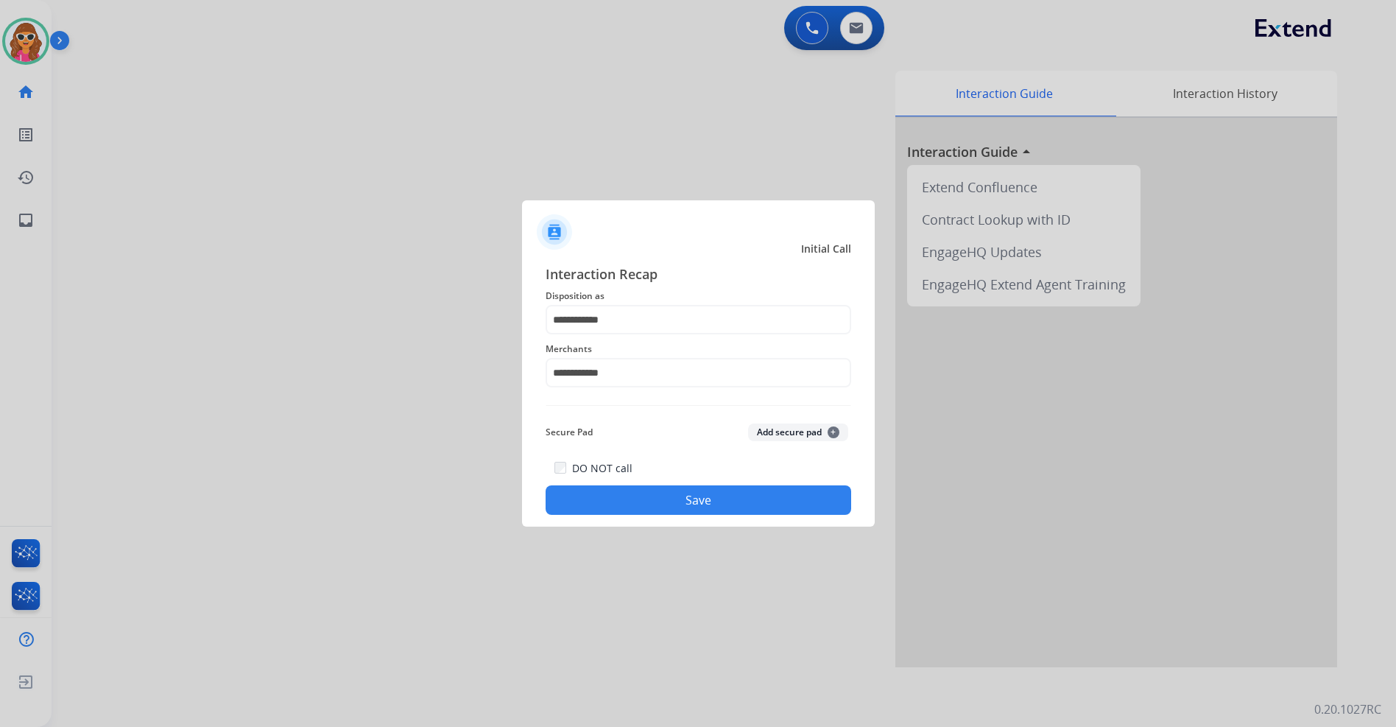
click at [692, 500] on button "Save" at bounding box center [699, 499] width 306 height 29
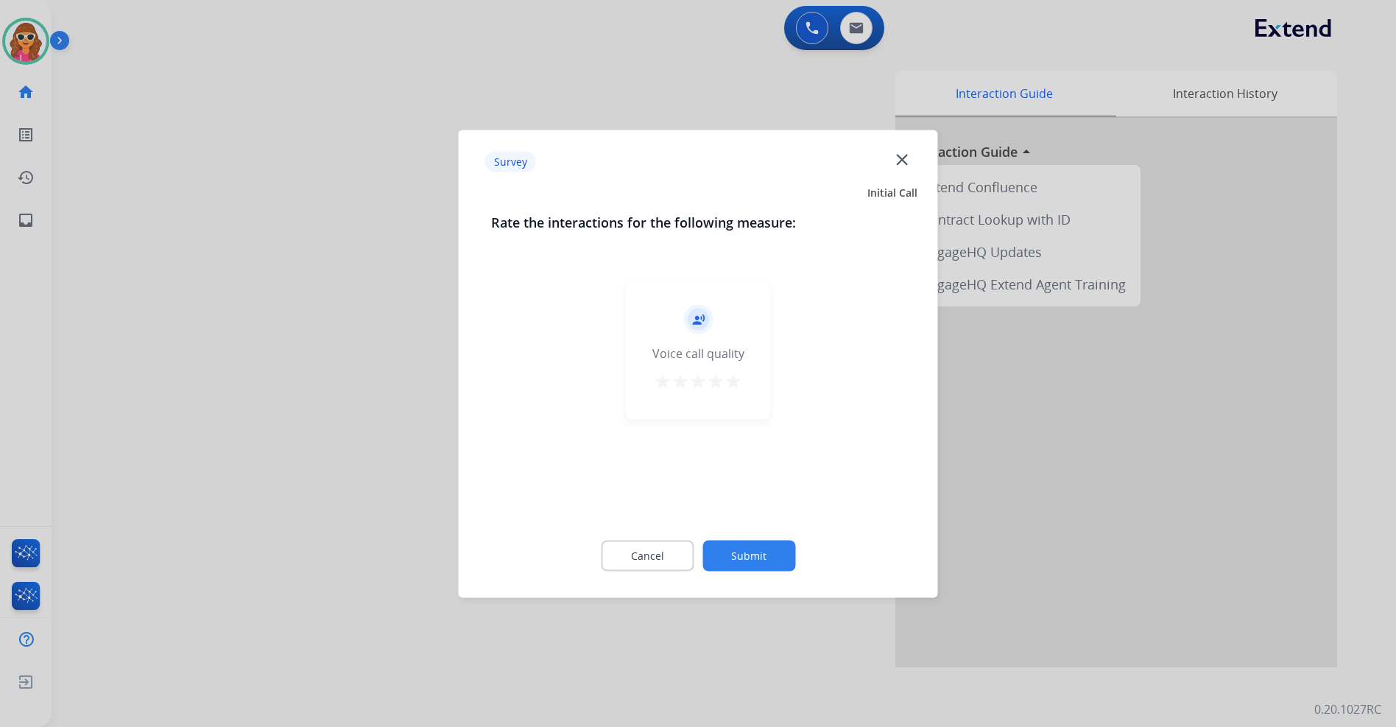
click at [736, 384] on mat-icon "star" at bounding box center [734, 381] width 18 height 18
click at [750, 554] on button "Submit" at bounding box center [748, 555] width 93 height 31
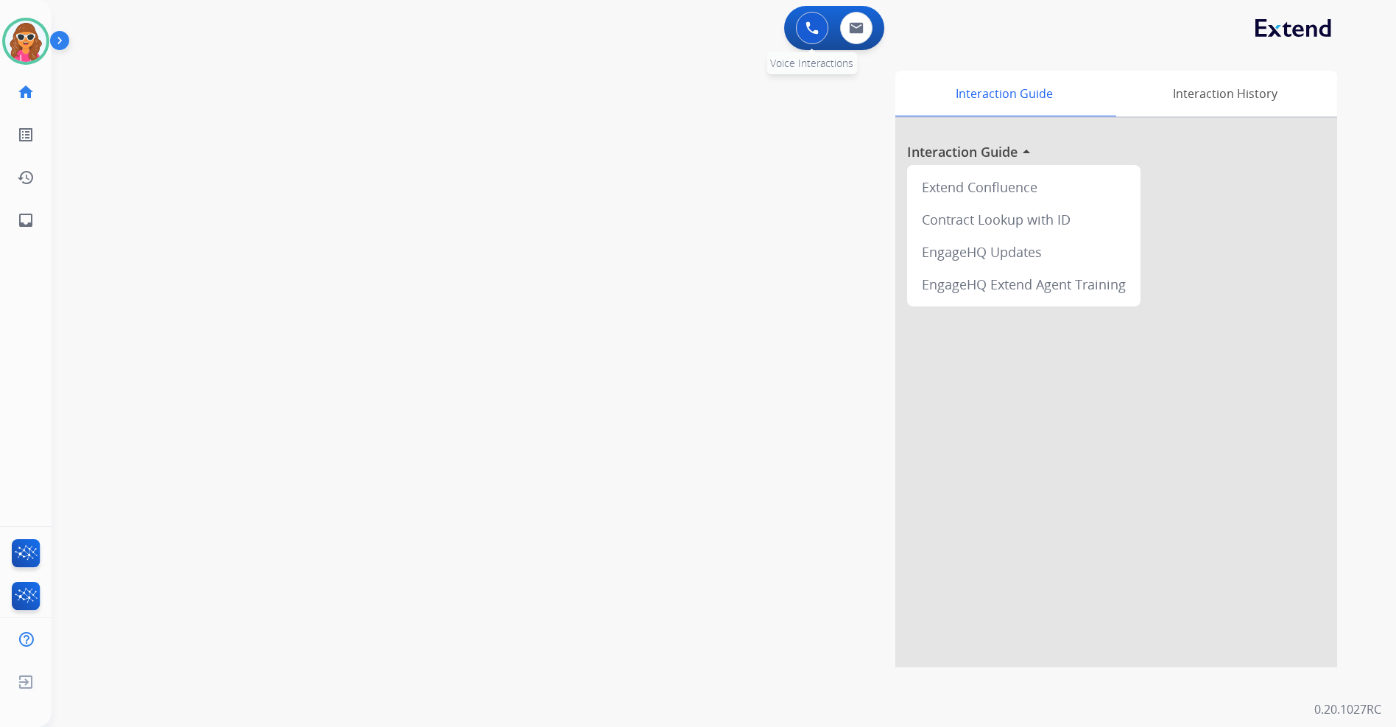
click at [817, 25] on img at bounding box center [812, 27] width 13 height 13
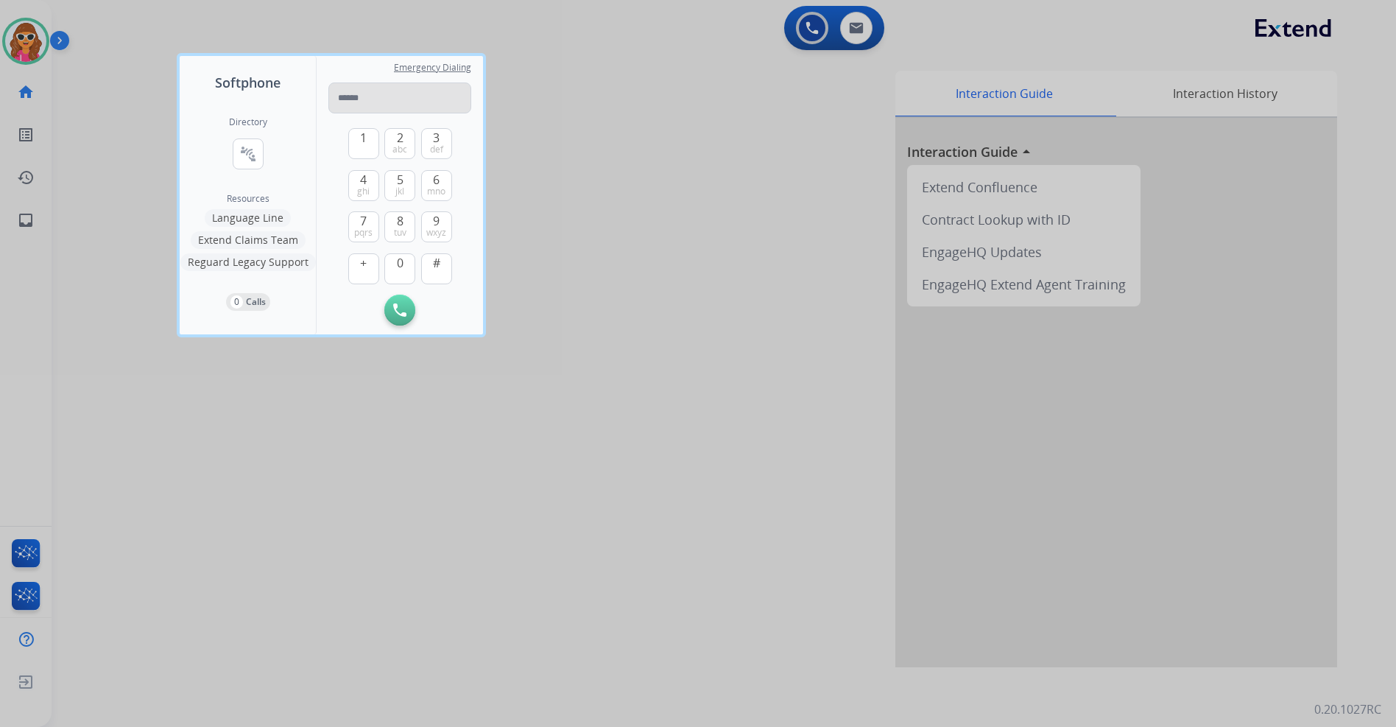
type input "**********"
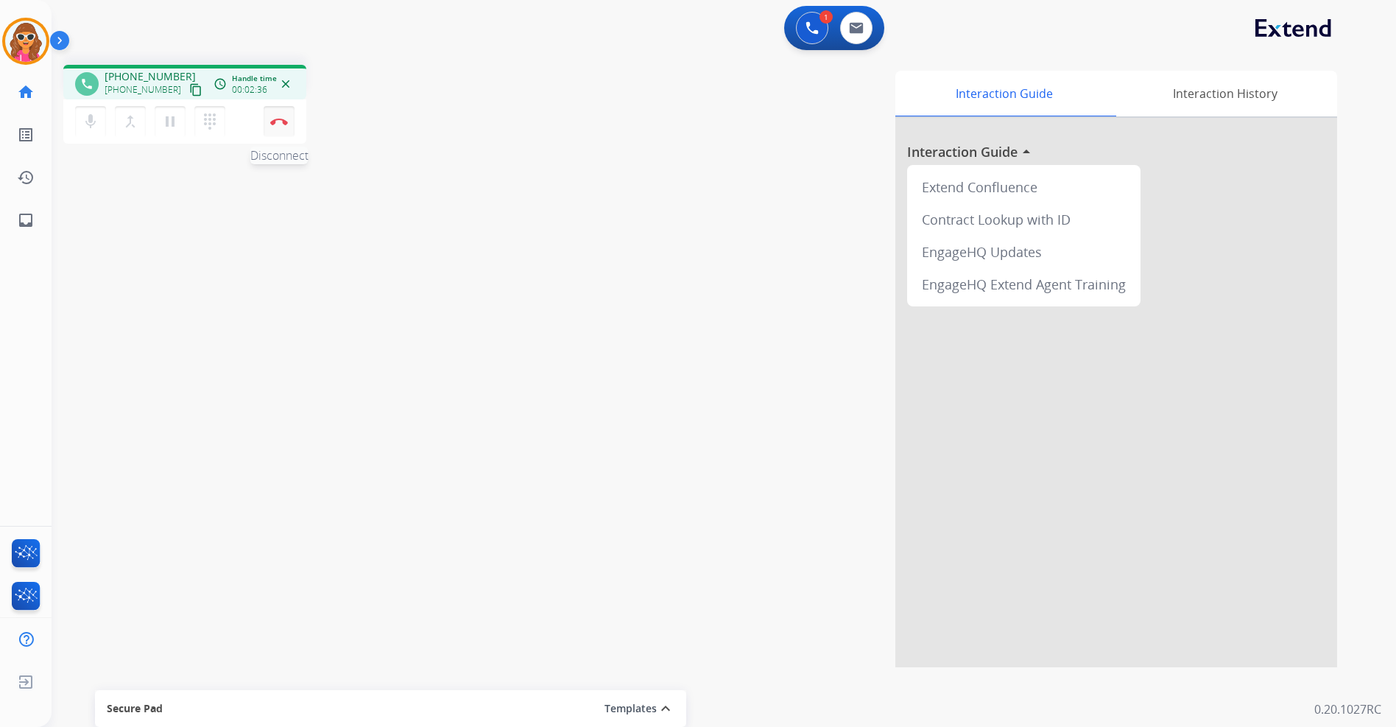
click at [282, 129] on button "Disconnect" at bounding box center [279, 121] width 31 height 31
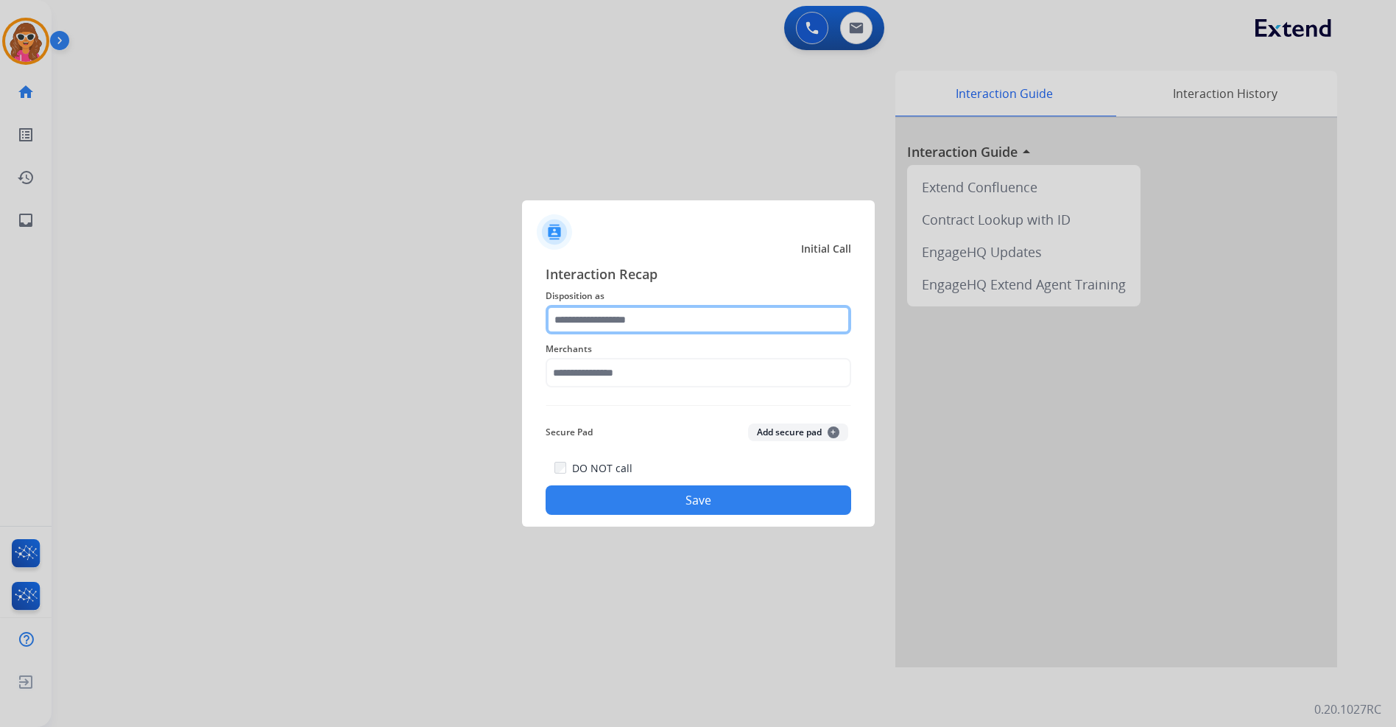
click at [669, 314] on input "text" at bounding box center [699, 319] width 306 height 29
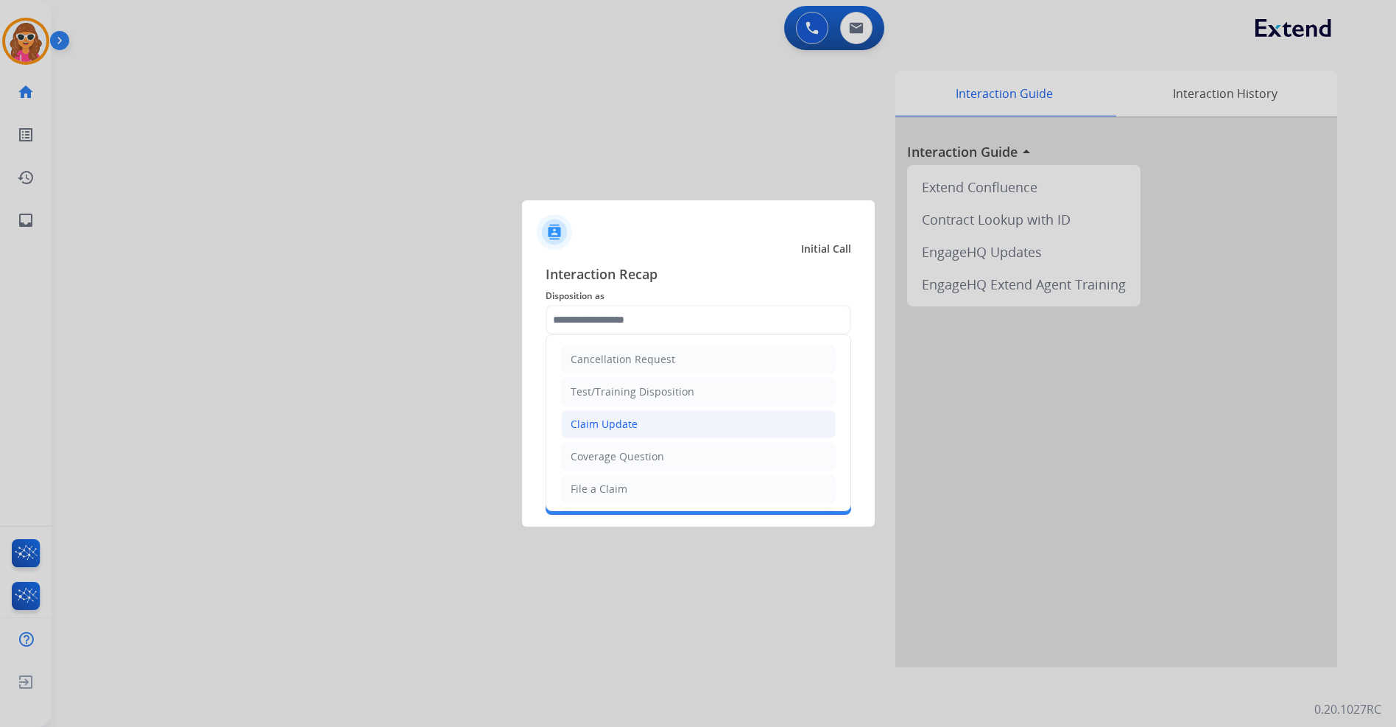
click at [621, 432] on li "Claim Update" at bounding box center [698, 424] width 275 height 28
type input "**********"
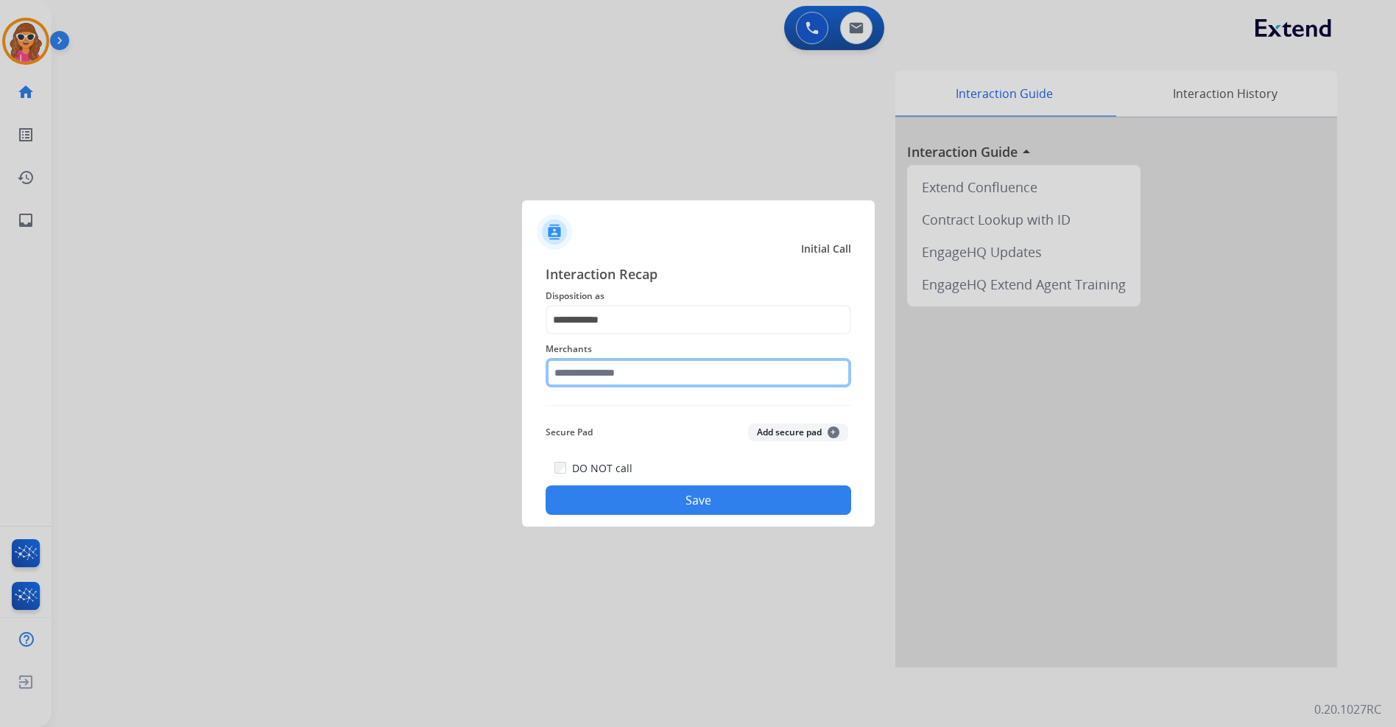
click at [639, 377] on input "text" at bounding box center [699, 372] width 306 height 29
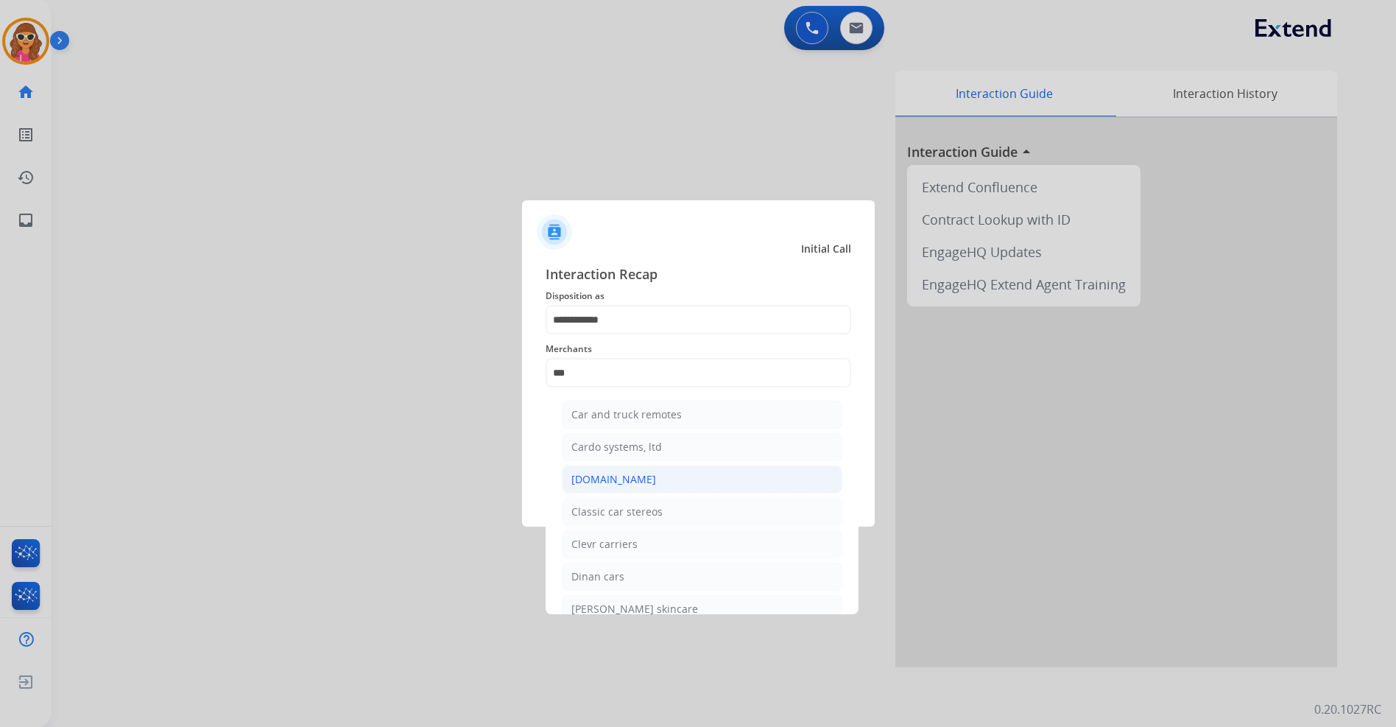
click at [616, 479] on div "[DOMAIN_NAME]" at bounding box center [613, 479] width 85 height 15
type input "**********"
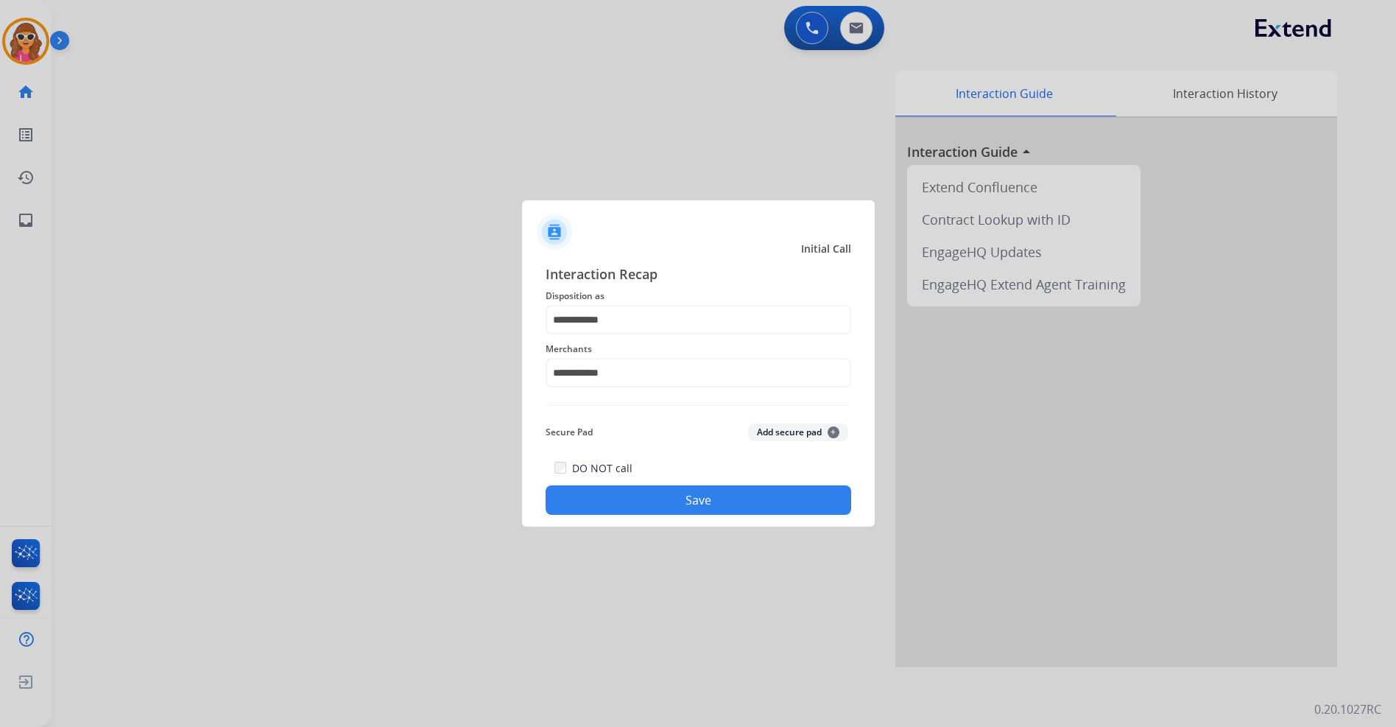
click at [689, 501] on button "Save" at bounding box center [699, 499] width 306 height 29
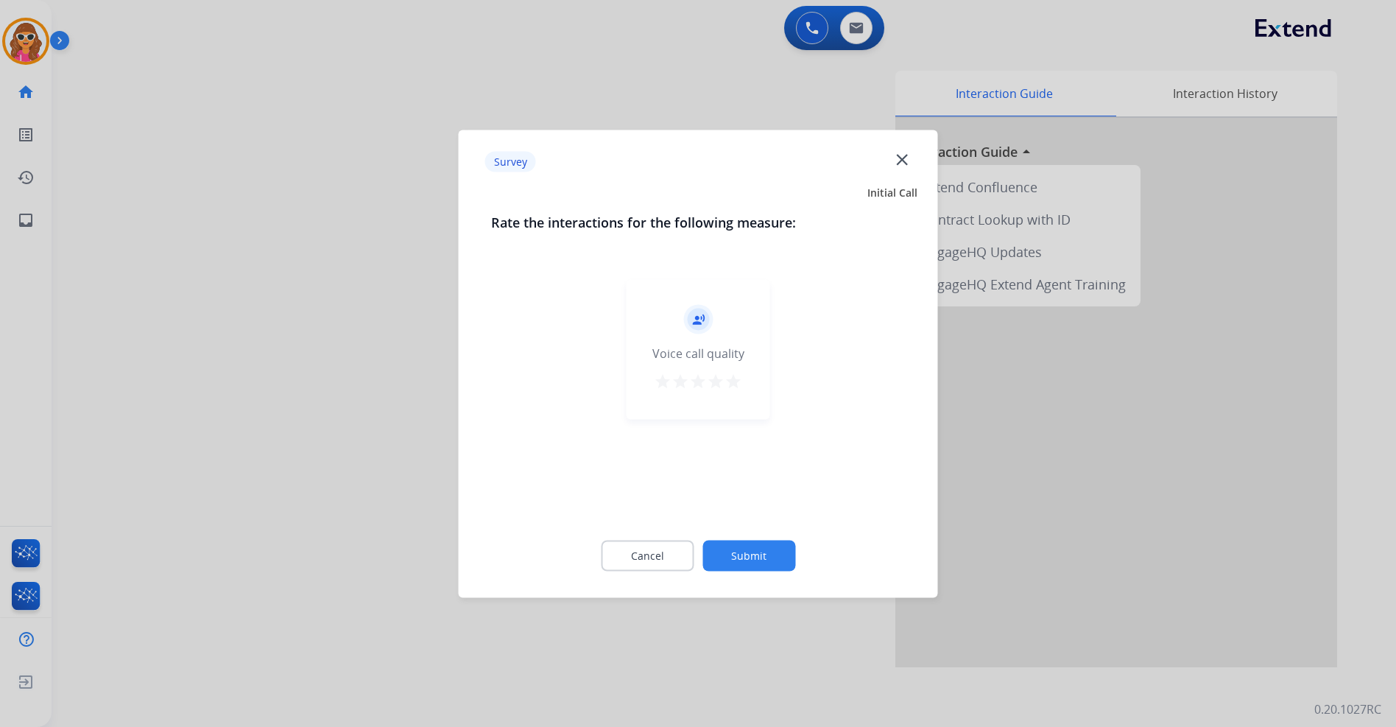
drag, startPoint x: 738, startPoint y: 381, endPoint x: 753, endPoint y: 435, distance: 56.4
click at [736, 381] on mat-icon "star" at bounding box center [734, 381] width 18 height 18
click at [760, 554] on button "Submit" at bounding box center [748, 555] width 93 height 31
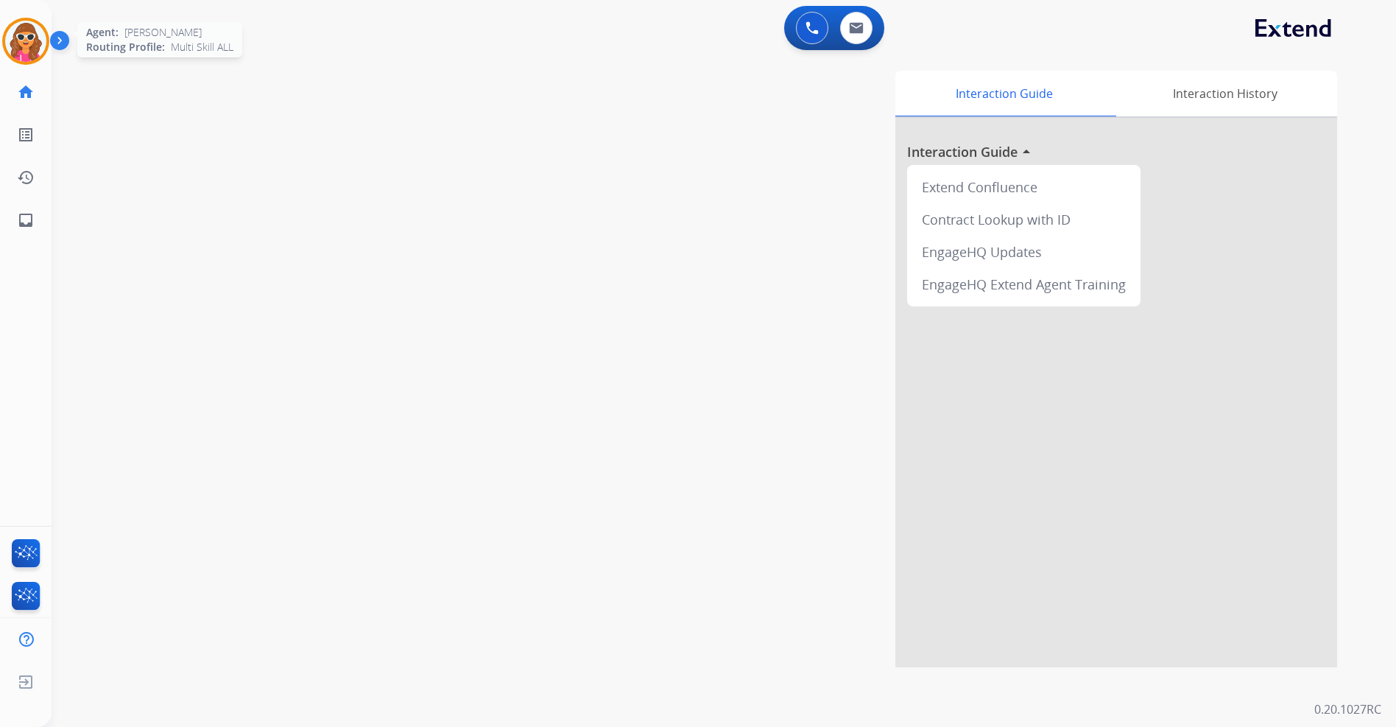
click at [26, 36] on img at bounding box center [25, 41] width 41 height 41
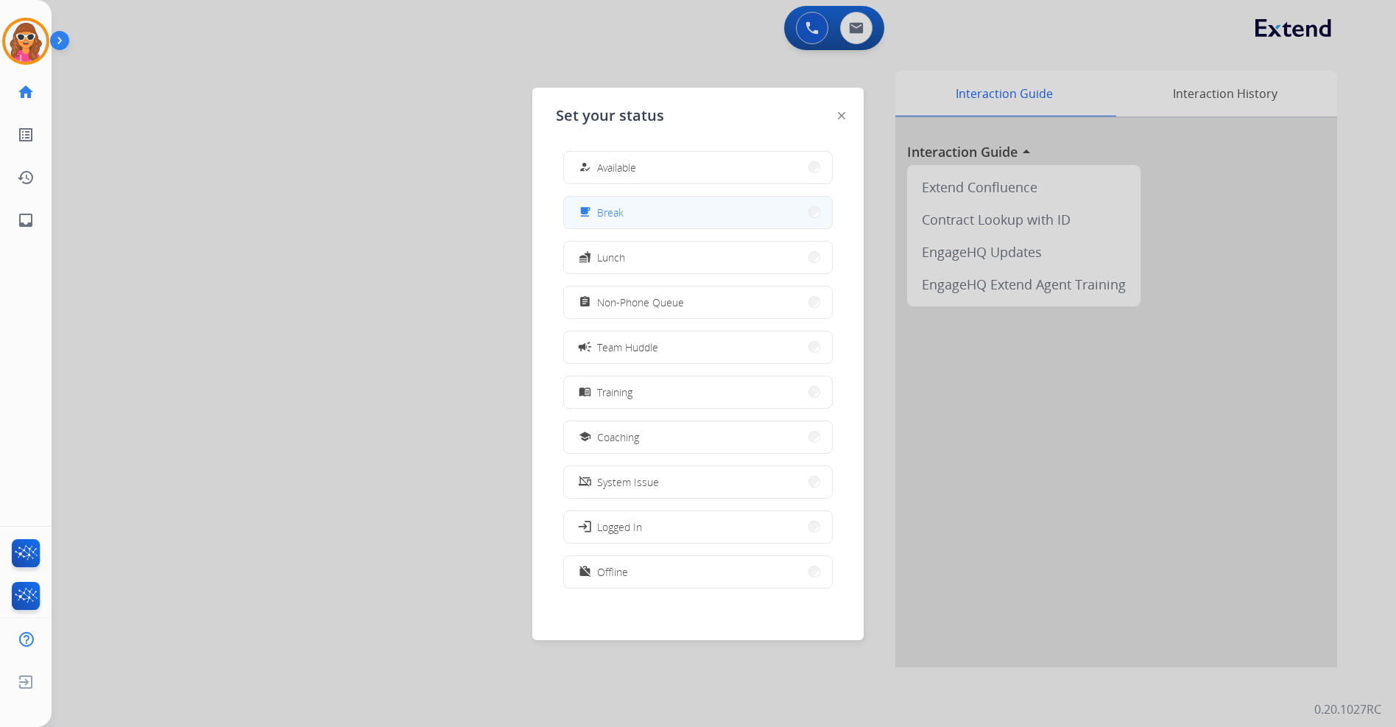
click at [595, 219] on div "free_breakfast" at bounding box center [586, 212] width 21 height 18
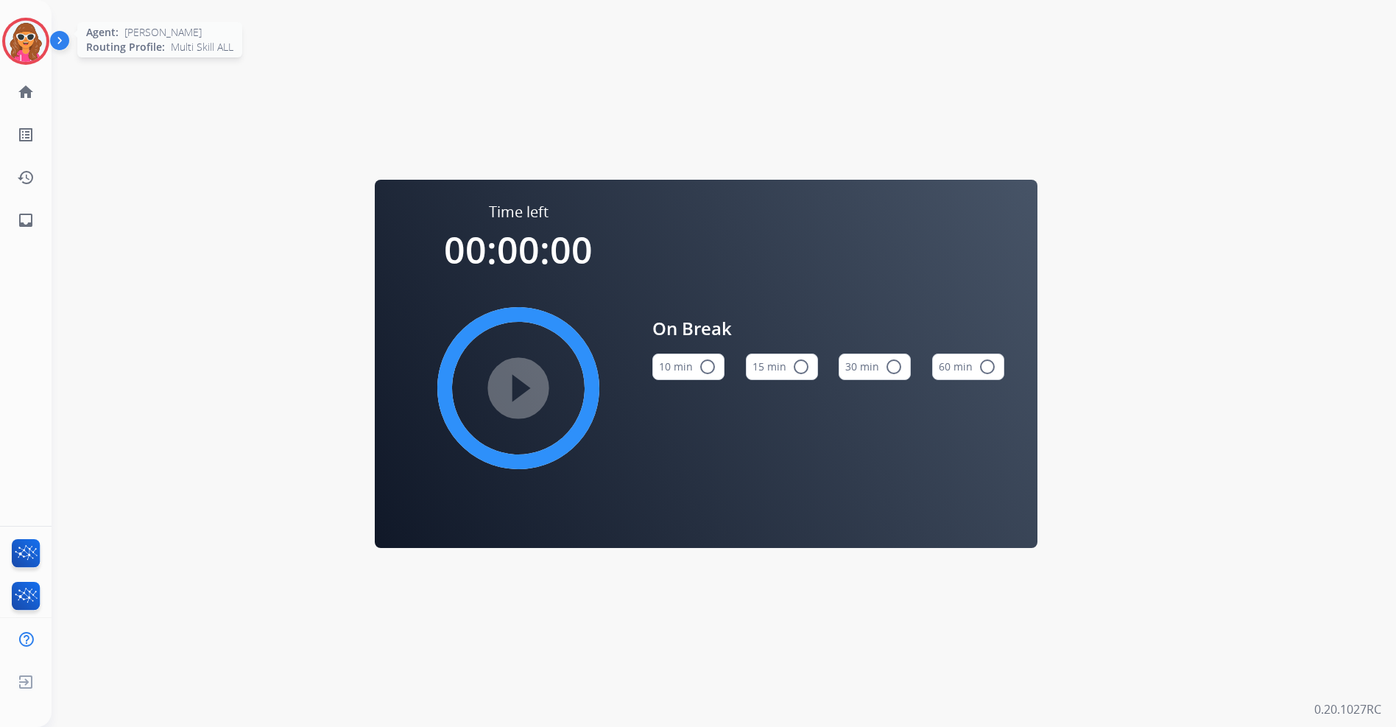
click at [30, 38] on img at bounding box center [25, 41] width 41 height 41
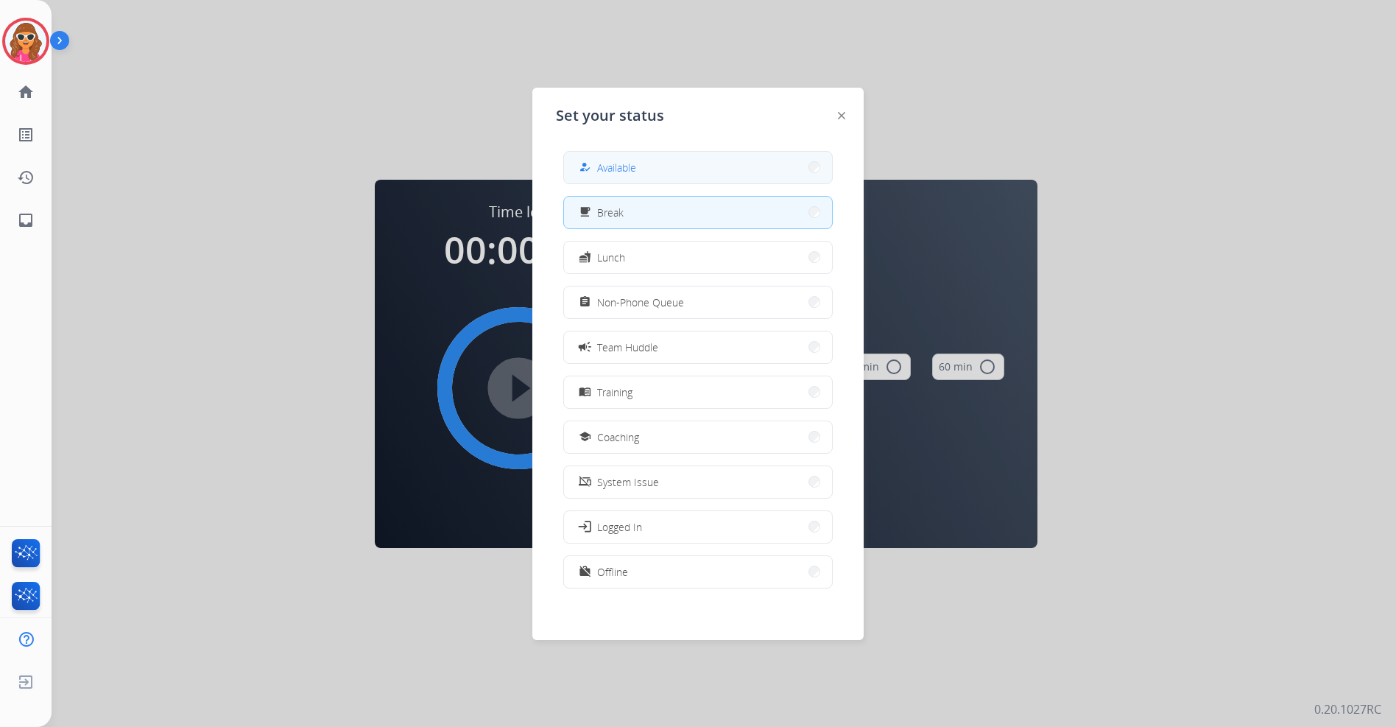
click at [732, 178] on button "how_to_reg Available" at bounding box center [698, 168] width 268 height 32
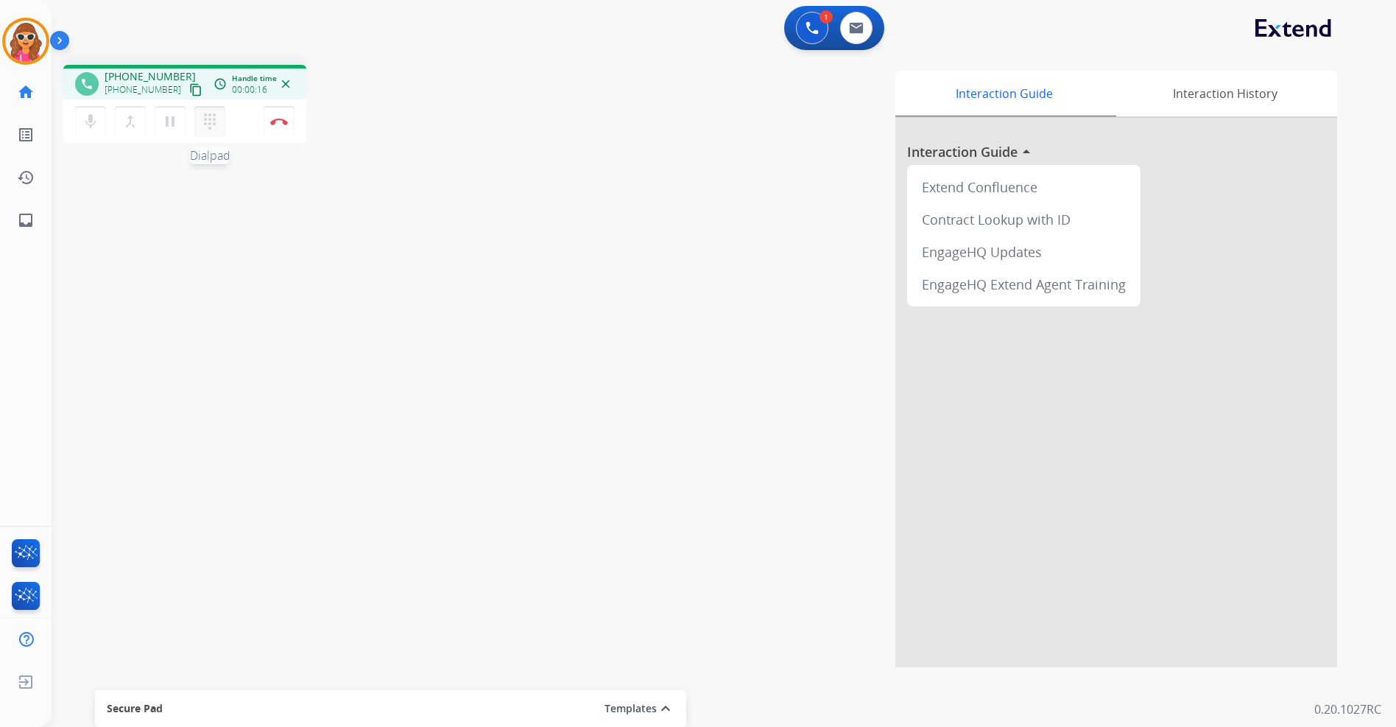
click at [210, 129] on mat-icon "dialpad" at bounding box center [210, 122] width 18 height 18
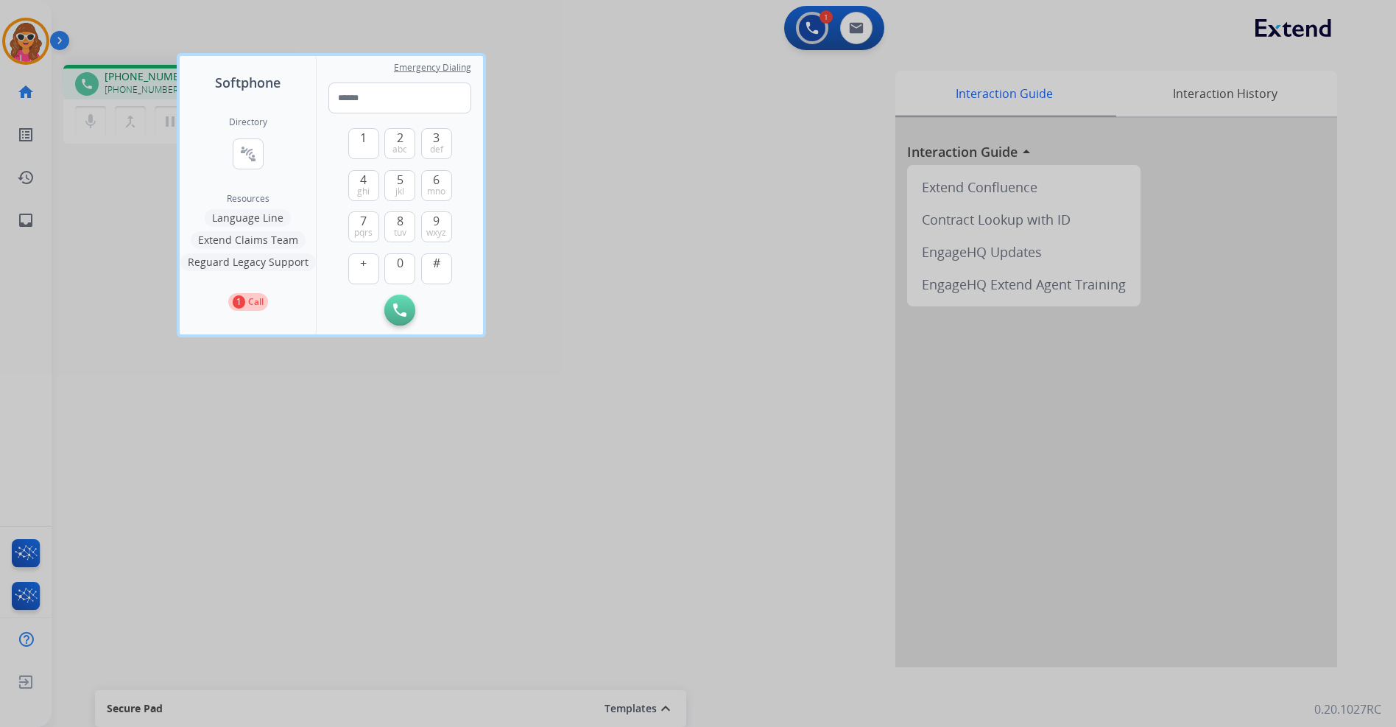
click at [269, 224] on button "Language Line" at bounding box center [248, 218] width 86 height 18
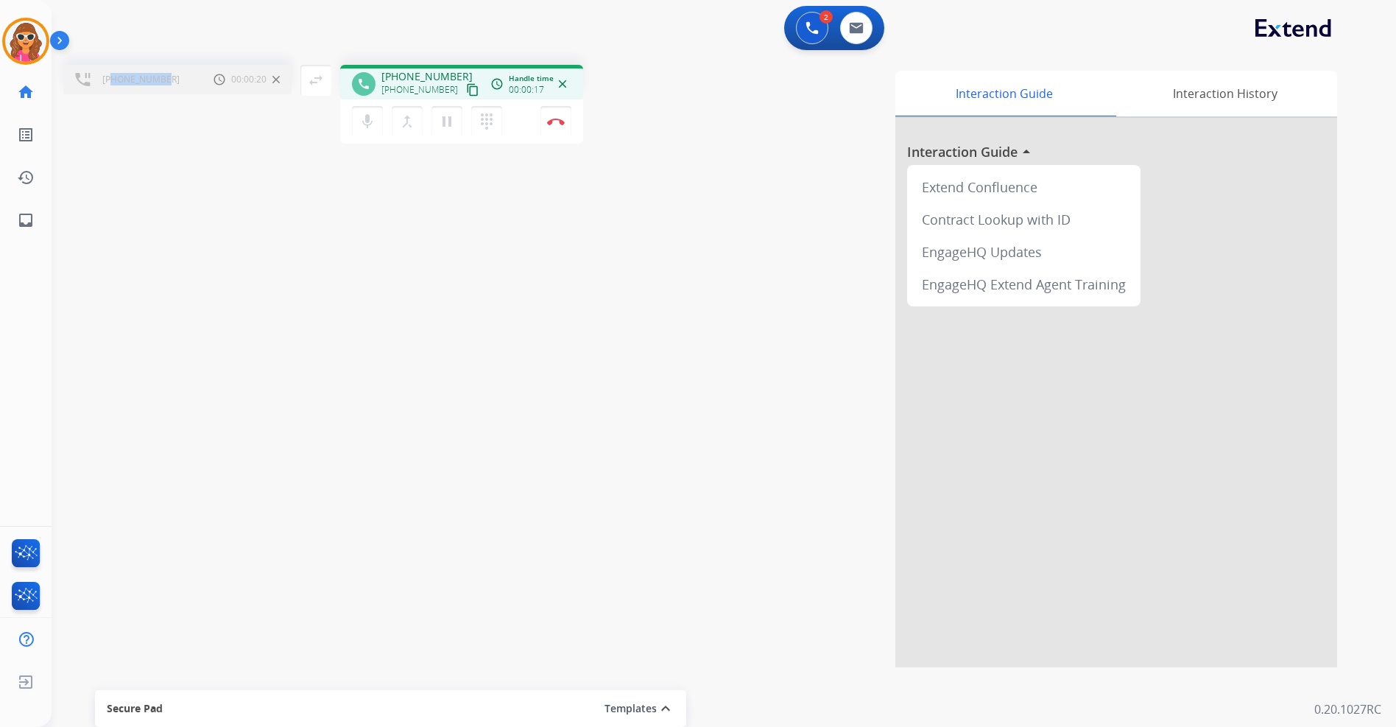
drag, startPoint x: 162, startPoint y: 82, endPoint x: 112, endPoint y: 82, distance: 50.1
click at [112, 82] on span "+18183769124" at bounding box center [140, 80] width 77 height 12
copy span "8183769124"
click at [395, 129] on button "merge_type Bridge" at bounding box center [407, 121] width 31 height 31
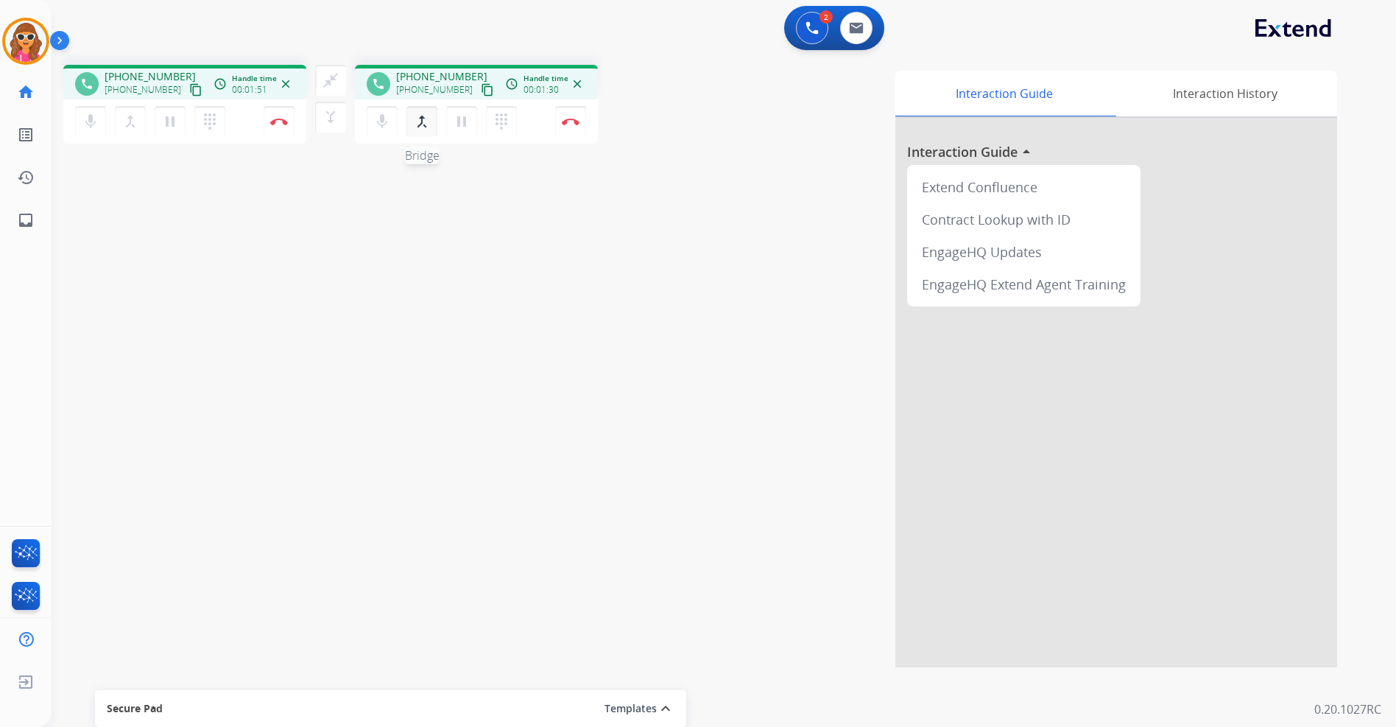
click at [427, 115] on mat-icon "merge_type" at bounding box center [422, 122] width 18 height 18
click at [295, 129] on button "Disconnect" at bounding box center [279, 121] width 31 height 31
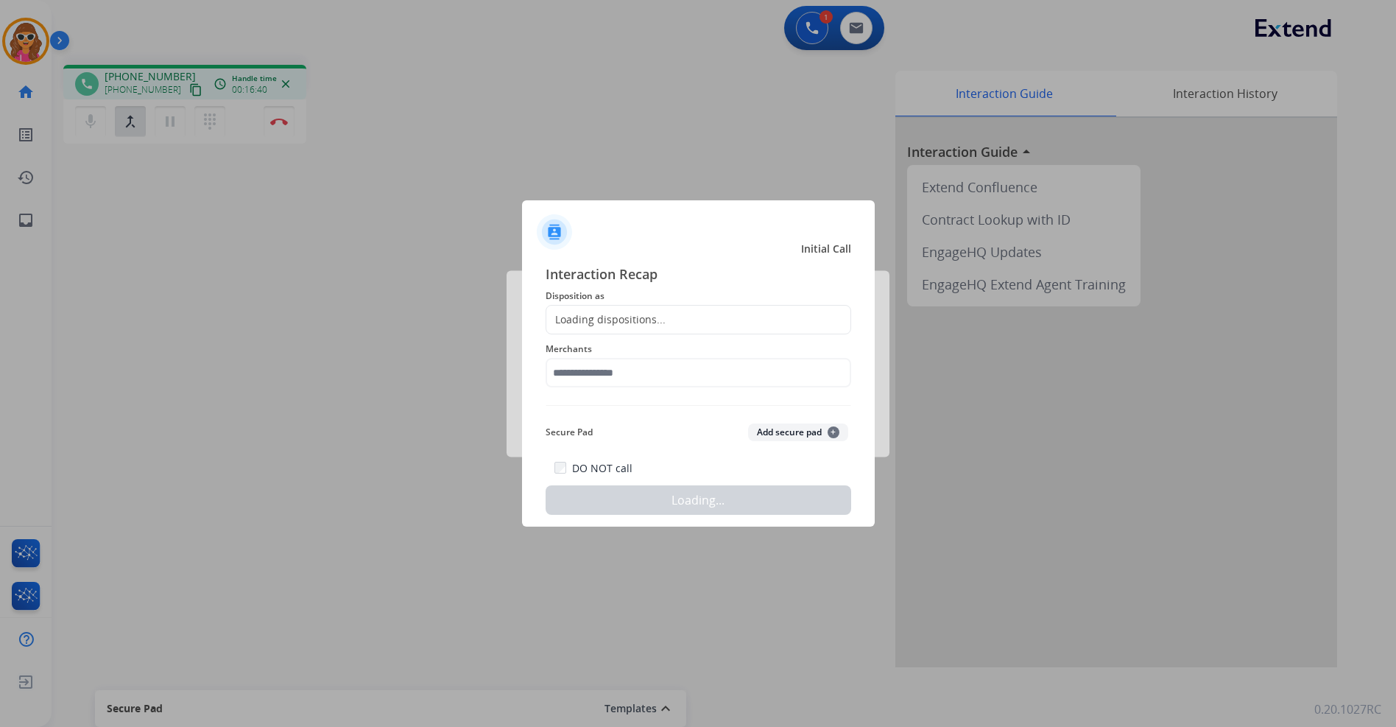
click at [767, 408] on div "Interaction Recap Disposition as Loading dispositions... Merchants Secure Pad A…" at bounding box center [699, 389] width 306 height 251
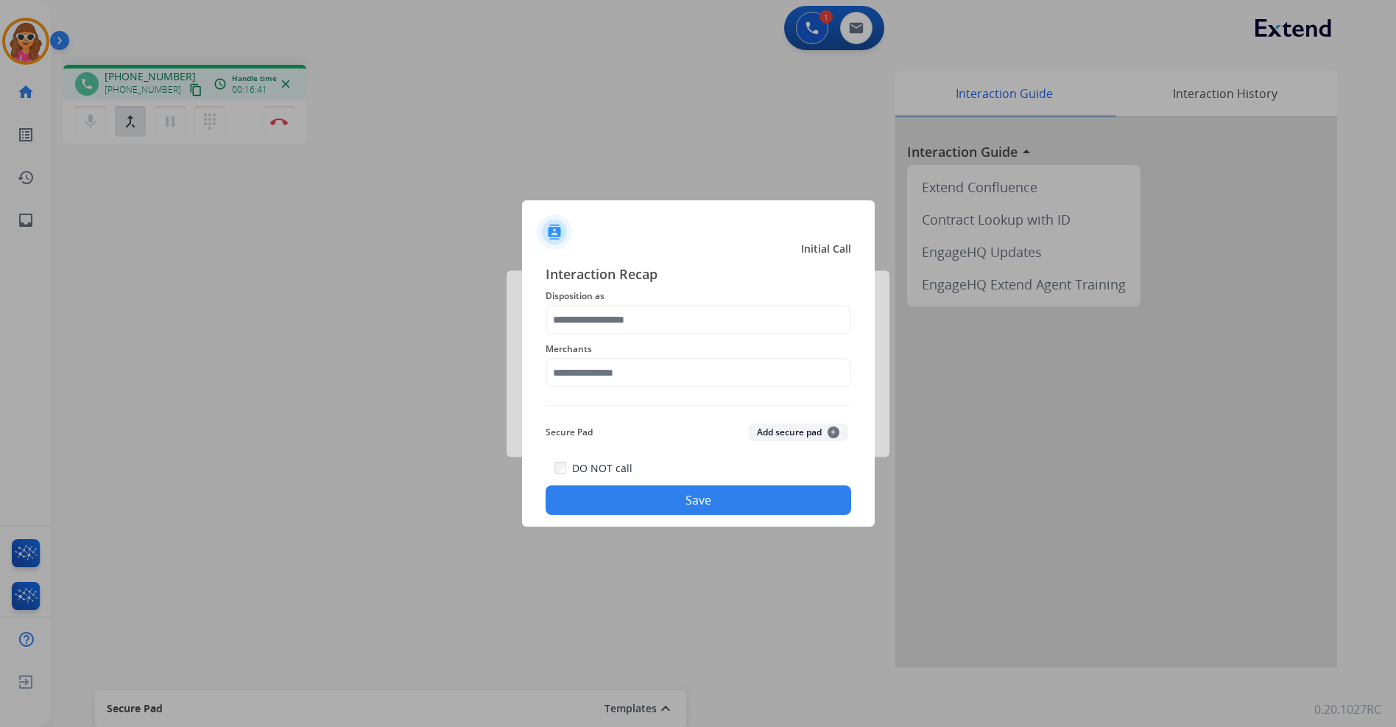
click at [291, 129] on div at bounding box center [698, 363] width 1396 height 727
click at [663, 288] on div "Interaction Recap Disposition as Merchants Secure Pad Add secure pad + DO NOT c…" at bounding box center [699, 389] width 306 height 251
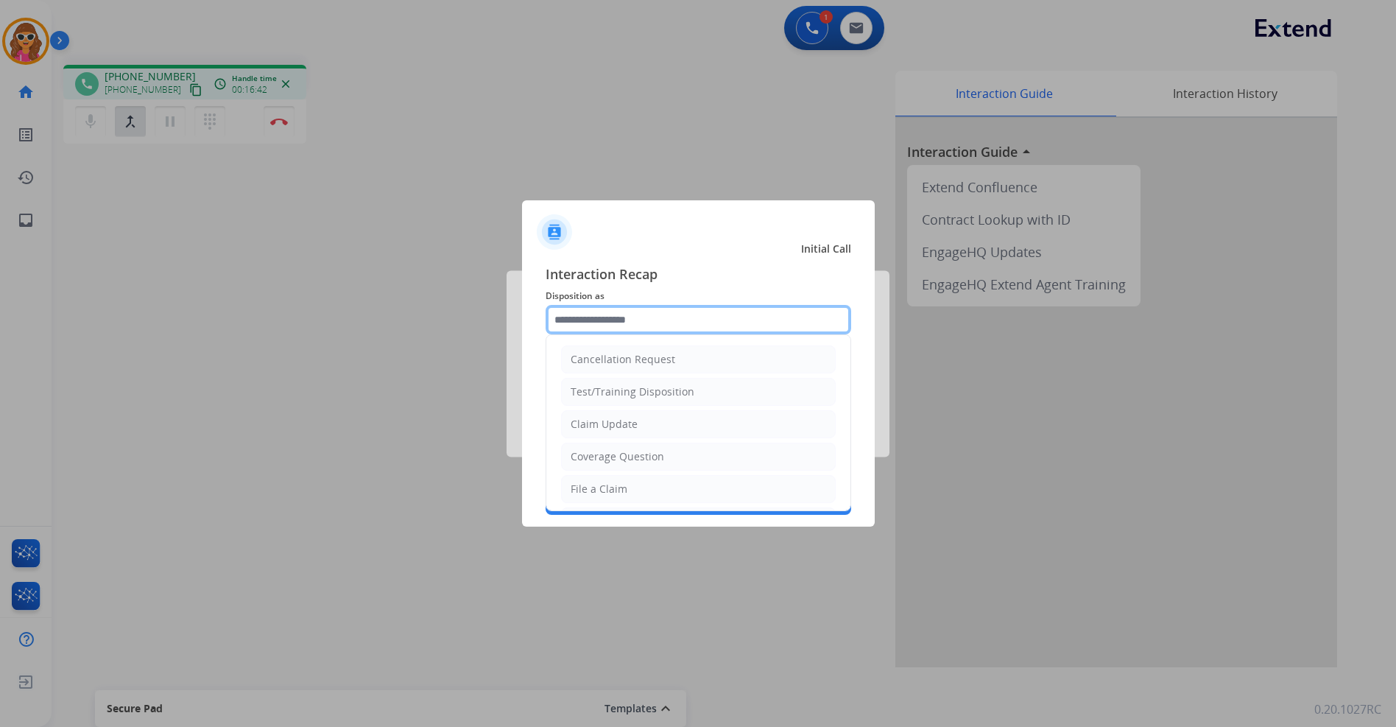
drag, startPoint x: 663, startPoint y: 288, endPoint x: 627, endPoint y: 314, distance: 44.9
click at [627, 314] on input "text" at bounding box center [699, 319] width 306 height 29
drag, startPoint x: 515, startPoint y: 406, endPoint x: 513, endPoint y: 370, distance: 35.4
click at [513, 404] on div at bounding box center [698, 363] width 1396 height 727
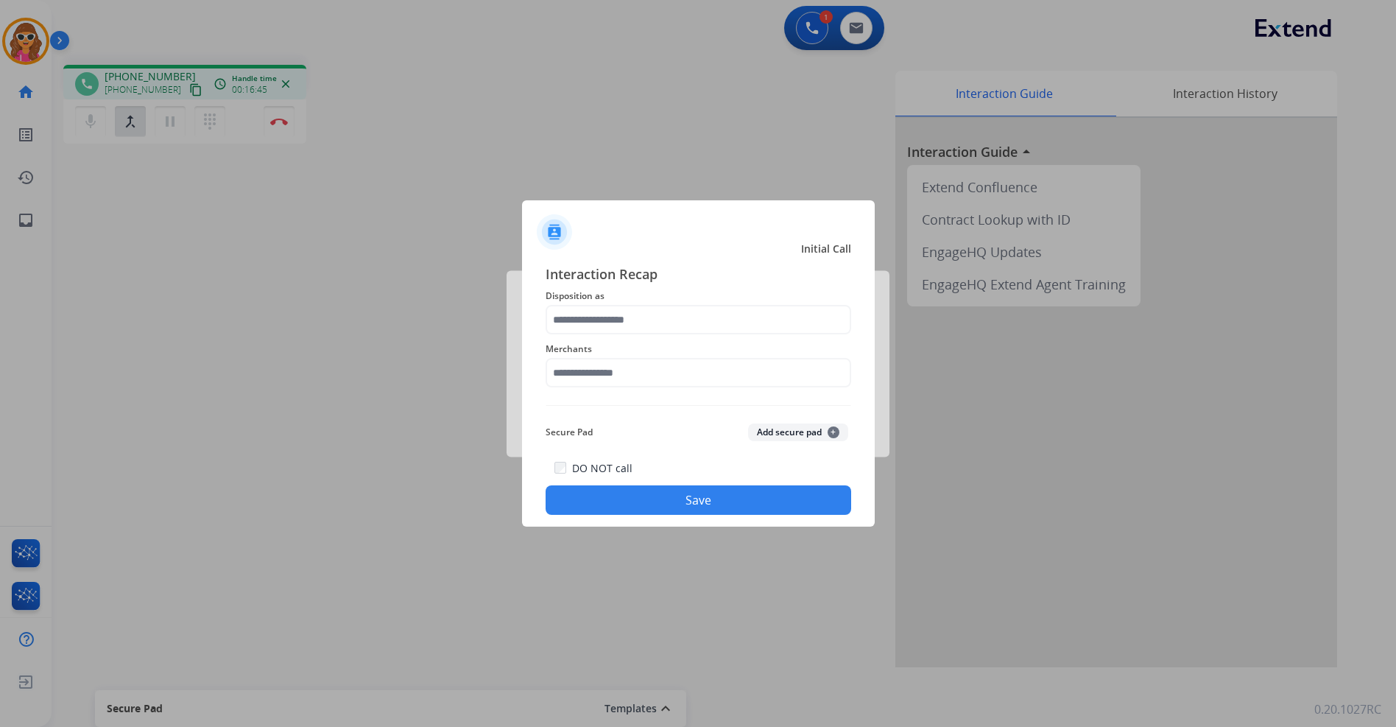
drag, startPoint x: 297, startPoint y: 130, endPoint x: 270, endPoint y: 115, distance: 30.3
click at [286, 120] on div at bounding box center [698, 363] width 1396 height 727
click at [282, 127] on div at bounding box center [698, 363] width 1396 height 727
click at [733, 387] on input "text" at bounding box center [699, 372] width 306 height 29
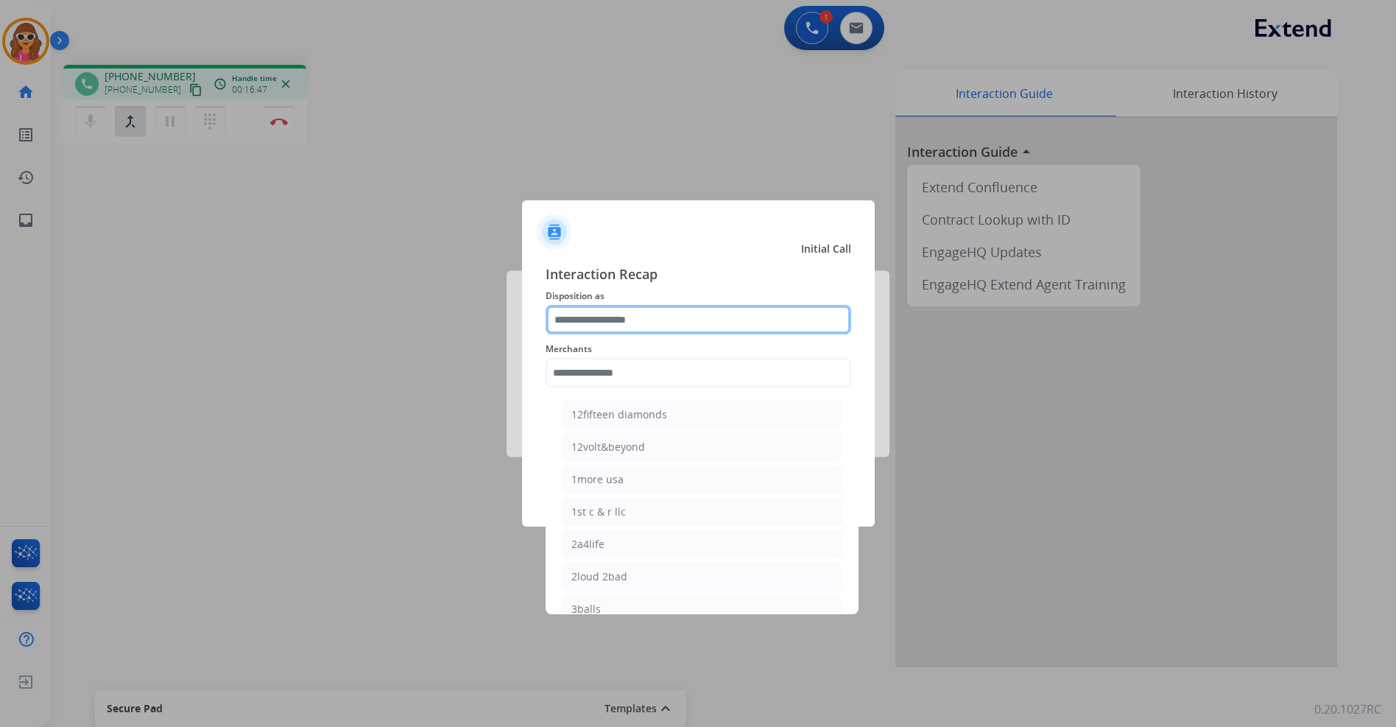
click at [626, 313] on input "text" at bounding box center [699, 319] width 306 height 29
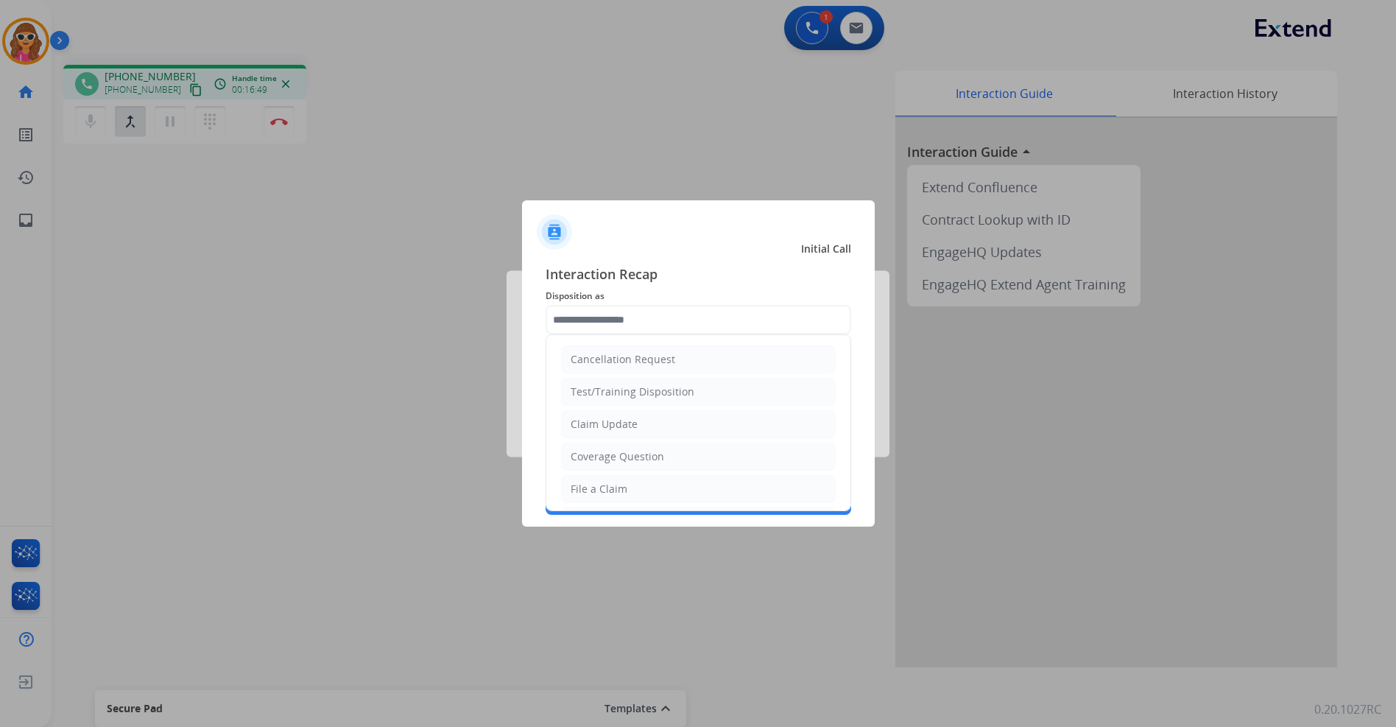
click at [211, 123] on div at bounding box center [698, 363] width 1396 height 727
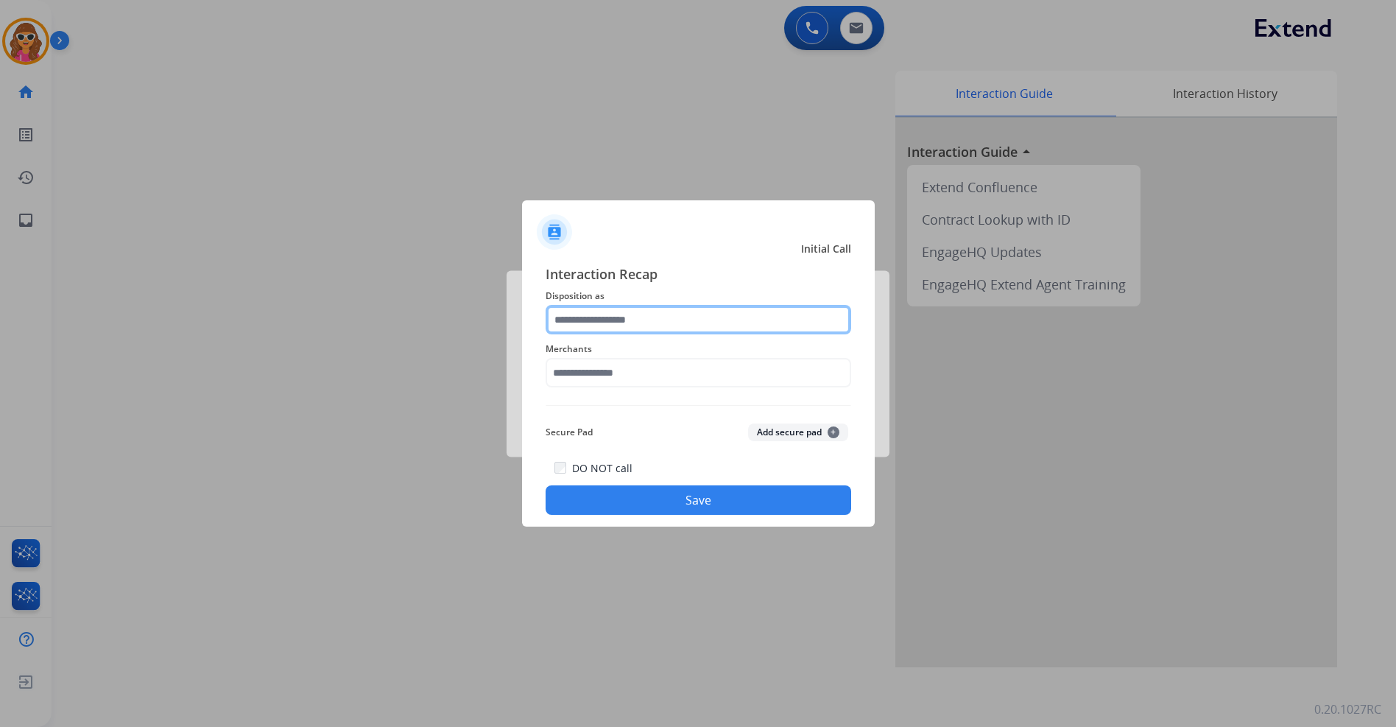
click at [674, 321] on input "text" at bounding box center [699, 319] width 306 height 29
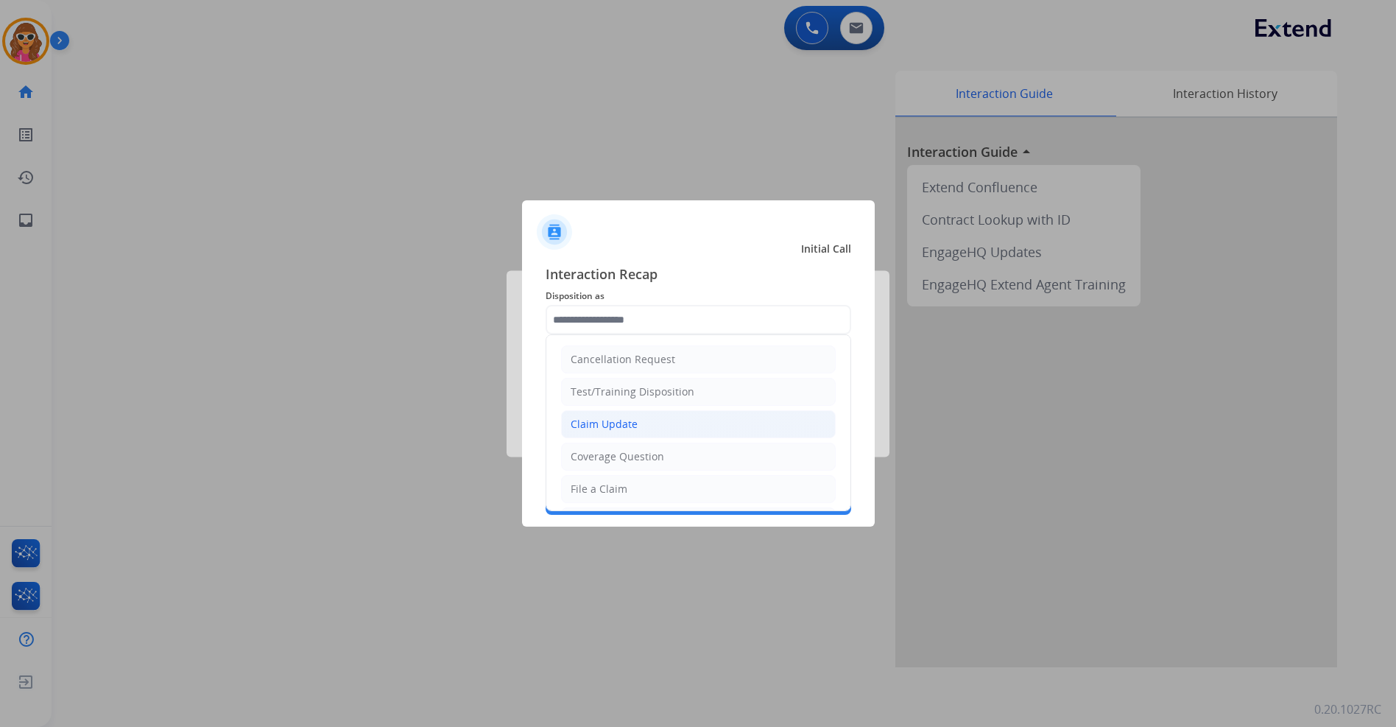
click at [627, 426] on div "Claim Update" at bounding box center [604, 424] width 67 height 15
type input "**********"
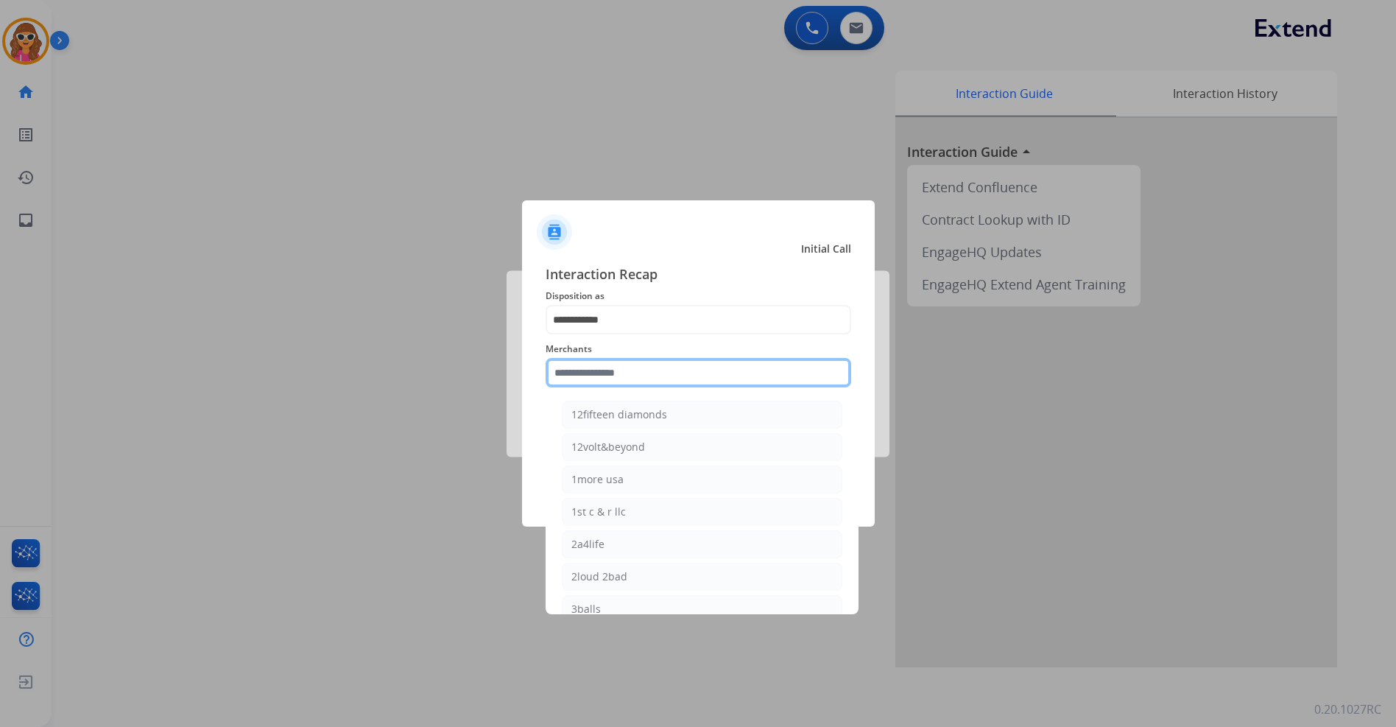
click at [616, 373] on input "text" at bounding box center [699, 372] width 306 height 29
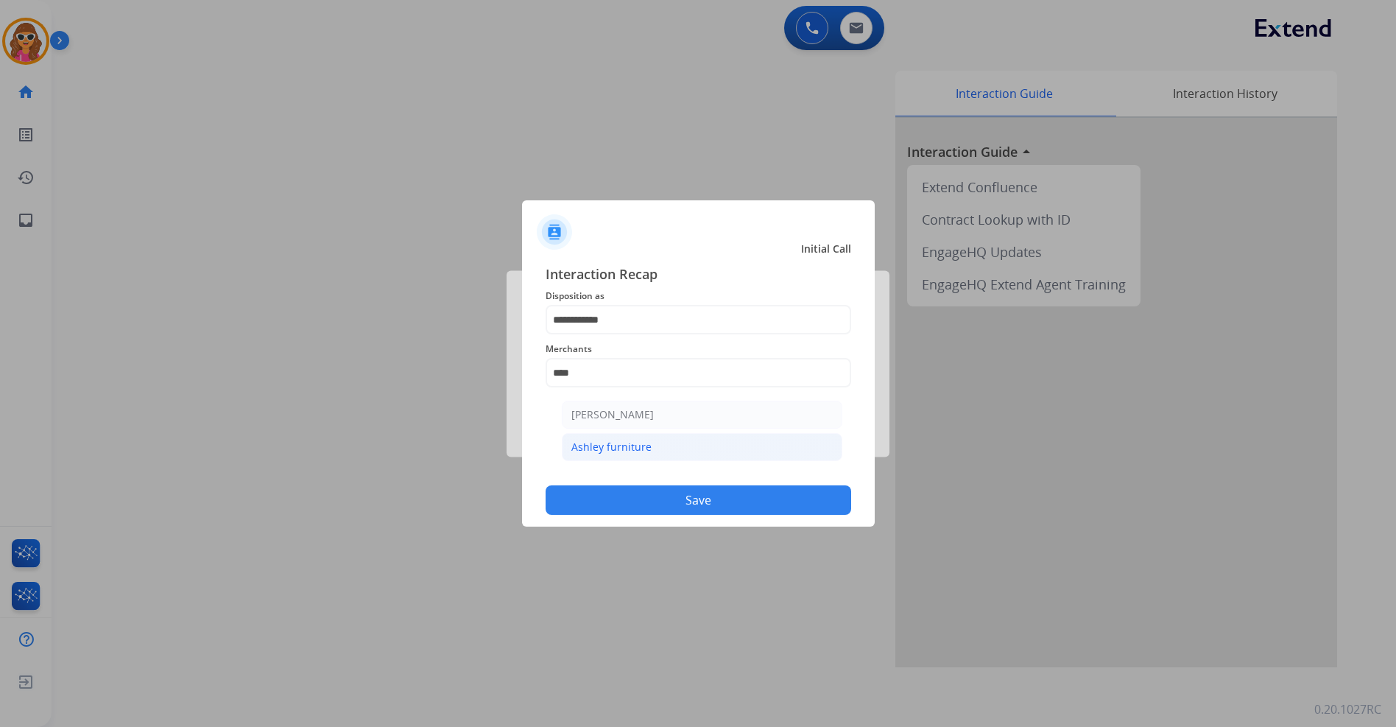
click at [607, 445] on div "Ashley furniture" at bounding box center [611, 447] width 80 height 15
type input "**********"
click at [713, 503] on button "Save" at bounding box center [699, 499] width 306 height 29
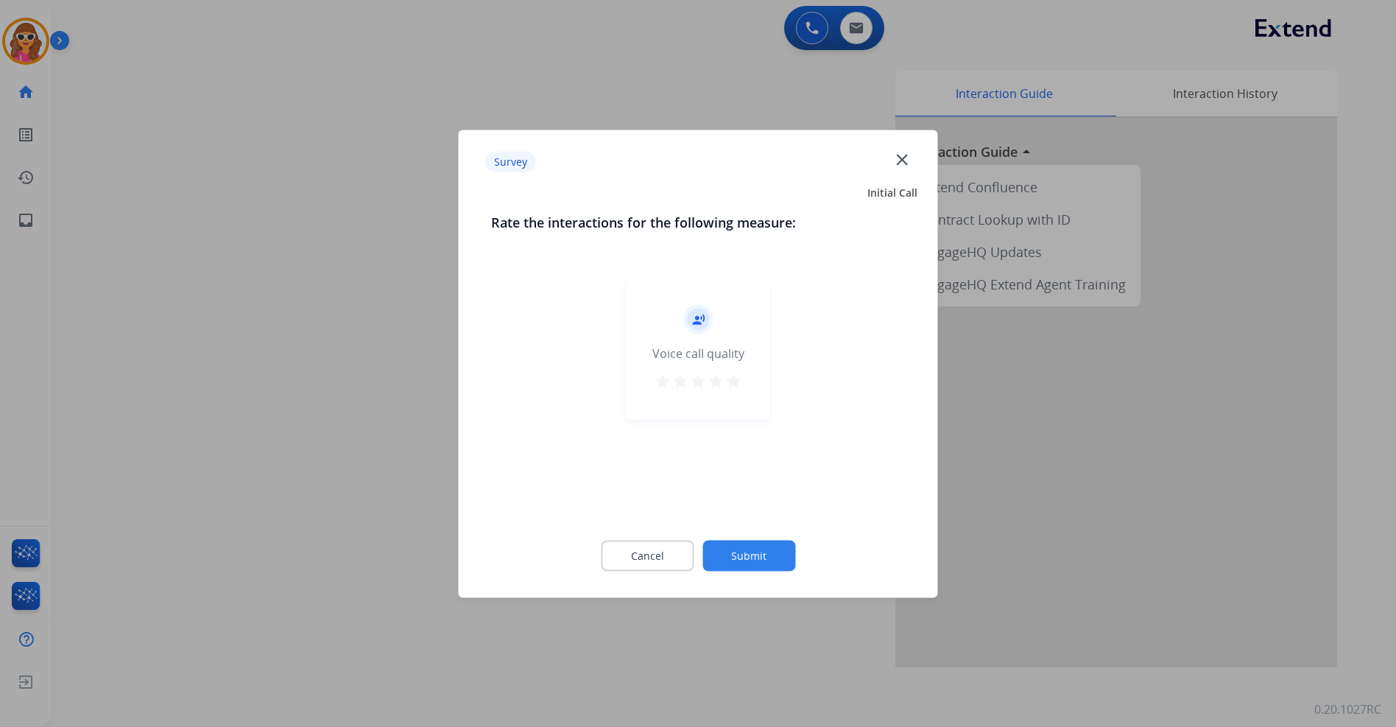
click at [739, 384] on mat-icon "star" at bounding box center [734, 381] width 18 height 18
drag, startPoint x: 744, startPoint y: 570, endPoint x: 744, endPoint y: 553, distance: 17.0
click at [744, 566] on button "Submit" at bounding box center [748, 555] width 93 height 31
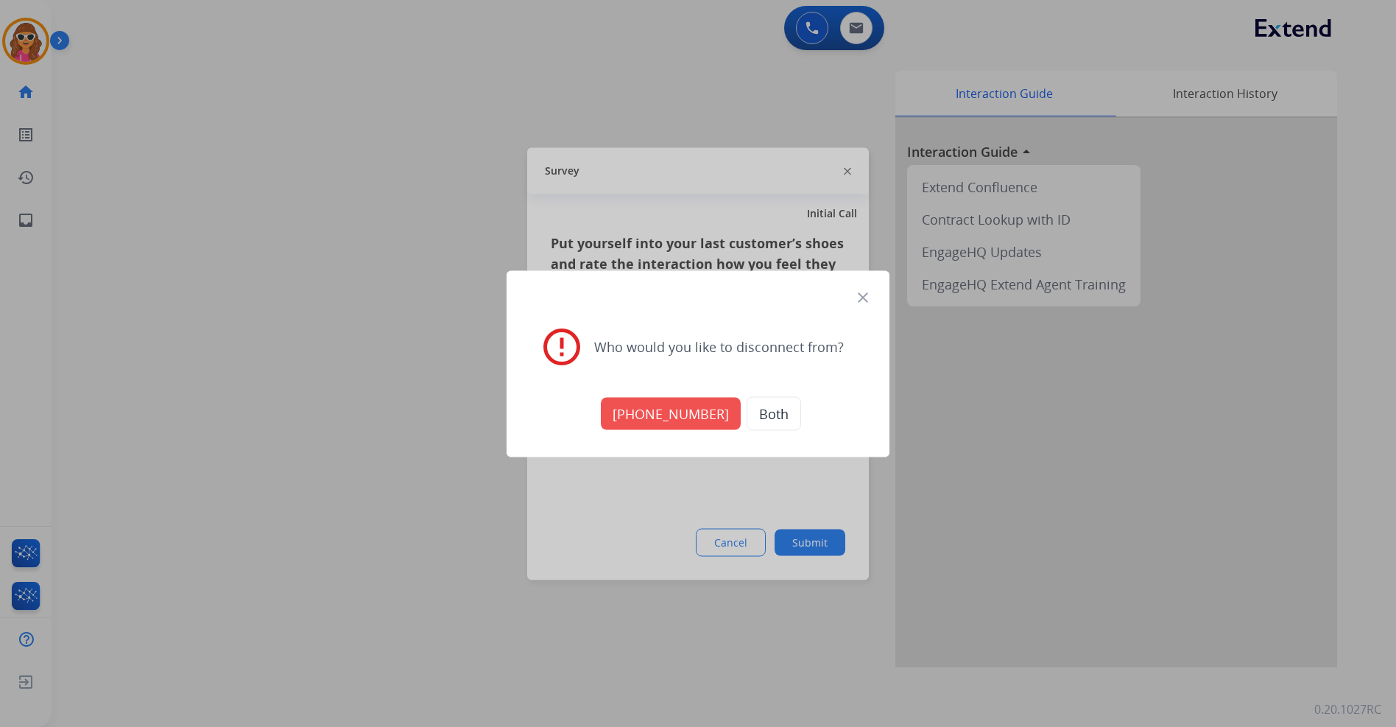
click at [772, 412] on button "Both" at bounding box center [774, 413] width 54 height 34
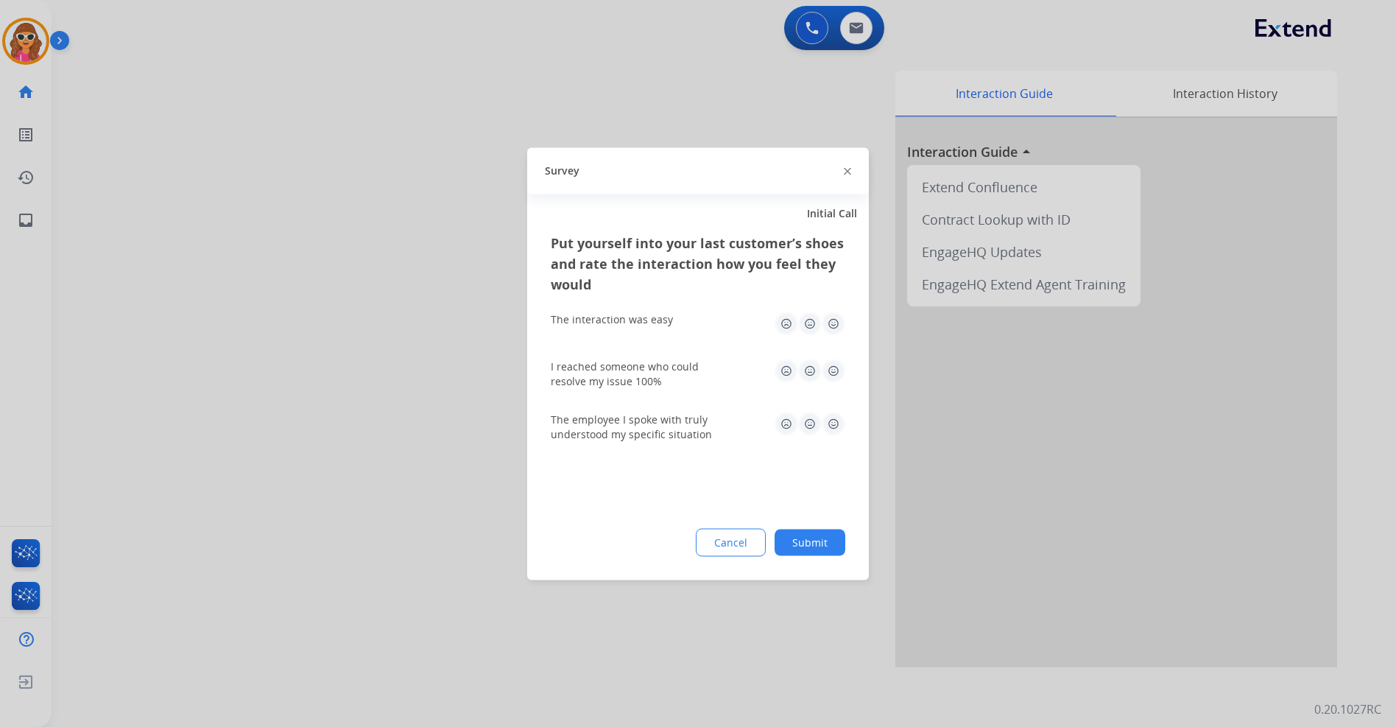
click at [815, 540] on button "Submit" at bounding box center [810, 542] width 71 height 27
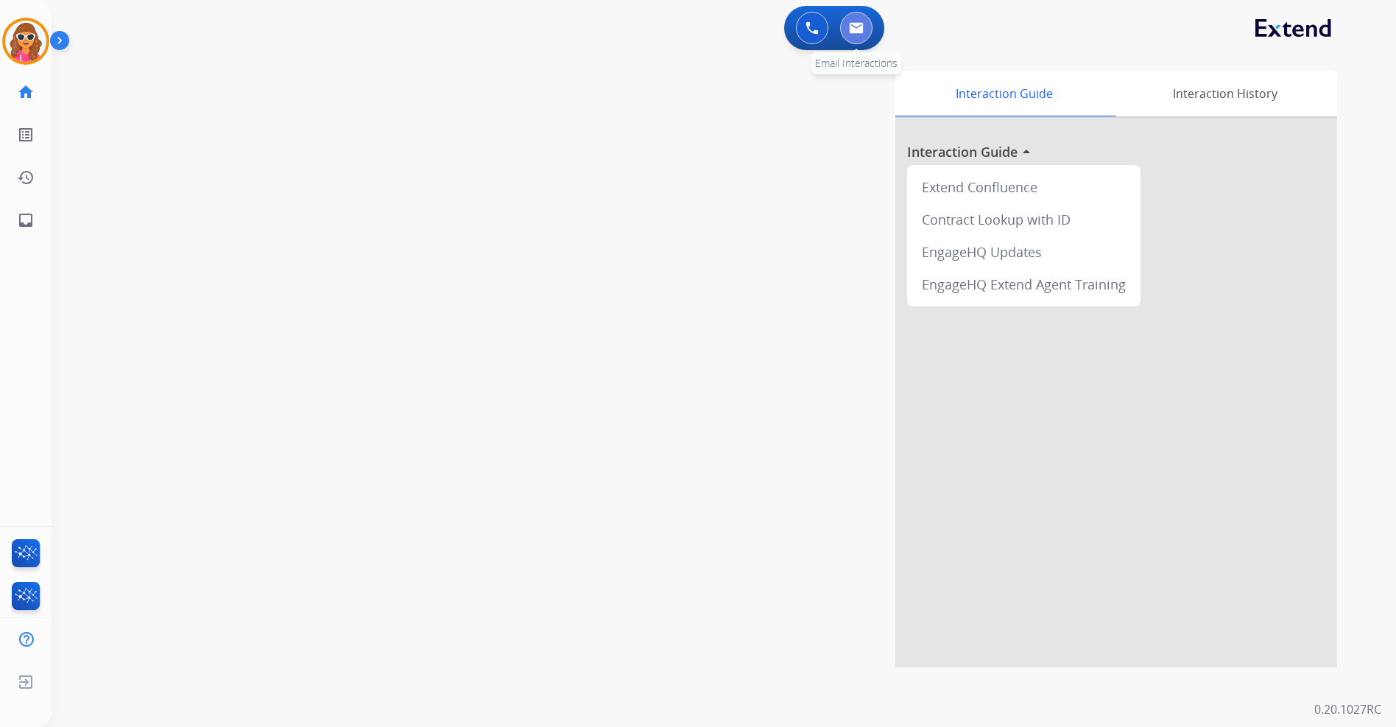
click at [867, 27] on button at bounding box center [856, 28] width 32 height 32
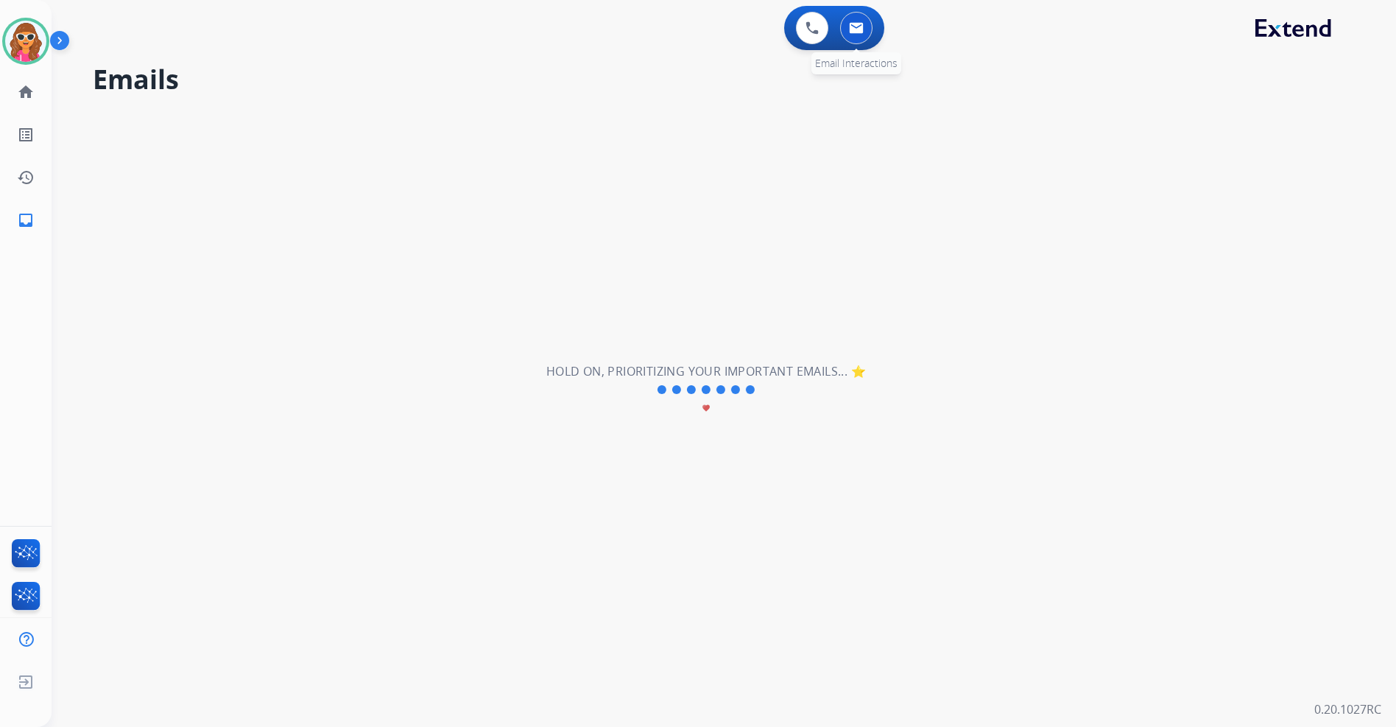
click at [863, 22] on img at bounding box center [856, 28] width 15 height 12
click at [858, 33] on img at bounding box center [856, 28] width 15 height 12
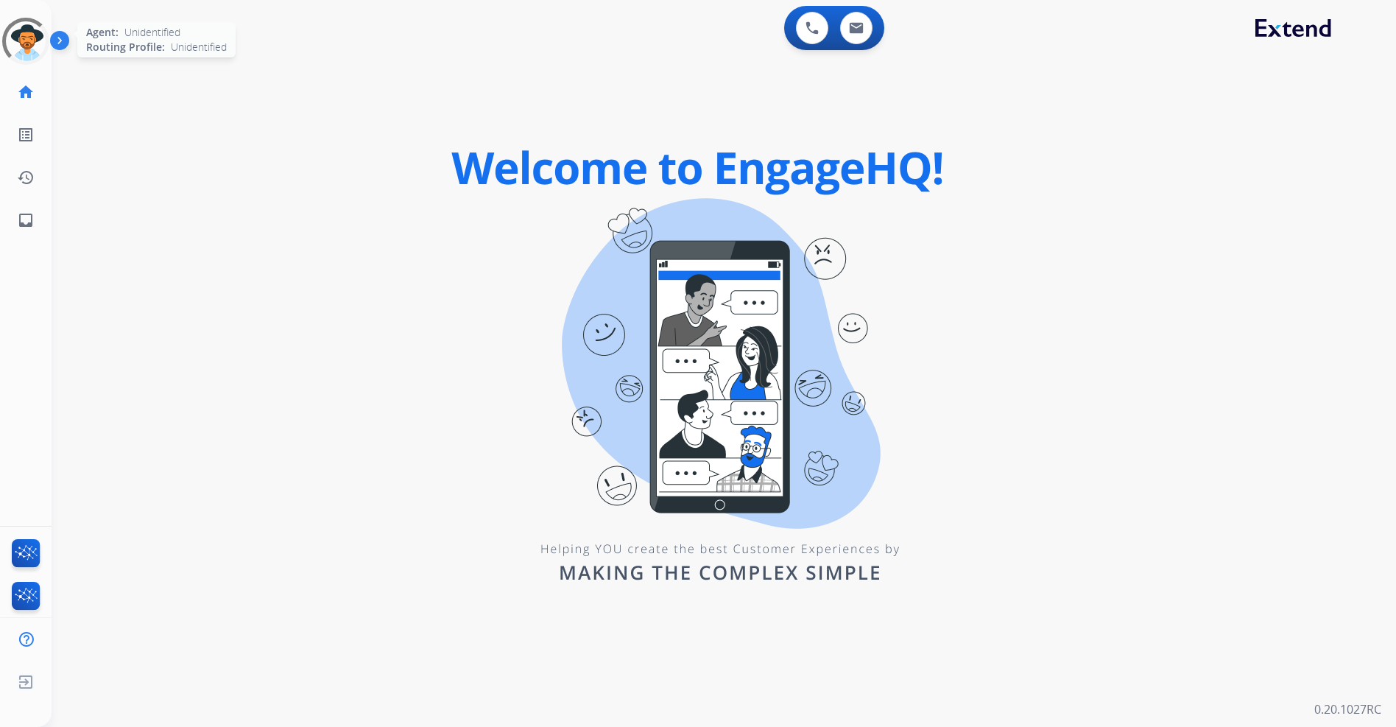
click at [34, 42] on div at bounding box center [26, 41] width 66 height 66
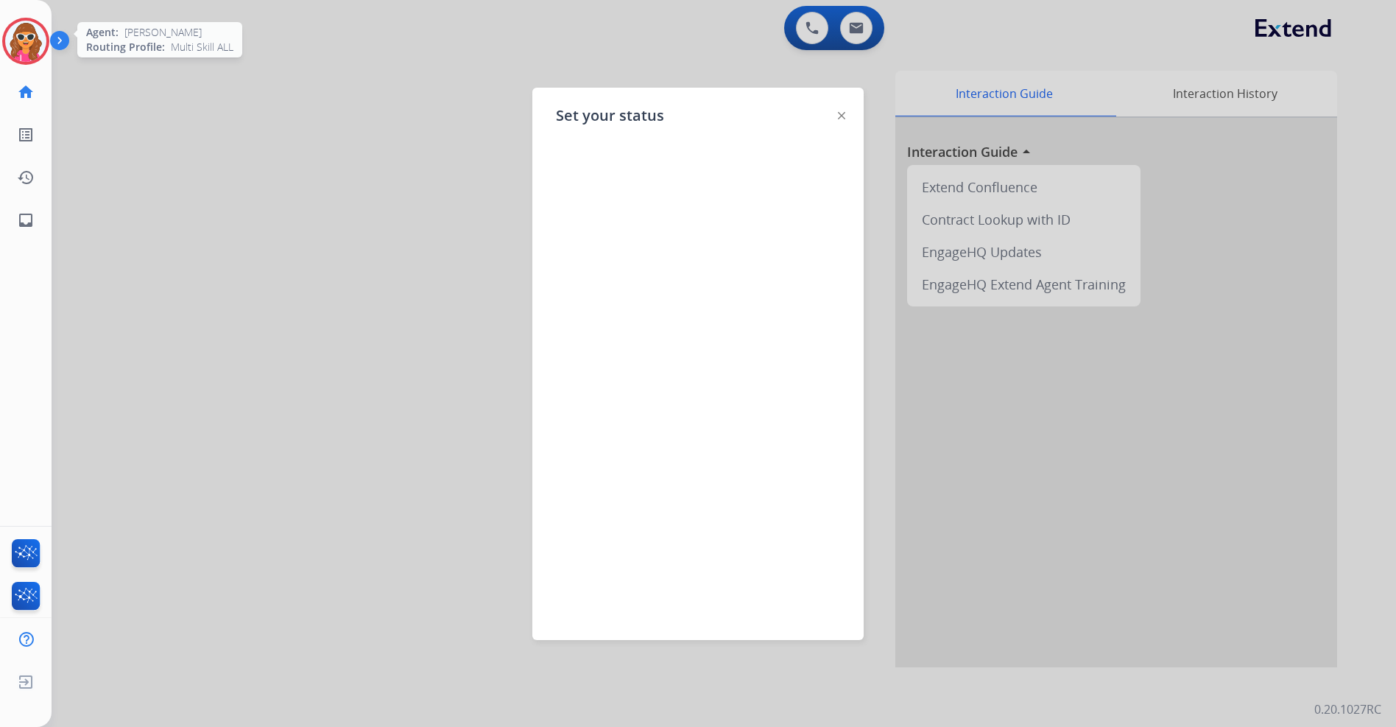
click at [32, 40] on img at bounding box center [25, 41] width 41 height 41
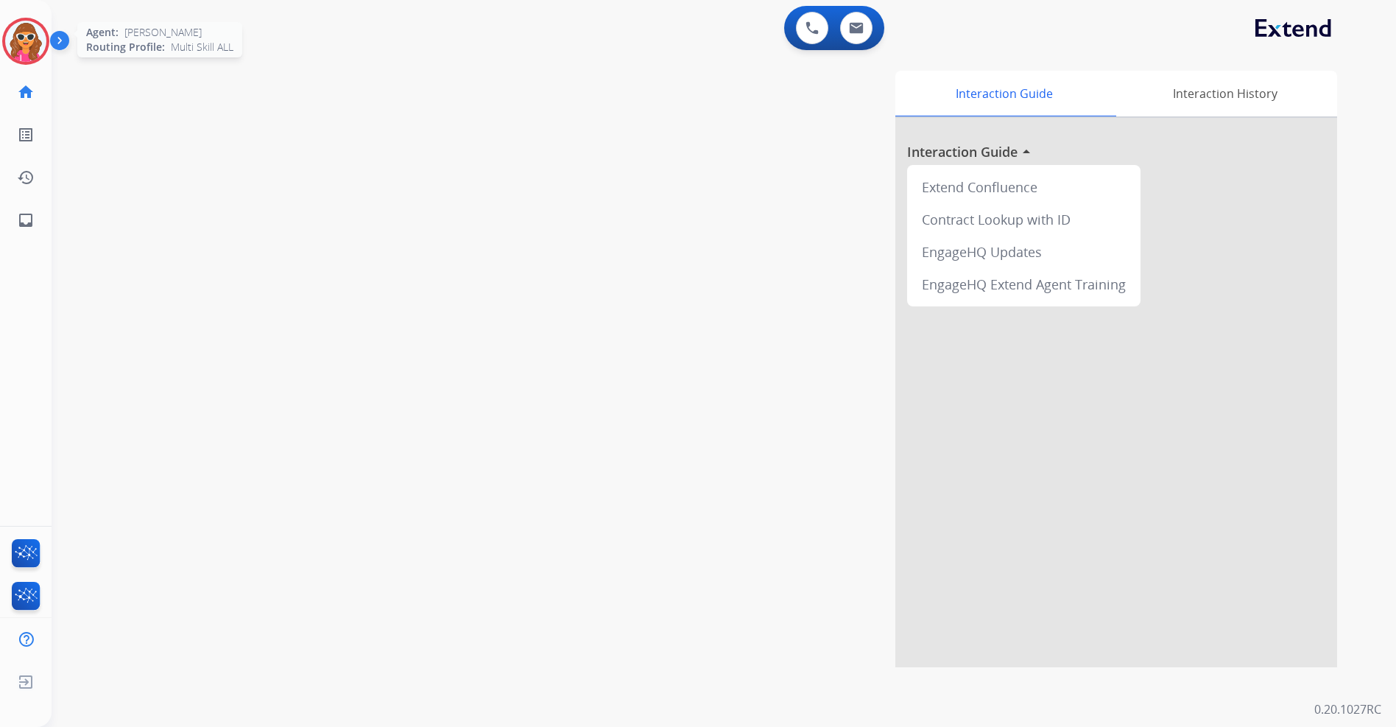
click at [20, 29] on img at bounding box center [25, 41] width 41 height 41
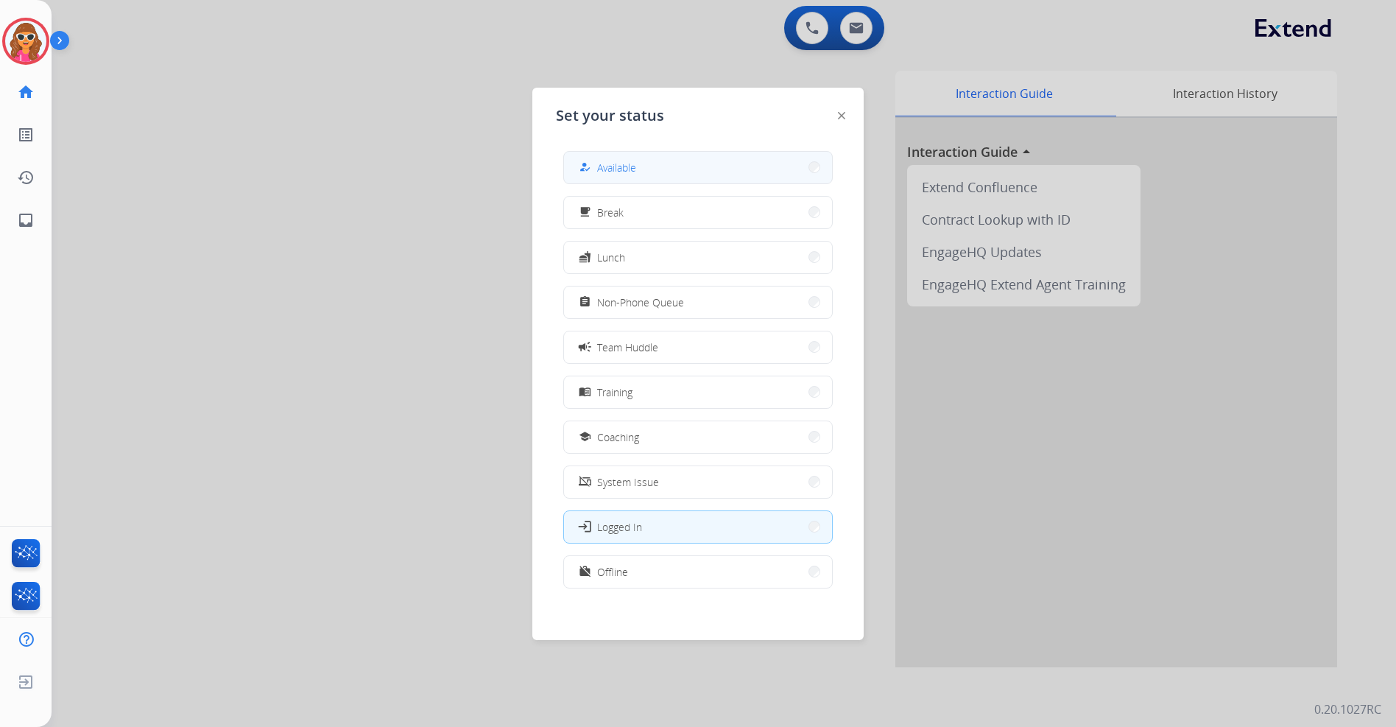
click at [640, 175] on button "how_to_reg Available" at bounding box center [698, 168] width 268 height 32
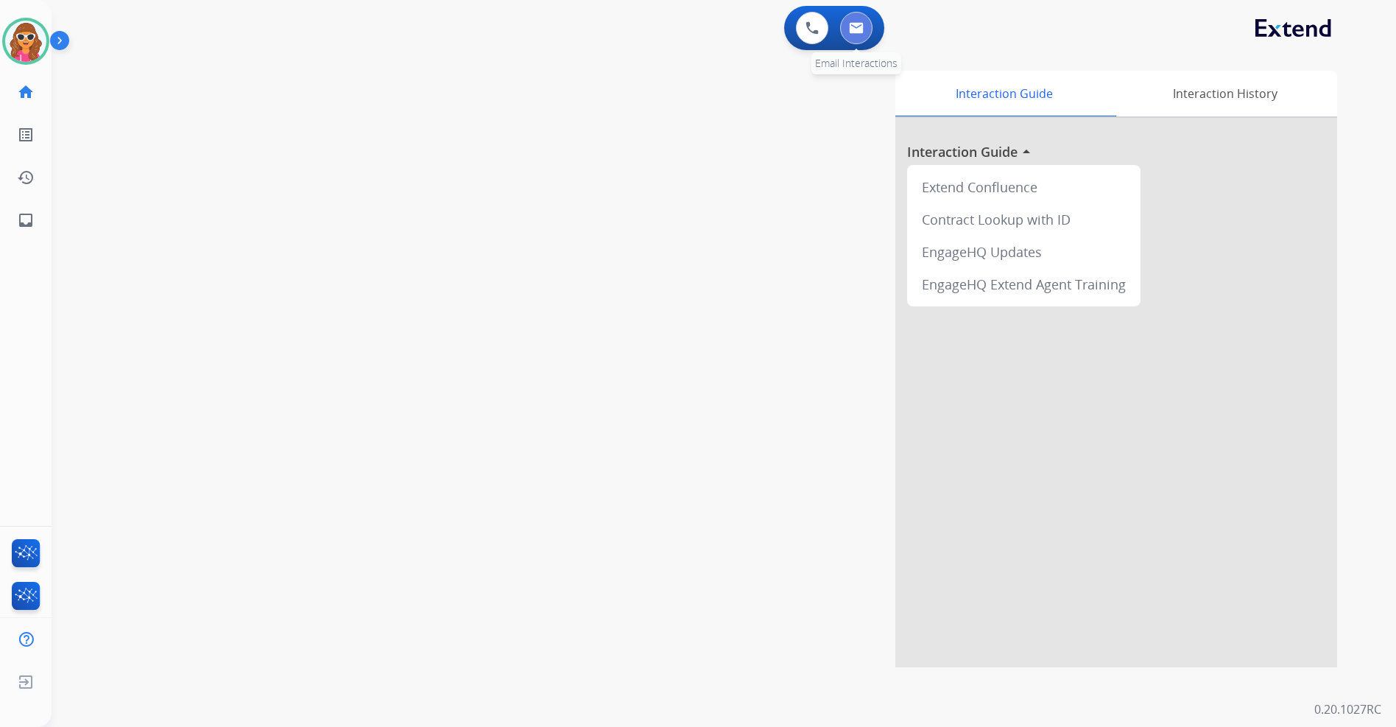
click at [865, 32] on button at bounding box center [856, 28] width 32 height 32
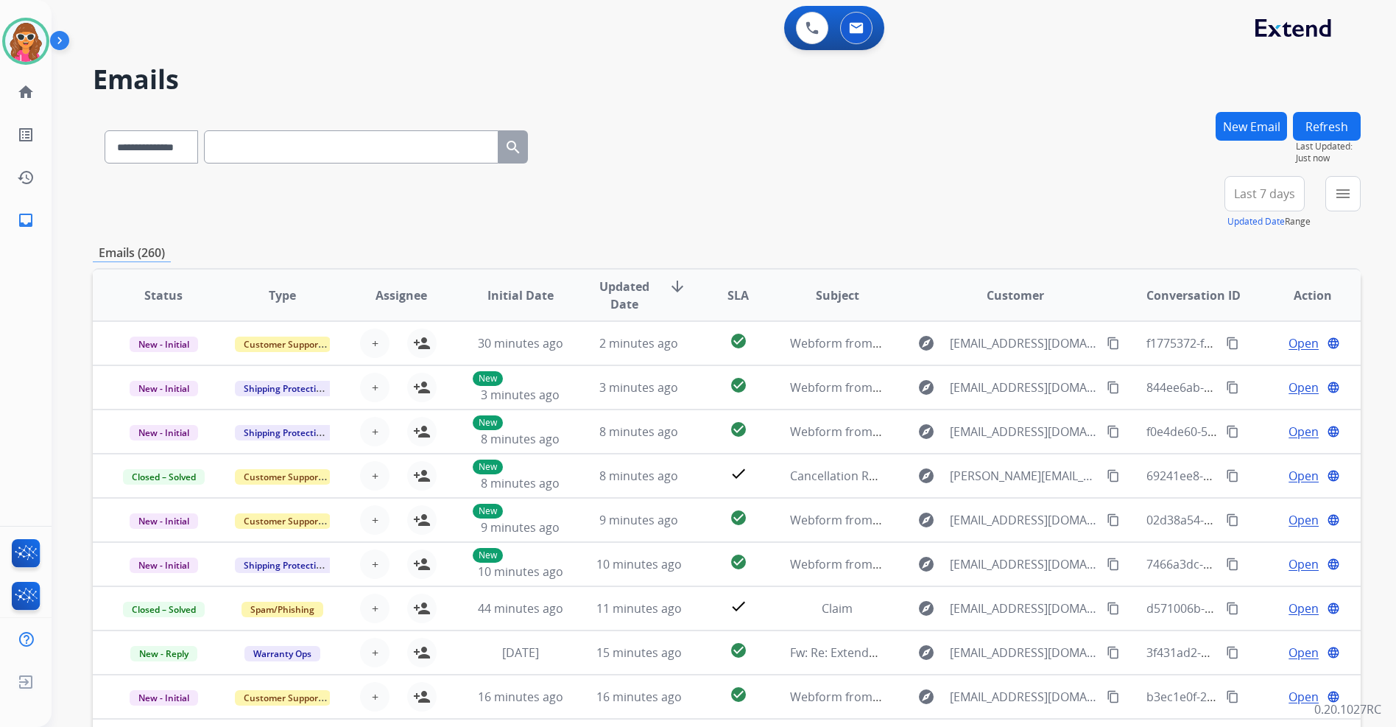
click at [1264, 121] on button "New Email" at bounding box center [1251, 126] width 71 height 29
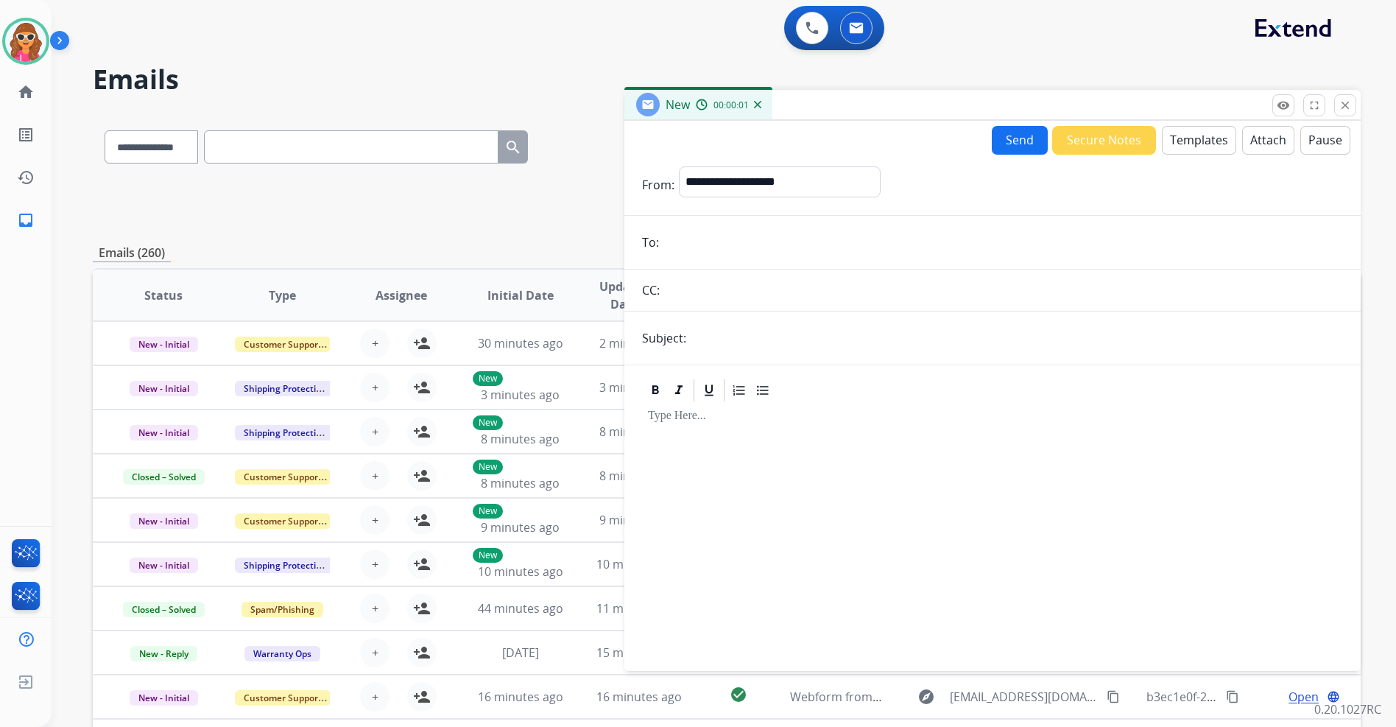
click at [711, 231] on input "email" at bounding box center [1003, 242] width 680 height 29
paste input "**********"
type input "**********"
click at [755, 184] on select "**********" at bounding box center [779, 180] width 200 height 29
select select "**********"
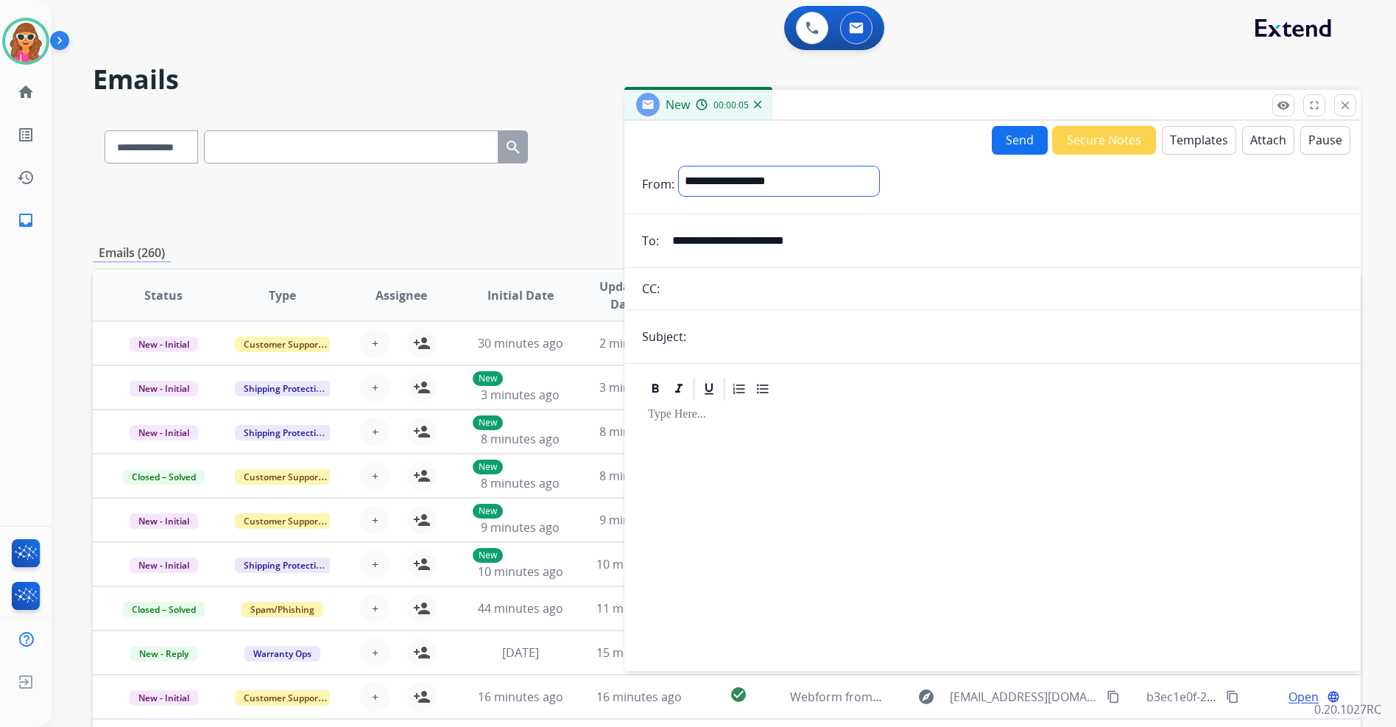
click at [679, 166] on select "**********" at bounding box center [779, 180] width 200 height 29
drag, startPoint x: 743, startPoint y: 339, endPoint x: 725, endPoint y: 333, distance: 19.3
click at [743, 339] on input "text" at bounding box center [1017, 337] width 652 height 29
type input "**********"
click at [1199, 138] on button "Templates" at bounding box center [1199, 140] width 74 height 29
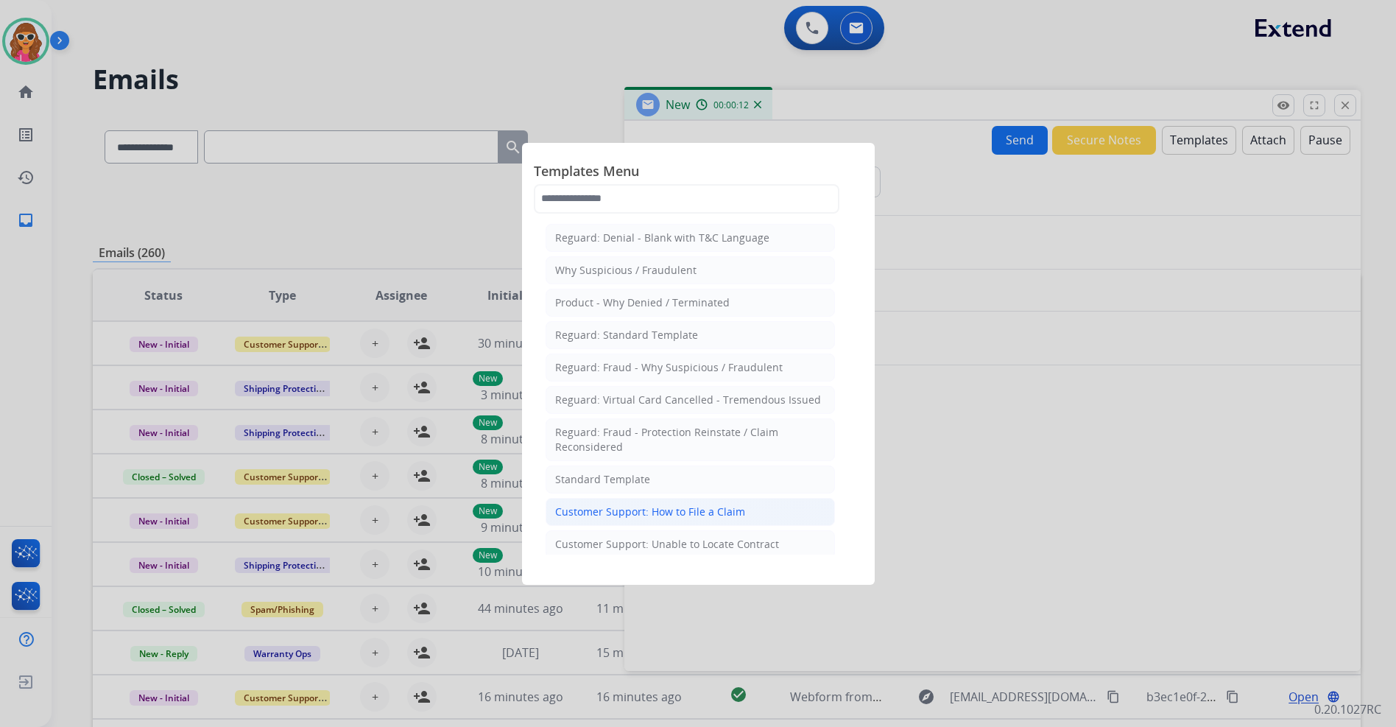
click at [648, 510] on div "Customer Support: How to File a Claim" at bounding box center [650, 511] width 190 height 15
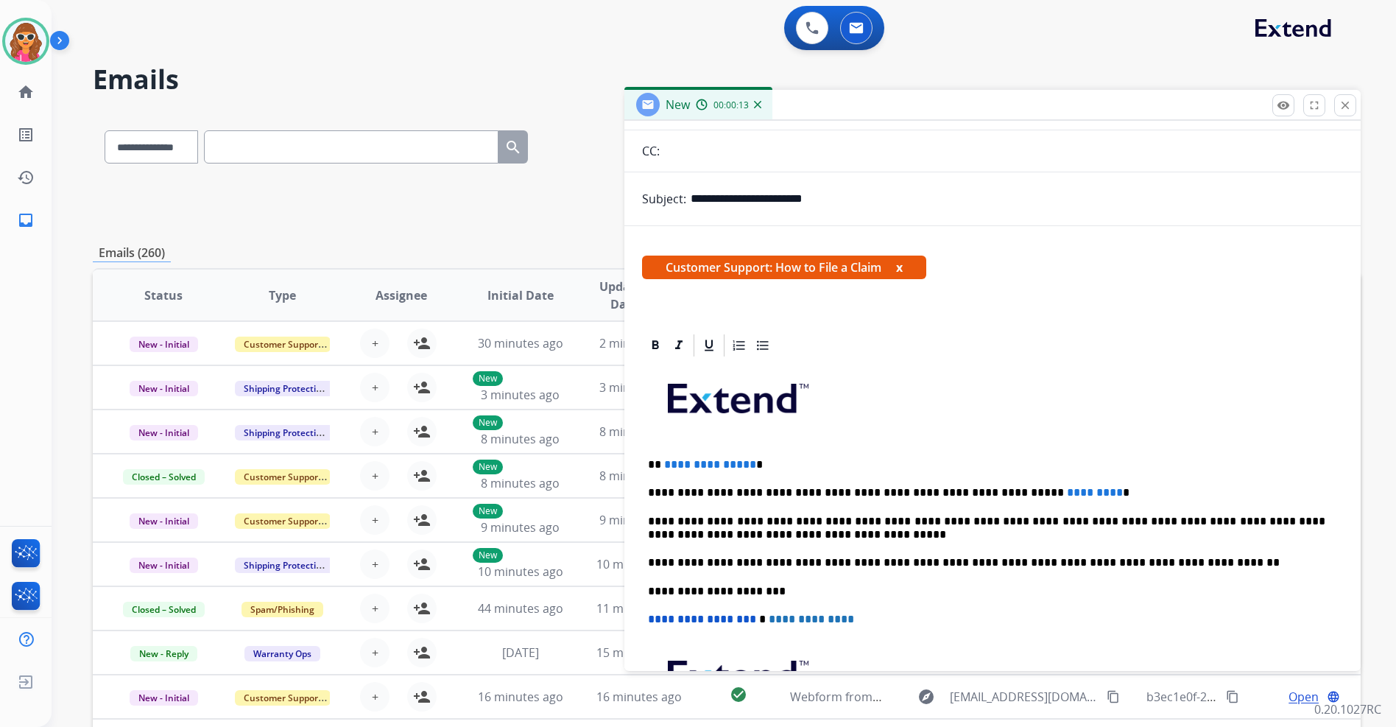
scroll to position [147, 0]
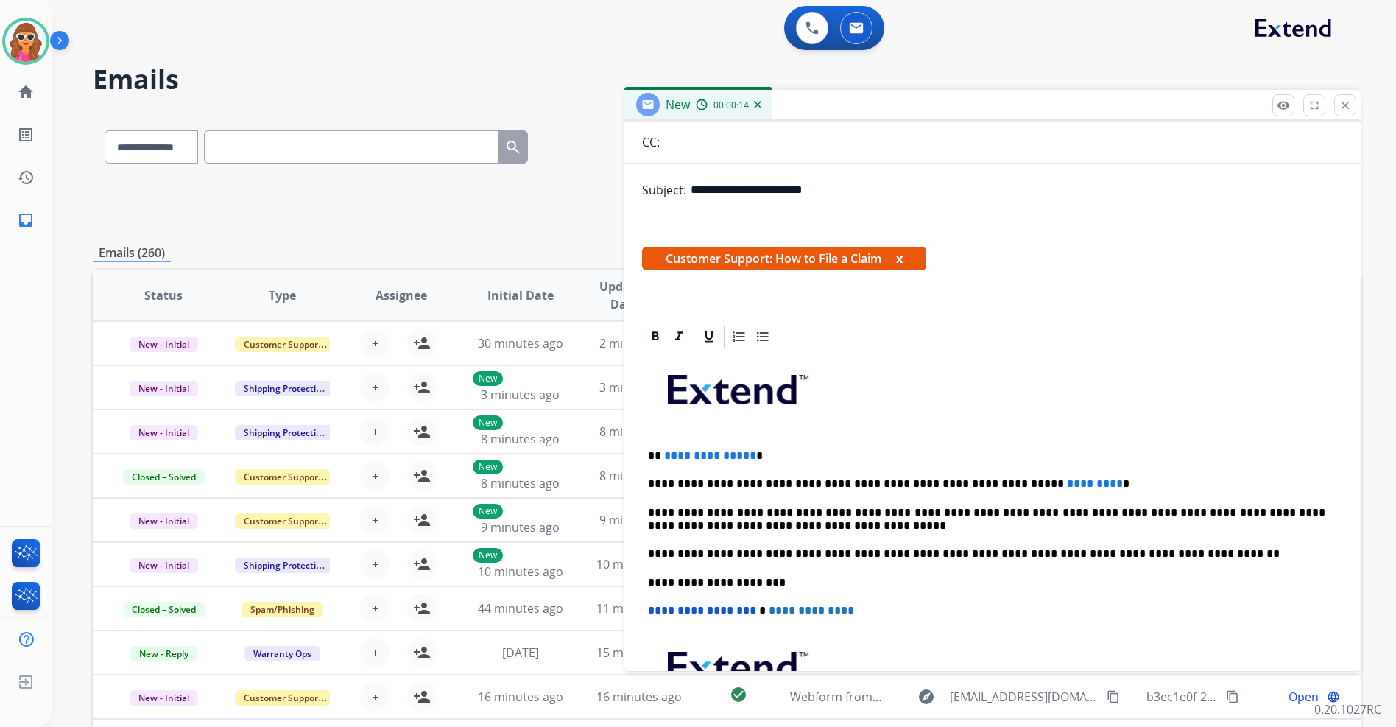
click at [757, 457] on p "**********" at bounding box center [986, 455] width 677 height 13
click at [1060, 483] on p "**********" at bounding box center [986, 483] width 677 height 13
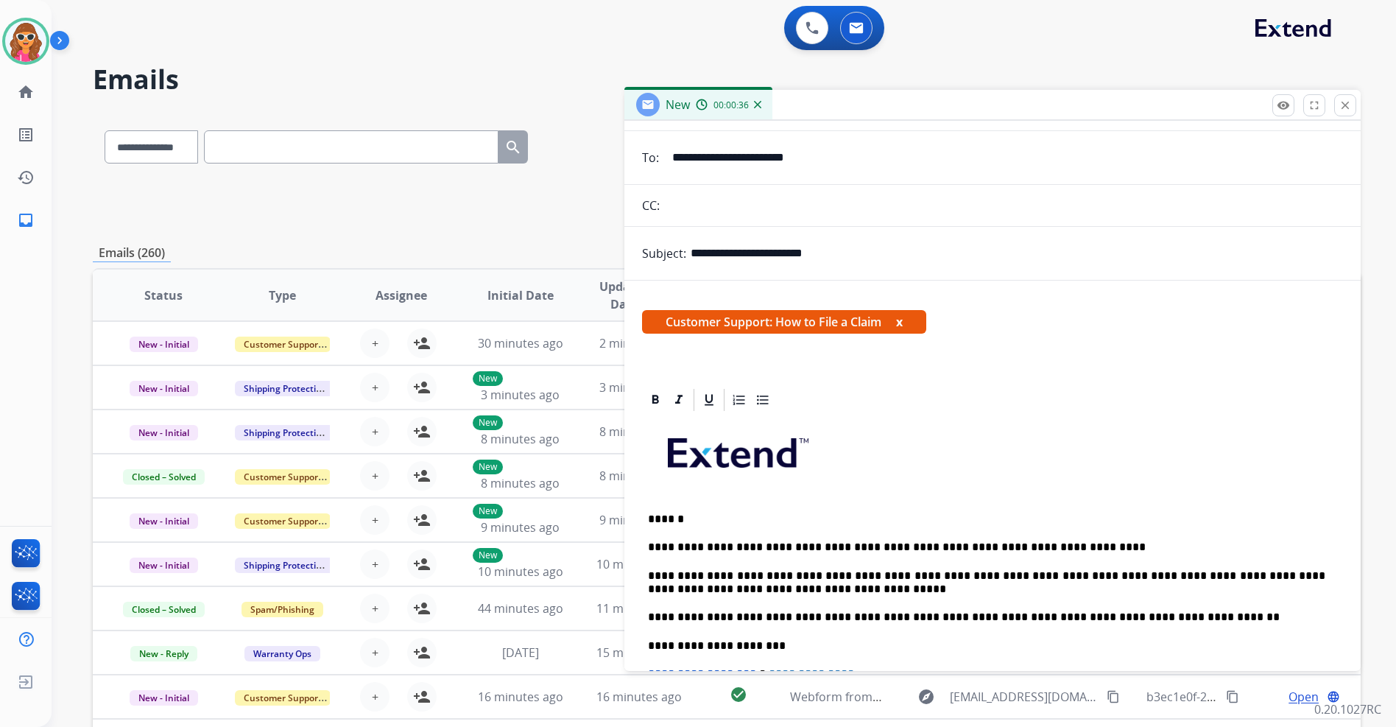
scroll to position [0, 0]
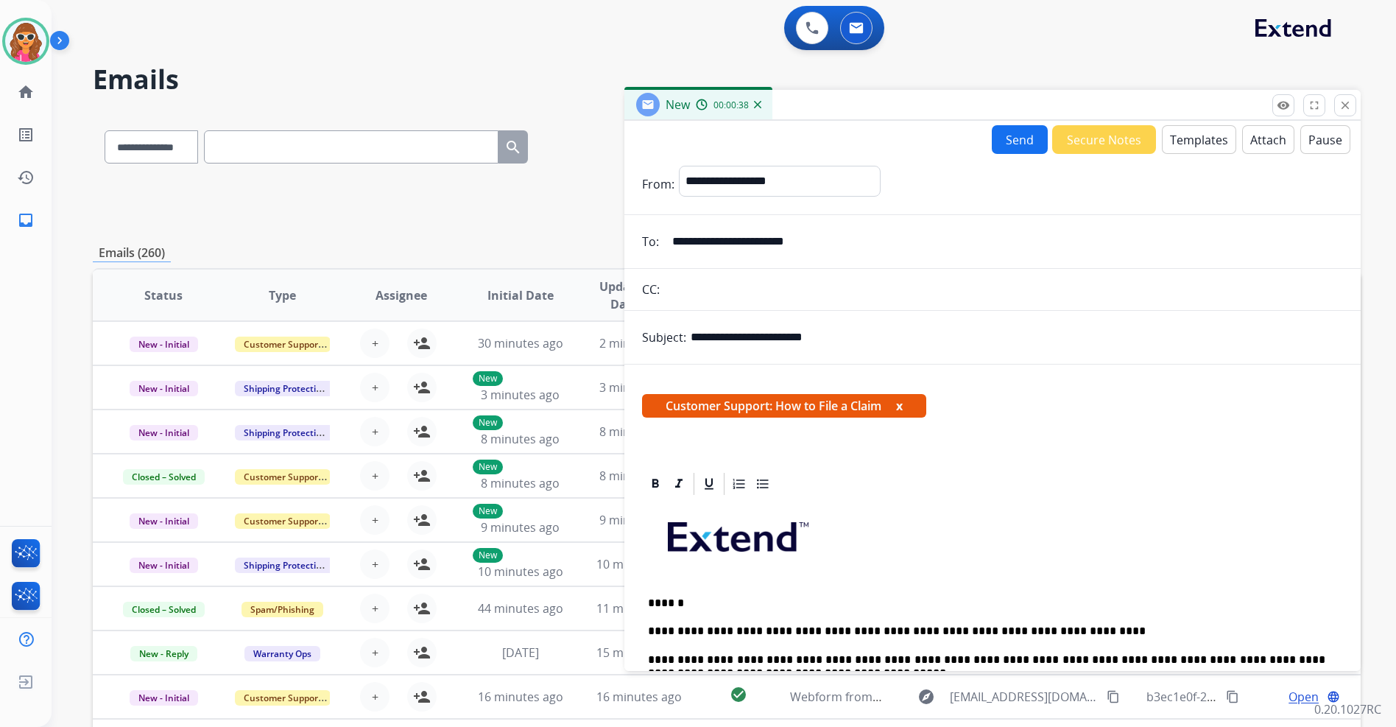
click at [1015, 143] on button "Send" at bounding box center [1020, 139] width 56 height 29
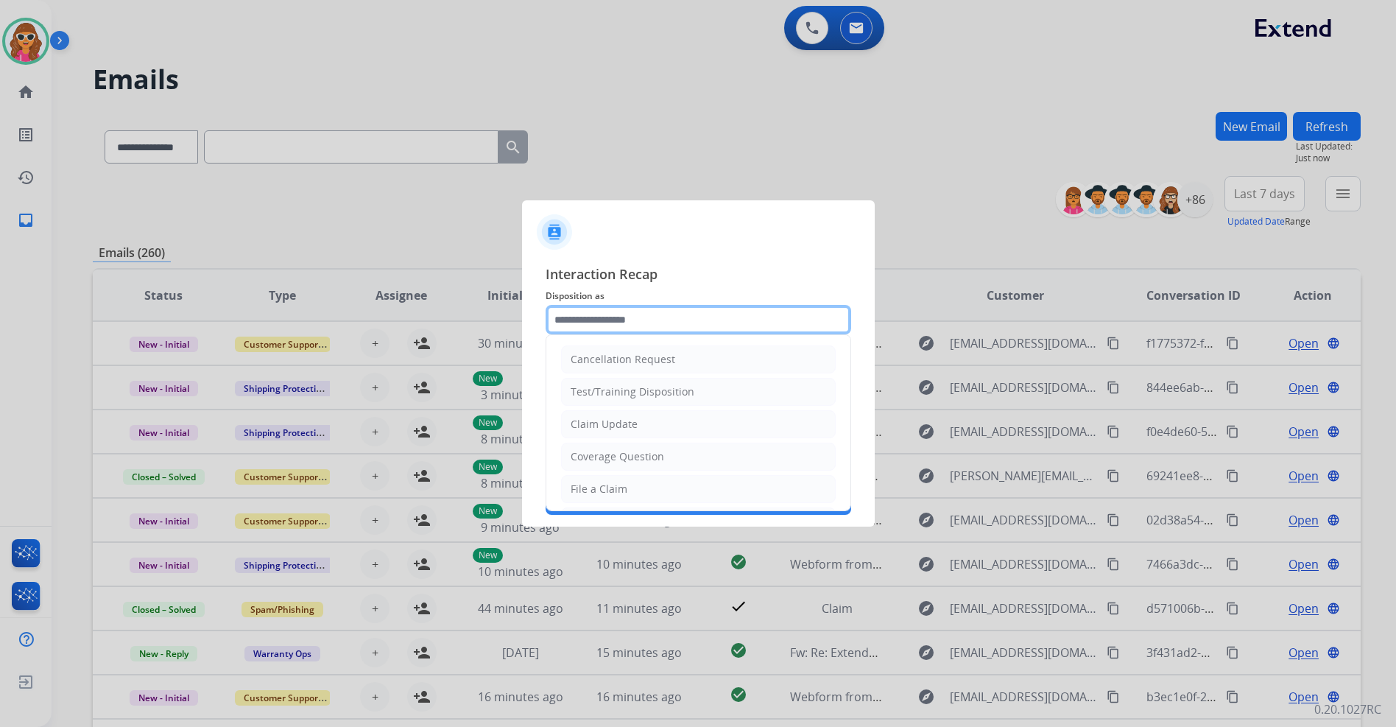
click at [712, 317] on input "text" at bounding box center [699, 319] width 306 height 29
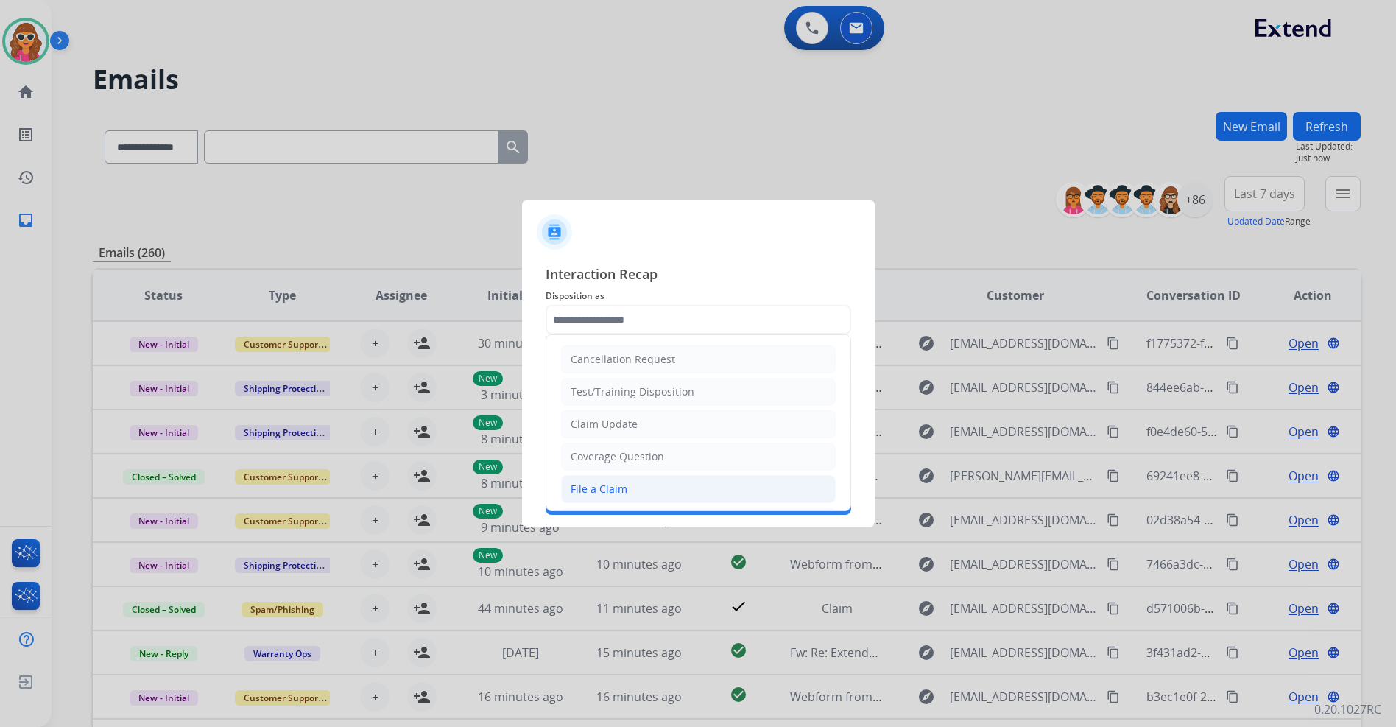
click at [600, 487] on div "File a Claim" at bounding box center [599, 489] width 57 height 15
type input "**********"
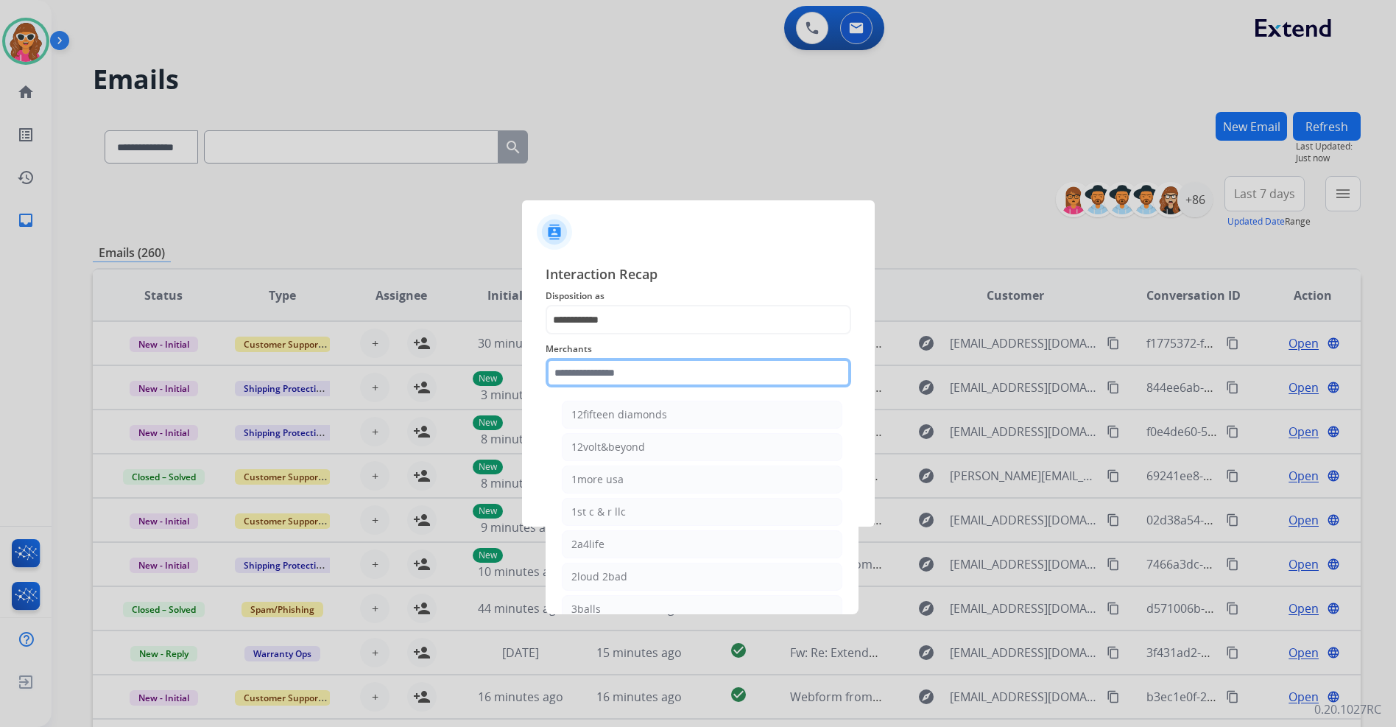
click at [631, 368] on input "text" at bounding box center [699, 372] width 306 height 29
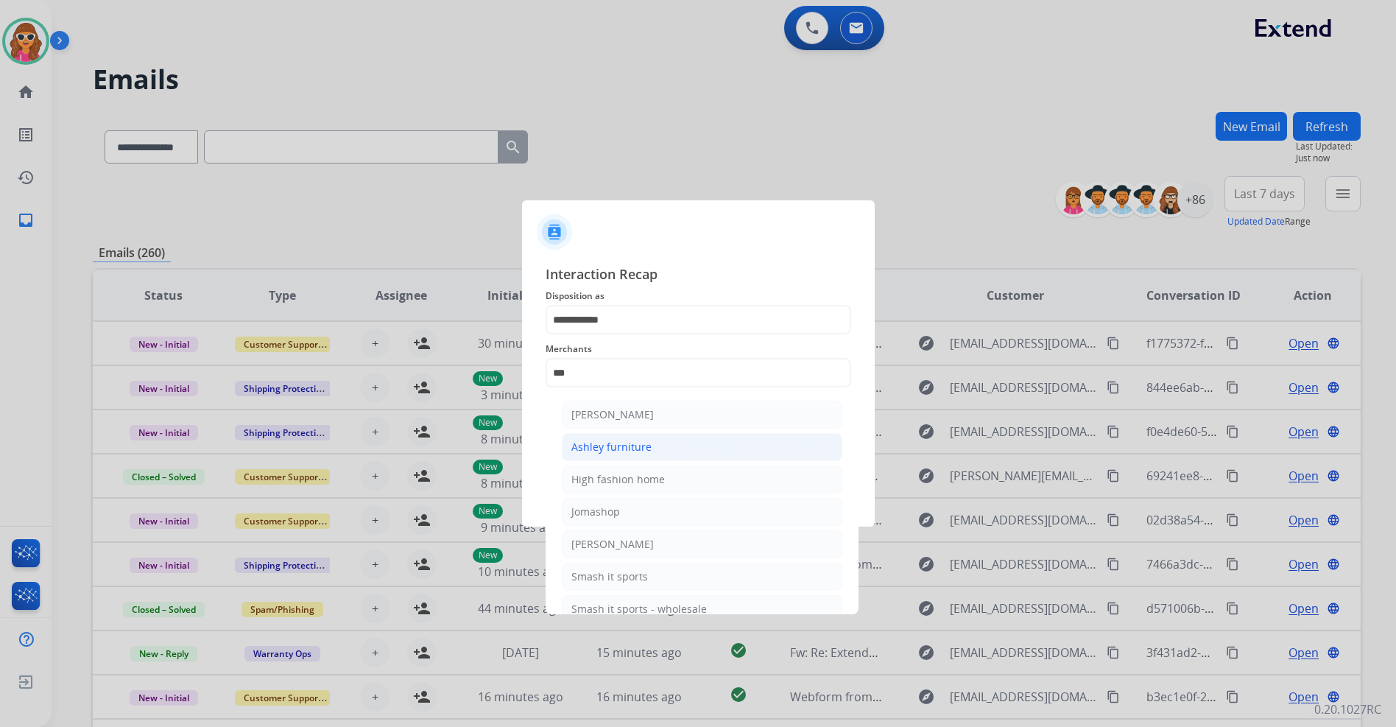
click at [624, 456] on li "Ashley furniture" at bounding box center [702, 447] width 281 height 28
type input "**********"
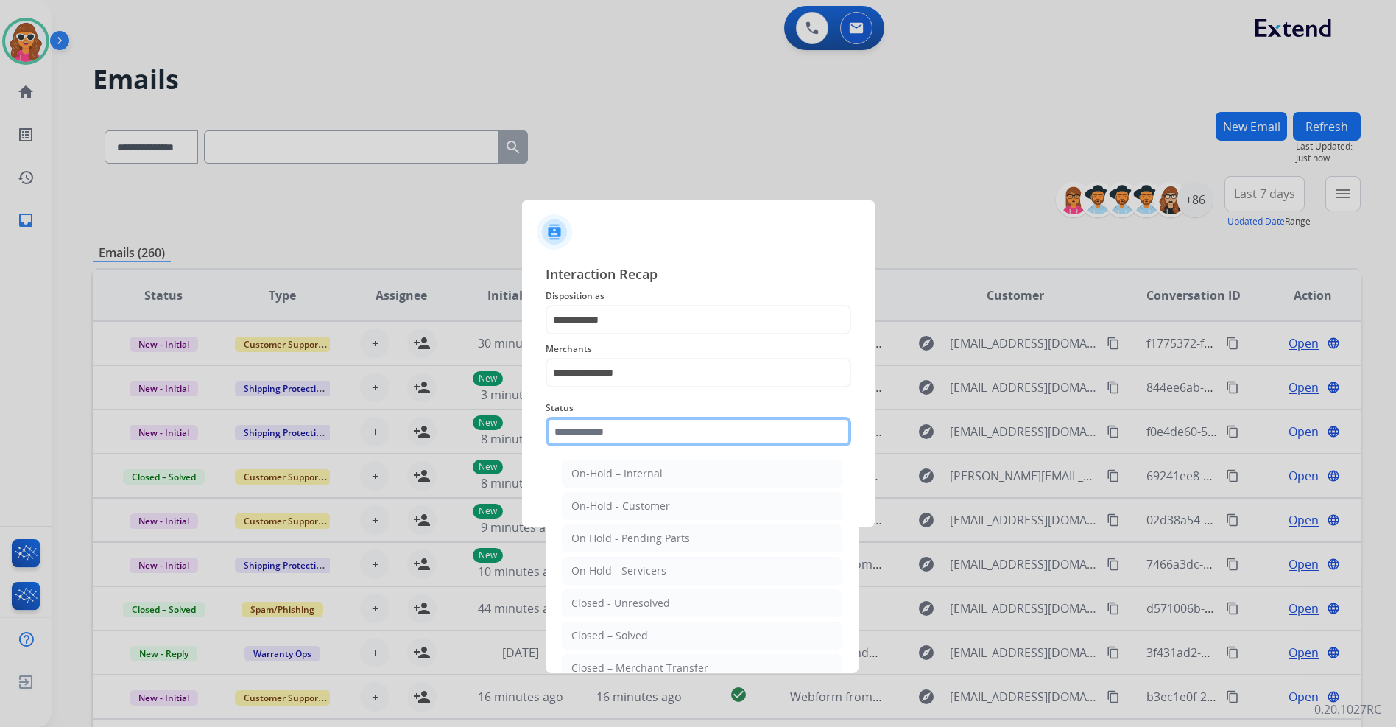
click at [642, 436] on input "text" at bounding box center [699, 431] width 306 height 29
click at [621, 635] on div "Closed – Solved" at bounding box center [609, 635] width 77 height 15
type input "**********"
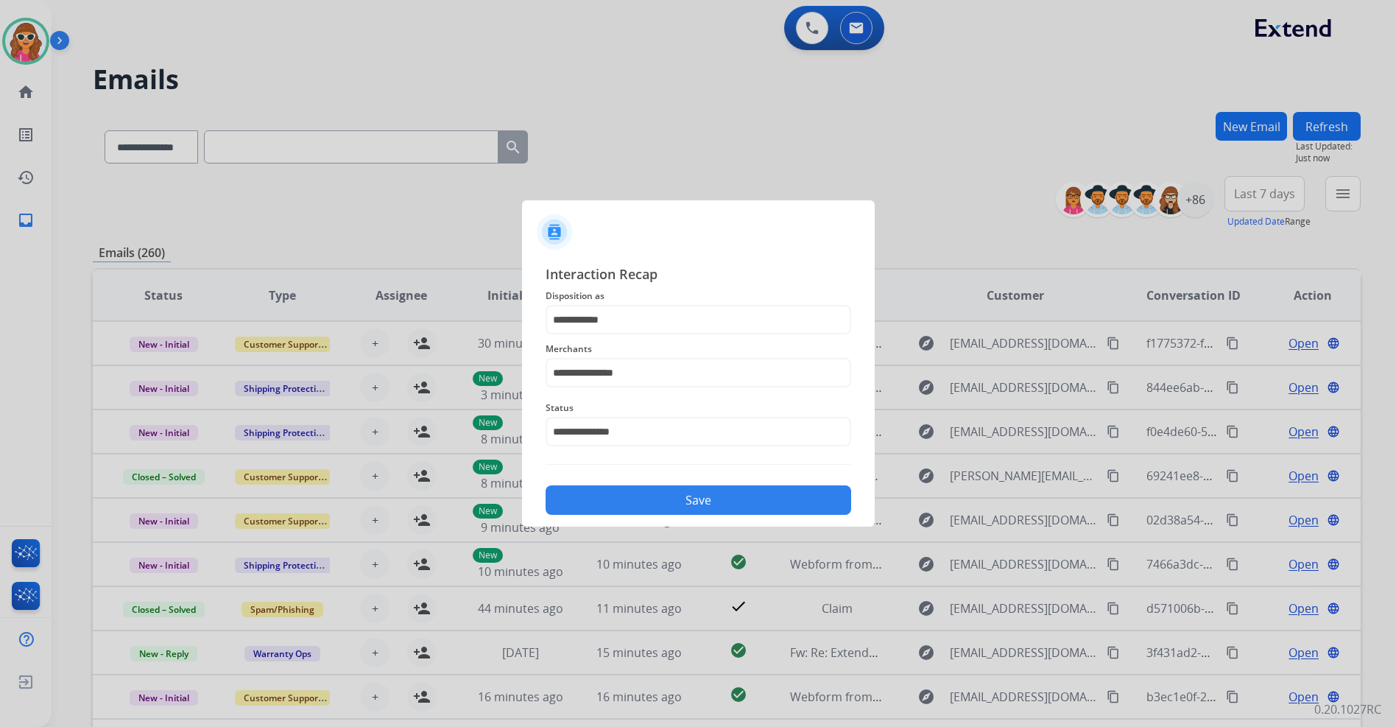
click at [697, 492] on button "Save" at bounding box center [699, 499] width 306 height 29
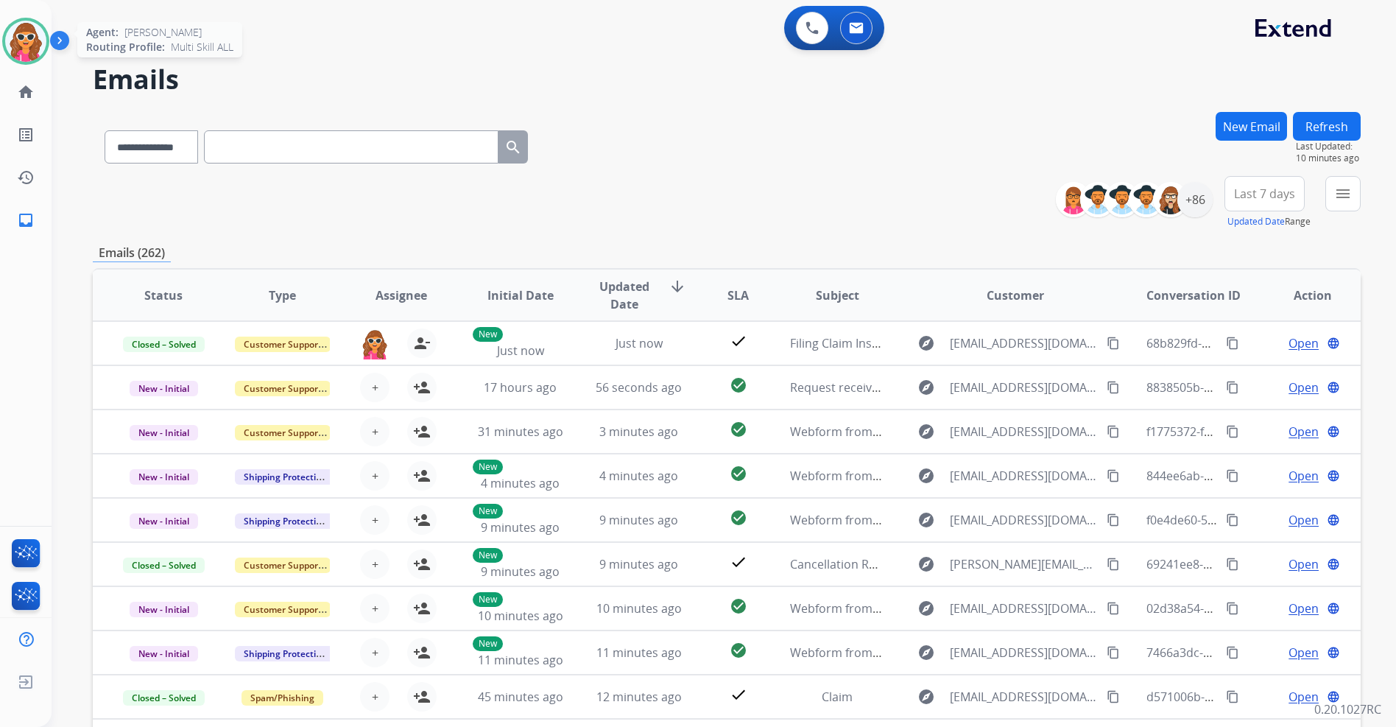
click at [28, 52] on img at bounding box center [25, 41] width 41 height 41
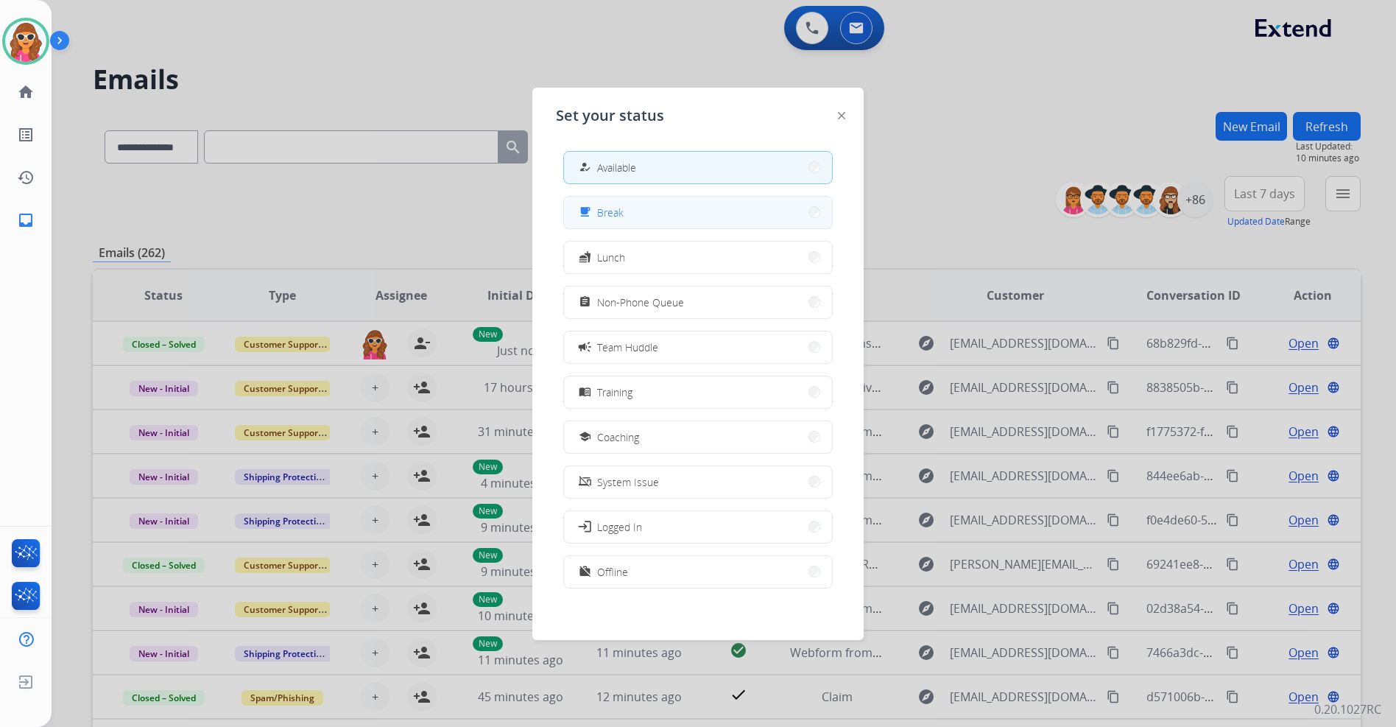
click at [657, 212] on button "free_breakfast Break" at bounding box center [698, 213] width 268 height 32
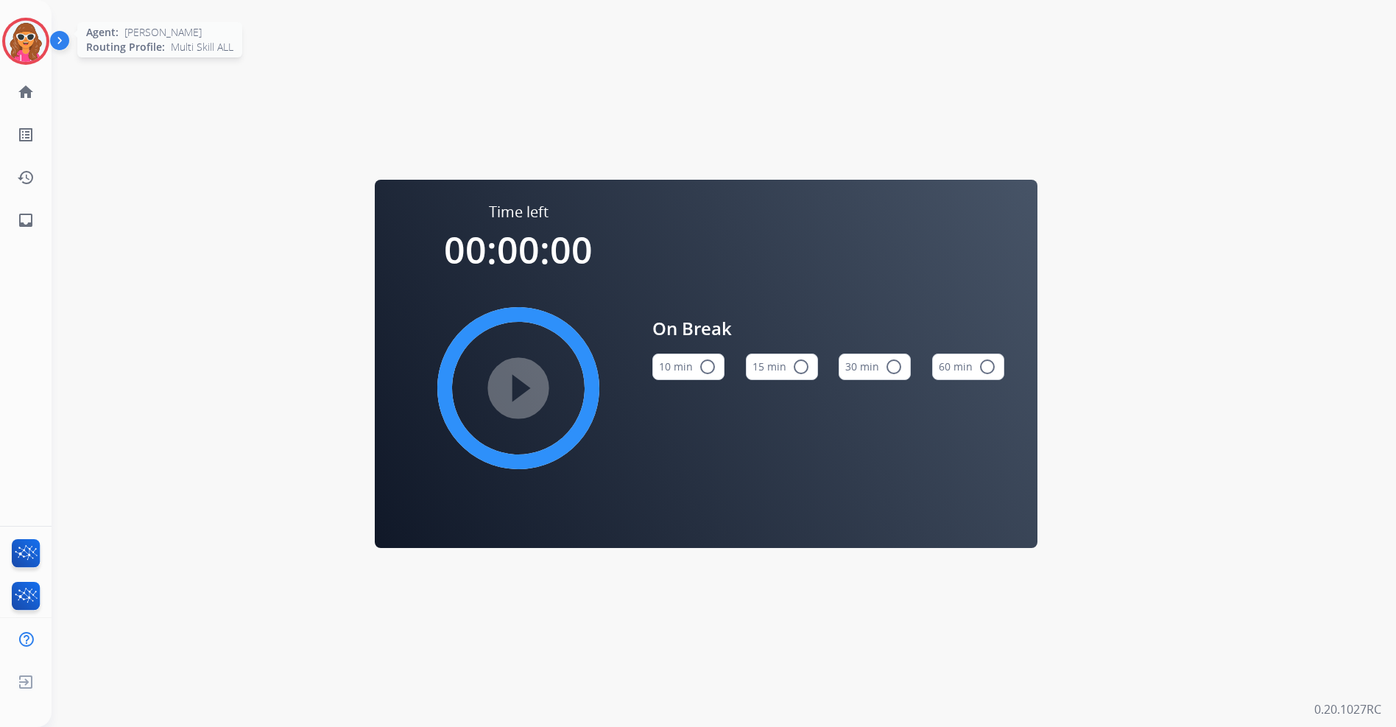
click at [31, 52] on img at bounding box center [25, 41] width 41 height 41
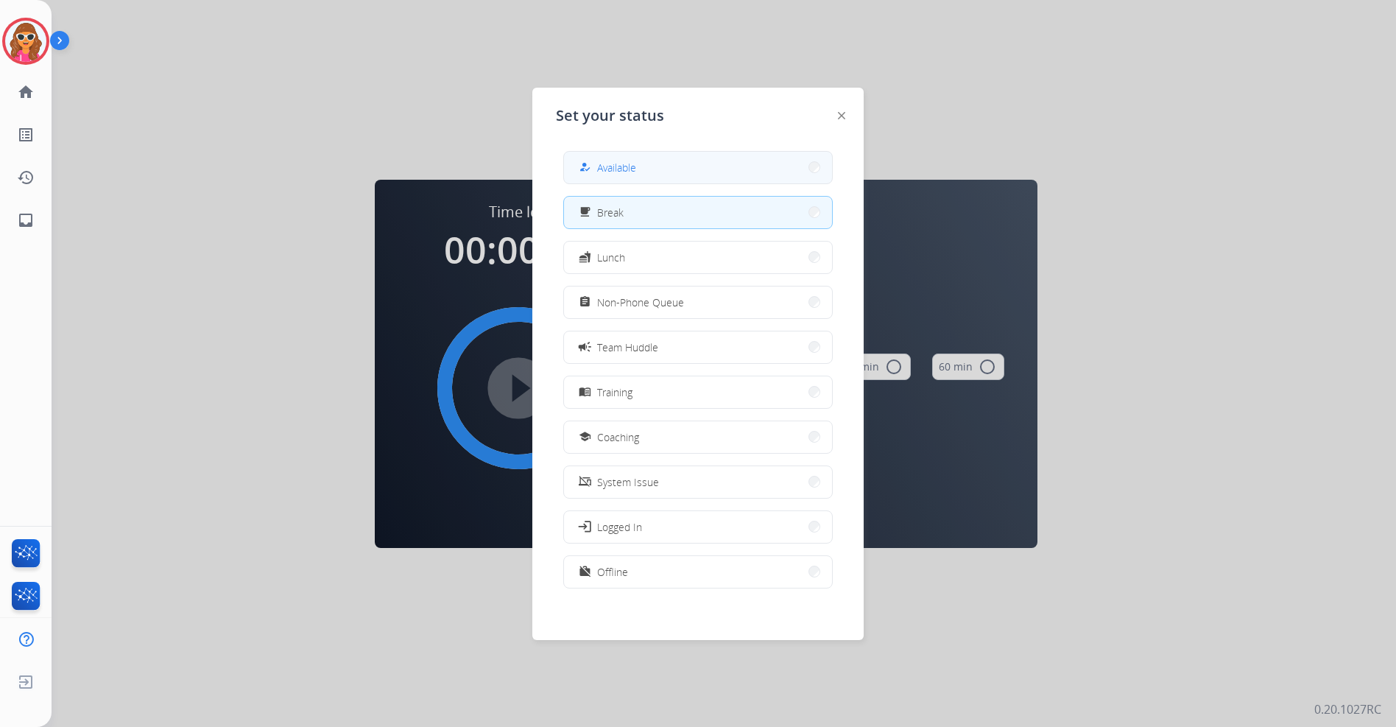
click at [635, 172] on span "Available" at bounding box center [616, 167] width 39 height 15
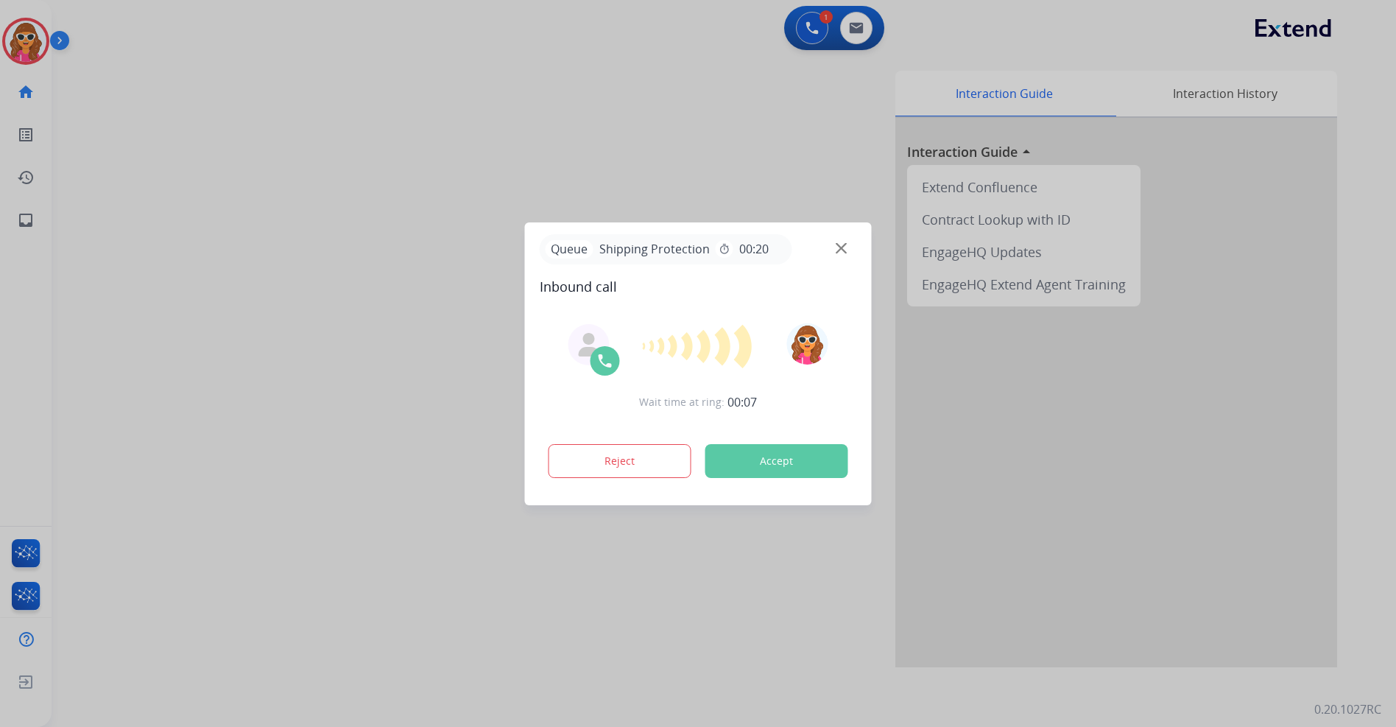
click at [769, 470] on button "Accept" at bounding box center [776, 461] width 143 height 34
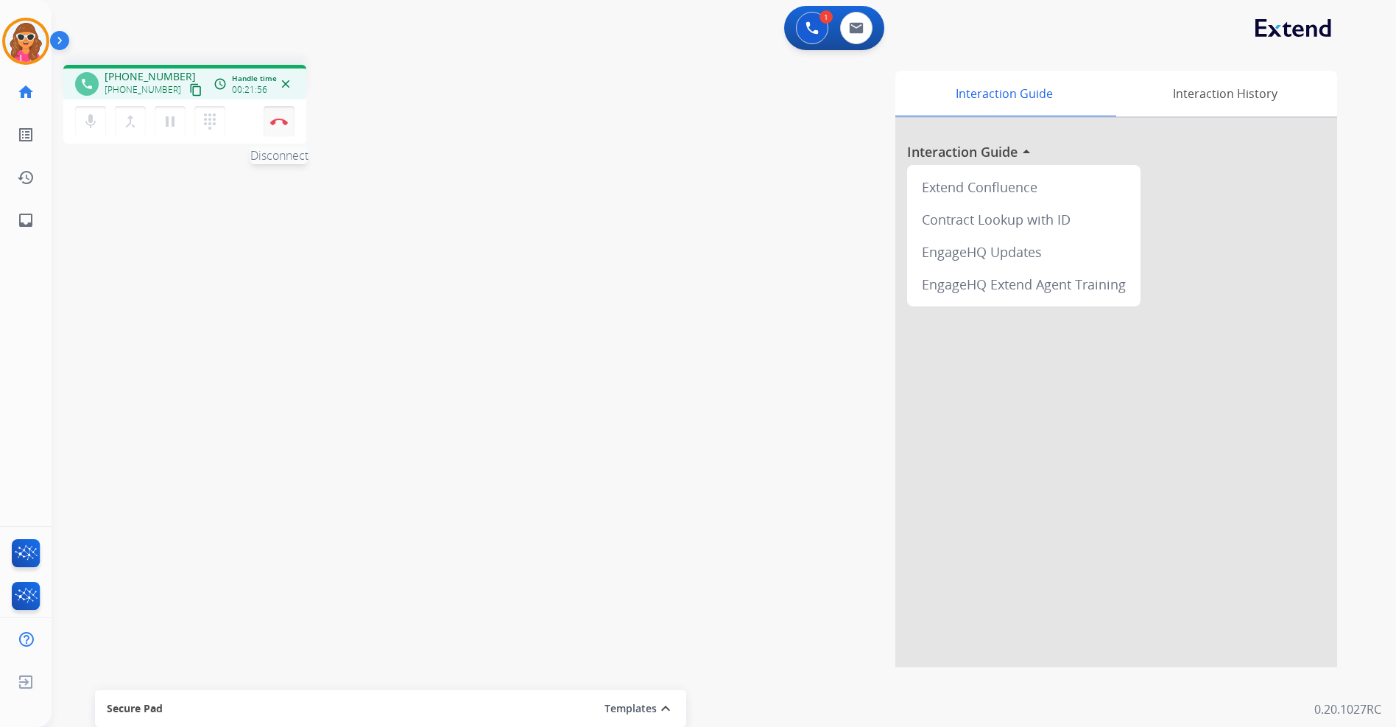
click at [276, 116] on button "Disconnect" at bounding box center [279, 121] width 31 height 31
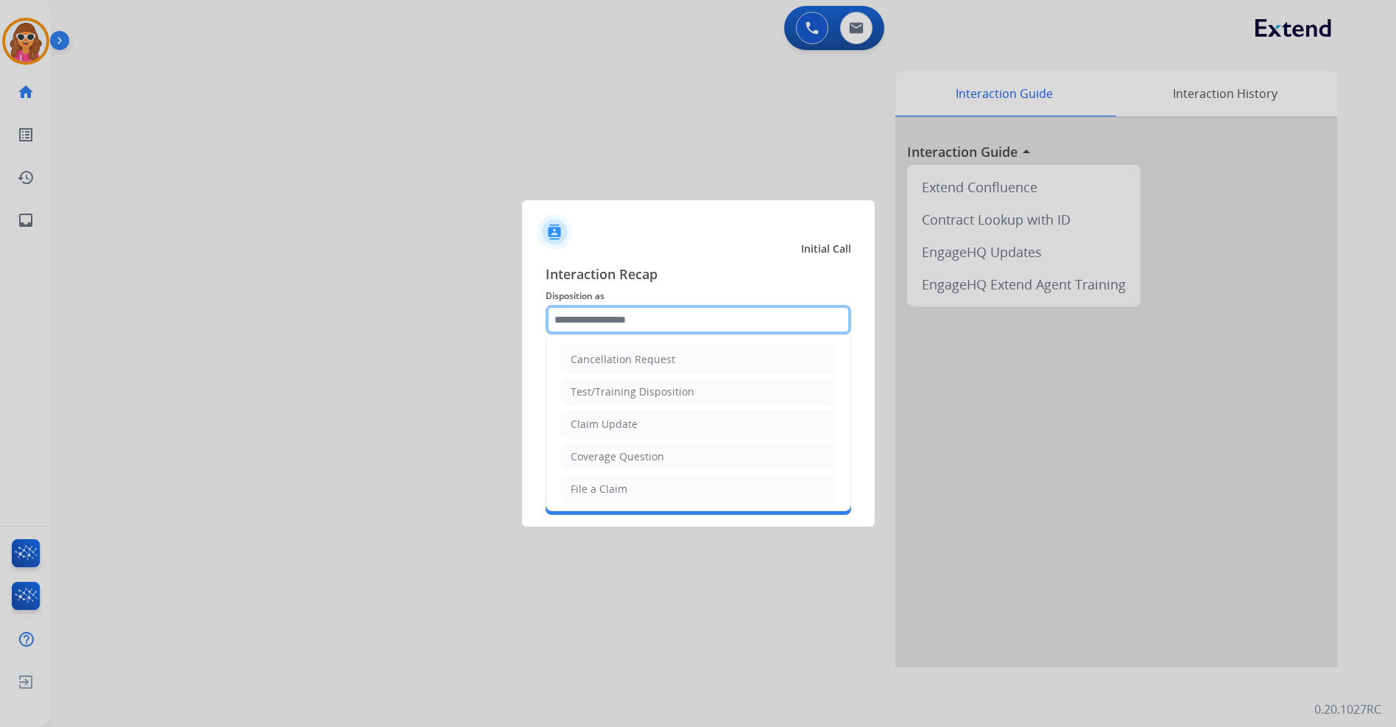
click at [620, 313] on input "text" at bounding box center [699, 319] width 306 height 29
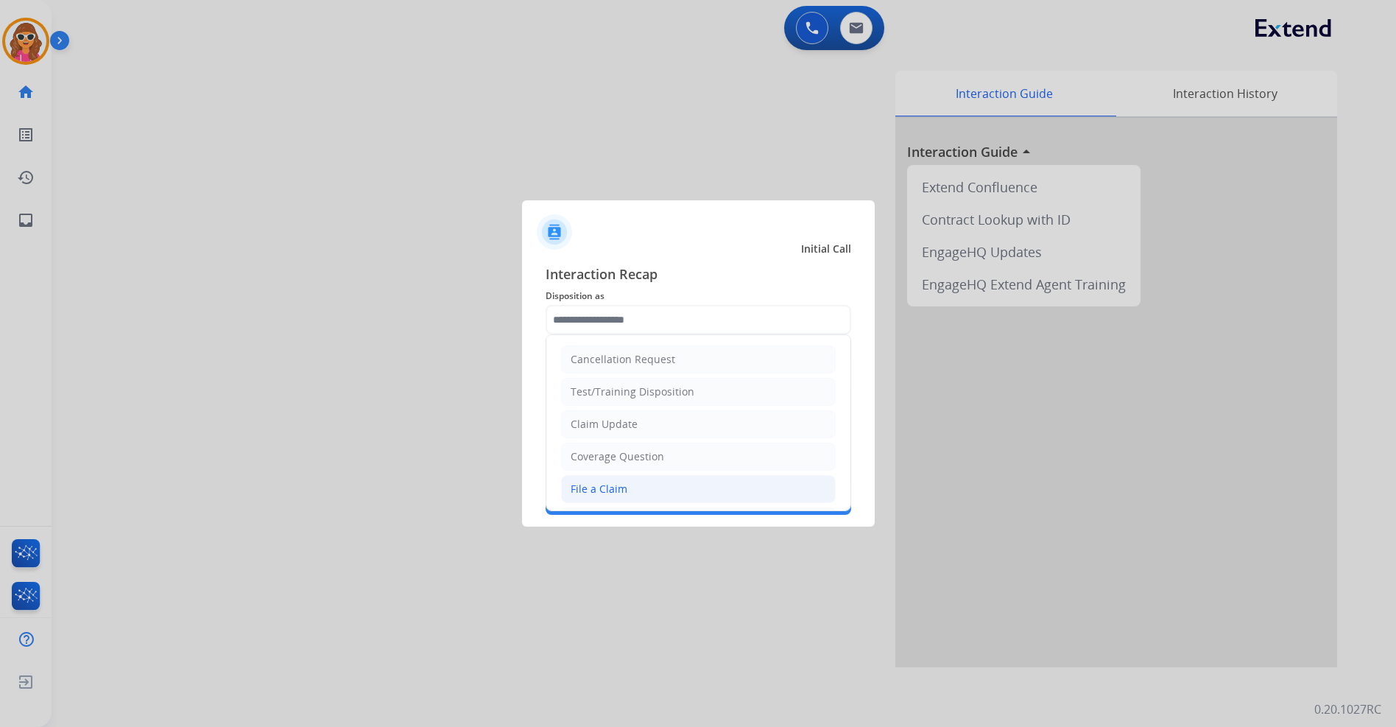
click at [639, 488] on li "File a Claim" at bounding box center [698, 489] width 275 height 28
type input "**********"
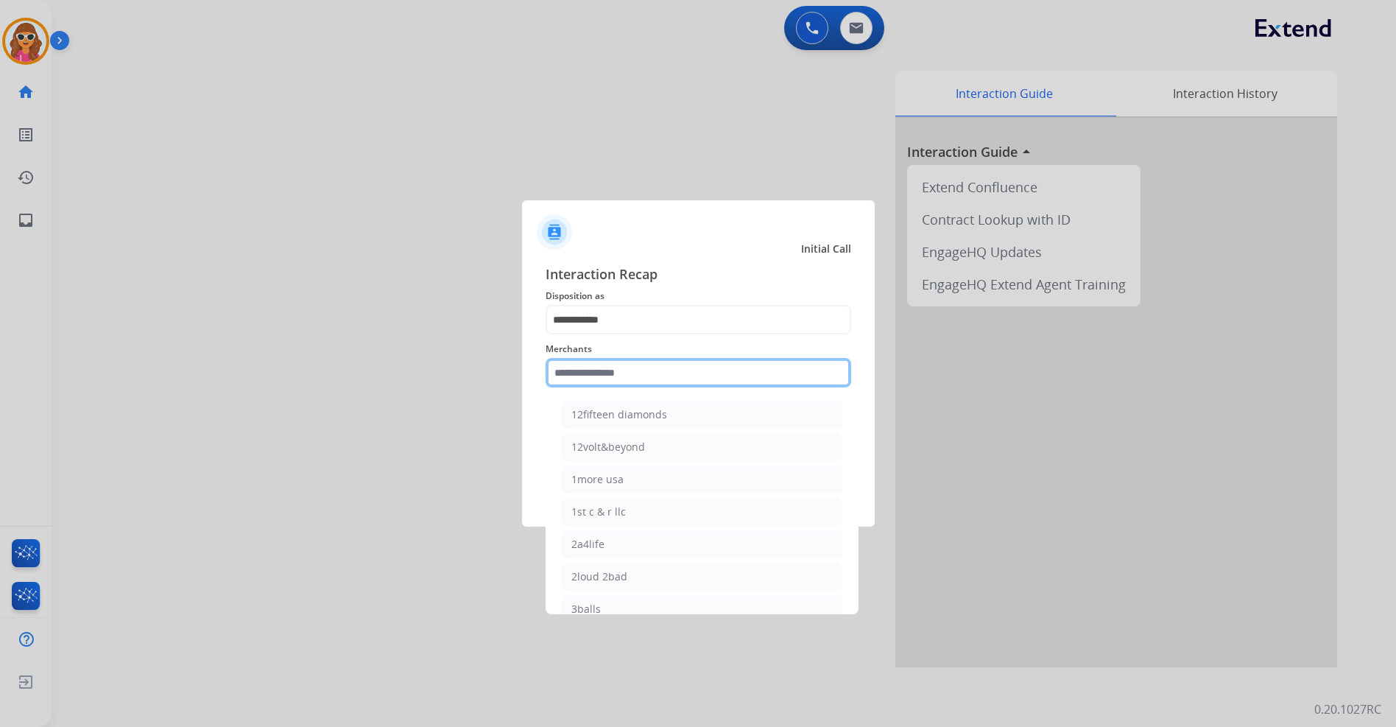
click at [631, 373] on input "text" at bounding box center [699, 372] width 306 height 29
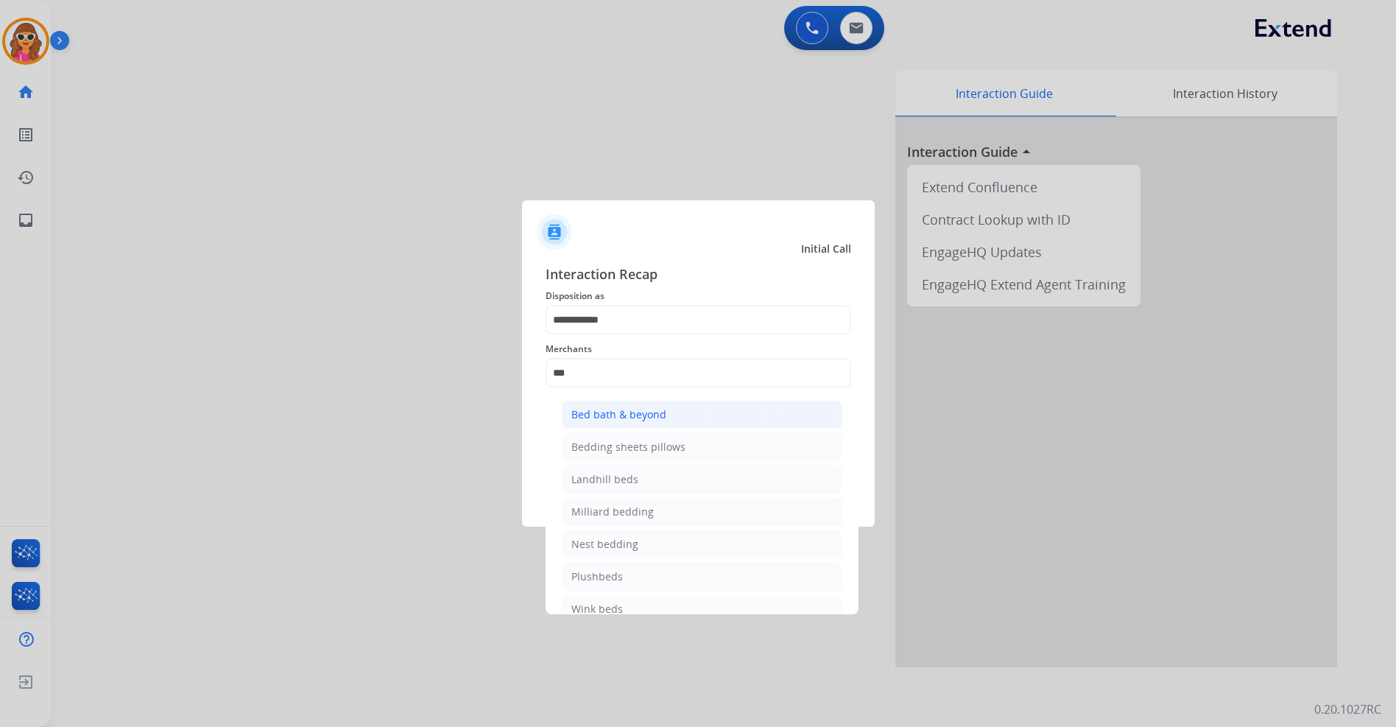
click at [630, 415] on div "Bed bath & beyond" at bounding box center [618, 414] width 95 height 15
type input "**********"
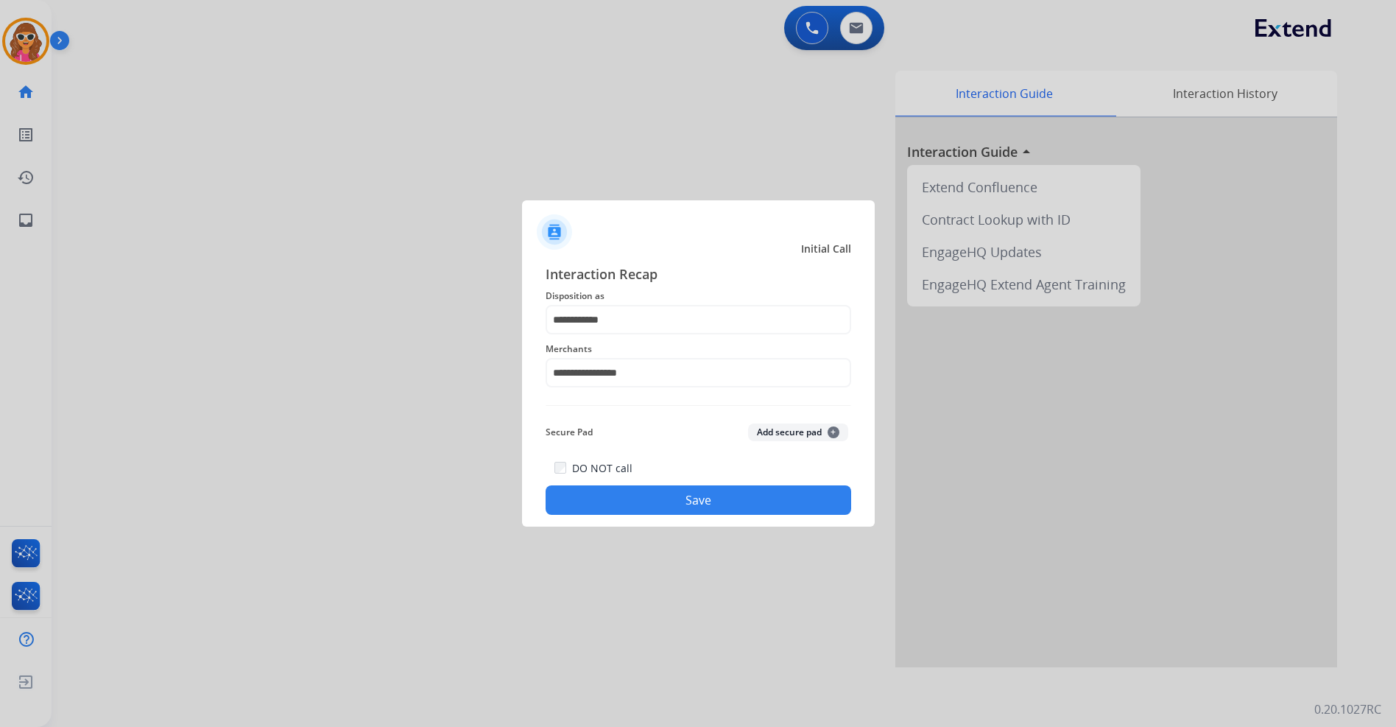
click at [669, 501] on button "Save" at bounding box center [699, 499] width 306 height 29
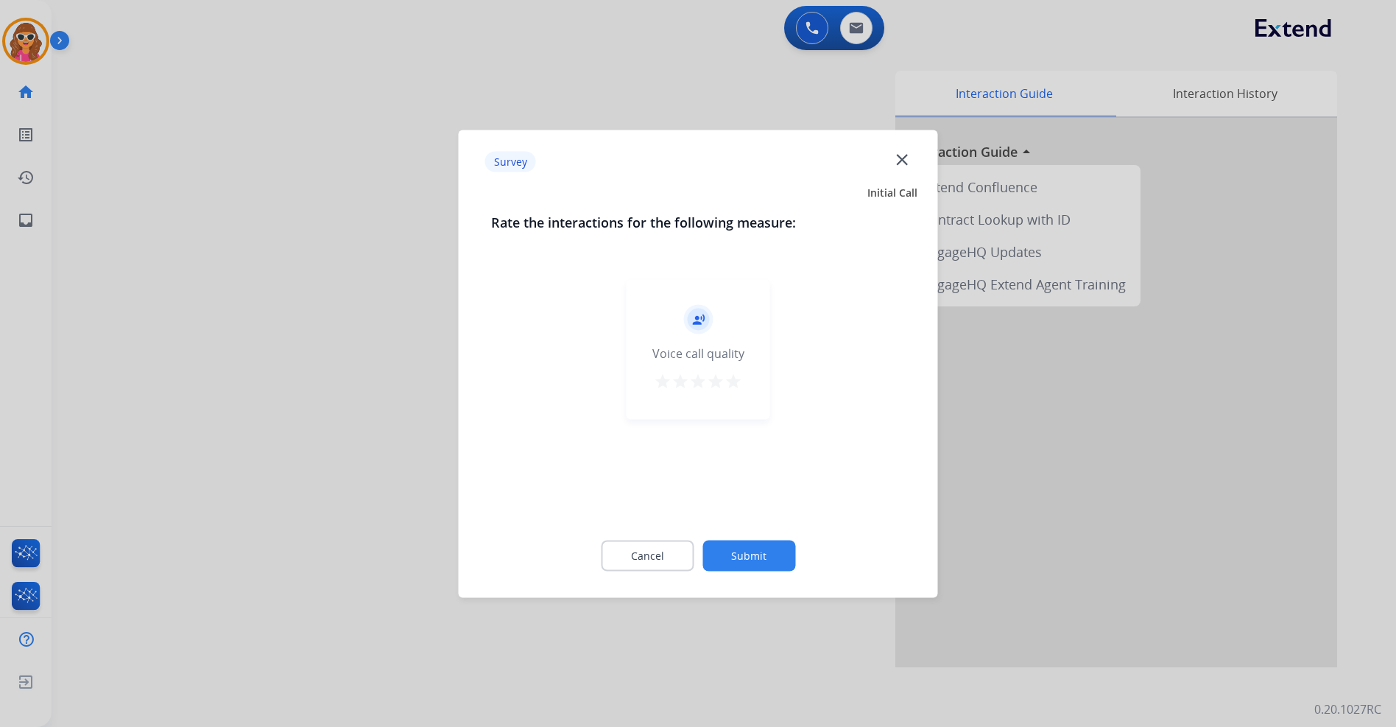
click at [733, 384] on mat-icon "star" at bounding box center [734, 381] width 18 height 18
click at [754, 565] on button "Submit" at bounding box center [748, 555] width 93 height 31
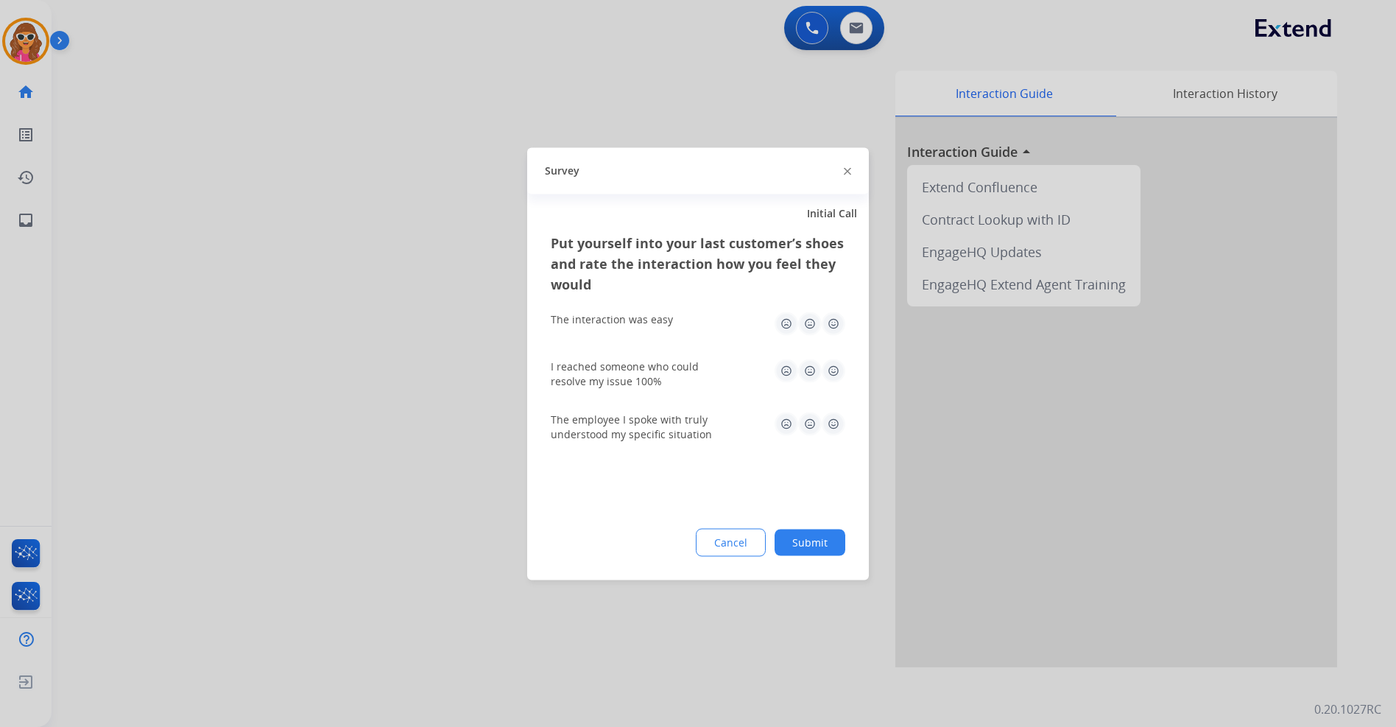
drag, startPoint x: 830, startPoint y: 328, endPoint x: 830, endPoint y: 362, distance: 33.9
click at [830, 329] on img at bounding box center [834, 323] width 24 height 24
drag, startPoint x: 830, startPoint y: 362, endPoint x: 831, endPoint y: 380, distance: 17.7
click at [830, 364] on img at bounding box center [834, 371] width 24 height 24
drag, startPoint x: 831, startPoint y: 427, endPoint x: 831, endPoint y: 469, distance: 42.0
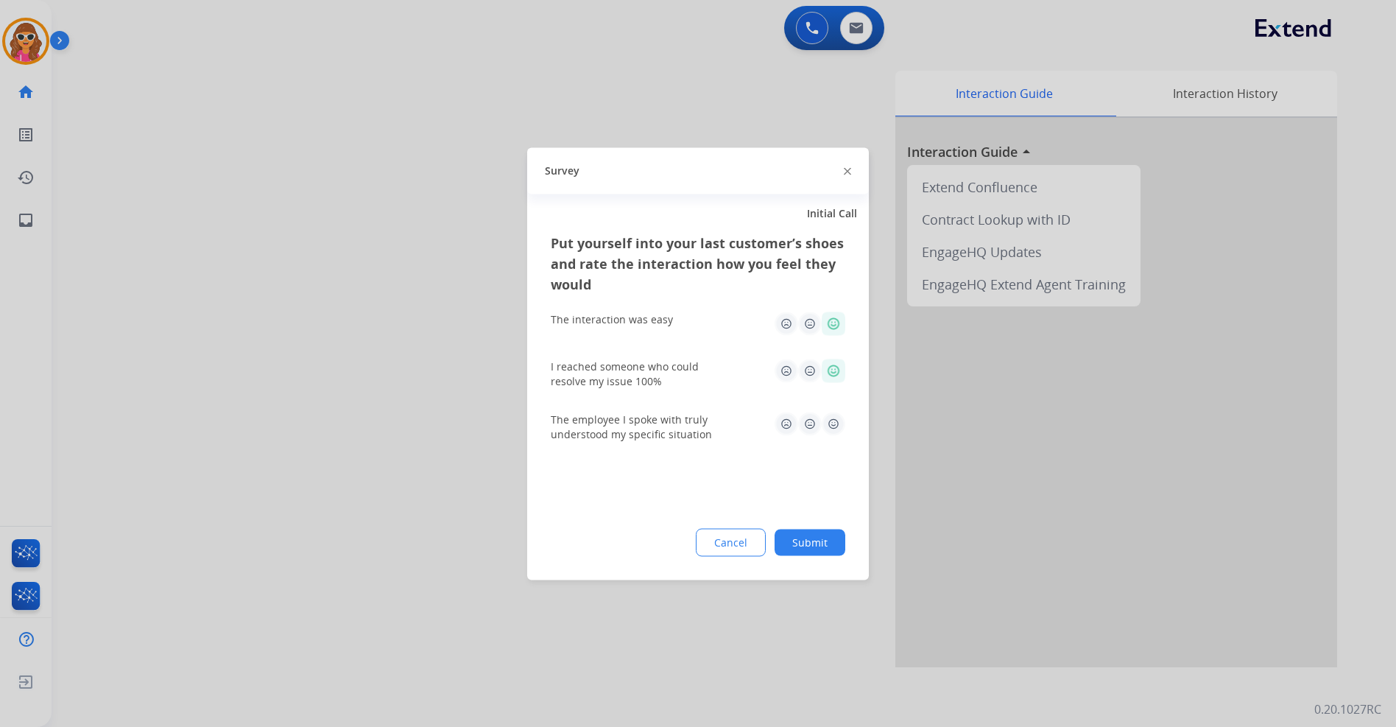
click at [831, 429] on img at bounding box center [834, 424] width 24 height 24
click at [814, 543] on button "Submit" at bounding box center [810, 542] width 71 height 27
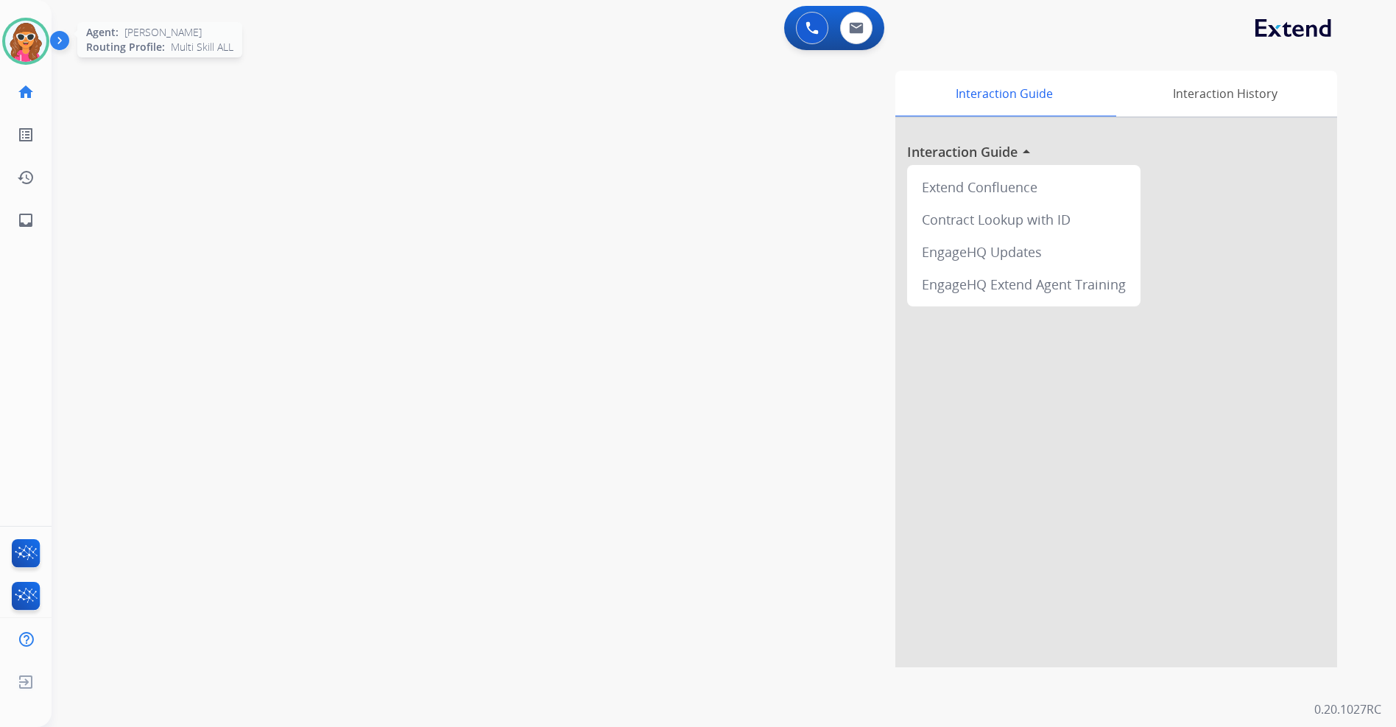
click at [31, 41] on img at bounding box center [25, 41] width 41 height 41
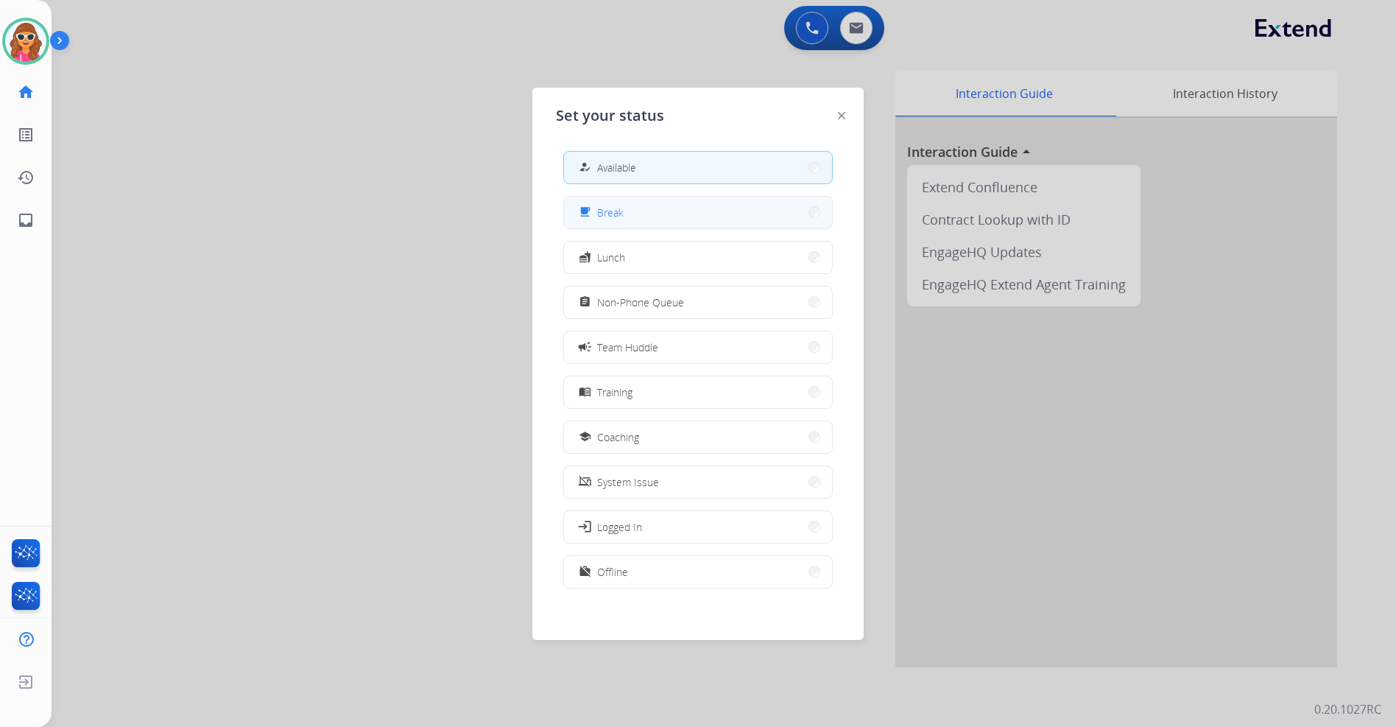
click at [612, 222] on button "free_breakfast Break" at bounding box center [698, 213] width 268 height 32
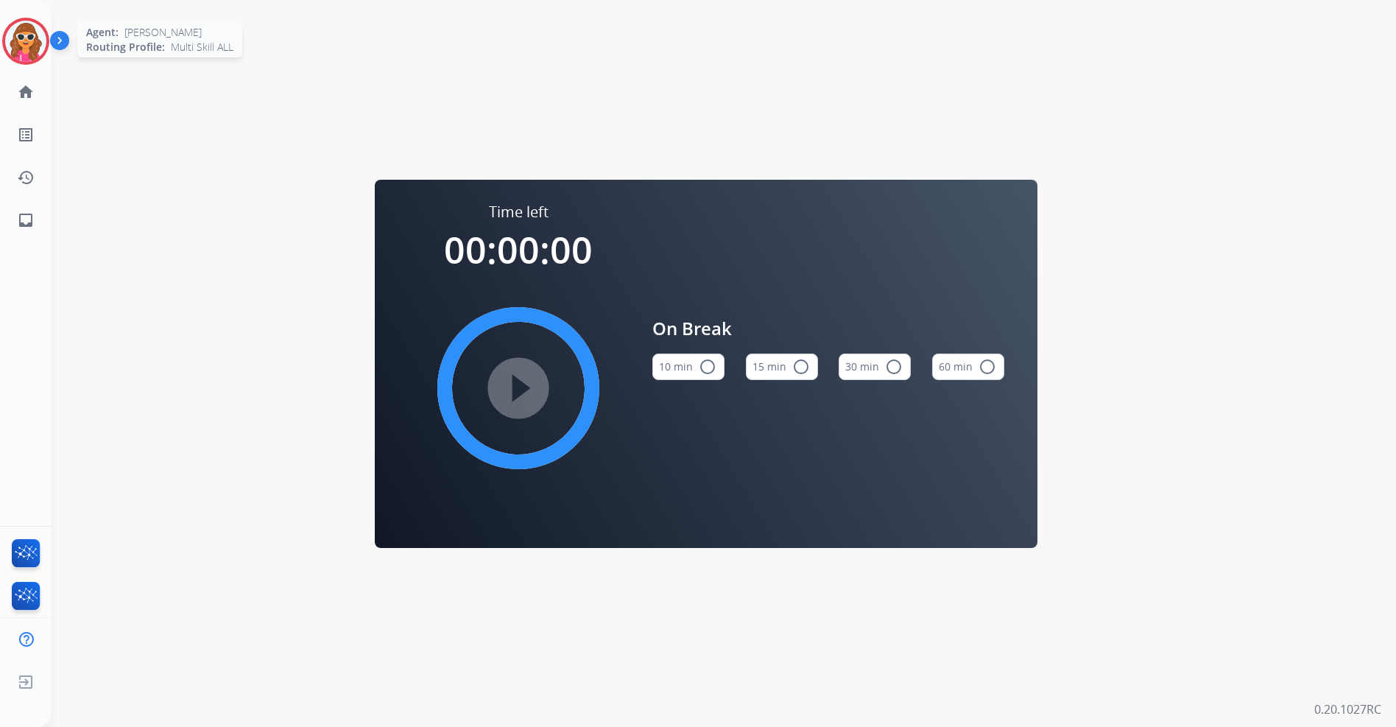
click at [39, 40] on img at bounding box center [25, 41] width 41 height 41
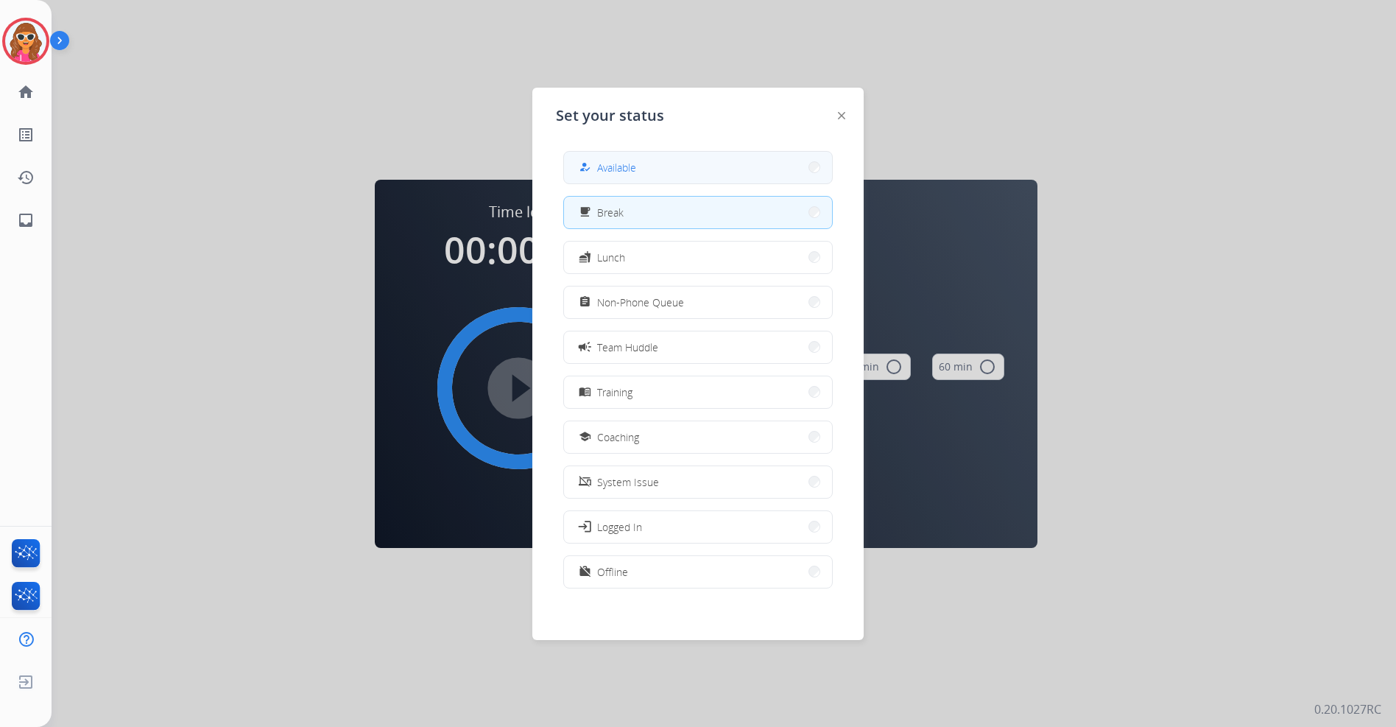
click at [652, 163] on button "how_to_reg Available" at bounding box center [698, 168] width 268 height 32
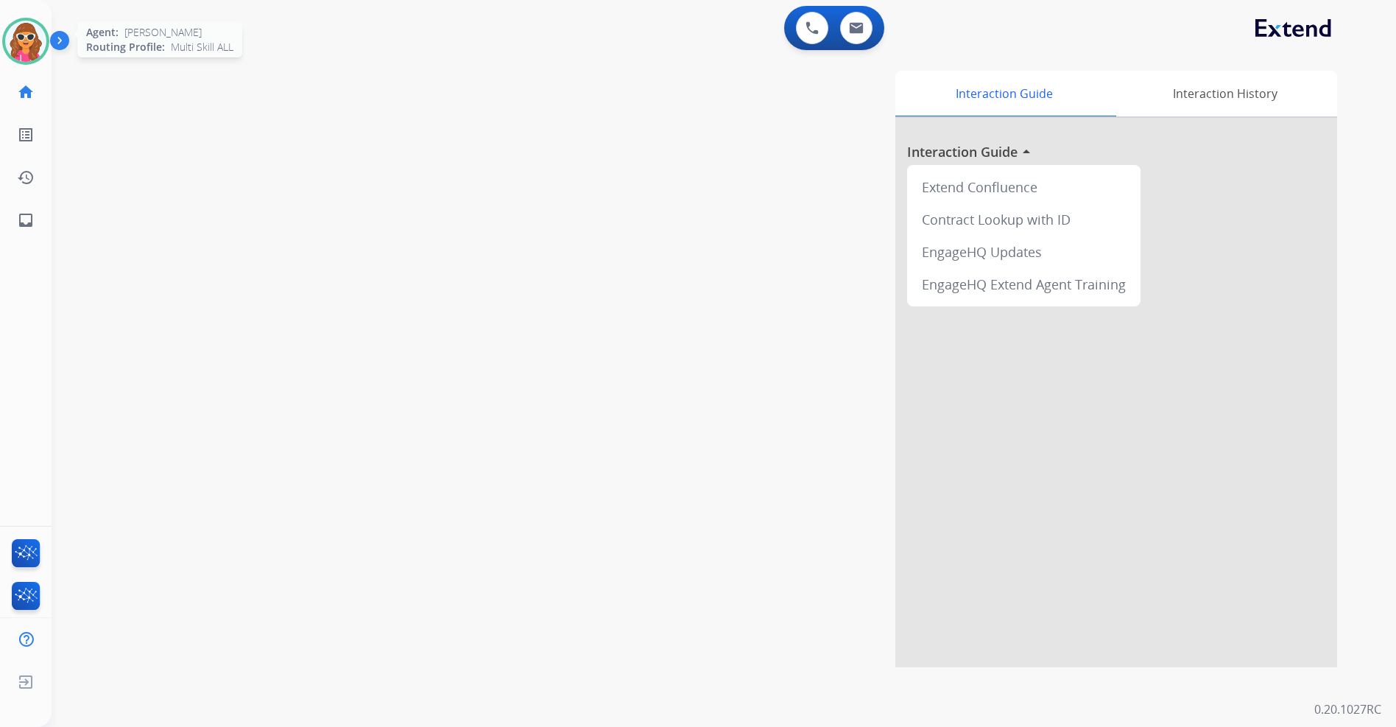
click at [35, 38] on img at bounding box center [25, 41] width 41 height 41
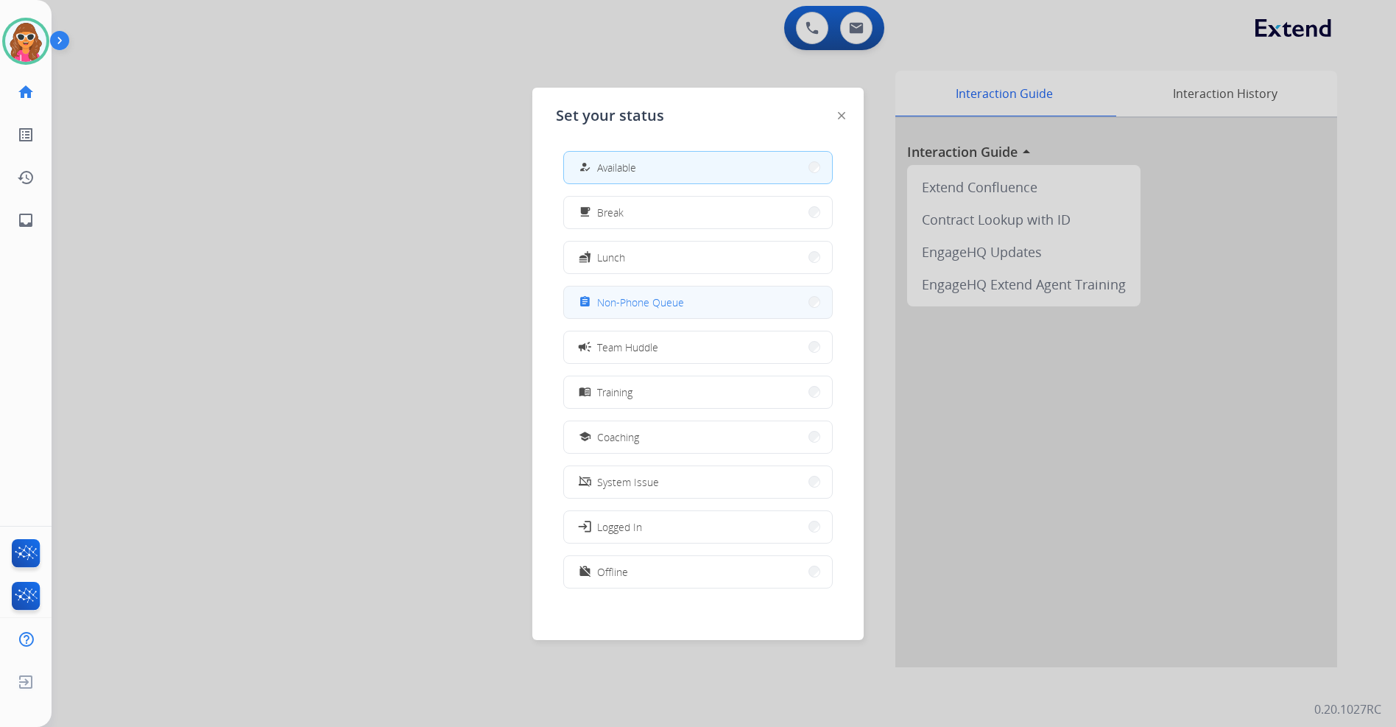
click at [635, 308] on span "Non-Phone Queue" at bounding box center [640, 302] width 87 height 15
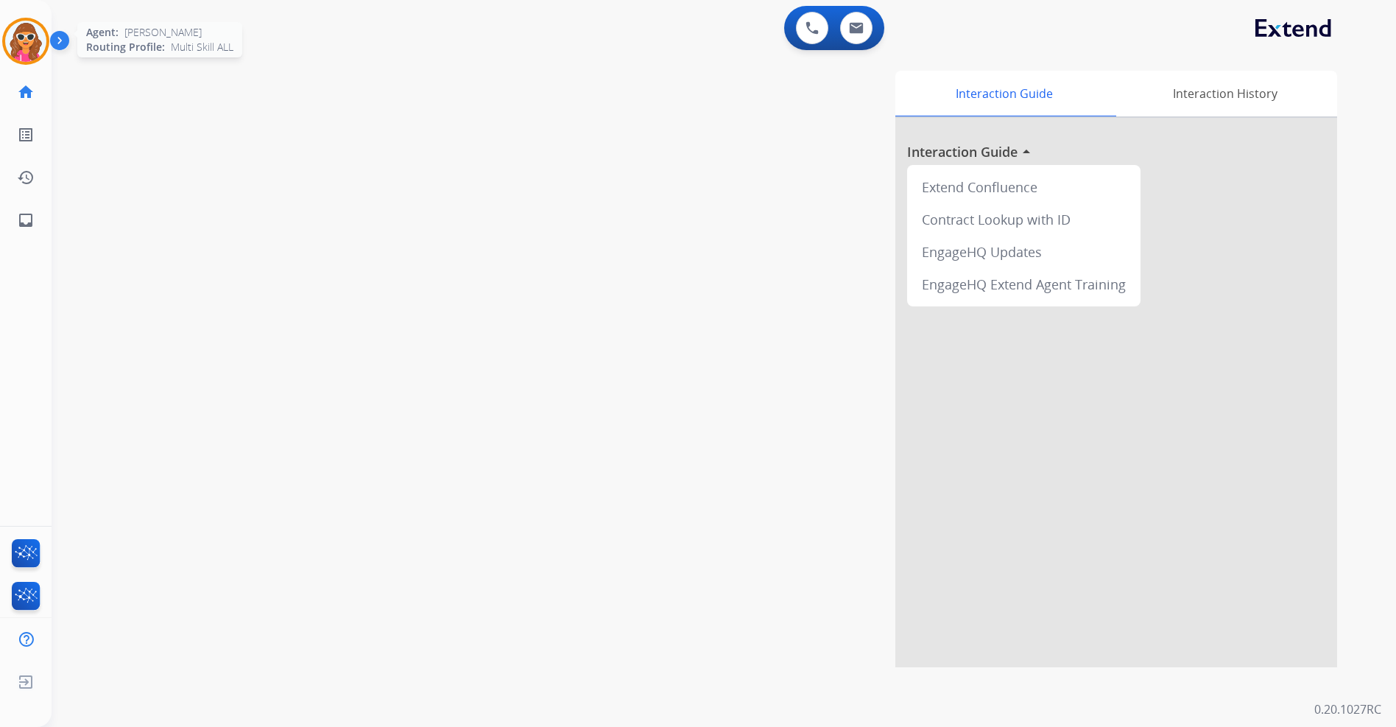
click at [30, 45] on img at bounding box center [25, 41] width 41 height 41
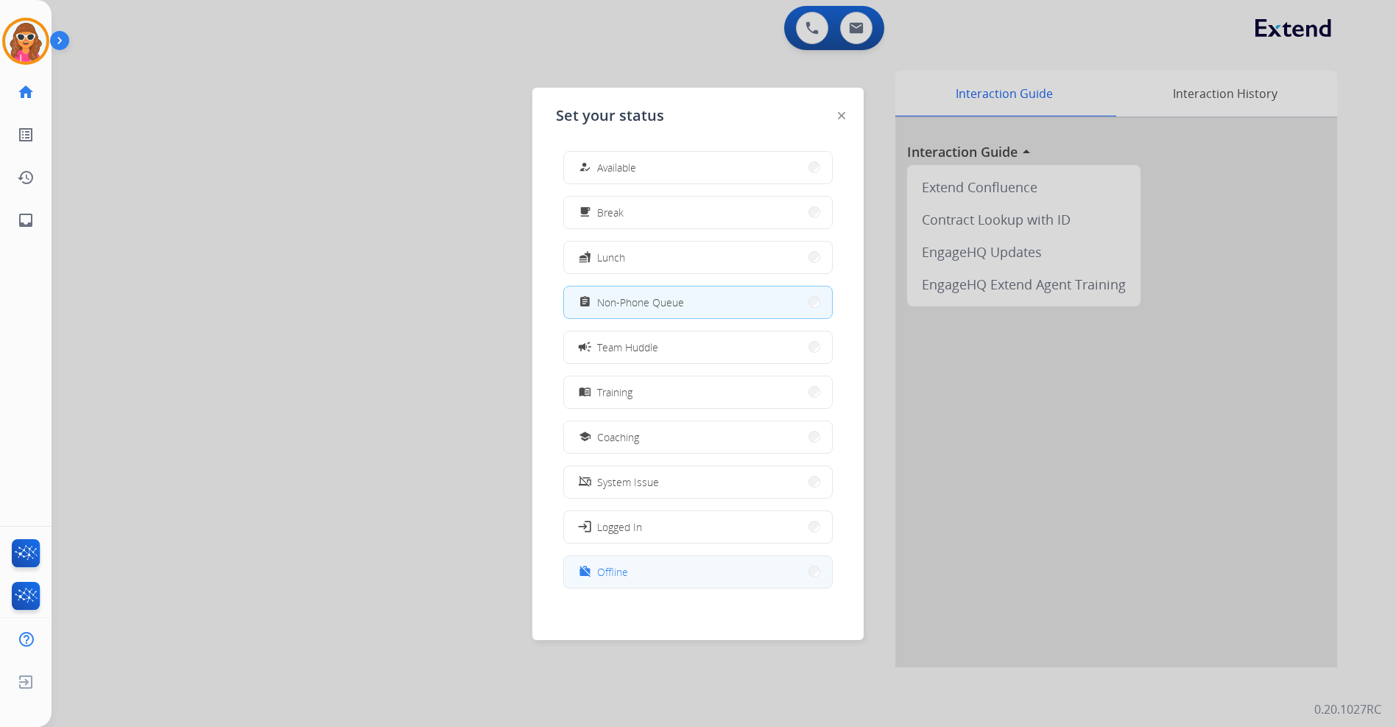
click at [632, 571] on button "work_off Offline" at bounding box center [698, 572] width 268 height 32
